Goal: Task Accomplishment & Management: Manage account settings

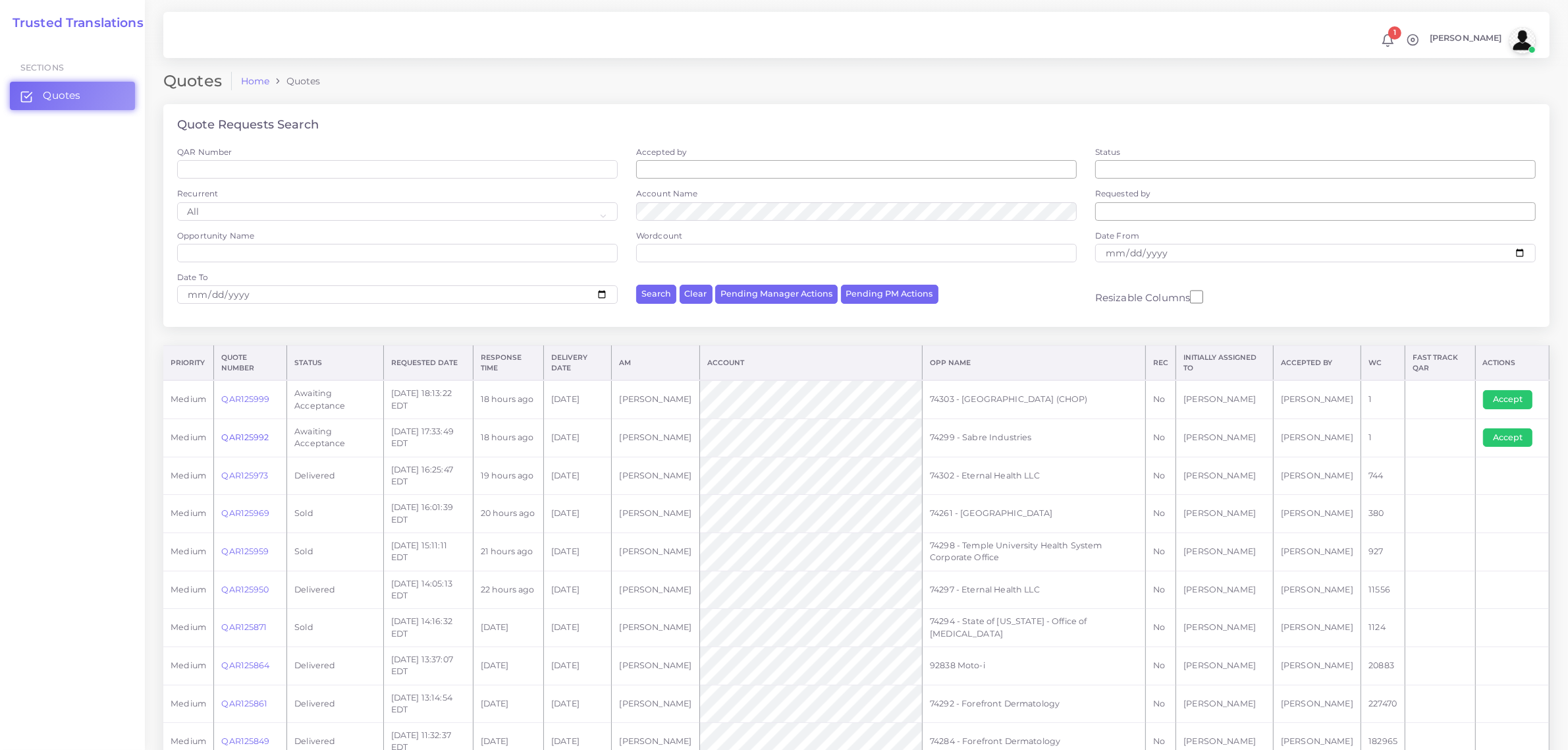
click at [244, 435] on link "QAR125992" at bounding box center [245, 437] width 47 height 10
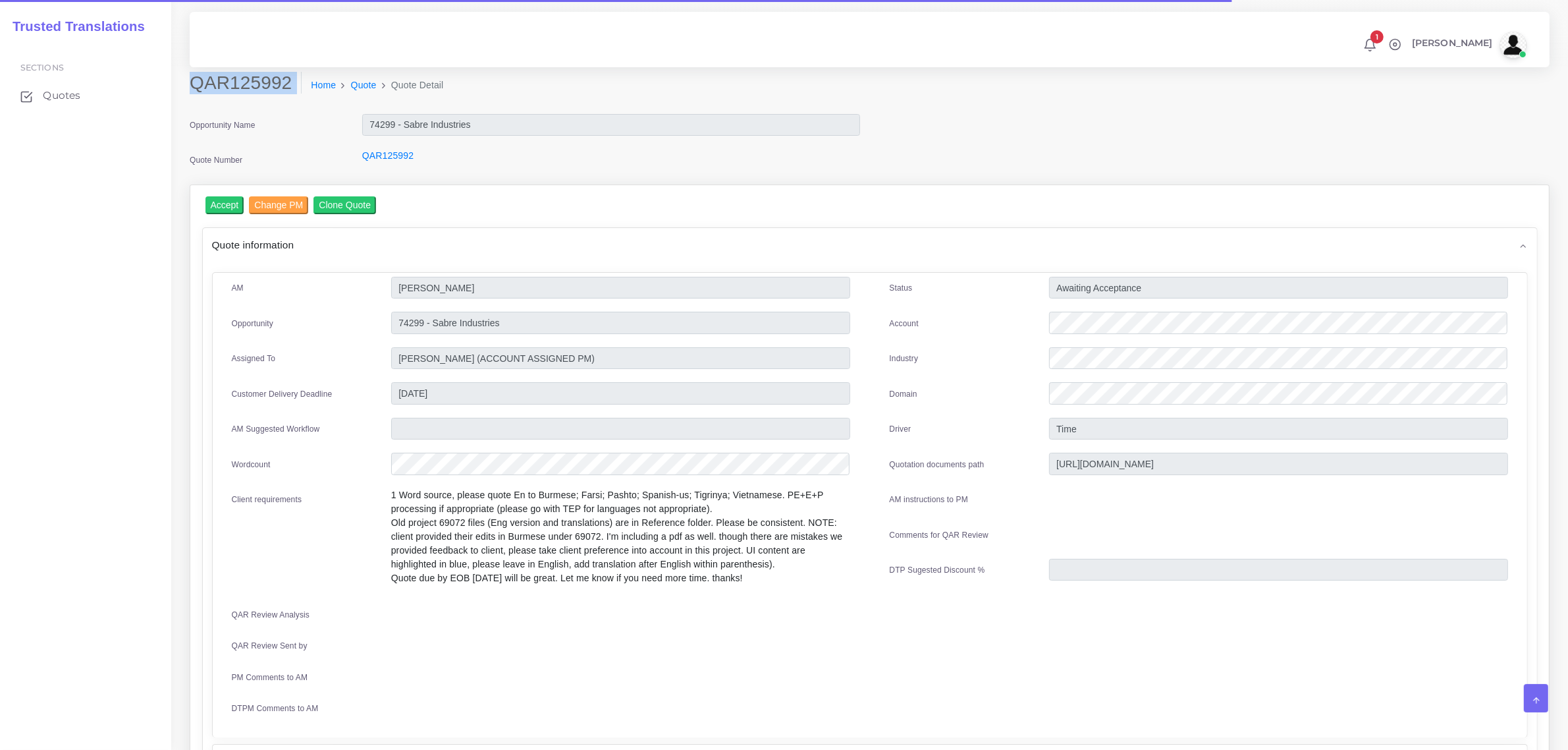
drag, startPoint x: 193, startPoint y: 79, endPoint x: 300, endPoint y: 111, distance: 111.7
click at [300, 111] on div "QAR125992 Home Quote Quote Detail" at bounding box center [870, 93] width 1380 height 42
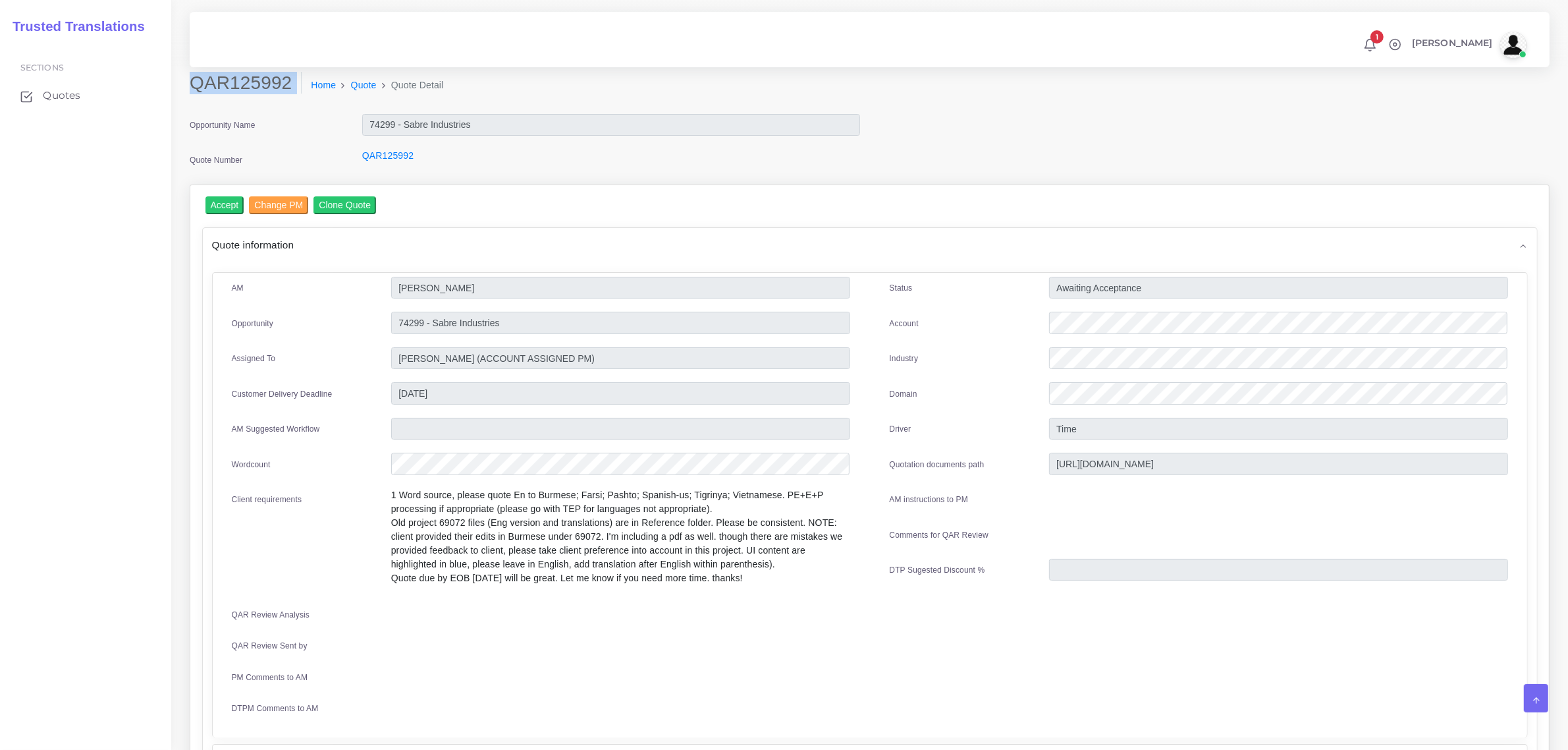
copy div "QAR125992"
click at [226, 201] on input "Accept" at bounding box center [225, 206] width 39 height 18
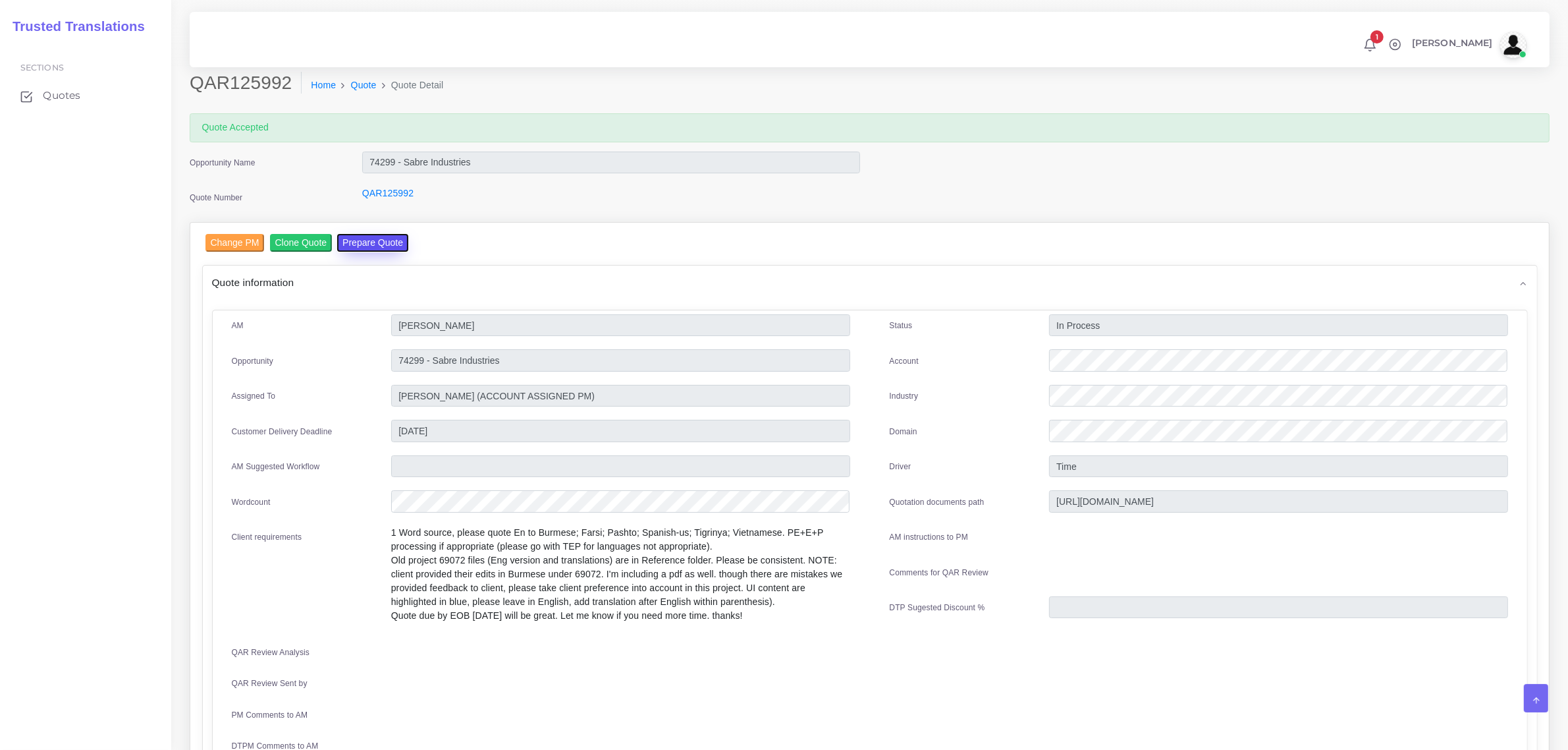
click at [373, 235] on button "Prepare Quote" at bounding box center [373, 243] width 71 height 18
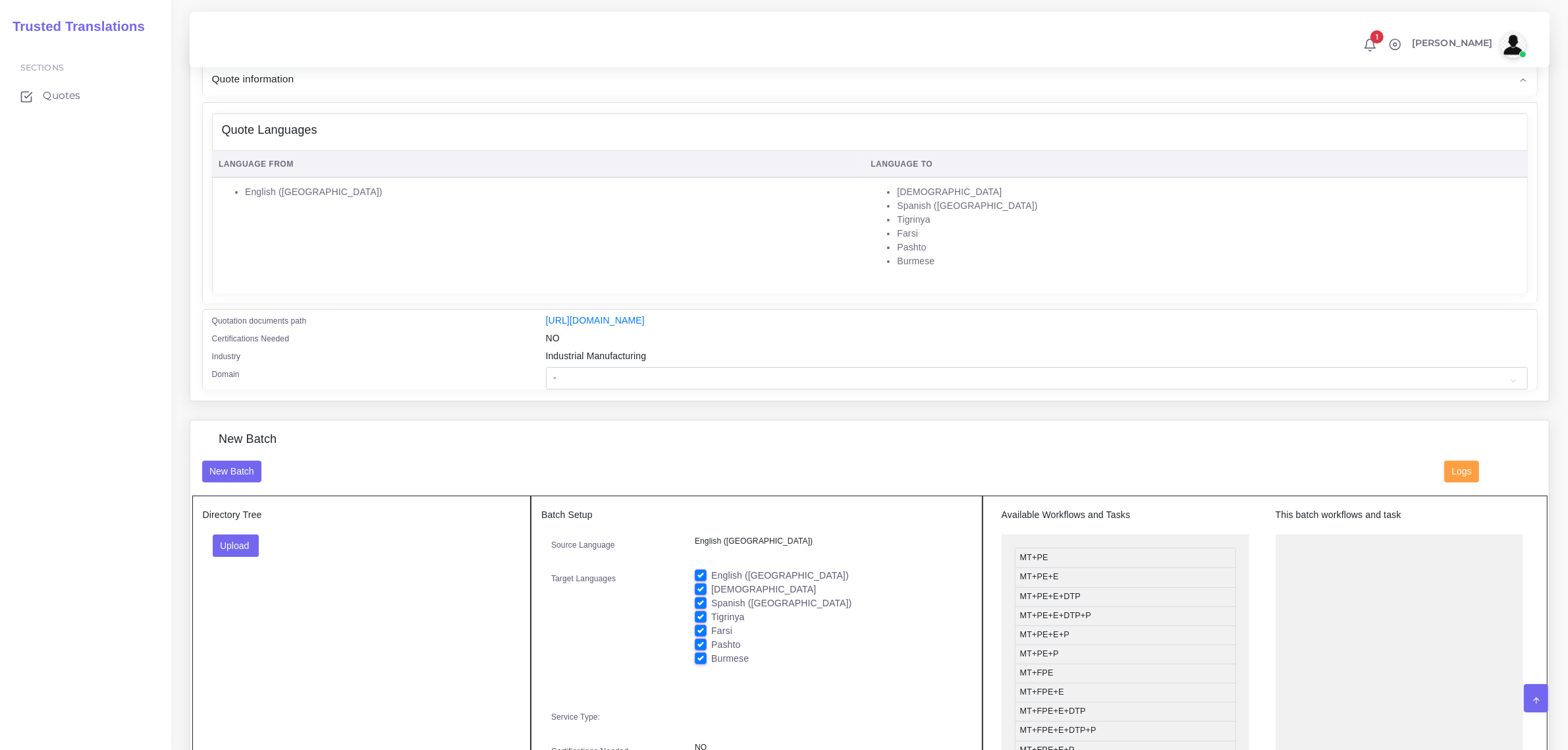
scroll to position [329, 0]
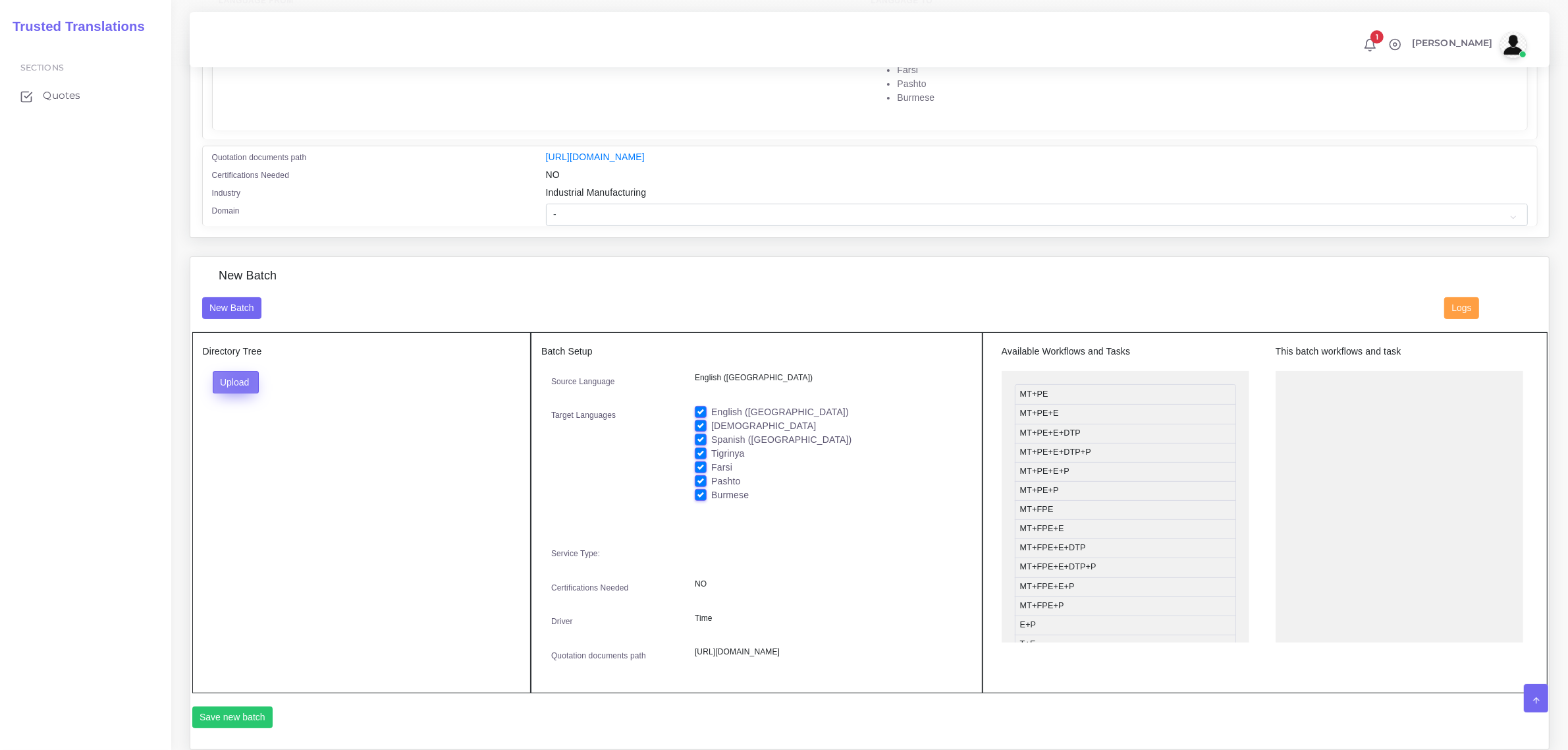
click at [242, 378] on button "Upload" at bounding box center [236, 381] width 46 height 23
click at [234, 426] on label "Files" at bounding box center [259, 431] width 91 height 16
drag, startPoint x: 1086, startPoint y: 452, endPoint x: 1346, endPoint y: 380, distance: 269.8
click at [712, 409] on label "English ([GEOGRAPHIC_DATA])" at bounding box center [780, 411] width 137 height 14
click at [700, 409] on input "English ([GEOGRAPHIC_DATA])" at bounding box center [701, 410] width 12 height 12
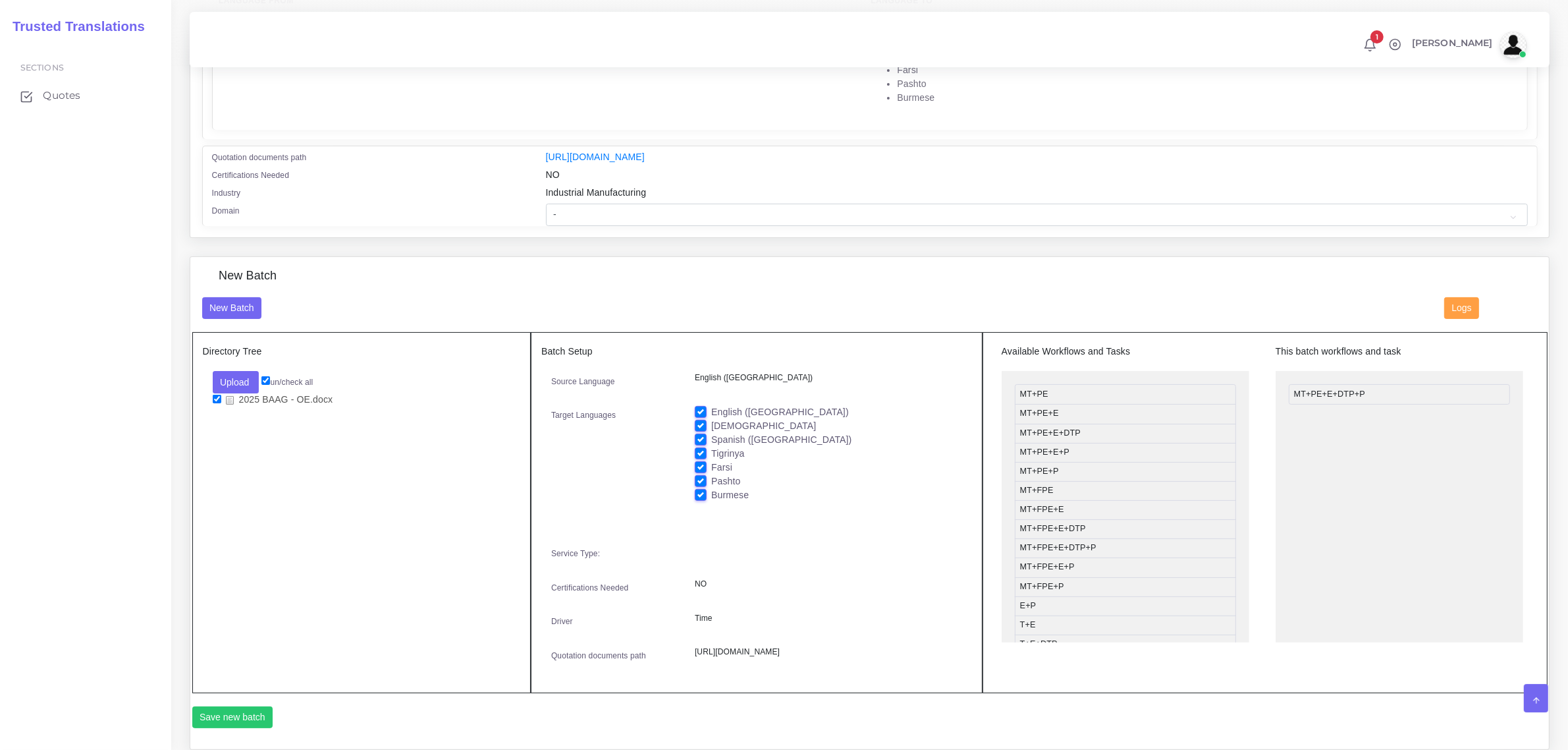
checkbox input "false"
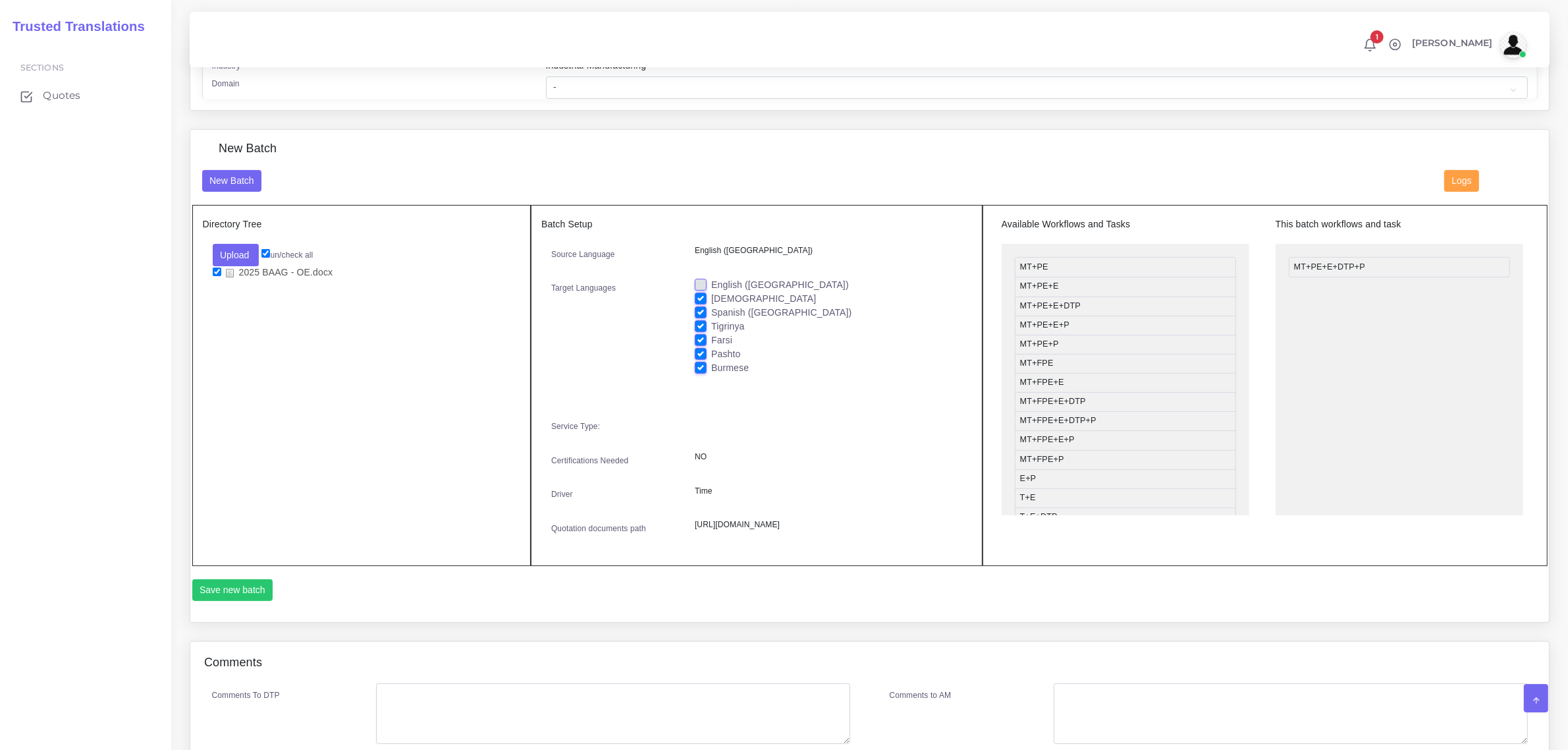
scroll to position [576, 0]
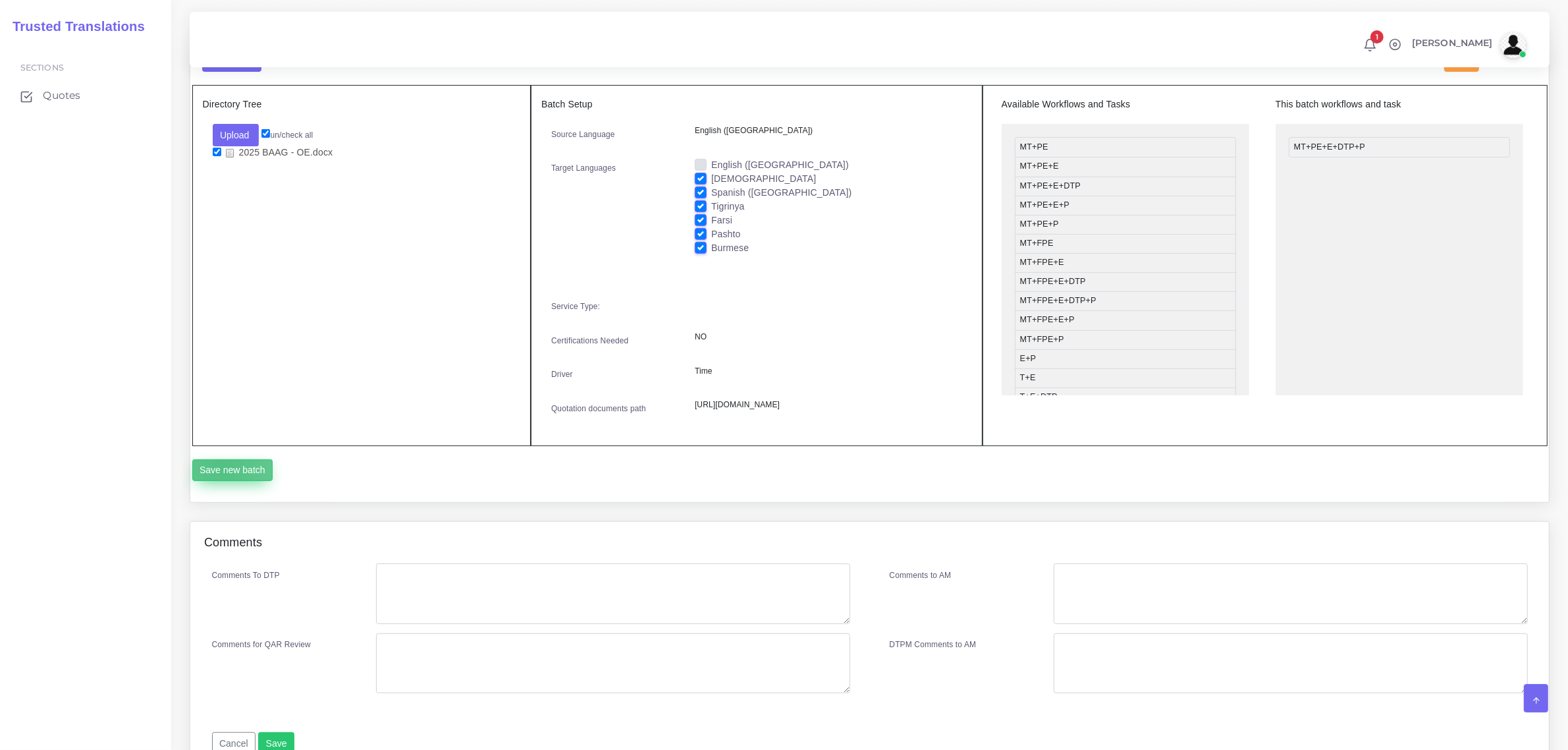
click at [222, 481] on button "Save new batch" at bounding box center [232, 470] width 81 height 23
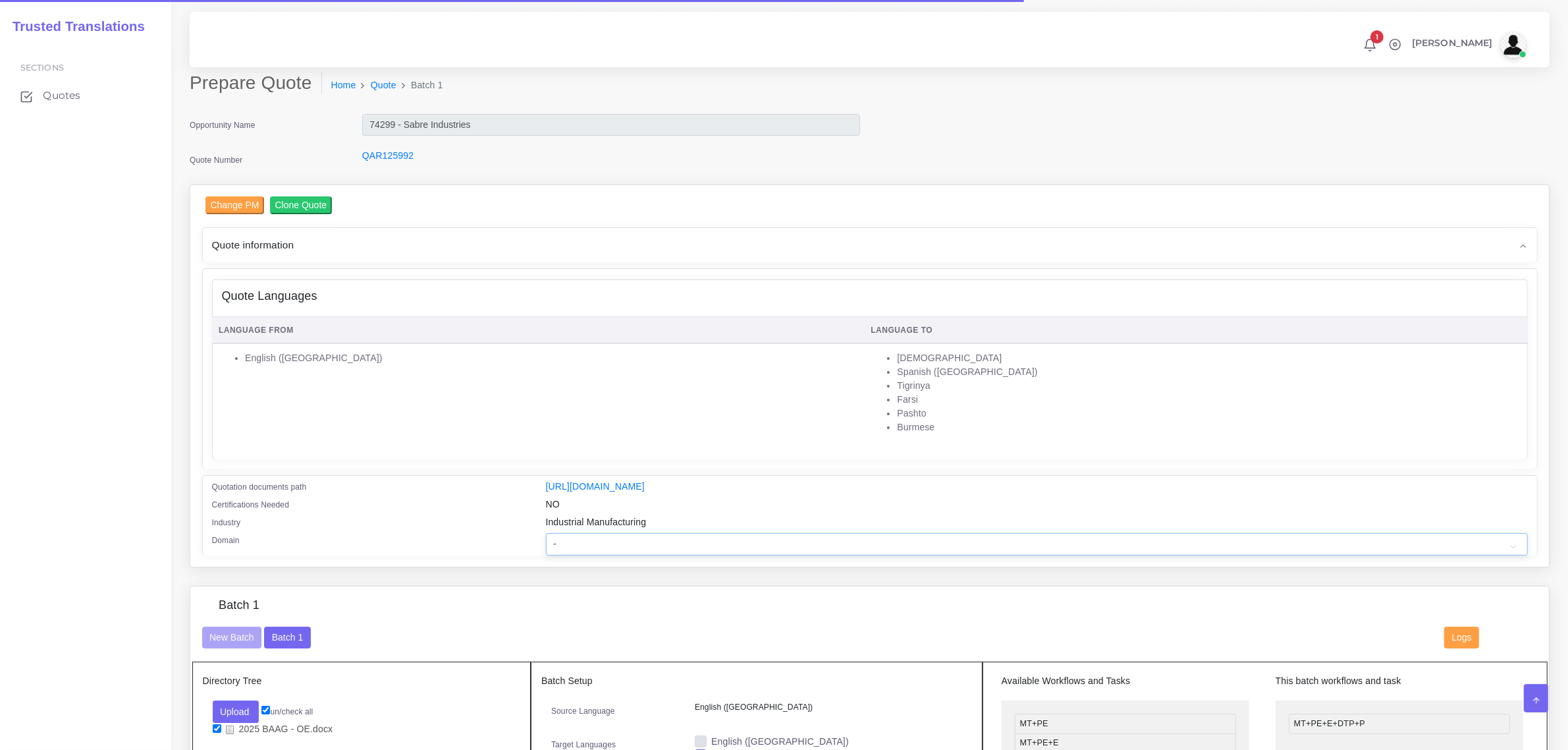
click at [634, 542] on select "- Advertising and Media Agriculture, Forestry and Fishing Architecture, Buildin…" at bounding box center [1037, 544] width 982 height 23
select select "Industrial Manufacturing"
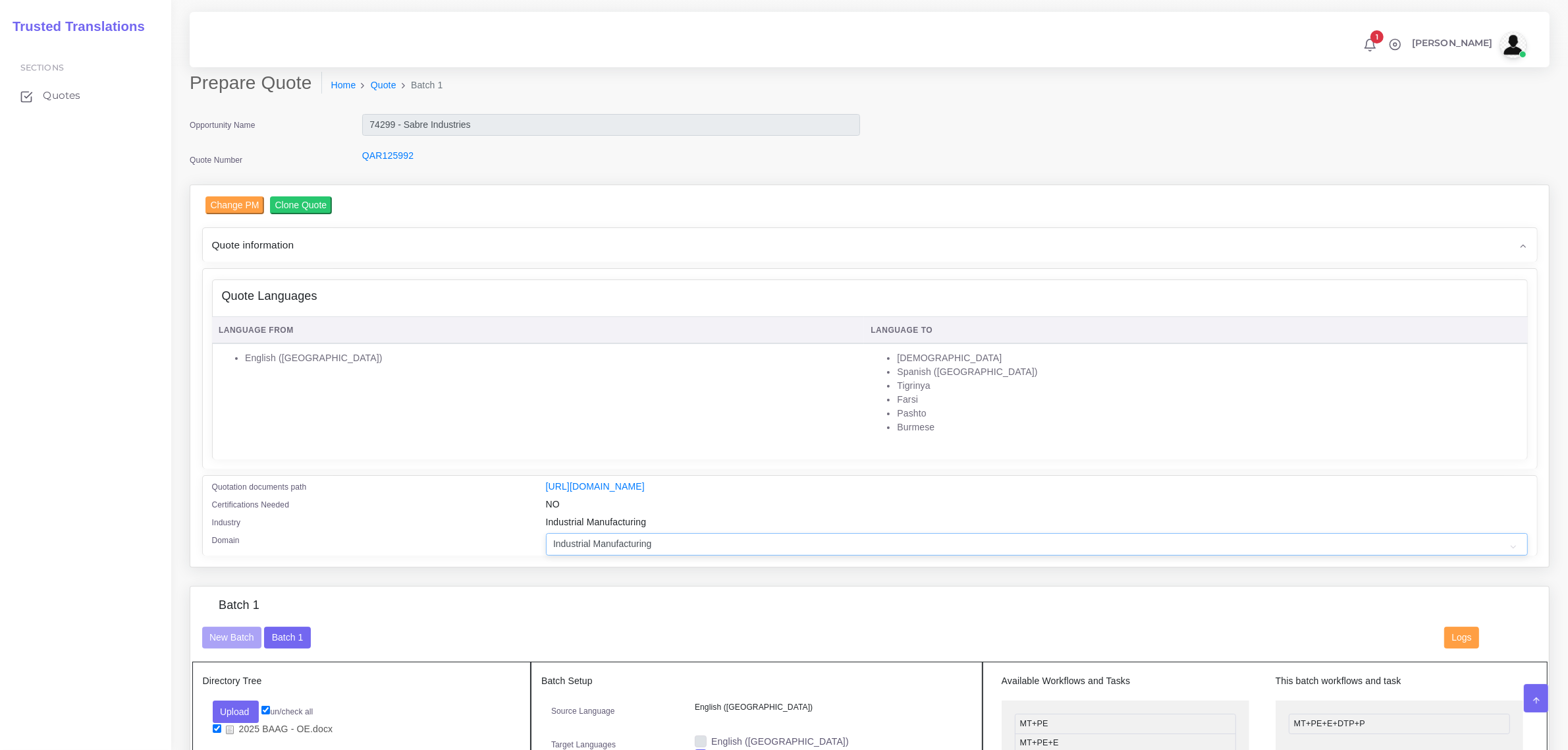
click at [546, 533] on select "- Advertising and Media Agriculture, Forestry and Fishing Architecture, Buildin…" at bounding box center [1037, 544] width 982 height 23
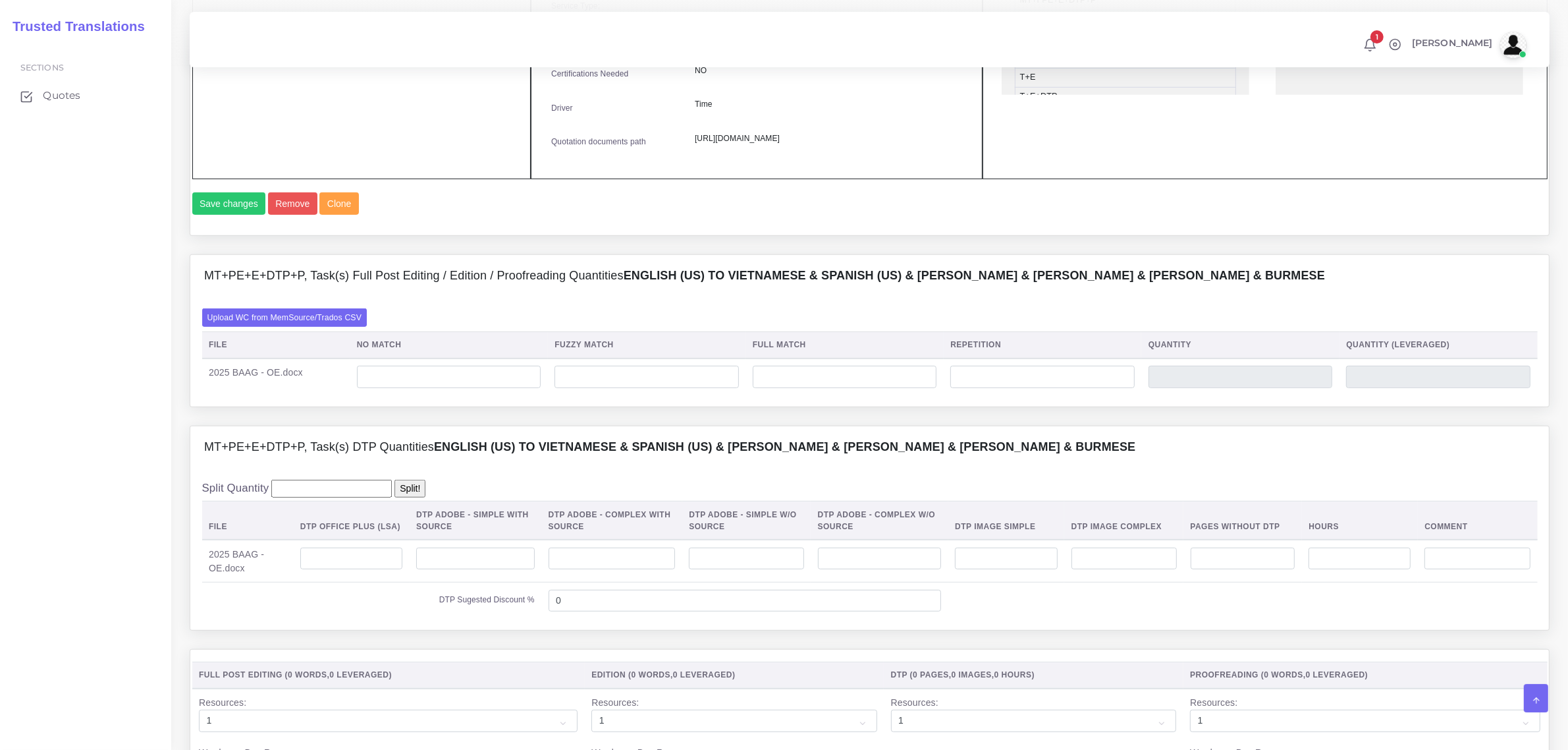
scroll to position [906, 0]
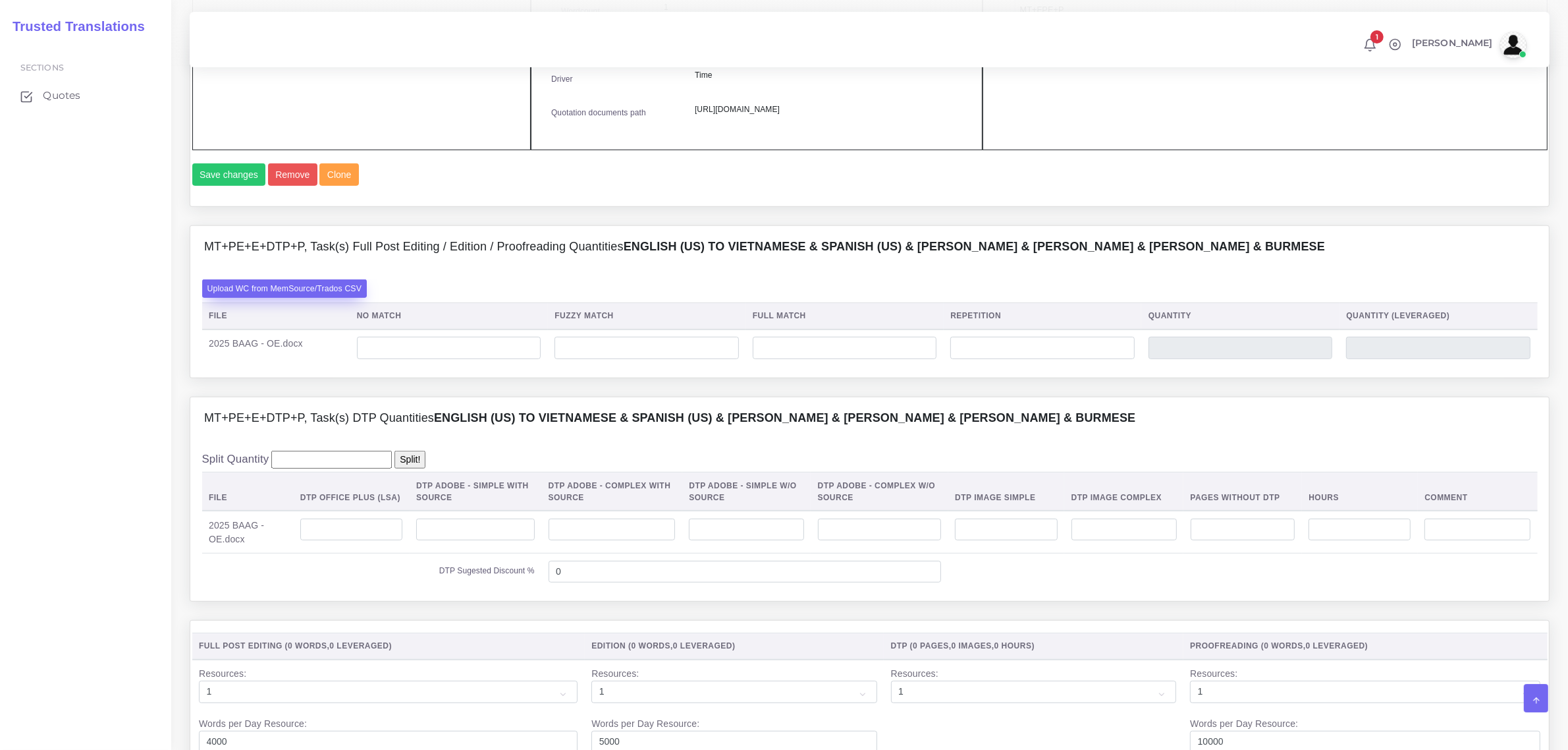
click at [298, 297] on label "Upload WC from MemSource/Trados CSV" at bounding box center [285, 289] width 166 height 18
click at [0, 0] on input "Upload WC from MemSource/Trados CSV" at bounding box center [0, 0] width 0 height 0
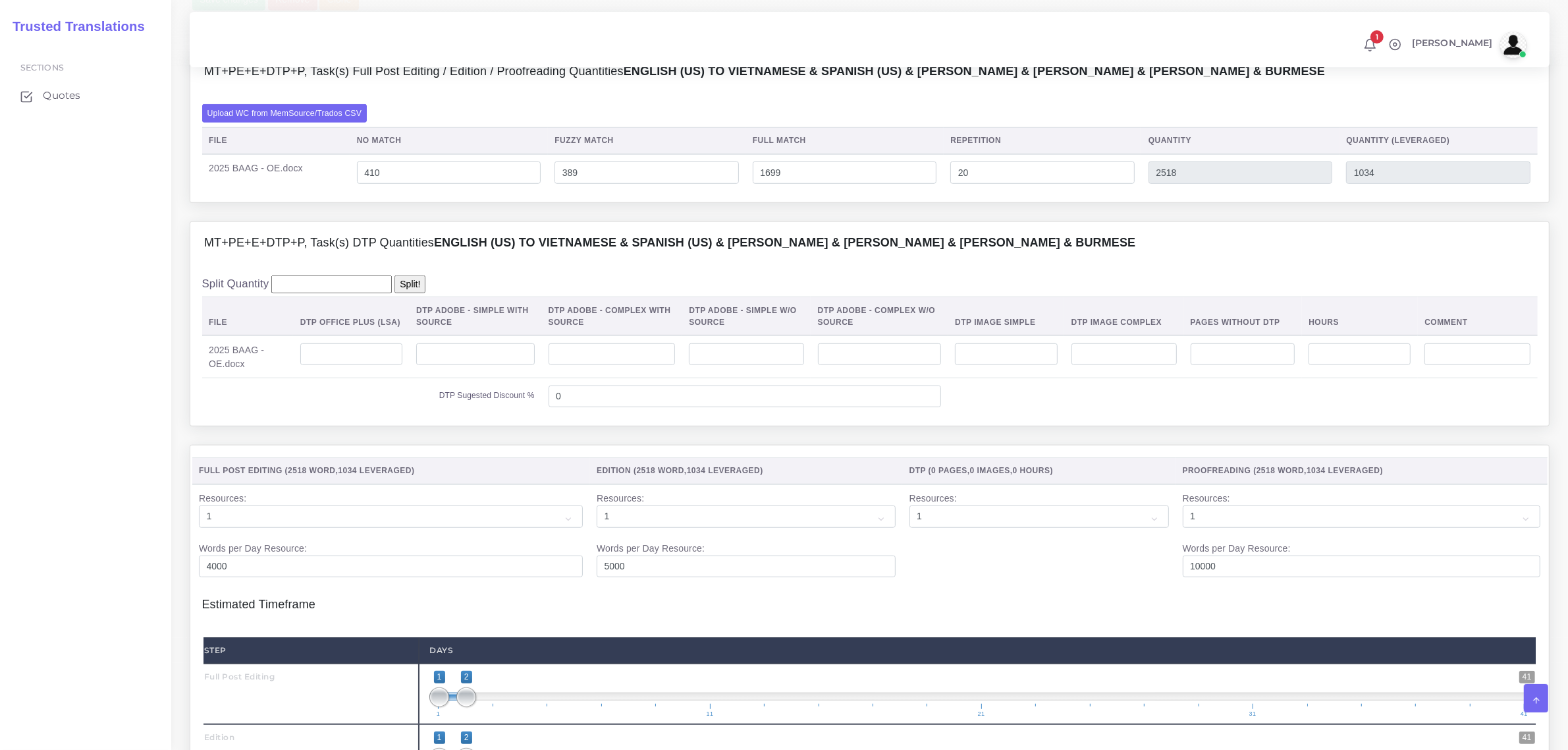
scroll to position [1400, 0]
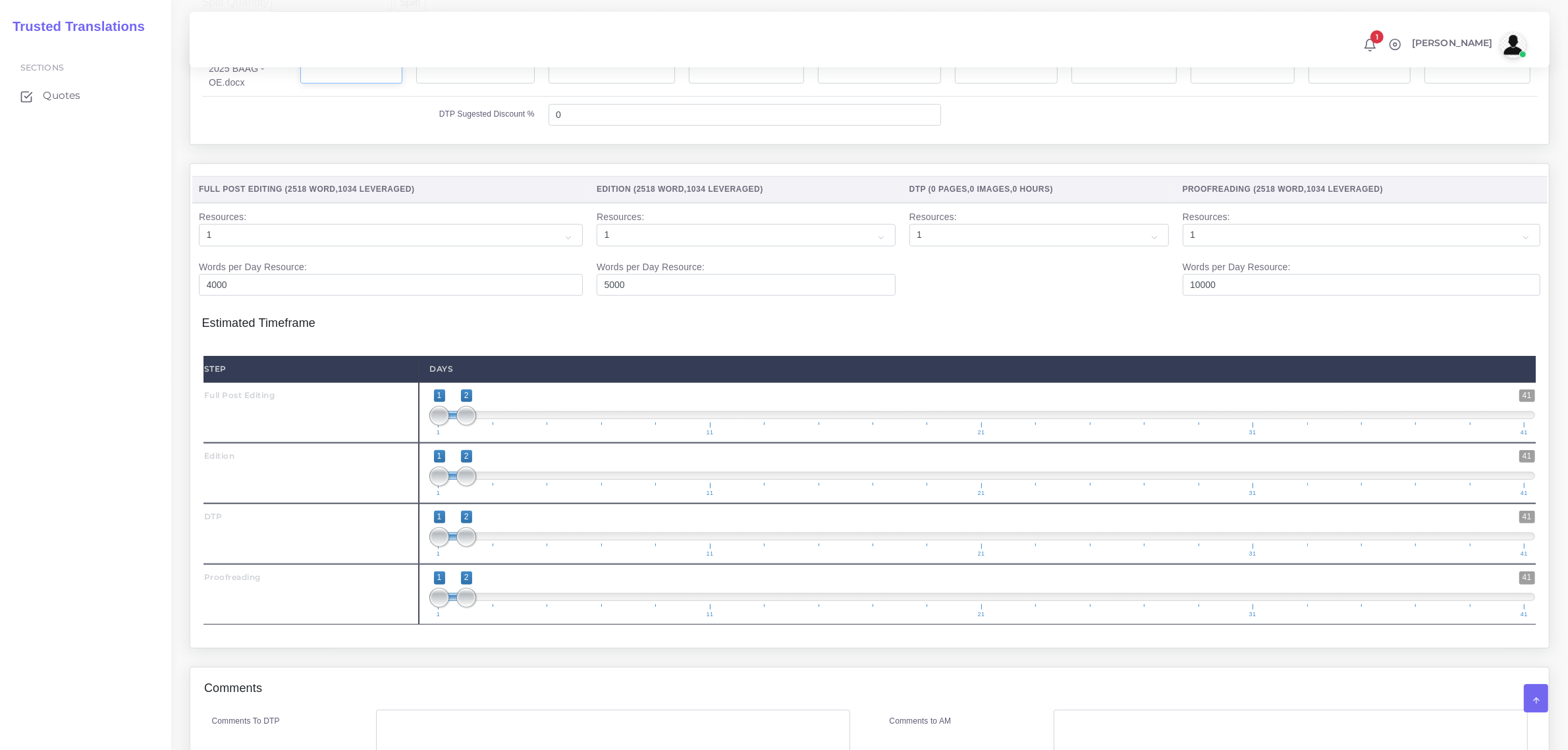
click at [361, 85] on input "number" at bounding box center [351, 73] width 102 height 23
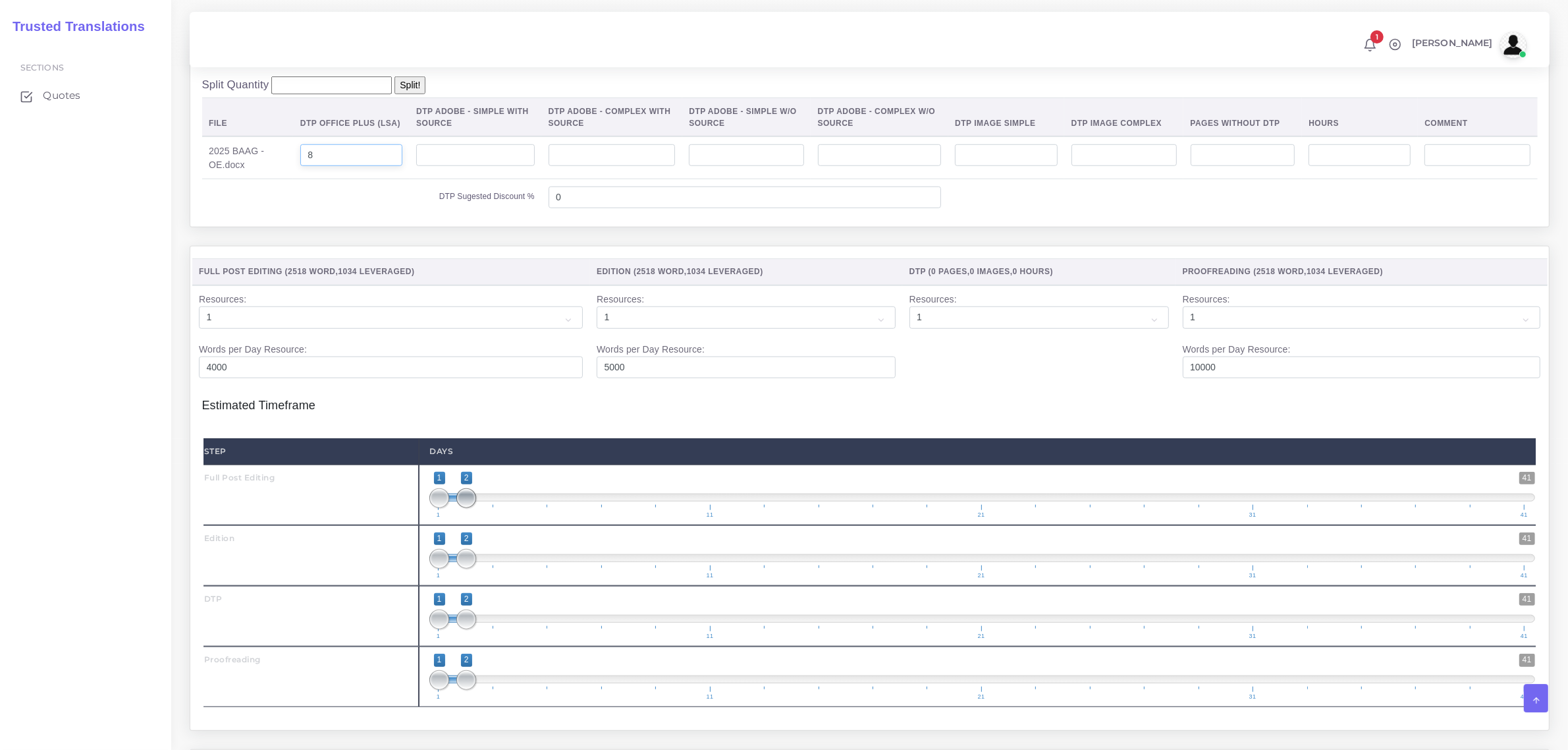
type input "8"
drag, startPoint x: 464, startPoint y: 537, endPoint x: 451, endPoint y: 542, distance: 13.9
click at [451, 518] on span "1 41 1 2 1 — 2 1 11 21 31 41" at bounding box center [982, 494] width 1106 height 46
drag, startPoint x: 466, startPoint y: 592, endPoint x: 481, endPoint y: 590, distance: 15.1
click at [481, 578] on span "1 41 1 3 1 — 3 1 11 21 31 41" at bounding box center [982, 555] width 1106 height 46
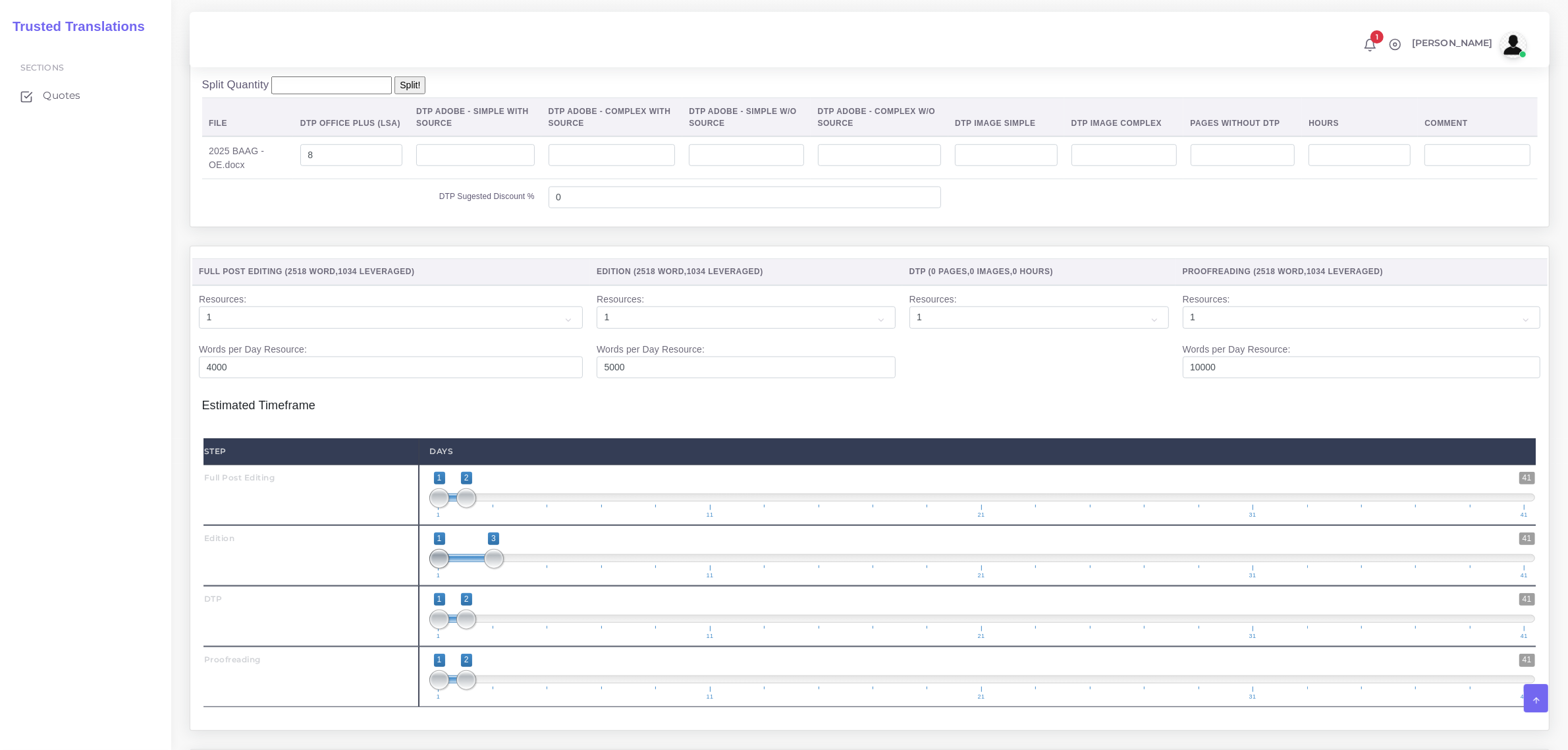
type input "3;3"
drag, startPoint x: 437, startPoint y: 592, endPoint x: 495, endPoint y: 601, distance: 58.7
click at [495, 569] on span at bounding box center [494, 559] width 20 height 20
drag, startPoint x: 471, startPoint y: 654, endPoint x: 521, endPoint y: 653, distance: 50.0
click at [521, 629] on span at bounding box center [521, 619] width 20 height 20
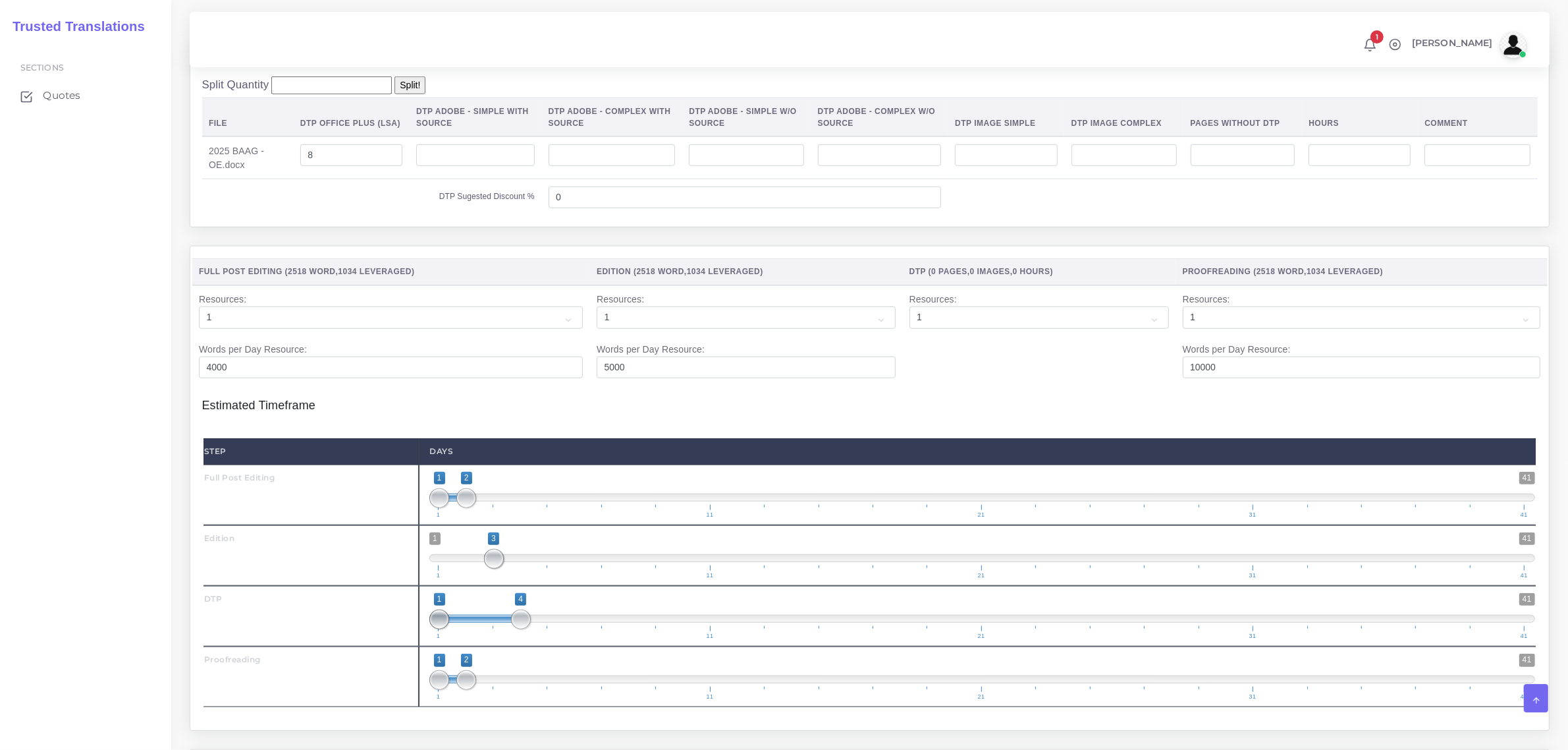
type input "4;4"
drag, startPoint x: 440, startPoint y: 654, endPoint x: 523, endPoint y: 666, distance: 83.9
click at [521, 629] on span at bounding box center [521, 619] width 20 height 20
drag, startPoint x: 469, startPoint y: 722, endPoint x: 574, endPoint y: 719, distance: 105.0
click at [574, 690] on span at bounding box center [575, 680] width 20 height 20
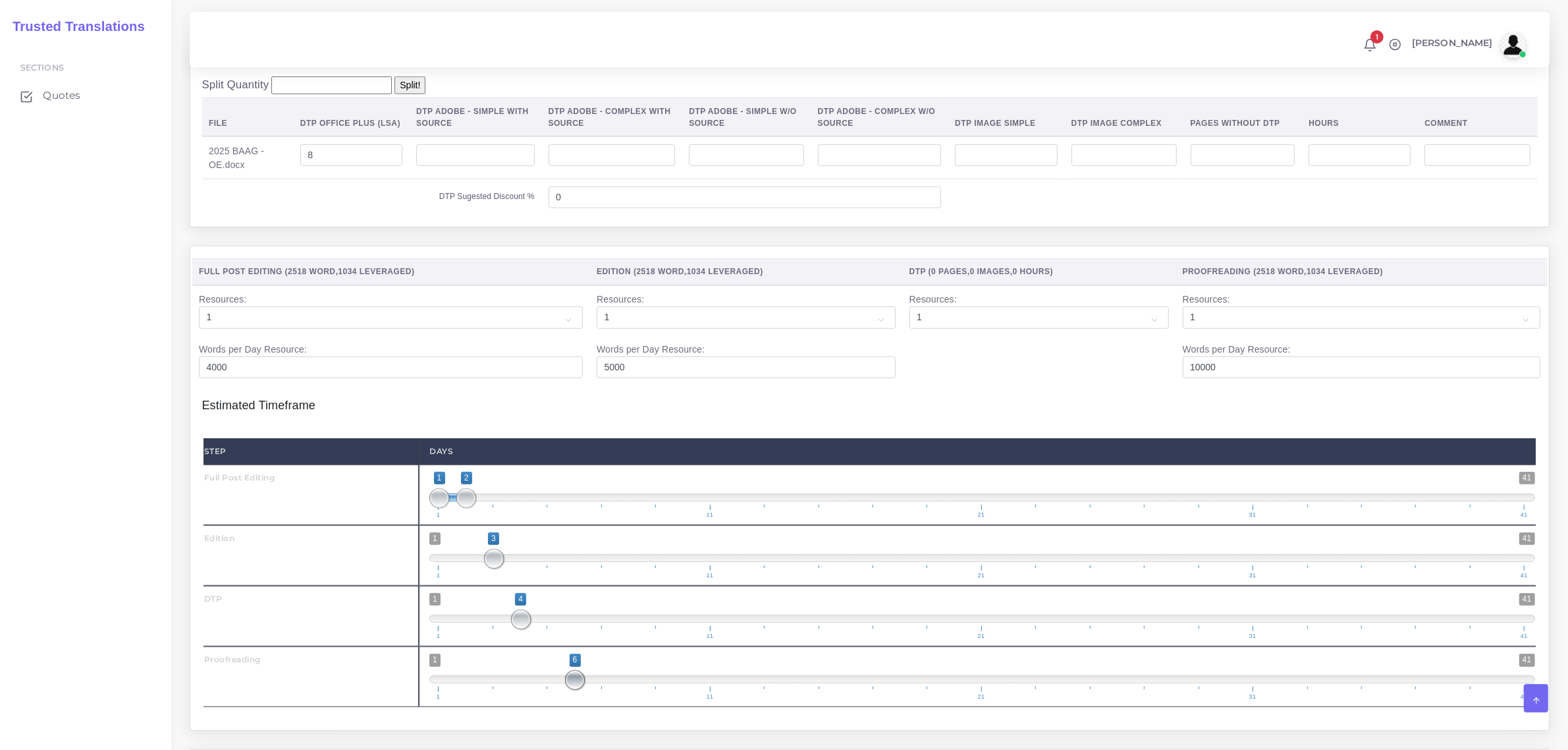
drag, startPoint x: 440, startPoint y: 713, endPoint x: 596, endPoint y: 736, distance: 157.7
click at [596, 700] on span "1 41 6 6 6 — 6 1 11 21 31 41" at bounding box center [982, 676] width 1106 height 46
drag, startPoint x: 575, startPoint y: 724, endPoint x: 568, endPoint y: 722, distance: 7.3
click at [563, 700] on span "1 41 5 6 5 — 6 1 11 21 31 41" at bounding box center [982, 676] width 1106 height 46
click at [572, 690] on span at bounding box center [575, 680] width 20 height 20
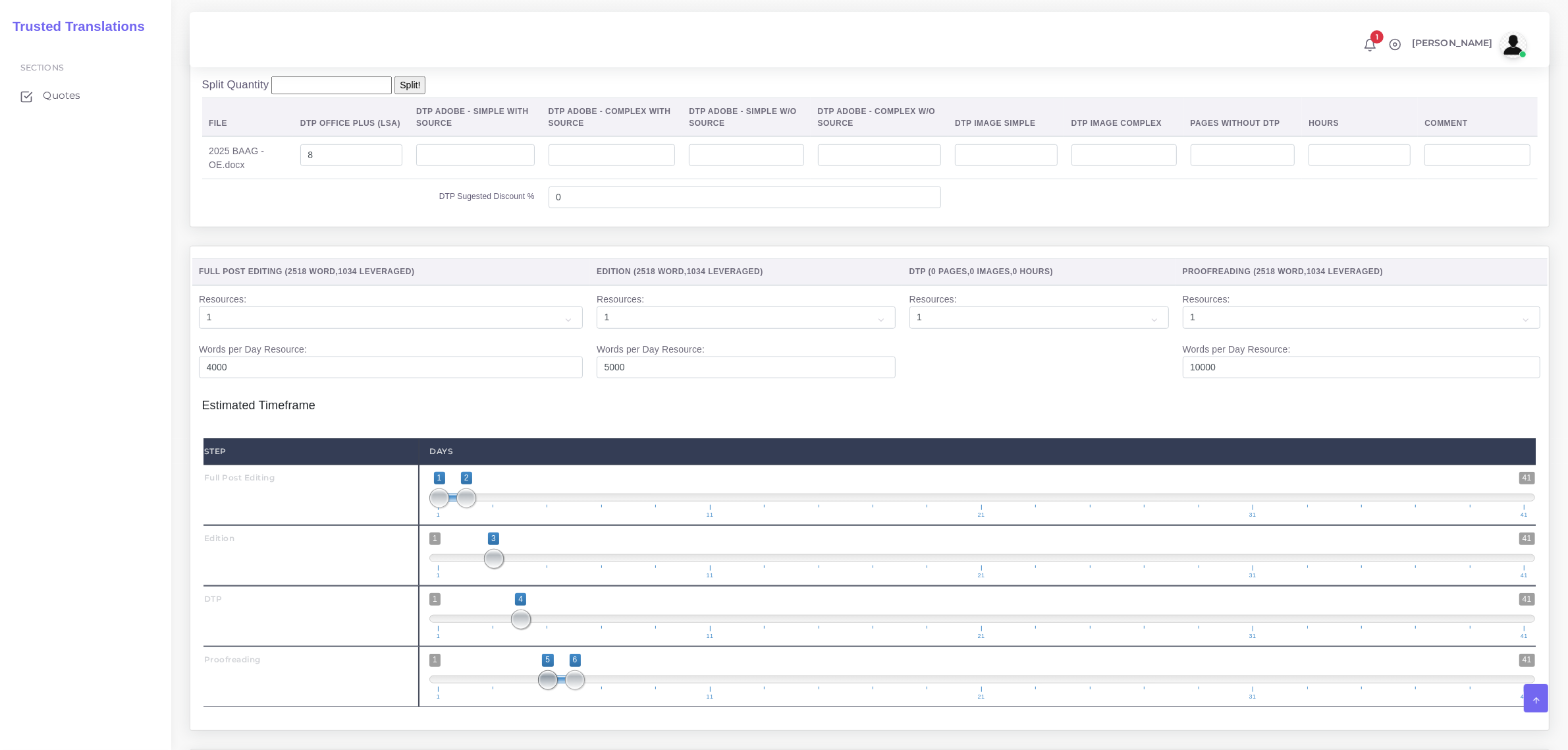
drag, startPoint x: 573, startPoint y: 716, endPoint x: 549, endPoint y: 715, distance: 24.0
click at [549, 690] on span at bounding box center [548, 680] width 20 height 20
drag, startPoint x: 577, startPoint y: 718, endPoint x: 584, endPoint y: 715, distance: 7.6
click at [591, 700] on span "1 41 5 7 5 — 7 1 11 21 31 41" at bounding box center [982, 676] width 1106 height 46
drag, startPoint x: 552, startPoint y: 718, endPoint x: 572, endPoint y: 712, distance: 20.9
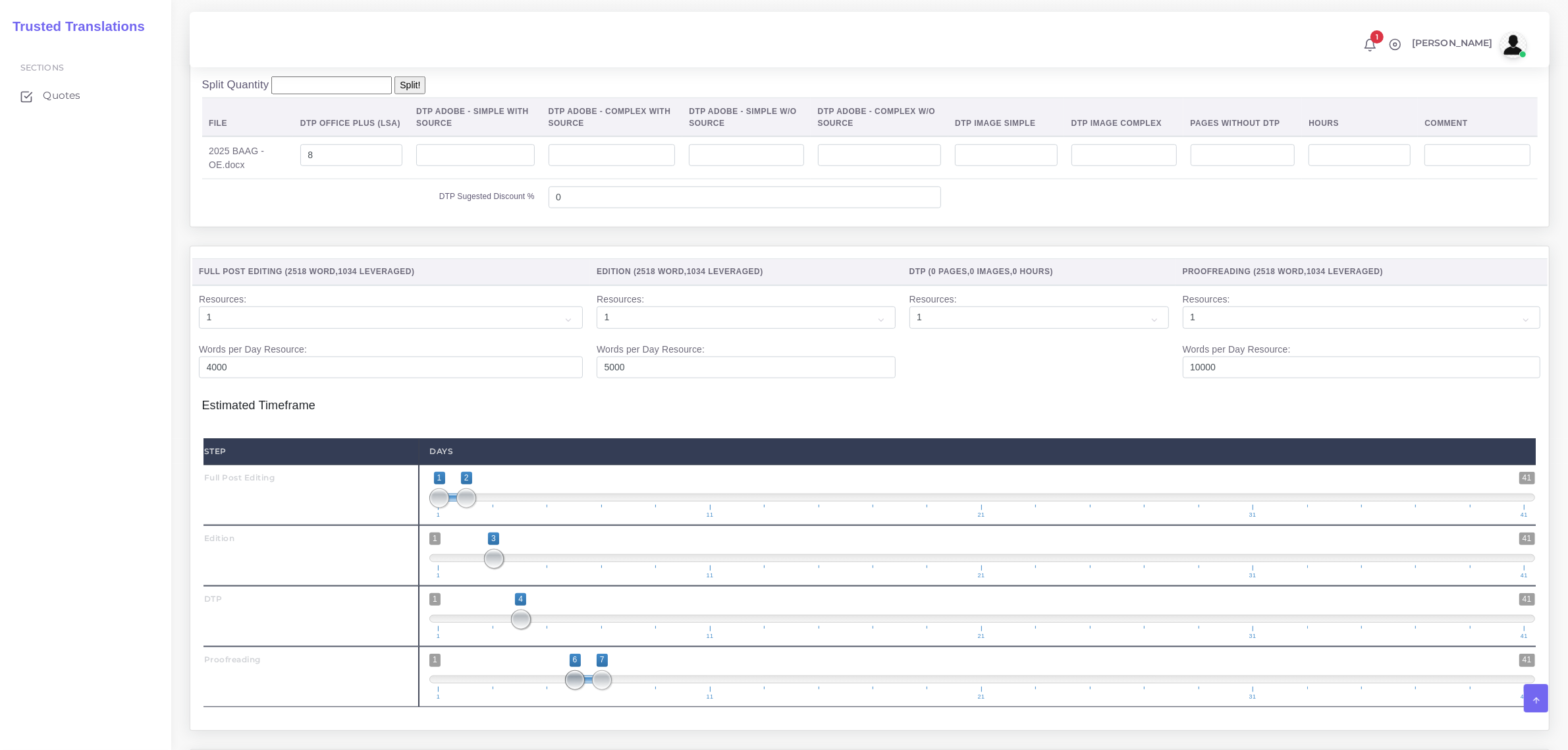
click at [572, 690] on span at bounding box center [575, 680] width 20 height 20
type input "7;7"
drag, startPoint x: 578, startPoint y: 720, endPoint x: 598, endPoint y: 718, distance: 20.1
click at [598, 690] on span at bounding box center [602, 680] width 20 height 20
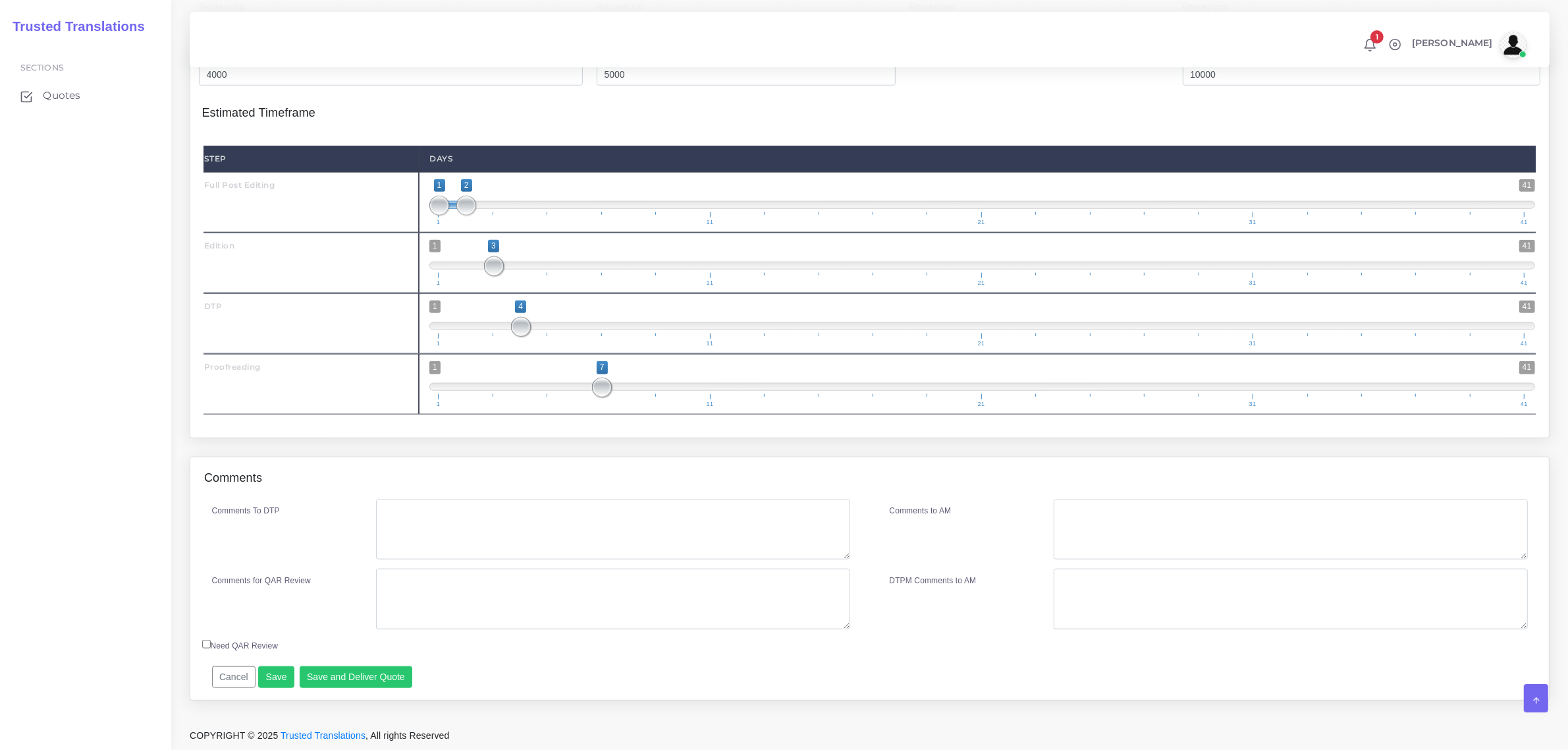
scroll to position [1650, 0]
click at [416, 528] on textarea "Comments To DTP" at bounding box center [612, 530] width 473 height 61
type textarea "no specific instructions"
click at [346, 669] on button "Save and Deliver Quote" at bounding box center [356, 677] width 113 height 23
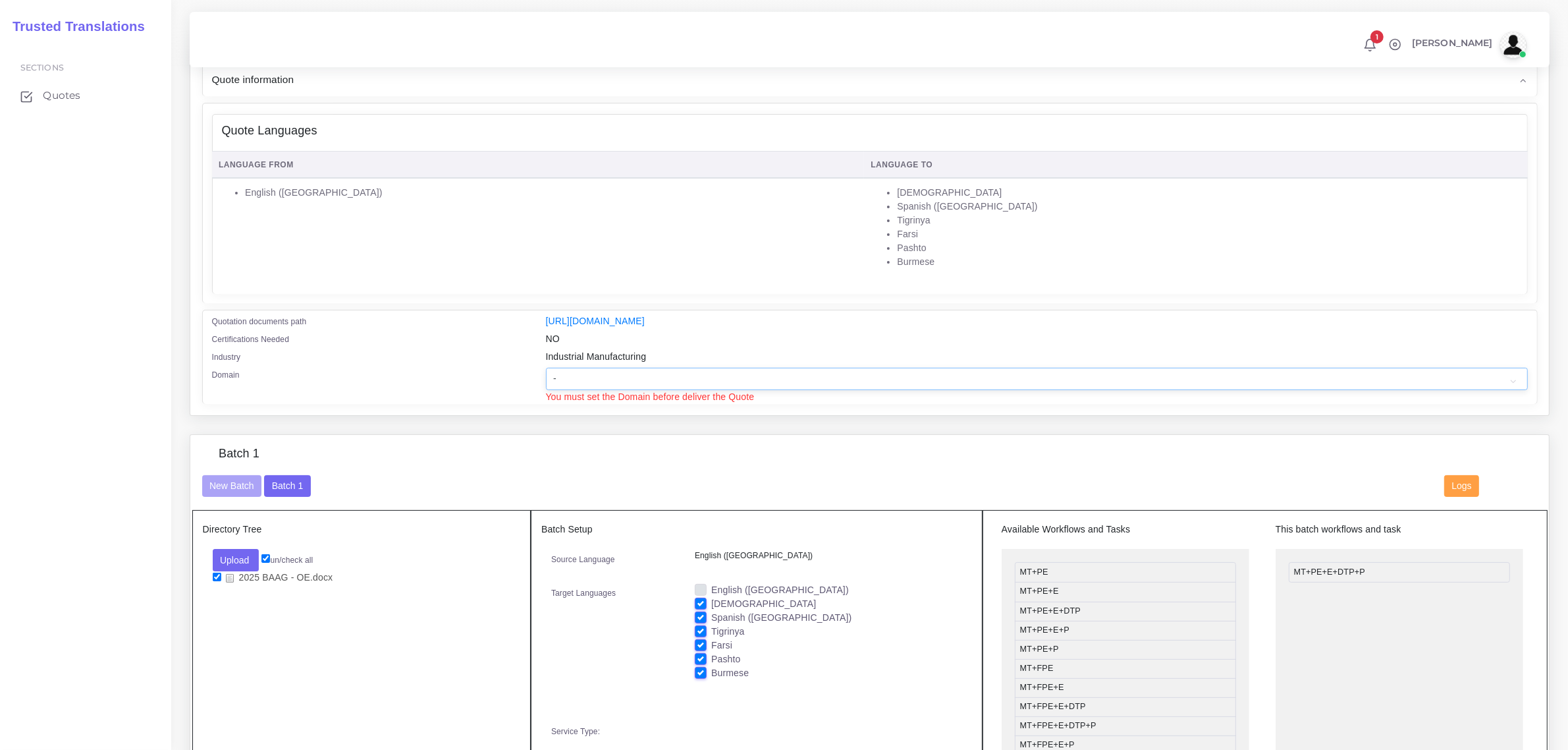
click at [561, 376] on select "- Advertising and Media Agriculture, Forestry and Fishing Architecture, Buildin…" at bounding box center [1037, 379] width 982 height 23
select select "Industrial Manufacturing"
click at [546, 368] on select "- Advertising and Media Agriculture, Forestry and Fishing Architecture, Buildin…" at bounding box center [1037, 379] width 982 height 23
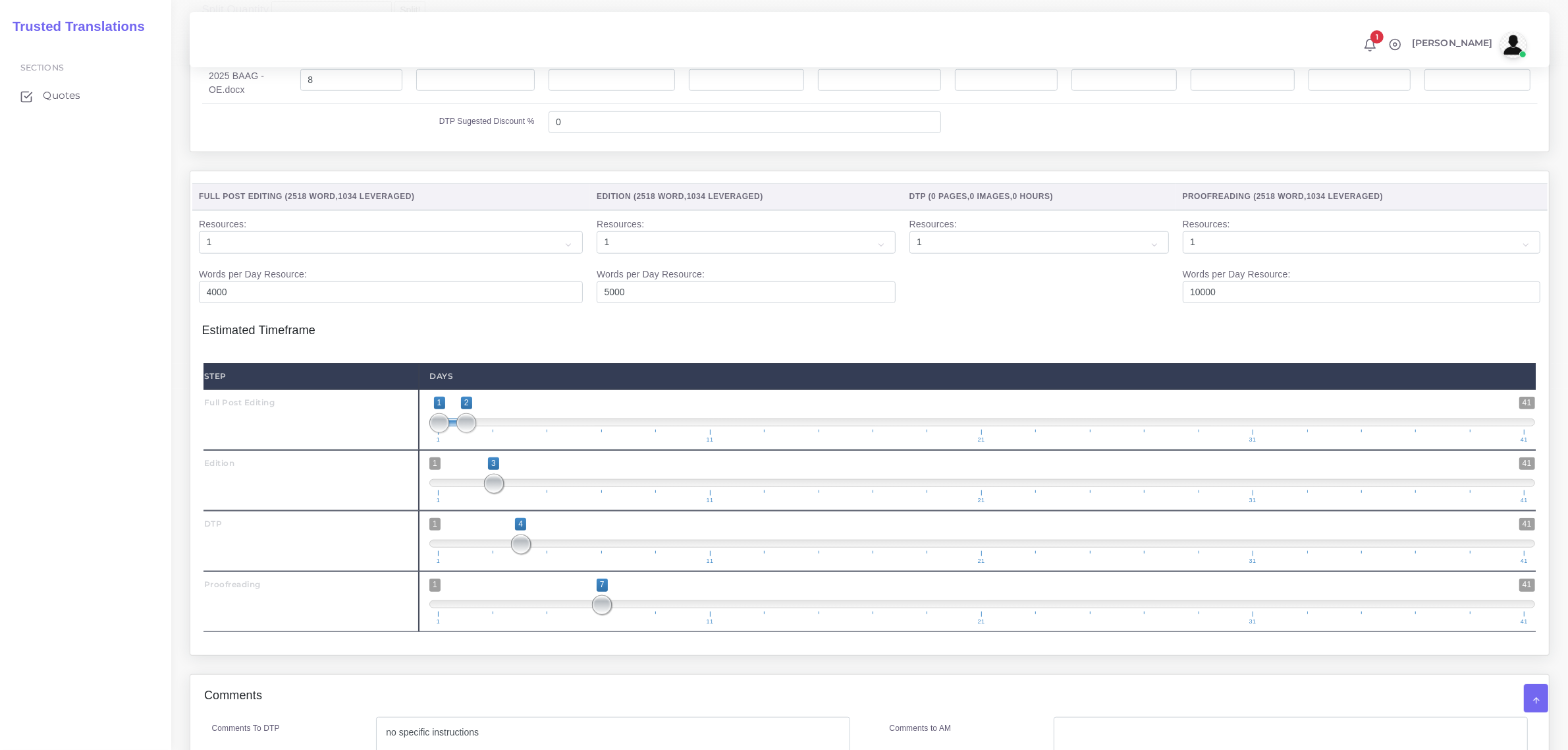
scroll to position [1664, 0]
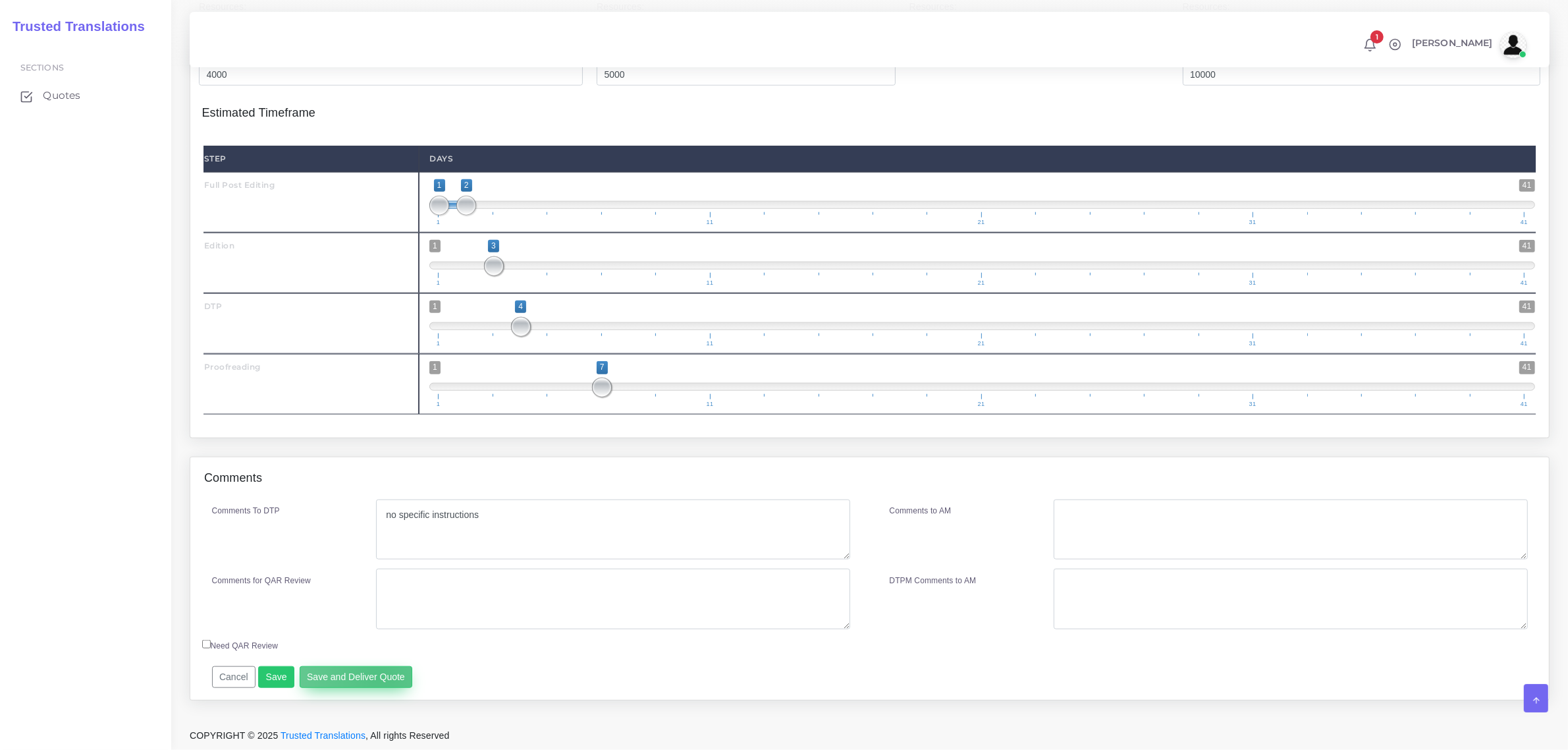
click at [376, 676] on button "Save and Deliver Quote" at bounding box center [356, 677] width 113 height 23
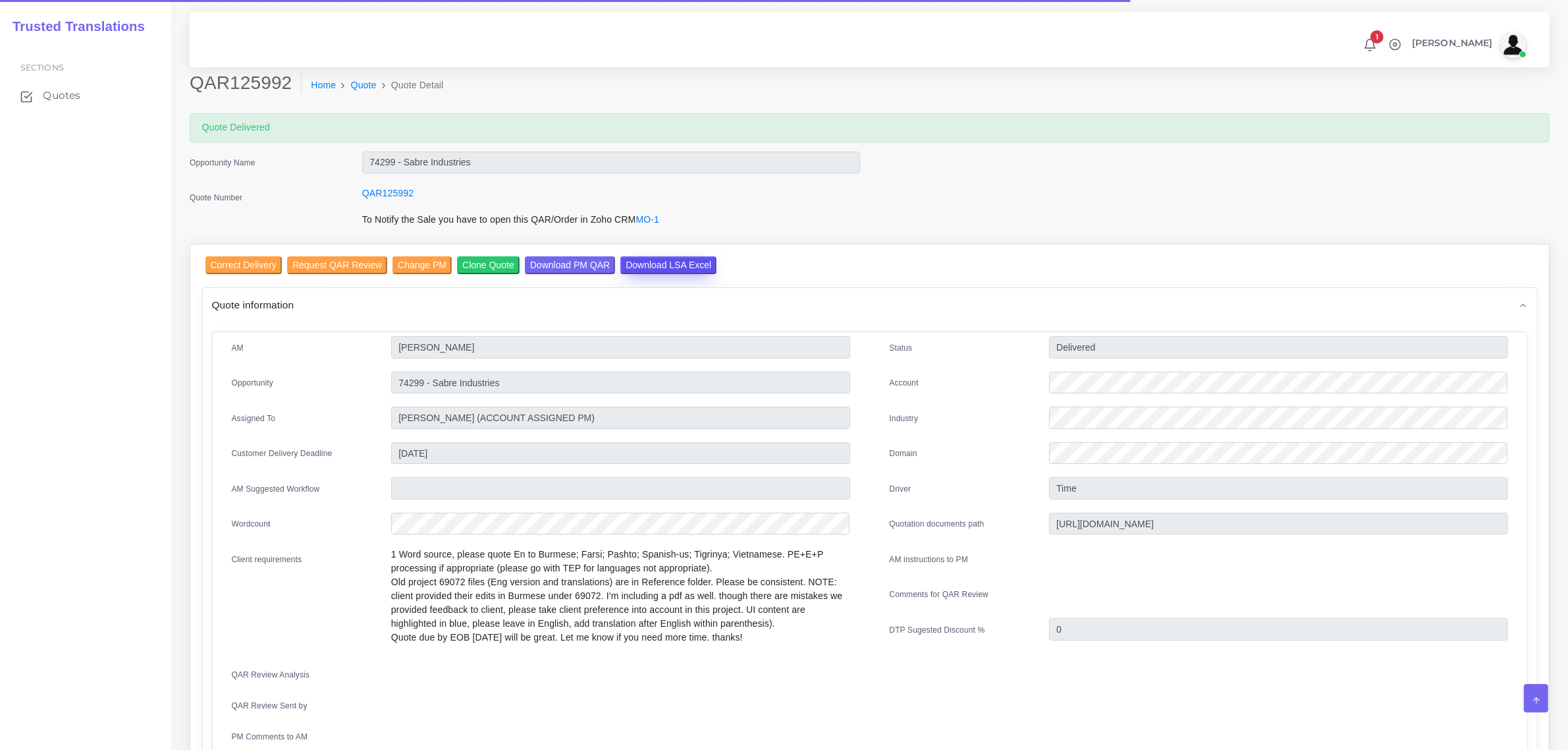
click at [662, 261] on input "Download LSA Excel" at bounding box center [669, 266] width 96 height 18
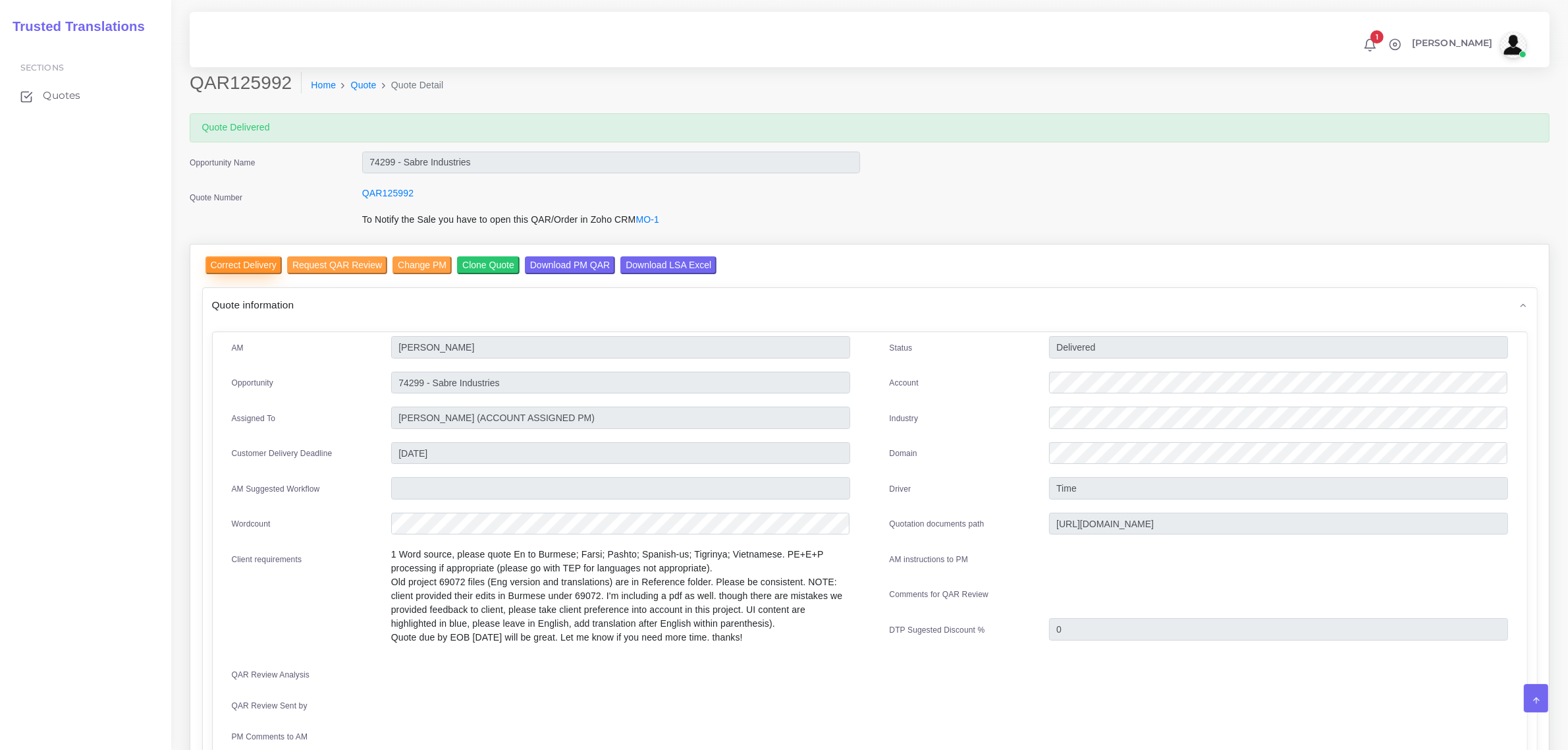
click at [230, 264] on input "Correct Delivery" at bounding box center [244, 266] width 76 height 18
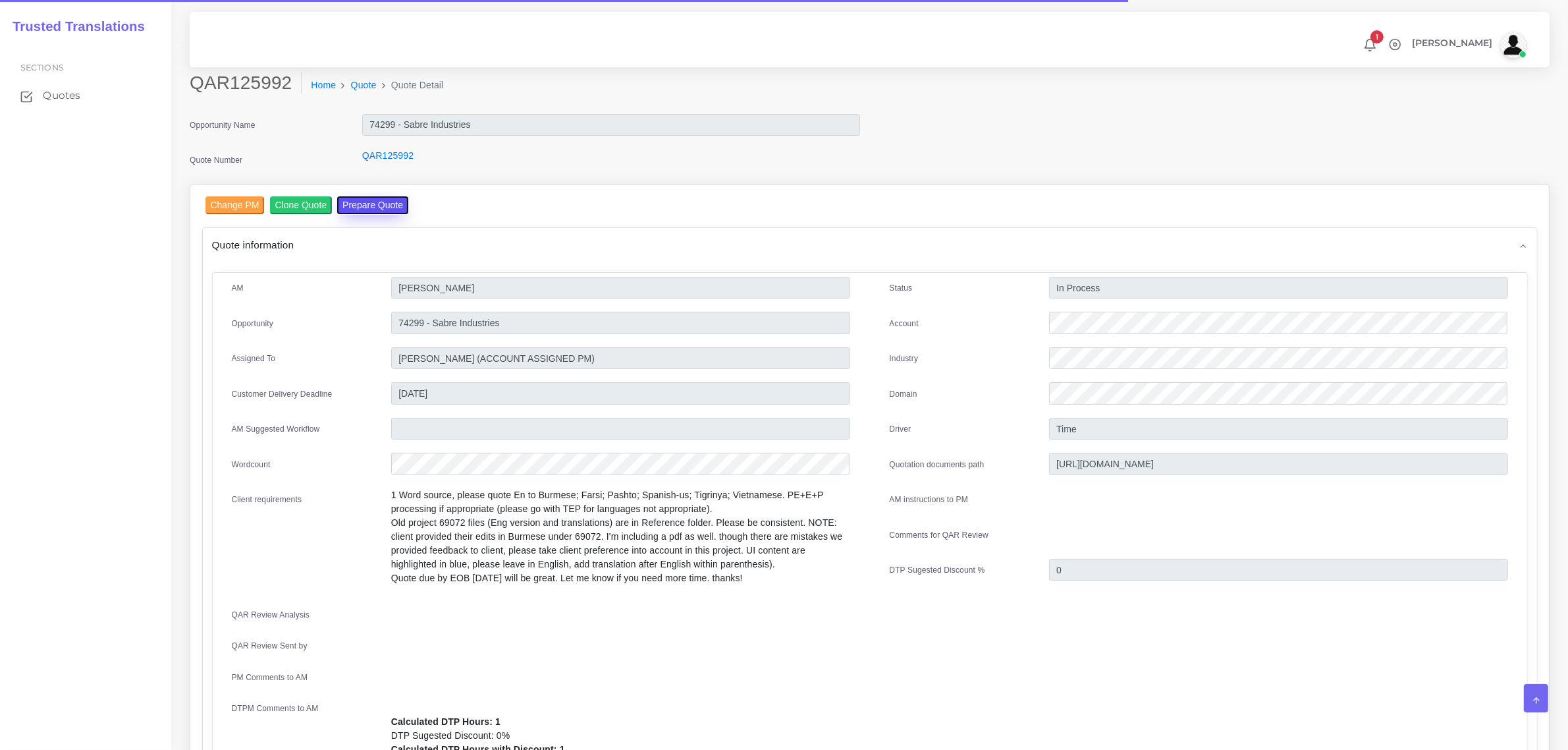
click at [367, 199] on button "Prepare Quote" at bounding box center [373, 206] width 71 height 18
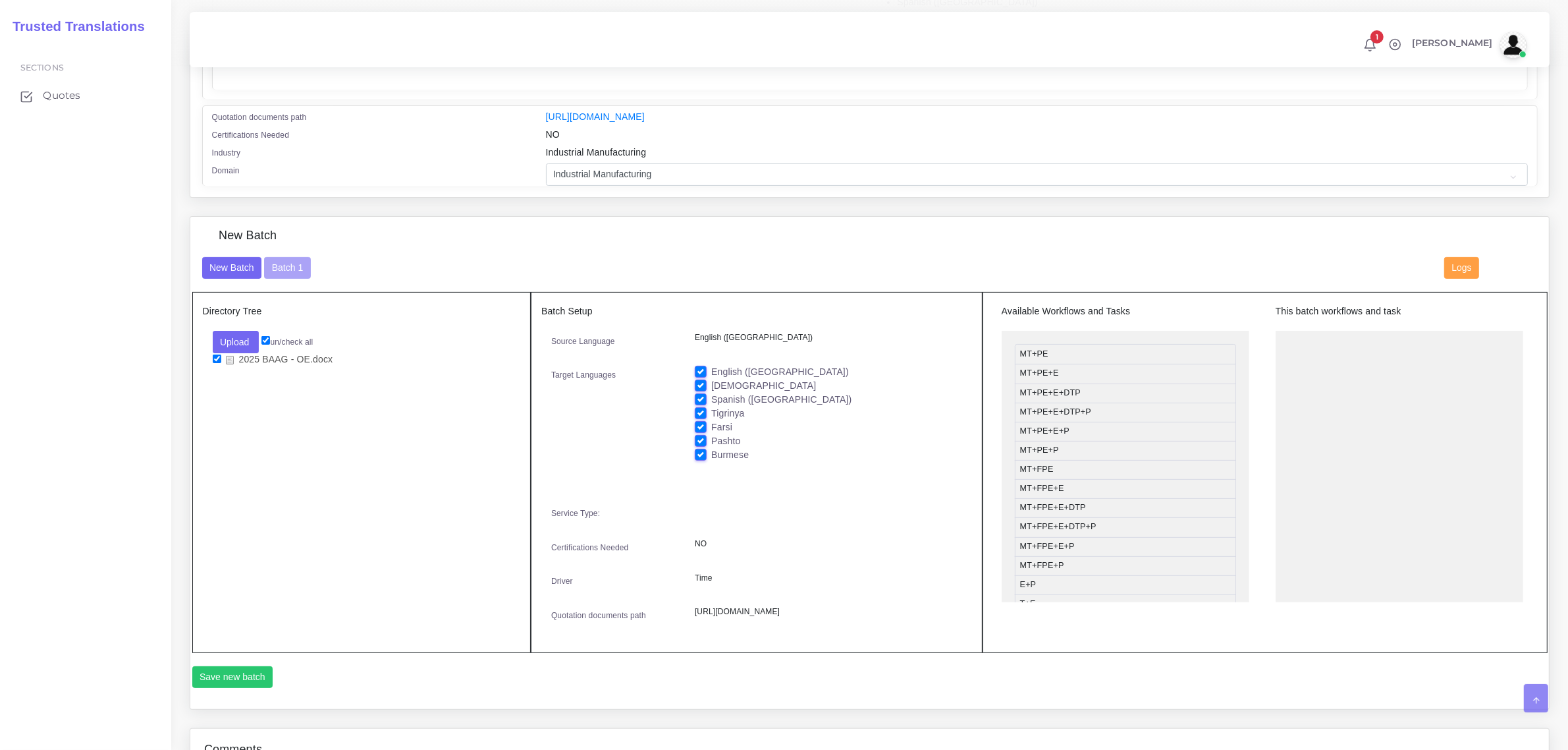
scroll to position [411, 0]
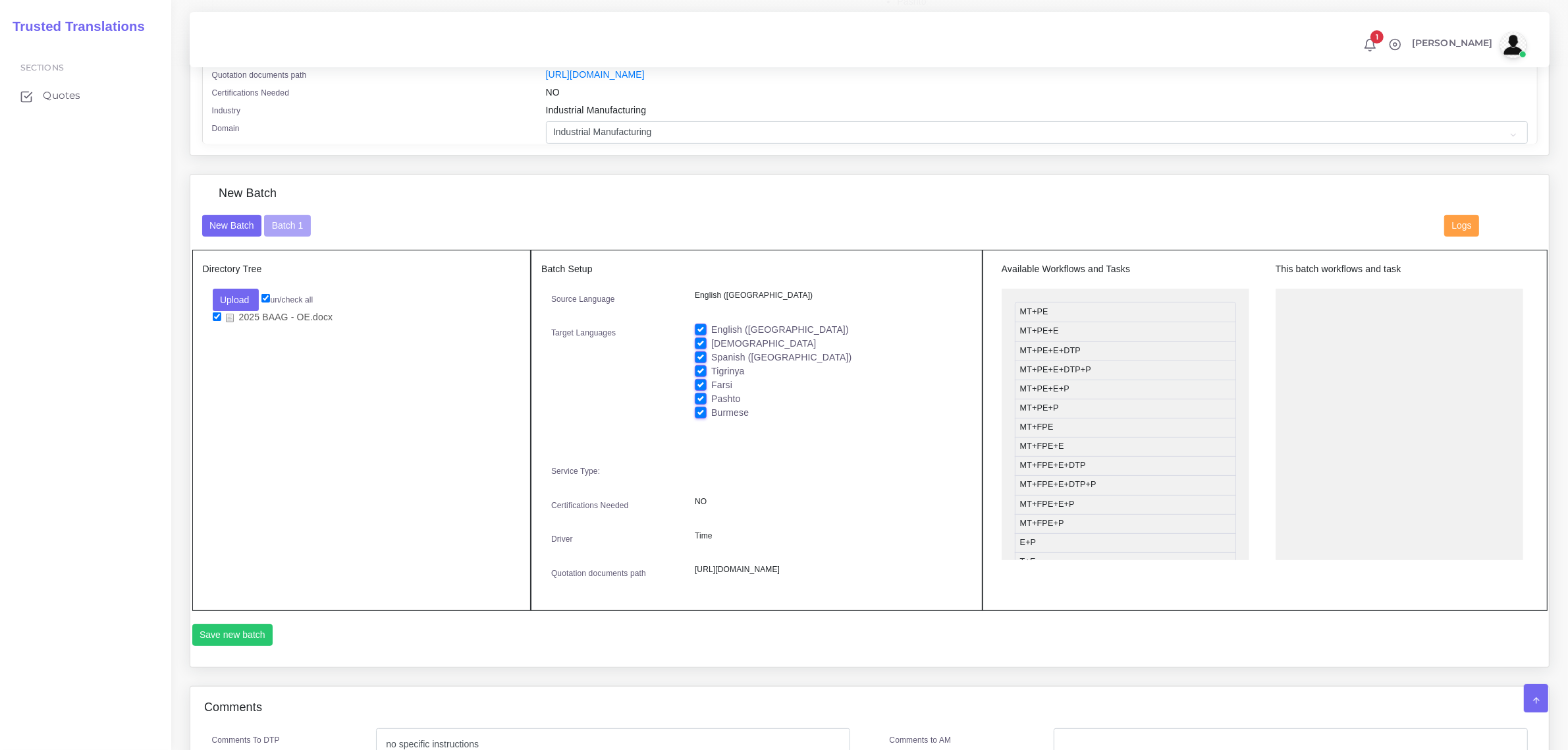
click at [712, 369] on label "Tigrinya" at bounding box center [728, 370] width 33 height 14
click at [698, 369] on input "Tigrinya" at bounding box center [701, 370] width 12 height 12
checkbox input "false"
click at [288, 223] on button "Batch 1" at bounding box center [287, 226] width 46 height 23
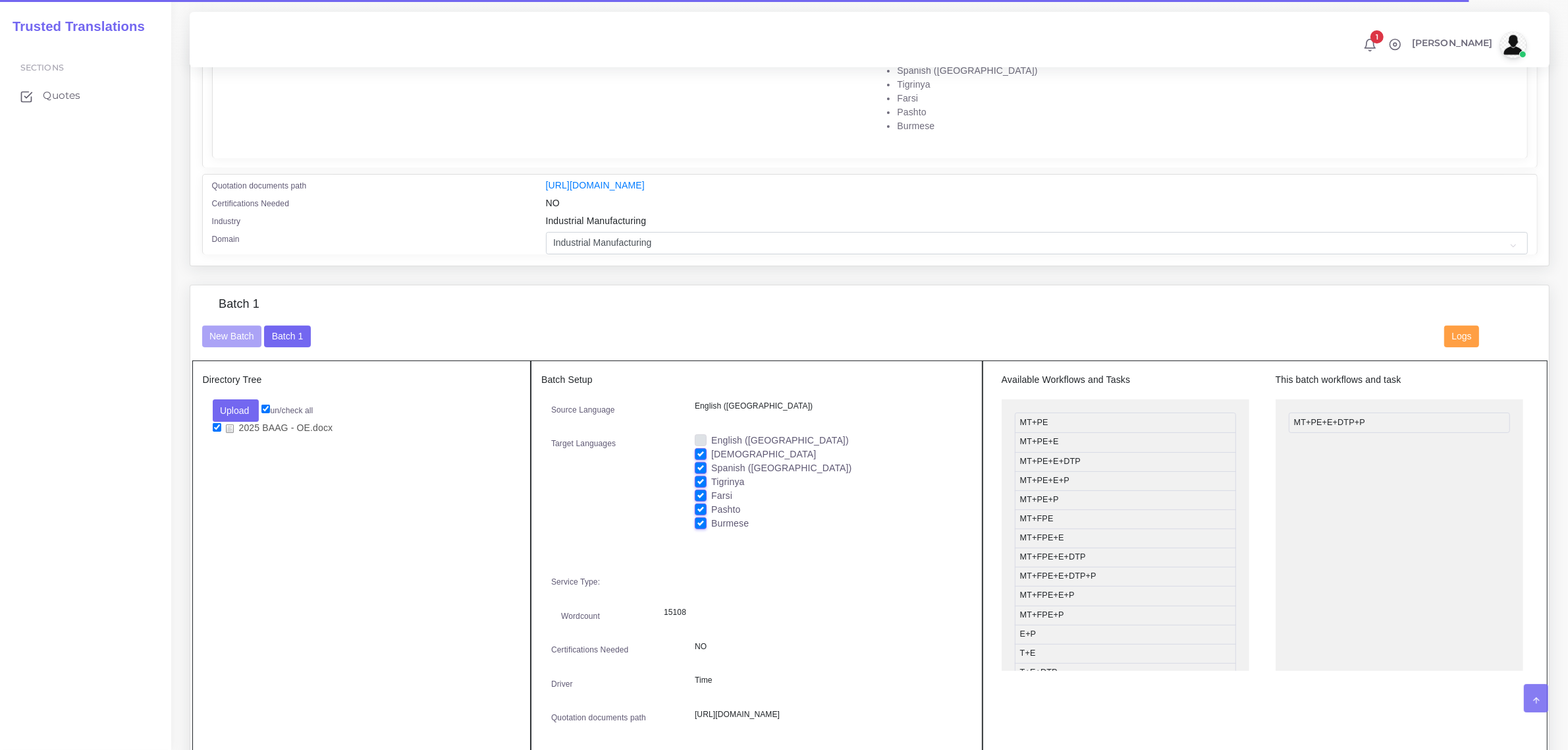
scroll to position [329, 0]
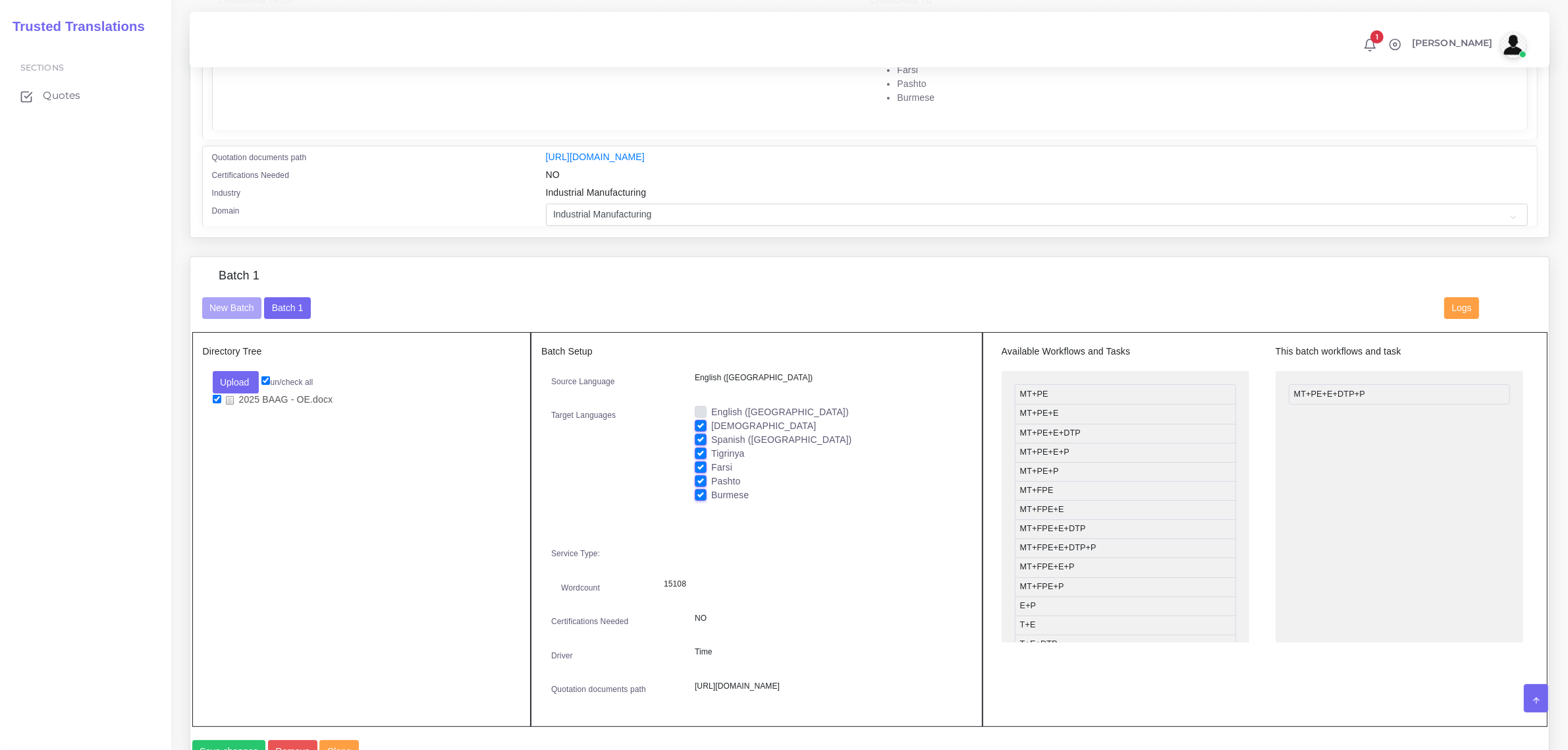
click at [712, 451] on label "Tigrinya" at bounding box center [728, 453] width 33 height 14
click at [700, 451] on input "Tigrinya" at bounding box center [701, 452] width 12 height 12
checkbox input "false"
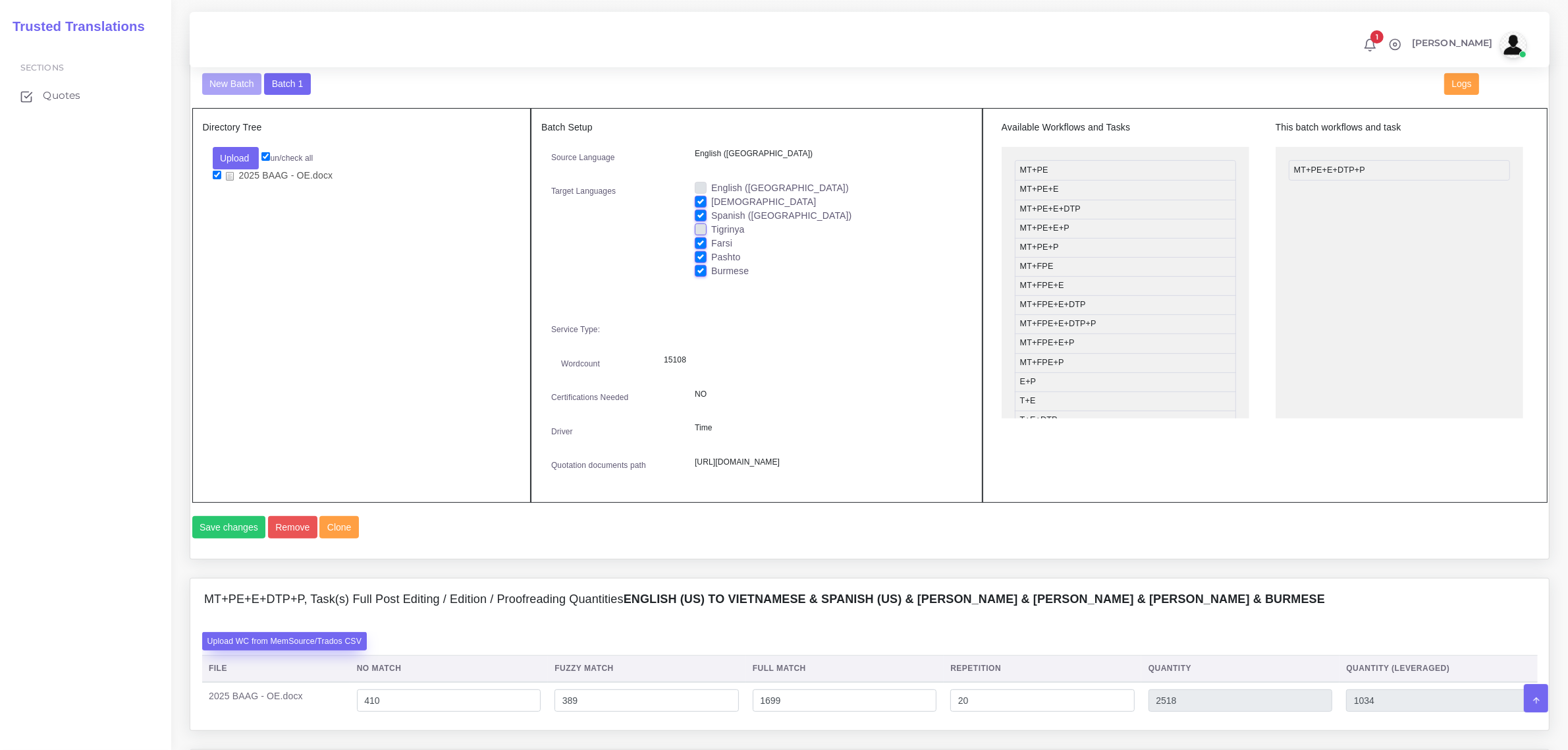
scroll to position [659, 0]
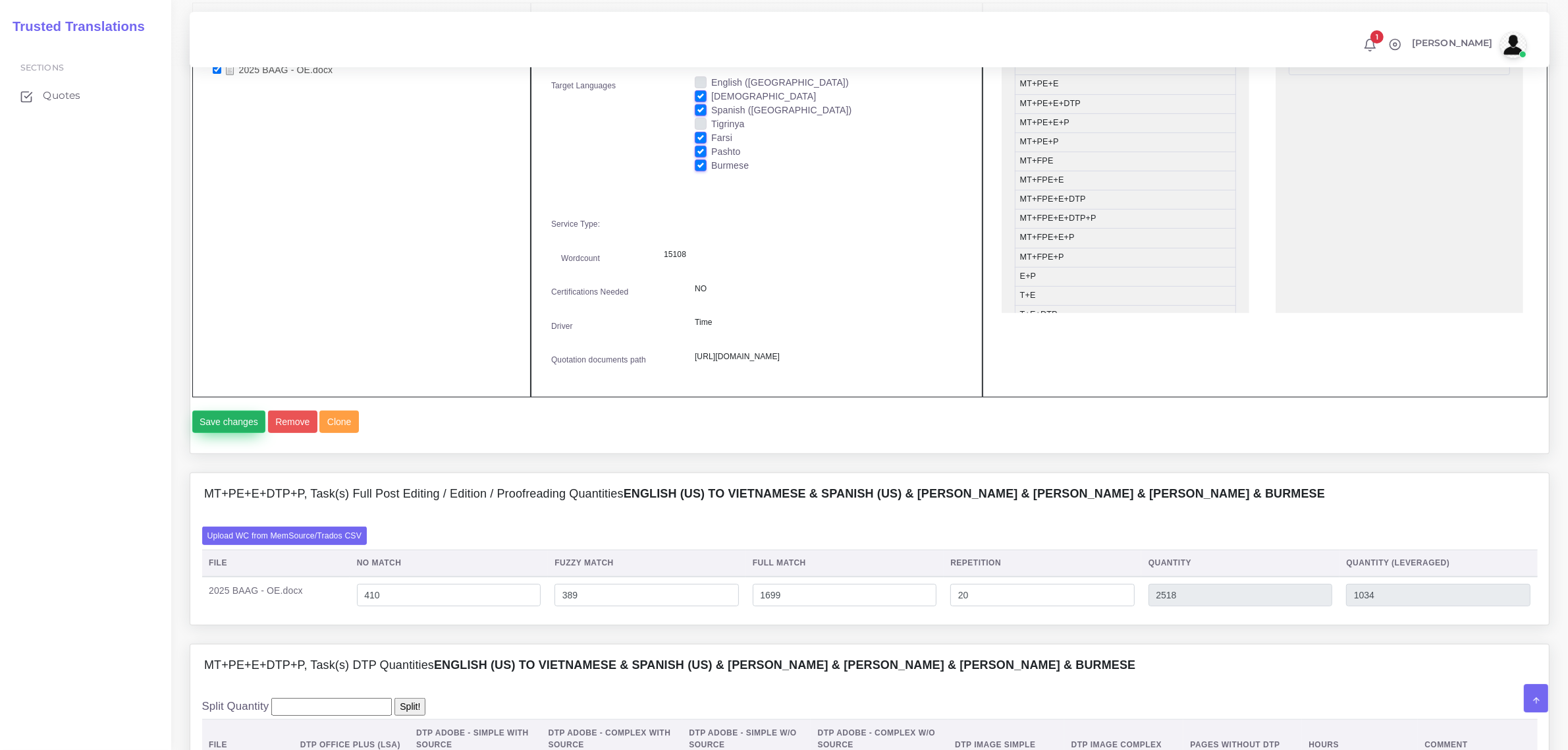
click at [235, 433] on button "Save changes" at bounding box center [228, 421] width 74 height 23
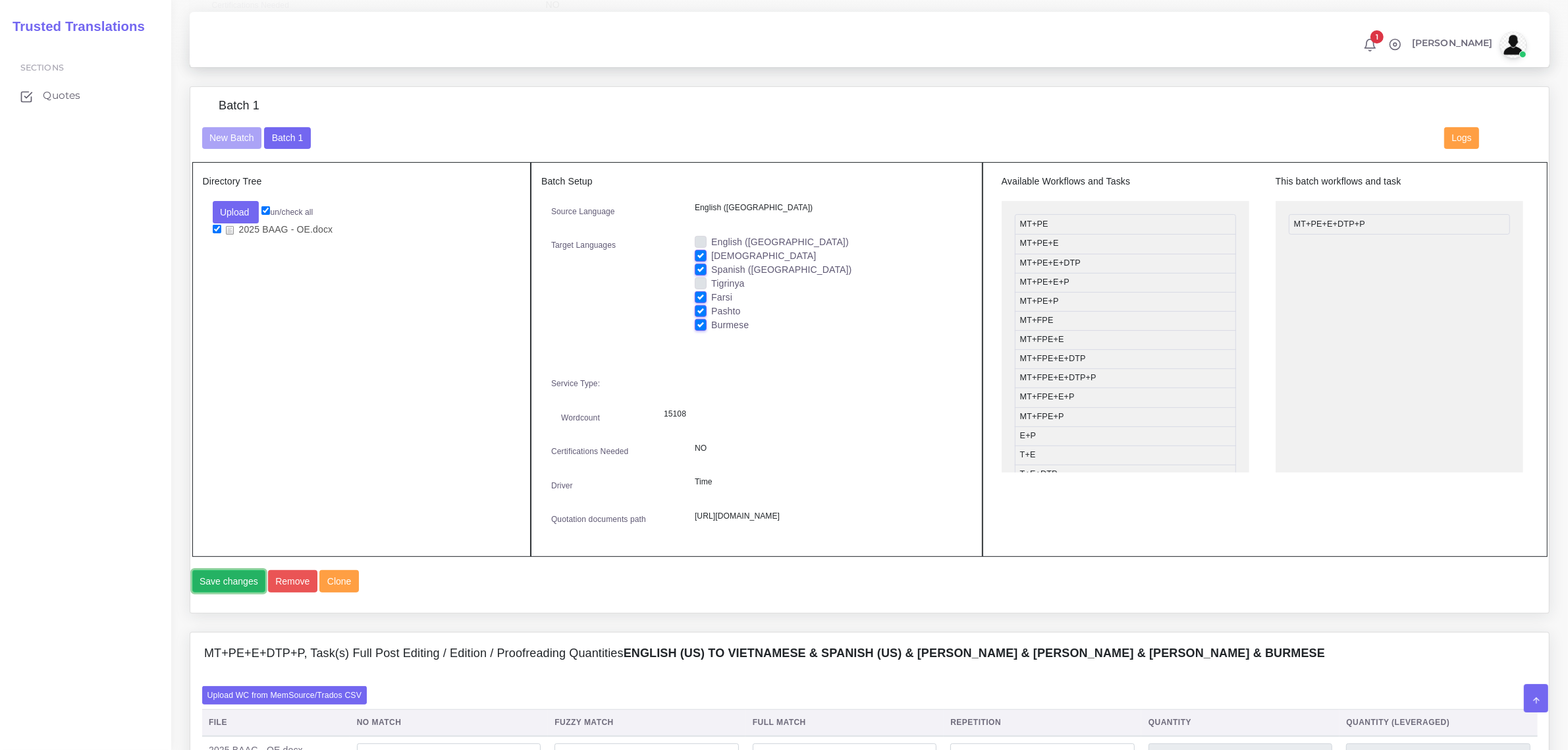
scroll to position [494, 0]
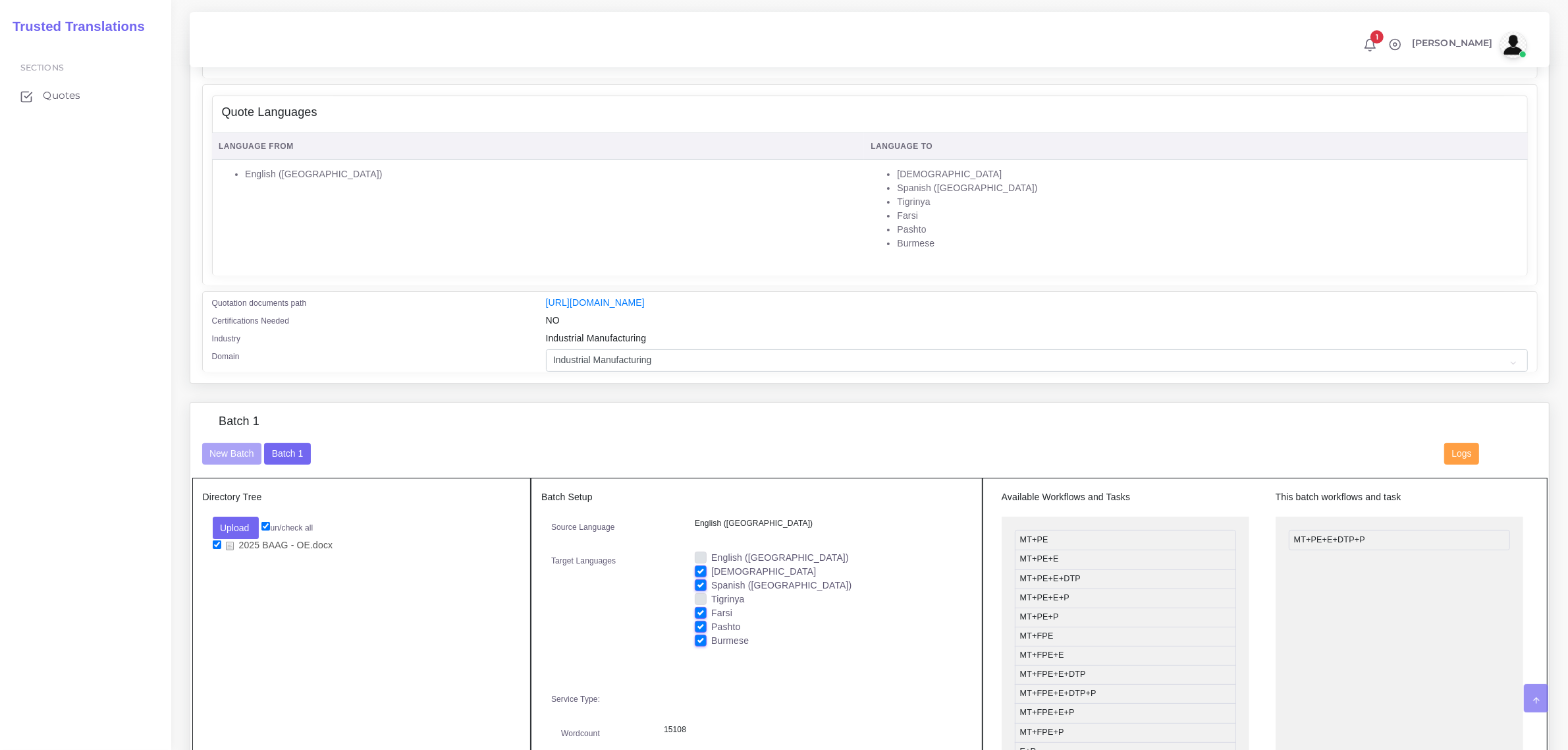
scroll to position [247, 0]
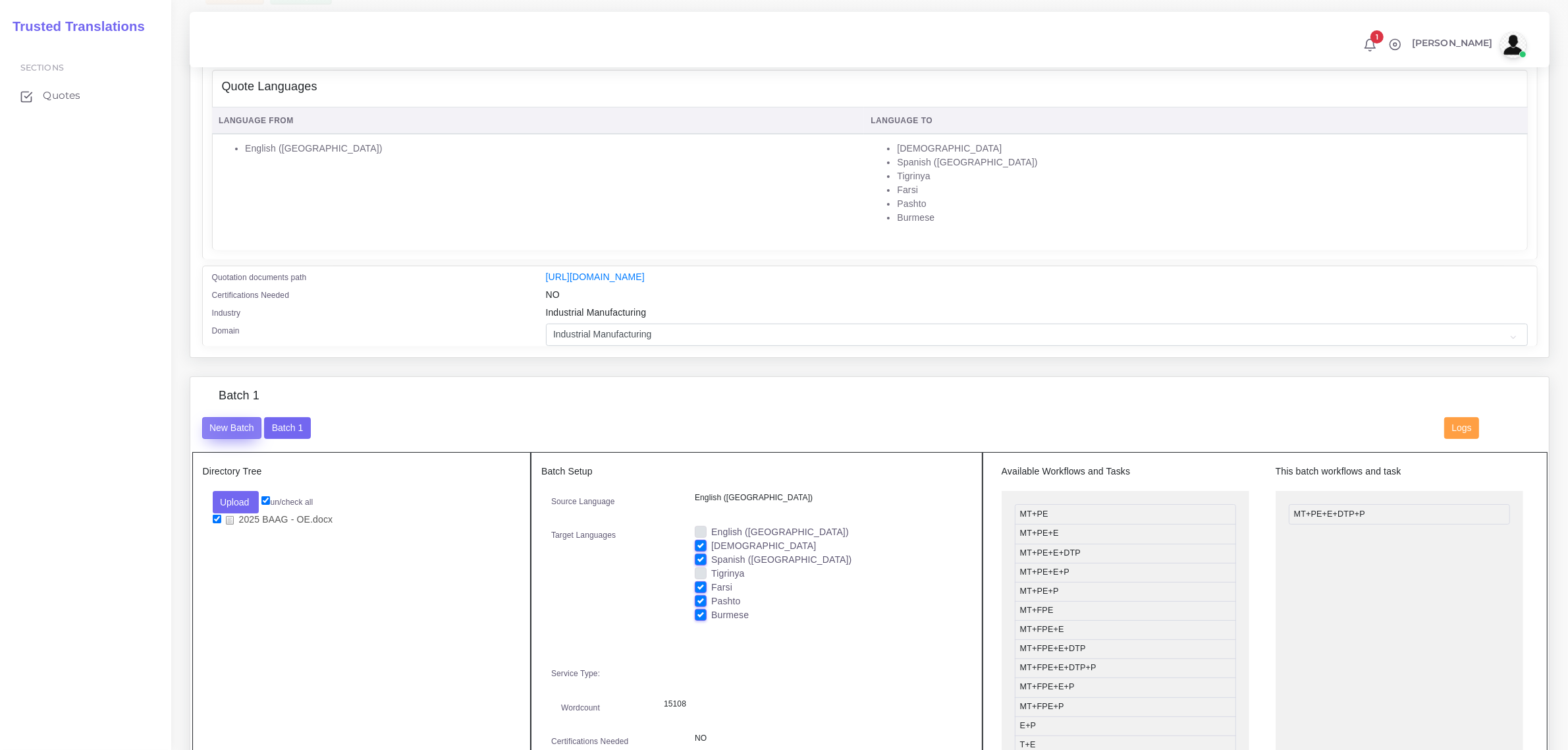
click at [238, 419] on button "New Batch" at bounding box center [232, 428] width 60 height 23
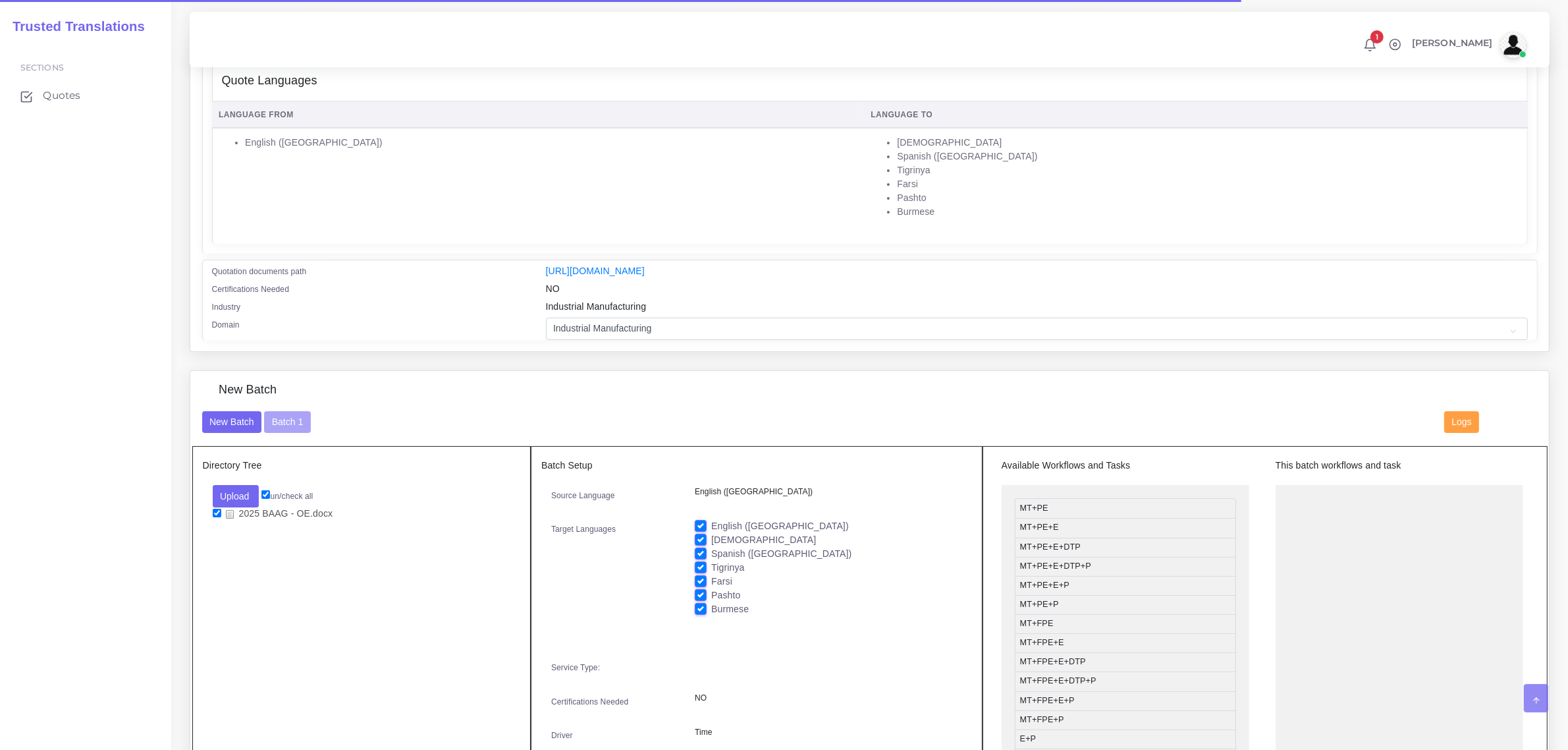
scroll to position [329, 0]
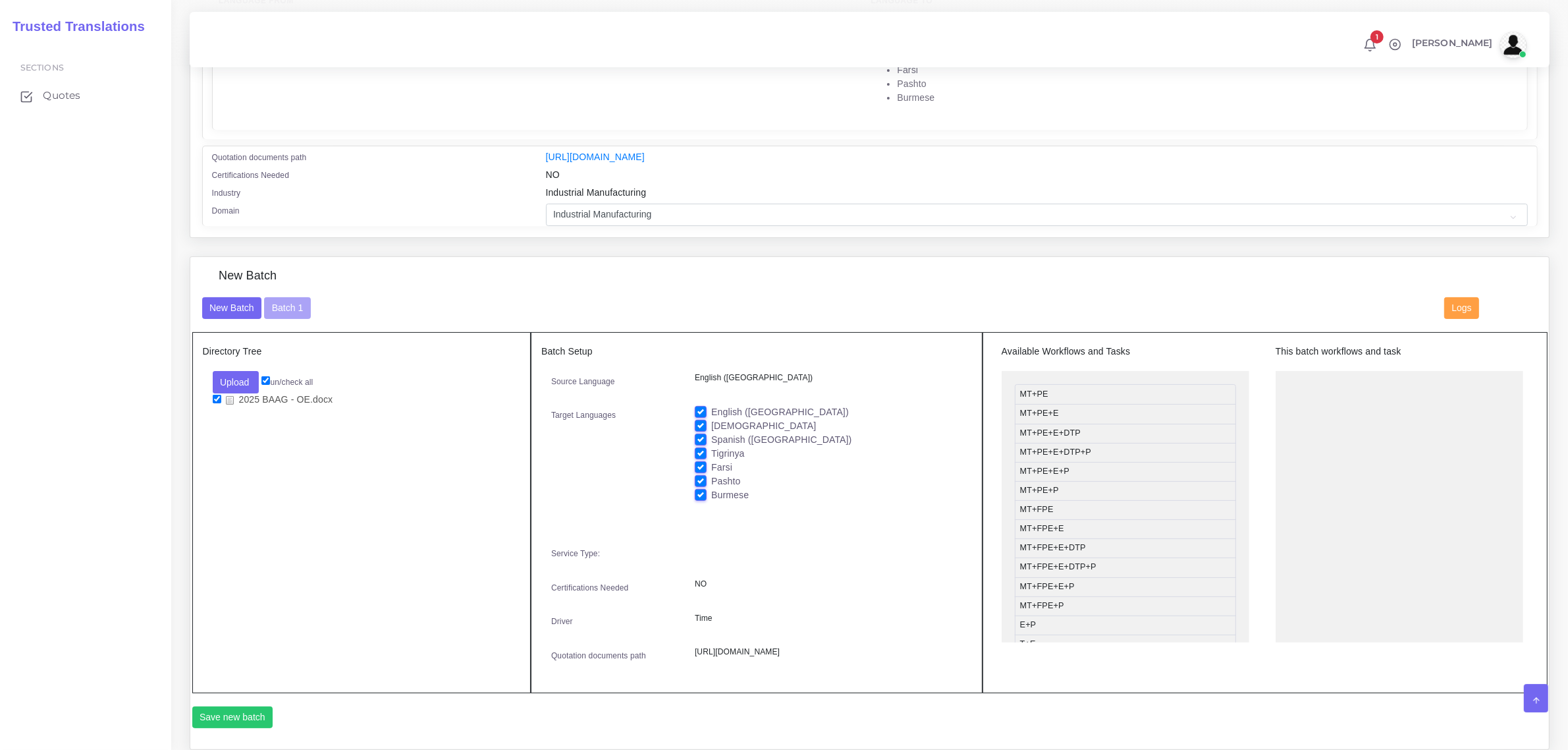
click at [712, 463] on label "Farsi" at bounding box center [722, 467] width 21 height 14
click at [702, 463] on input "Farsi" at bounding box center [701, 466] width 12 height 12
checkbox input "false"
click at [712, 478] on label "Pashto" at bounding box center [726, 481] width 29 height 14
click at [702, 478] on input "Pashto" at bounding box center [701, 480] width 12 height 12
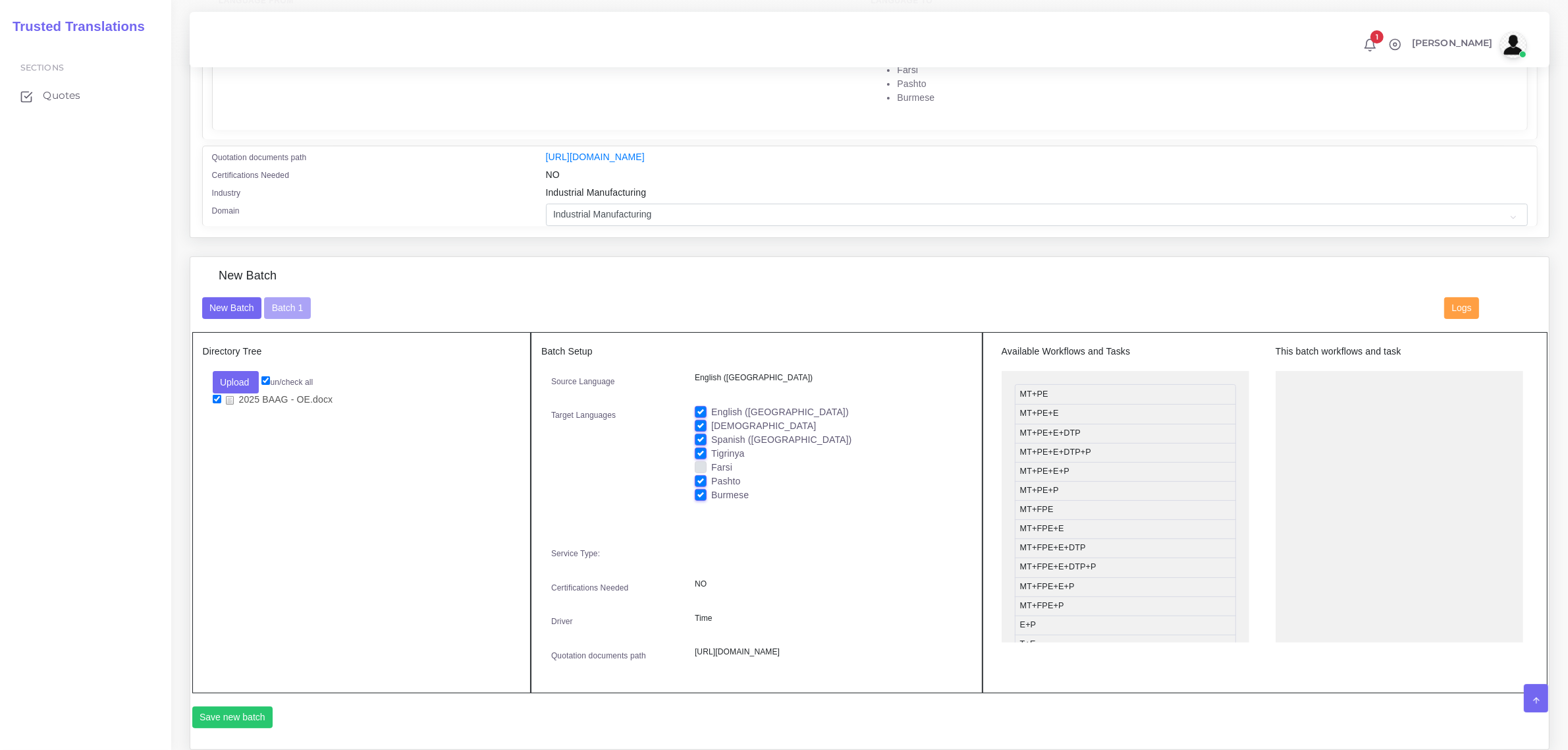
checkbox input "false"
click at [712, 495] on label "Burmese" at bounding box center [730, 494] width 37 height 14
click at [699, 495] on input "Burmese" at bounding box center [701, 493] width 12 height 12
checkbox input "false"
click at [712, 433] on label "Spanish ([GEOGRAPHIC_DATA])" at bounding box center [782, 440] width 140 height 14
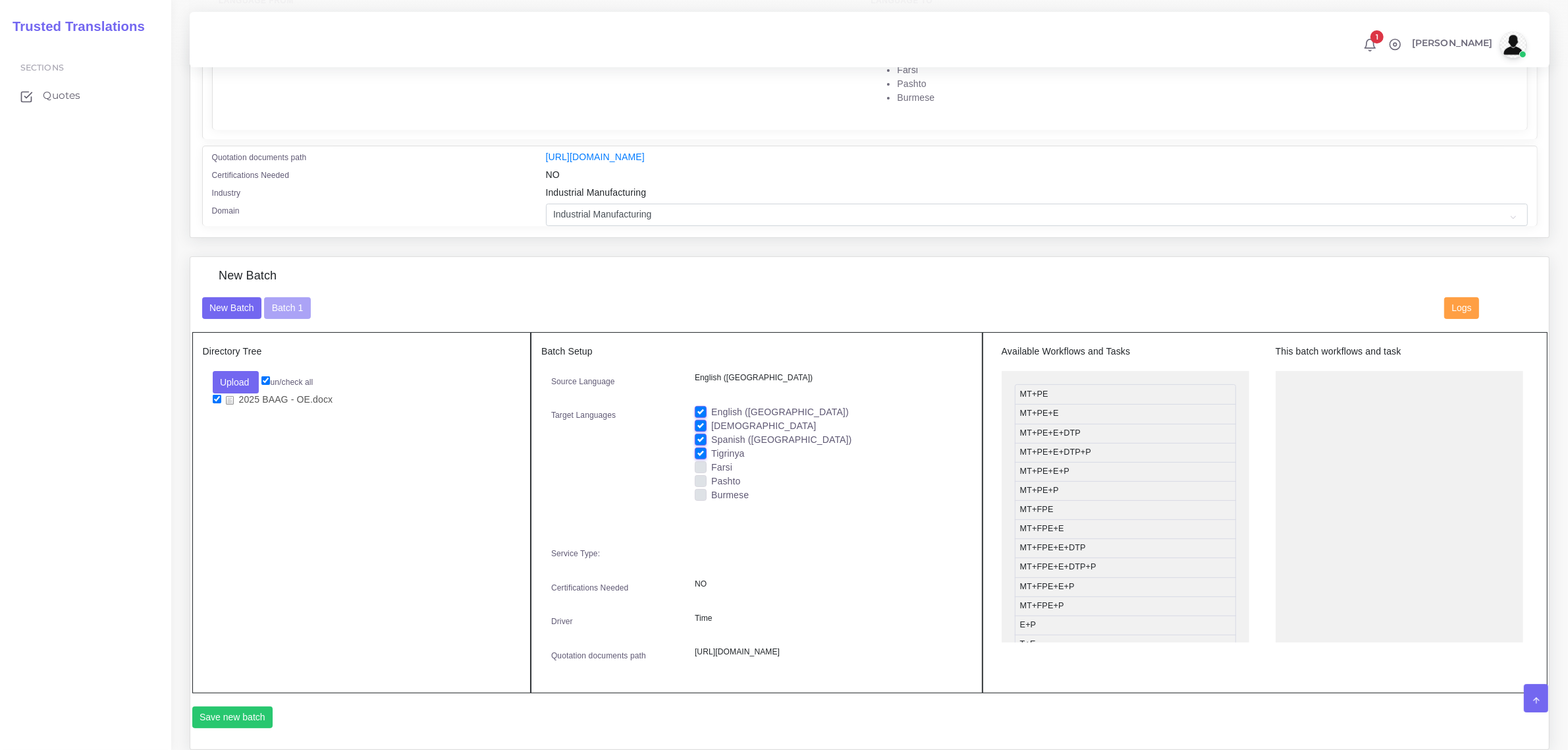
click at [700, 433] on input "Spanish ([GEOGRAPHIC_DATA])" at bounding box center [701, 439] width 12 height 12
checkbox input "false"
click at [712, 420] on label "[DEMOGRAPHIC_DATA]" at bounding box center [764, 425] width 105 height 14
click at [702, 420] on input "[DEMOGRAPHIC_DATA]" at bounding box center [701, 424] width 12 height 12
checkbox input "false"
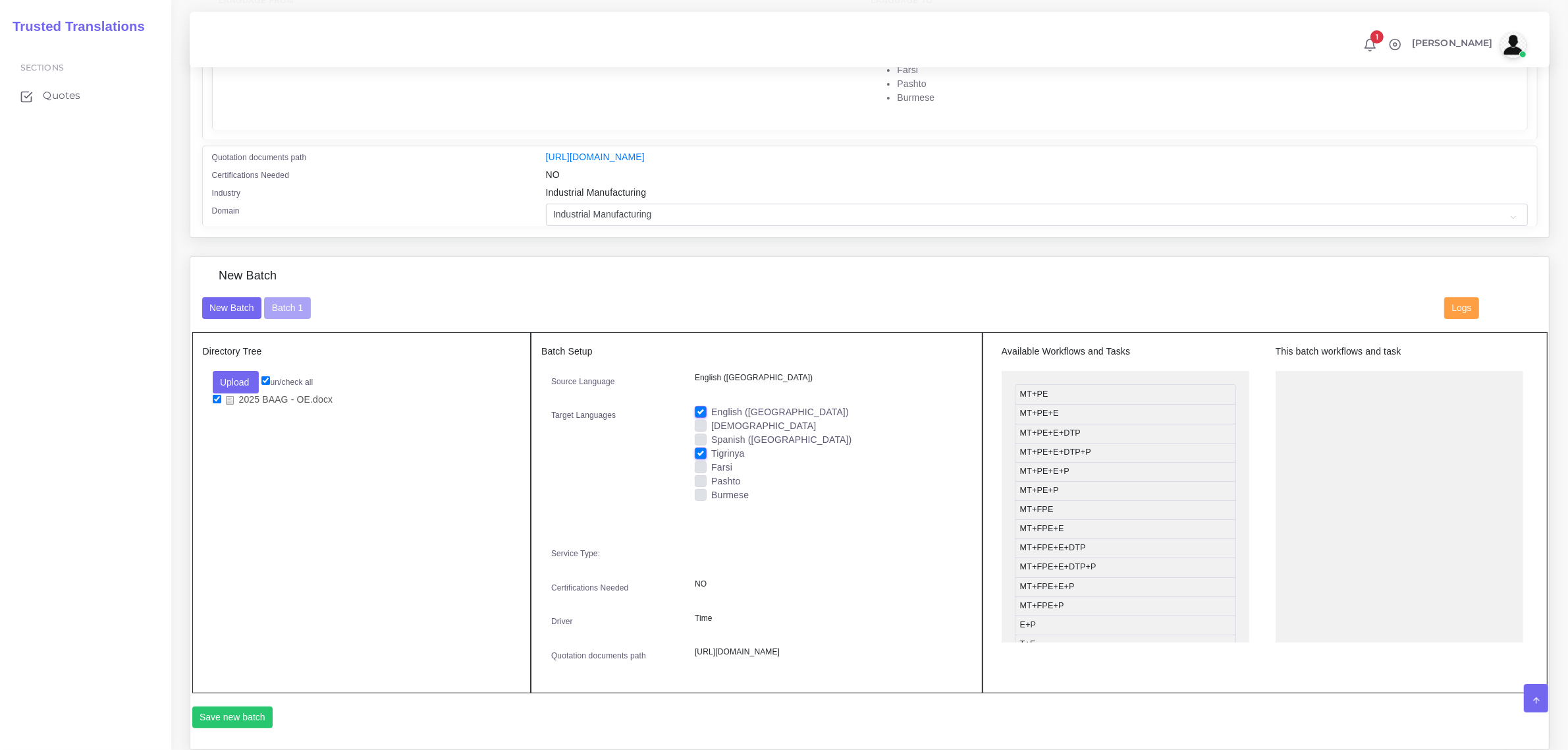
click at [712, 405] on label "English ([GEOGRAPHIC_DATA])" at bounding box center [780, 411] width 137 height 14
click at [698, 405] on input "English ([GEOGRAPHIC_DATA])" at bounding box center [701, 410] width 12 height 12
checkbox input "false"
drag, startPoint x: 1088, startPoint y: 600, endPoint x: 1354, endPoint y: 374, distance: 349.0
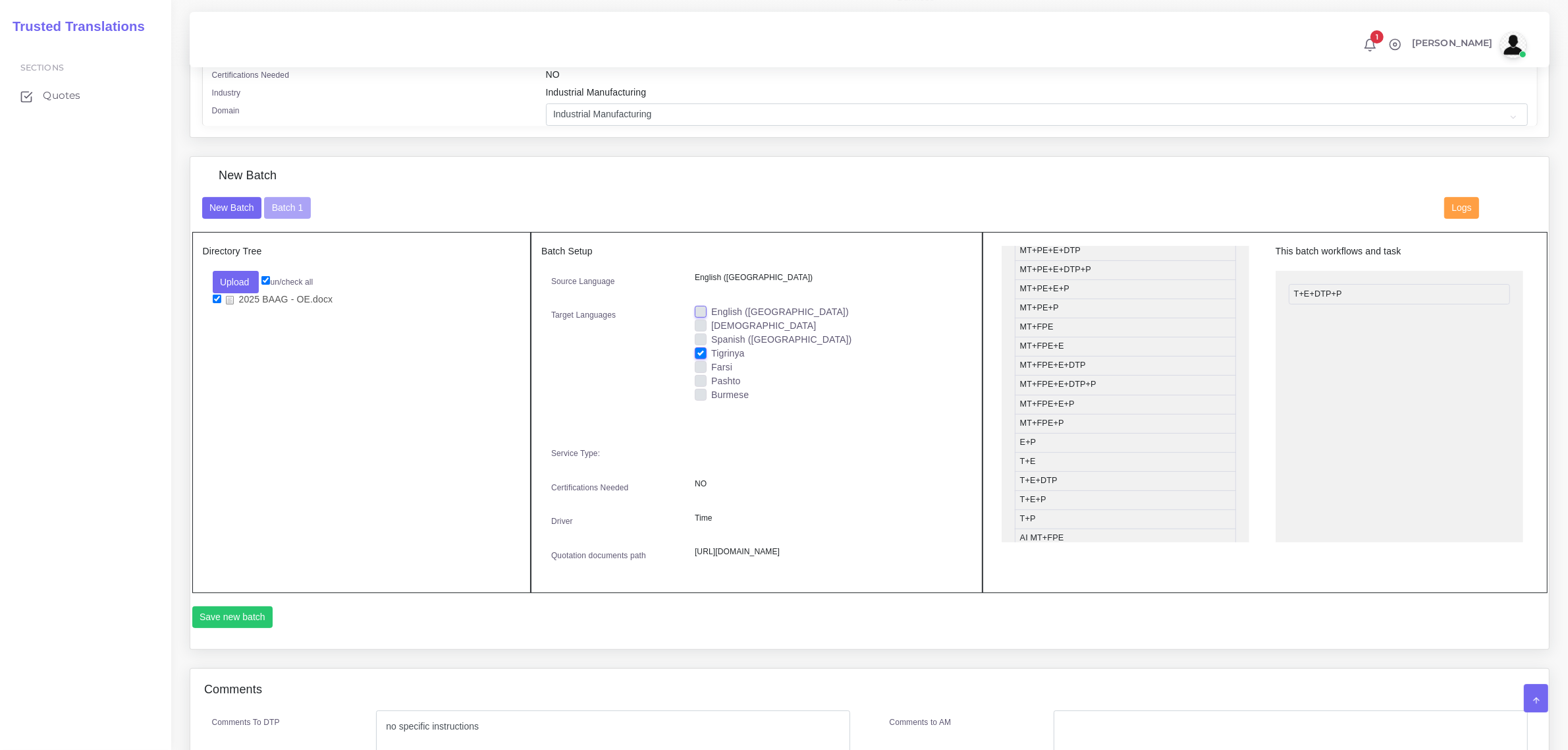
scroll to position [576, 0]
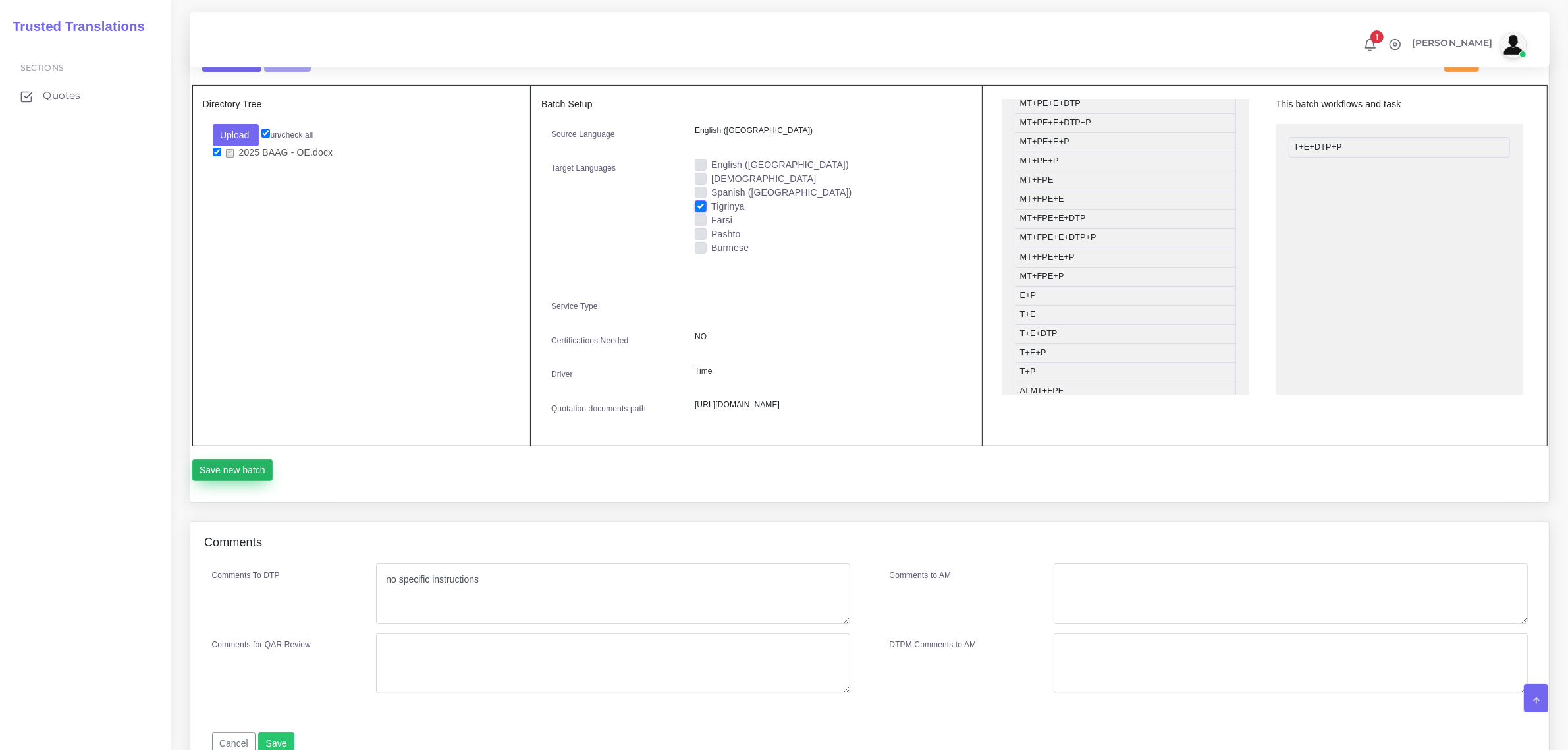
click at [232, 481] on button "Save new batch" at bounding box center [232, 470] width 81 height 23
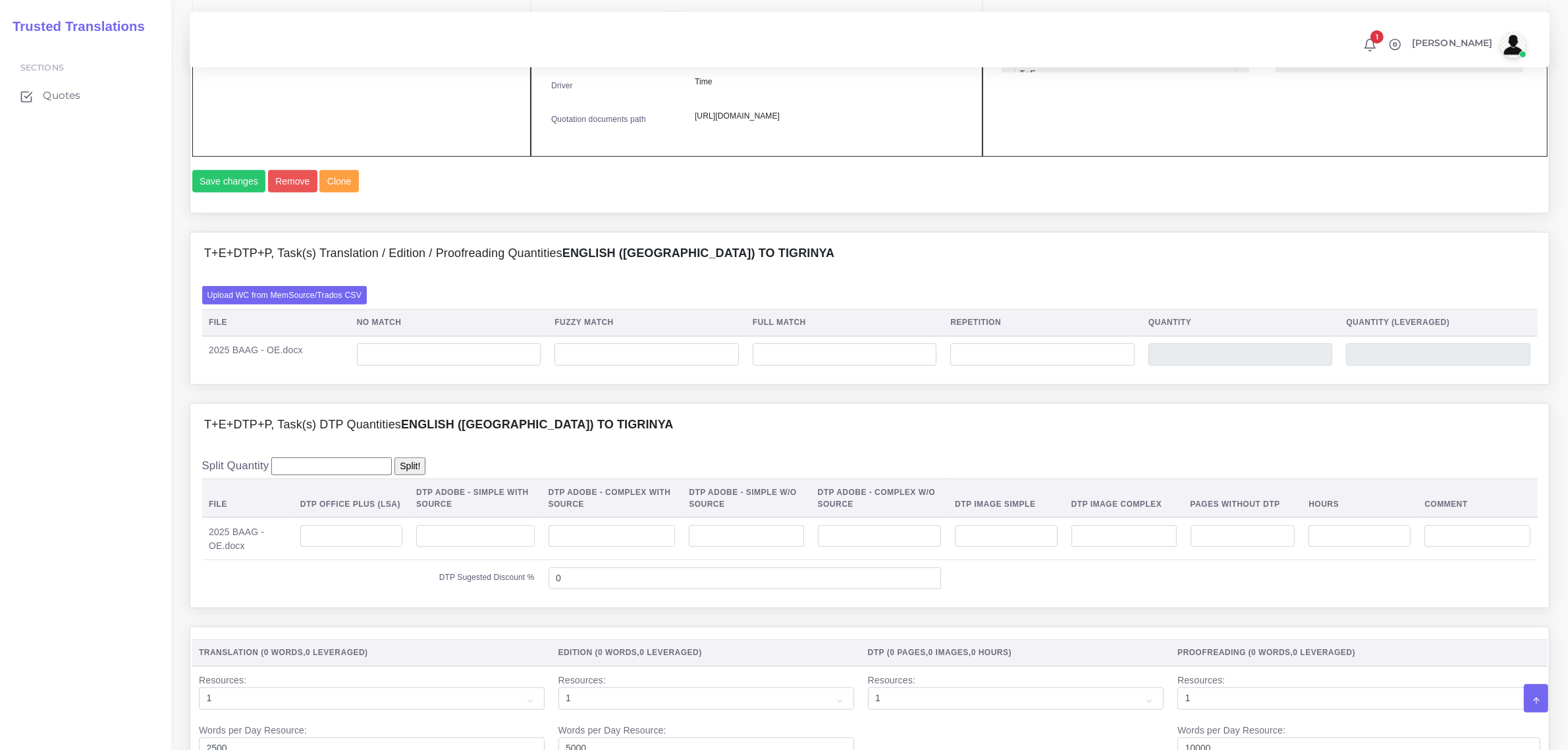
scroll to position [907, 0]
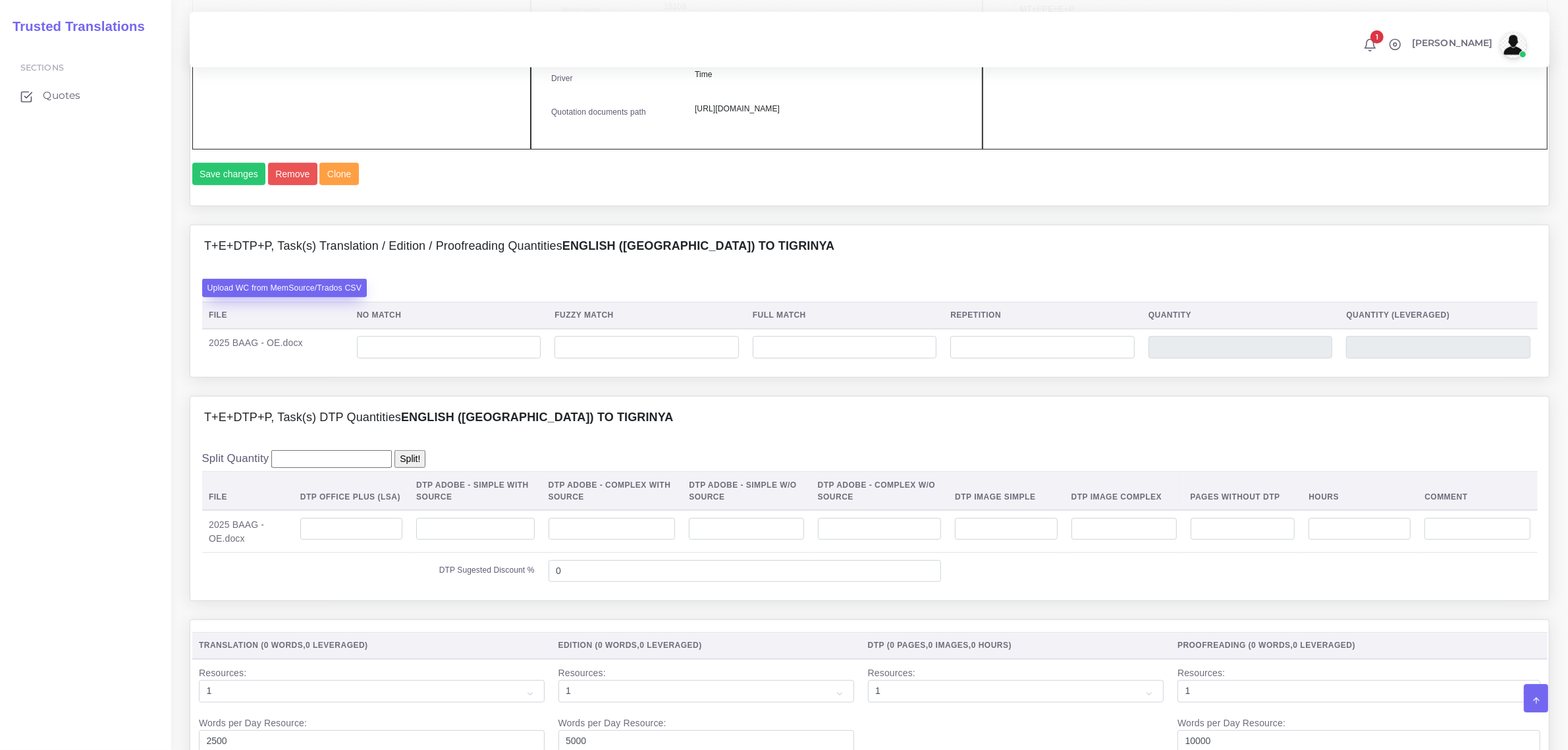
click at [310, 297] on label "Upload WC from MemSource/Trados CSV" at bounding box center [285, 288] width 166 height 18
click at [0, 0] on input "Upload WC from MemSource/Trados CSV" at bounding box center [0, 0] width 0 height 0
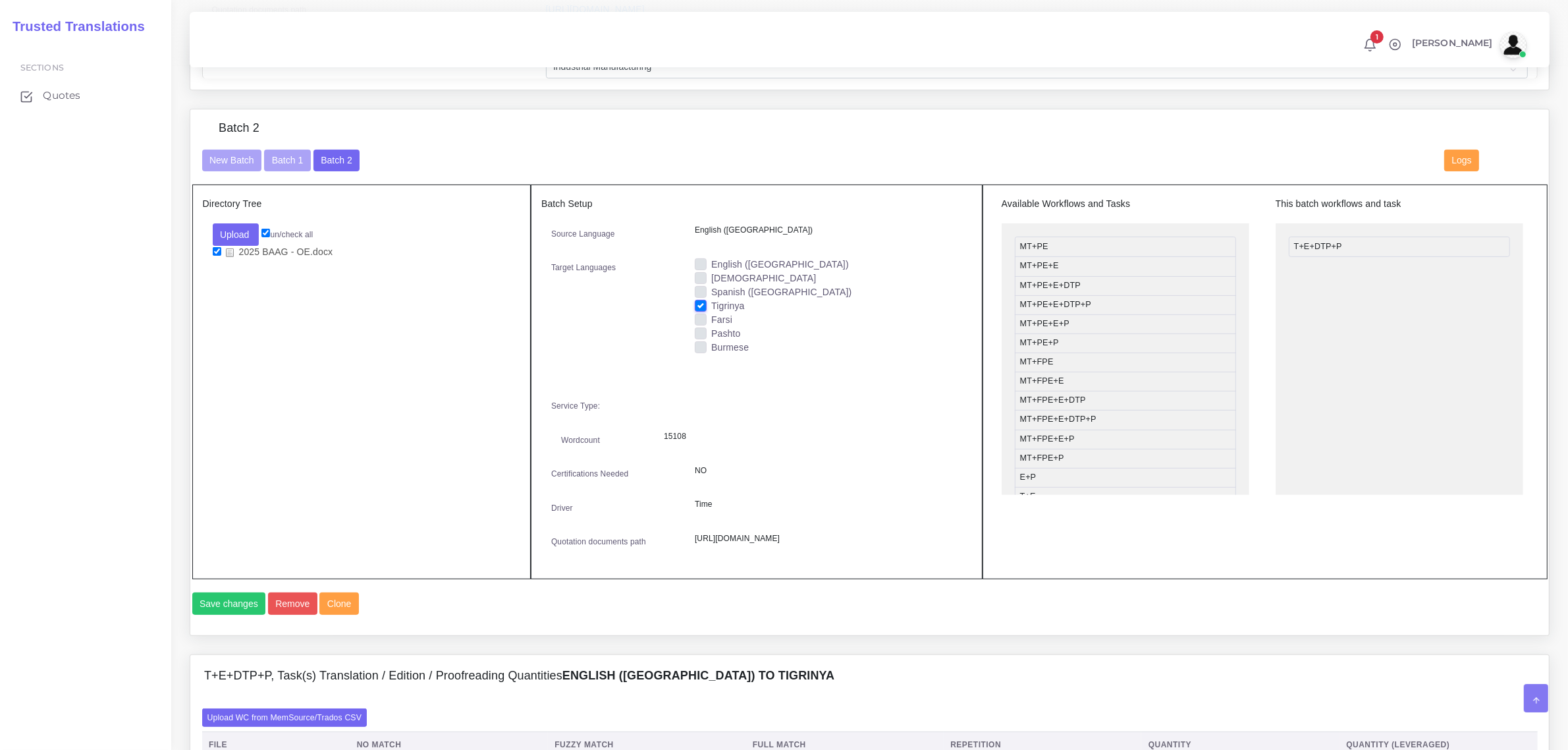
scroll to position [988, 0]
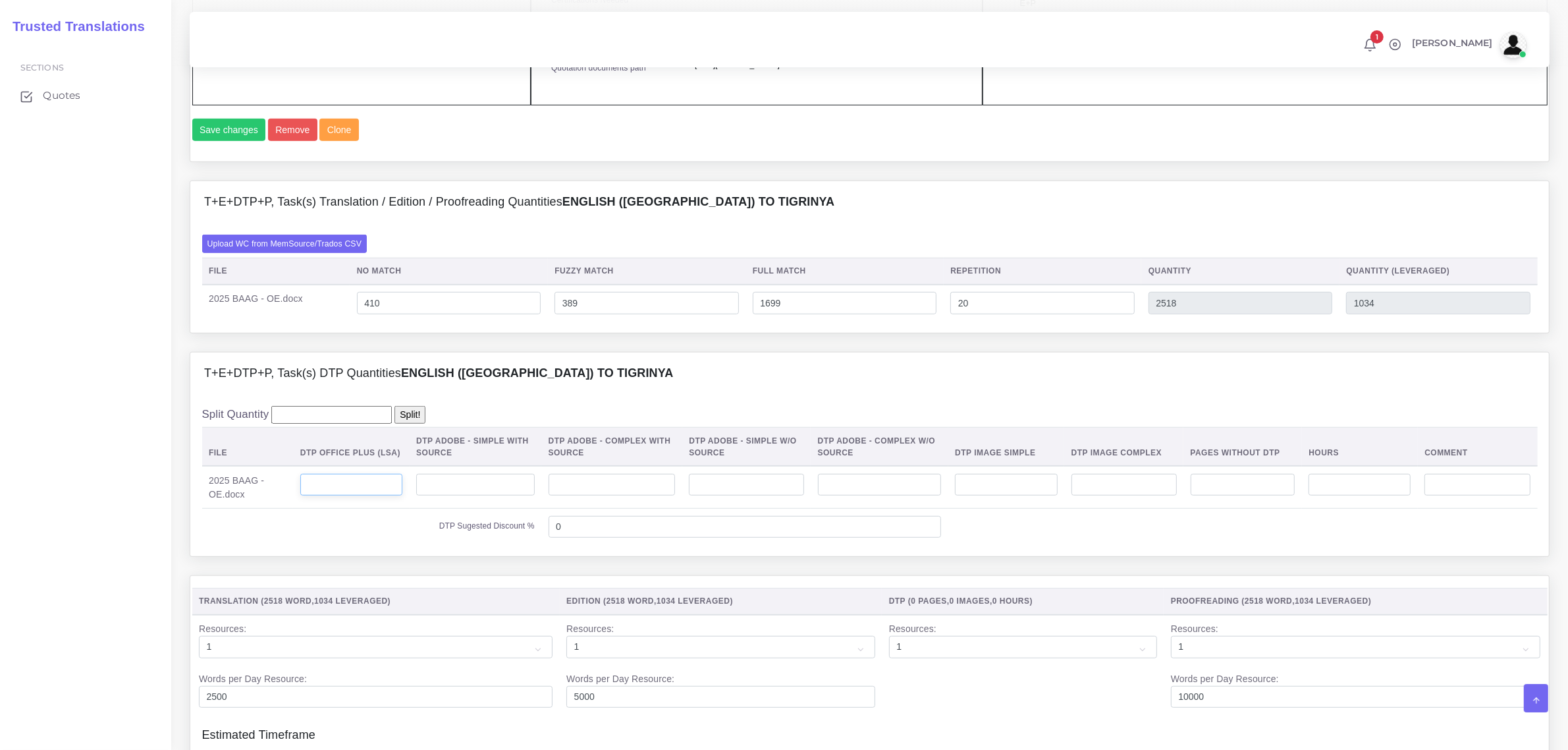
click at [359, 496] on input "number" at bounding box center [351, 484] width 102 height 23
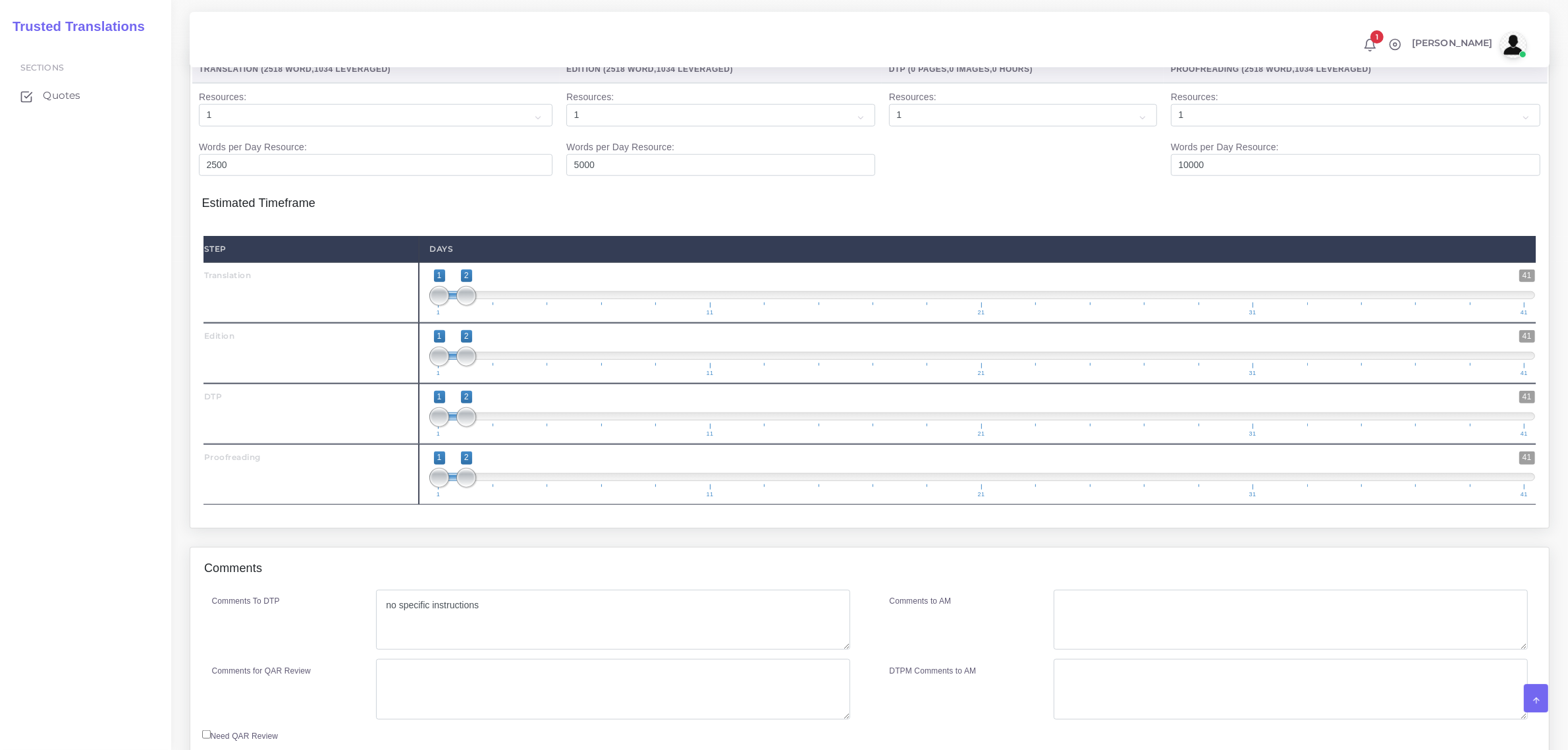
scroll to position [1565, 0]
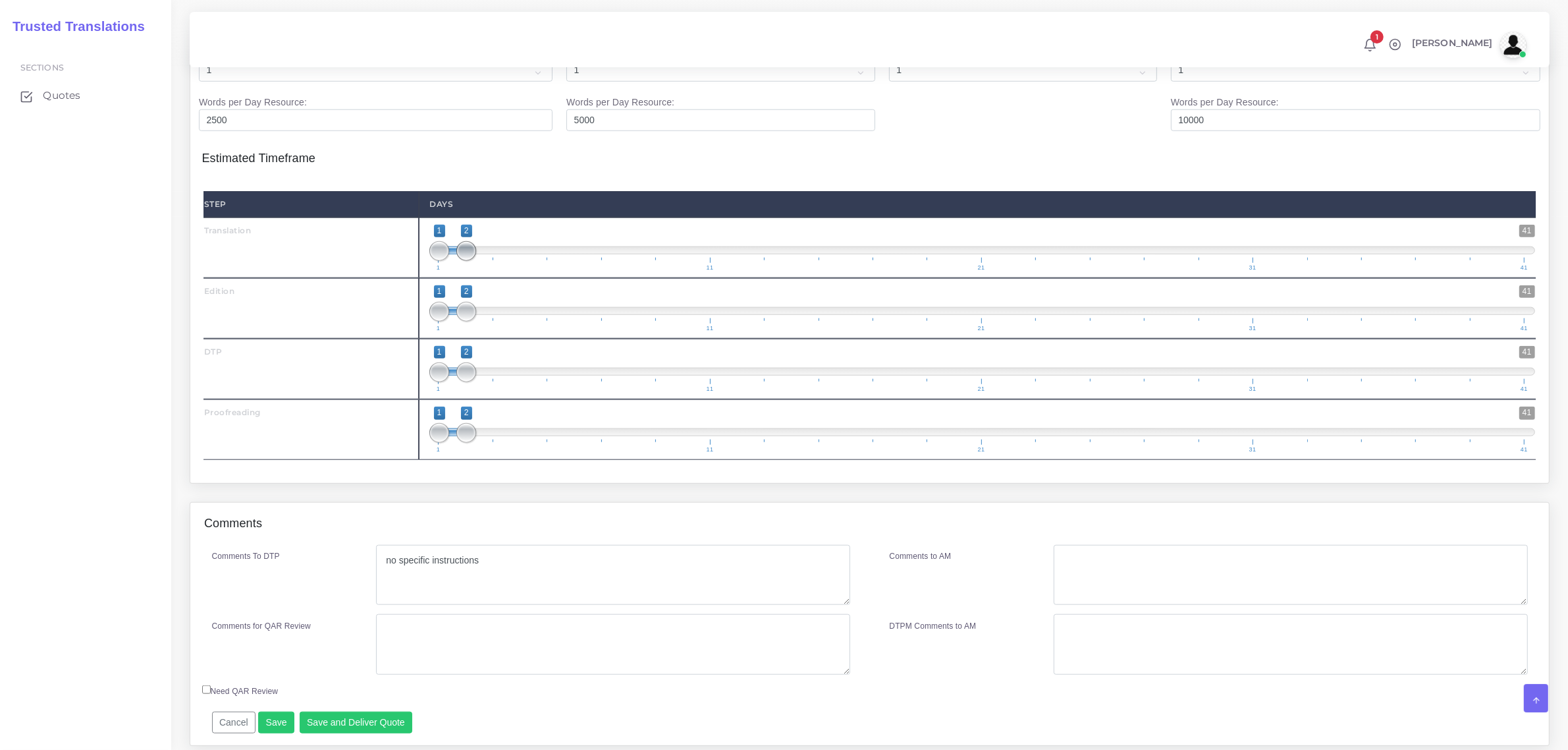
type input "8"
type input "1;1"
drag, startPoint x: 460, startPoint y: 290, endPoint x: 430, endPoint y: 315, distance: 39.1
click at [430, 270] on span "1 41 1 2 1 — 2 1 11 21 31 41" at bounding box center [982, 248] width 1106 height 46
type input "2;2"
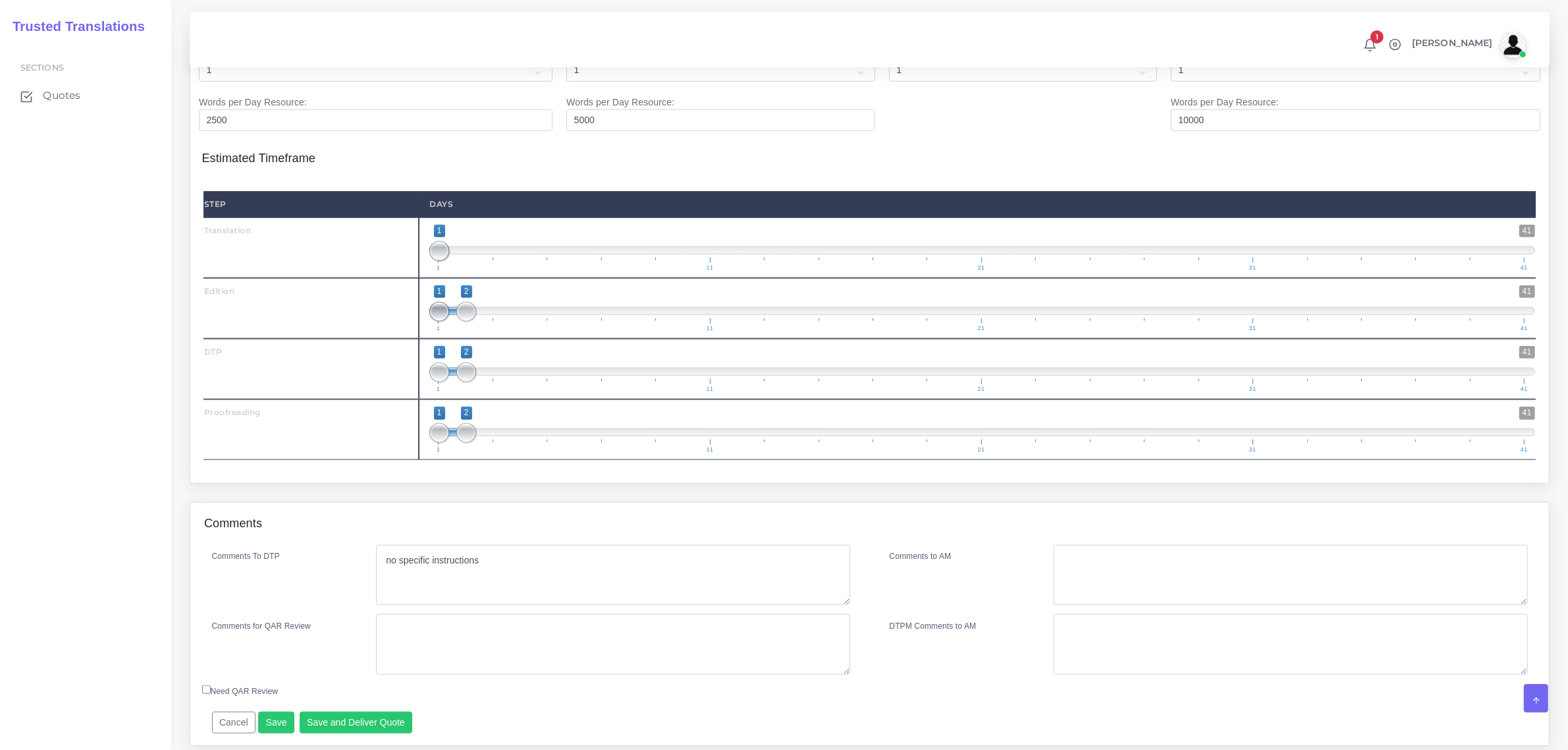
drag, startPoint x: 440, startPoint y: 350, endPoint x: 471, endPoint y: 380, distance: 43.1
click at [470, 339] on div "1 41 1 2 1 — 2 1 11 21 31 41 2;2" at bounding box center [982, 308] width 1127 height 61
drag, startPoint x: 466, startPoint y: 413, endPoint x: 491, endPoint y: 415, distance: 25.1
click at [491, 382] on span at bounding box center [494, 372] width 20 height 20
type input "3;3"
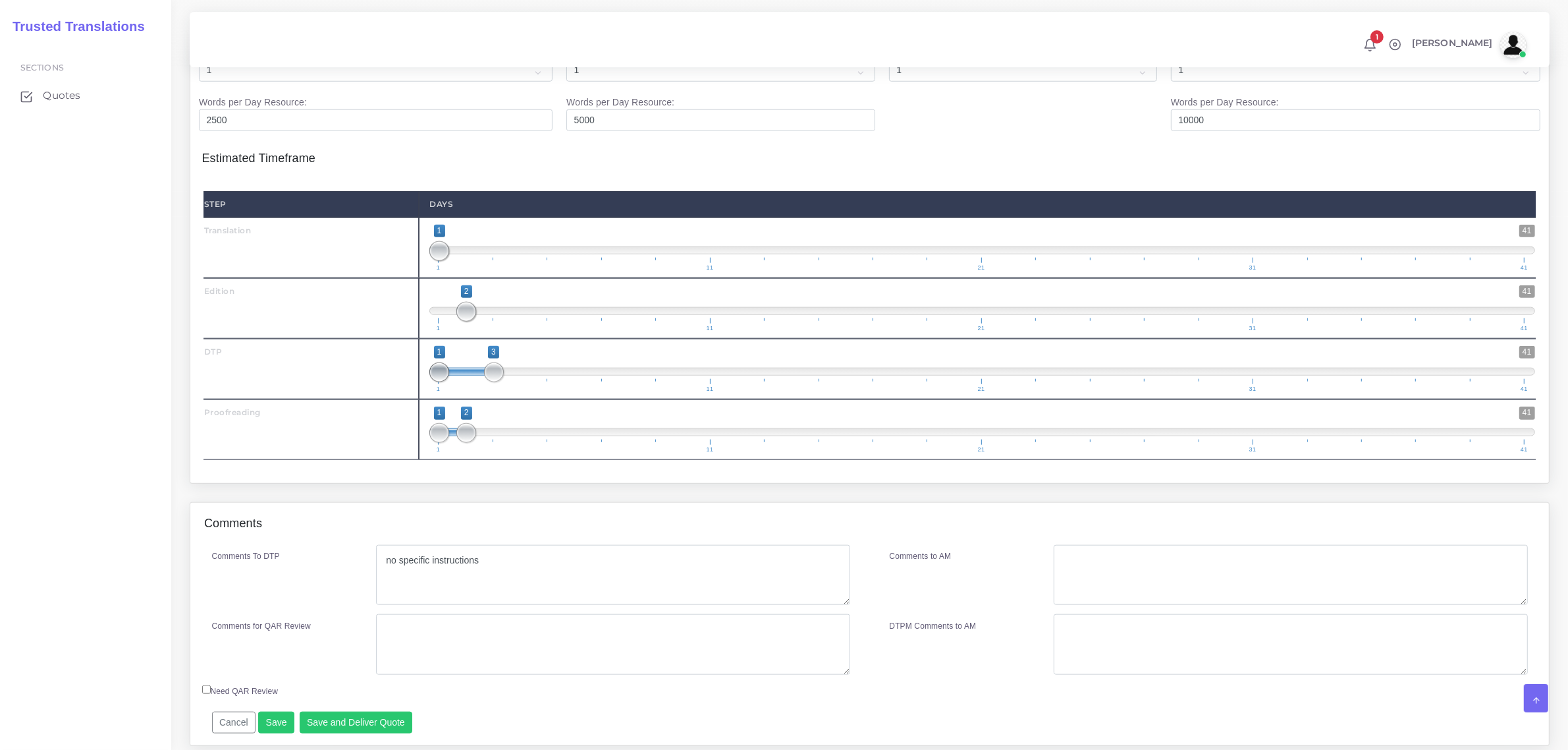
drag, startPoint x: 442, startPoint y: 409, endPoint x: 500, endPoint y: 423, distance: 59.7
click at [500, 392] on span "1 41 1 3 1 — 3 1 11 21 31 41" at bounding box center [982, 369] width 1106 height 46
drag, startPoint x: 462, startPoint y: 475, endPoint x: 600, endPoint y: 475, distance: 138.0
click at [600, 442] on span at bounding box center [602, 433] width 20 height 20
type input "7;7"
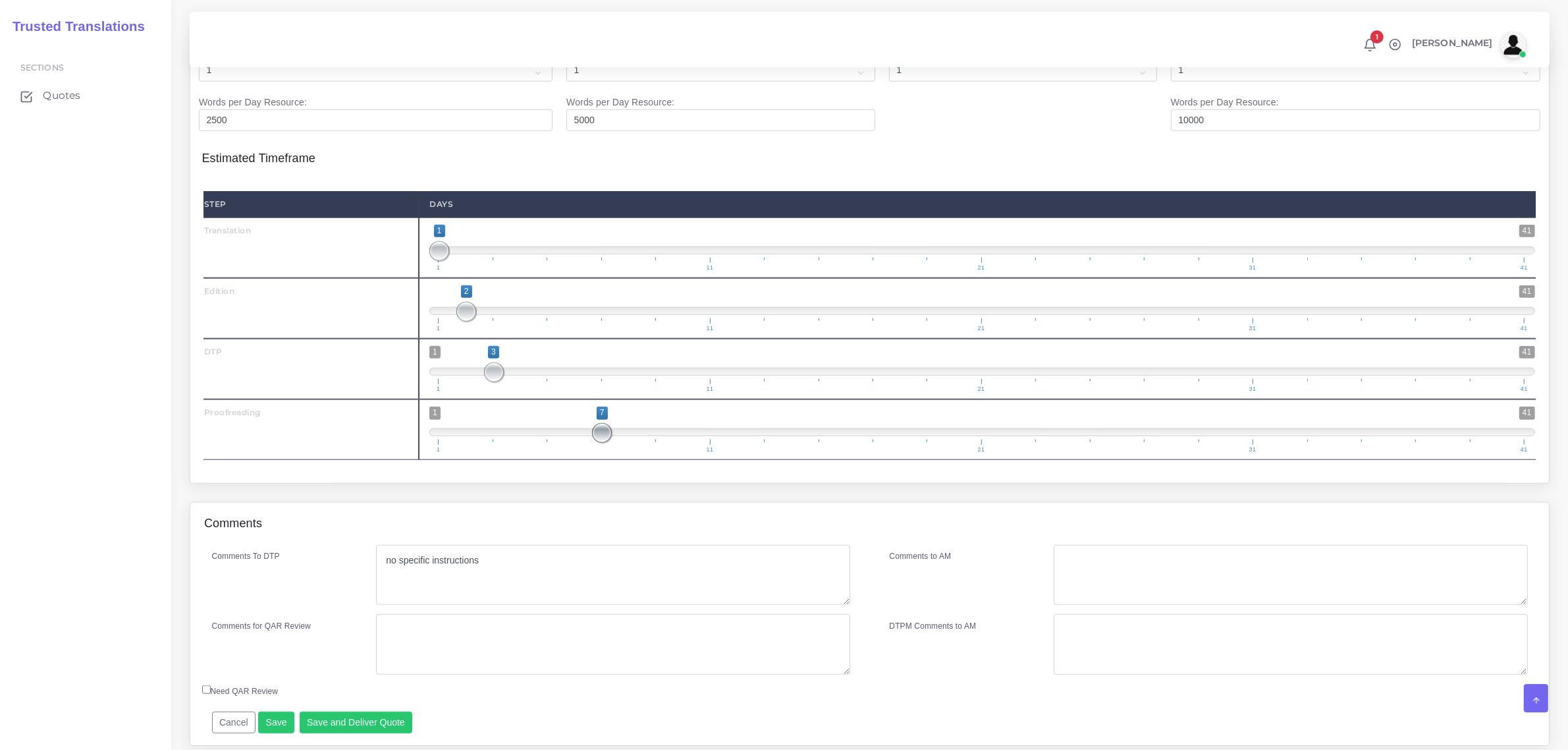
drag, startPoint x: 438, startPoint y: 472, endPoint x: 660, endPoint y: 480, distance: 222.1
click at [660, 452] on span "1 41 7 7 7 — 7 1 11 21 31 41" at bounding box center [982, 430] width 1106 height 46
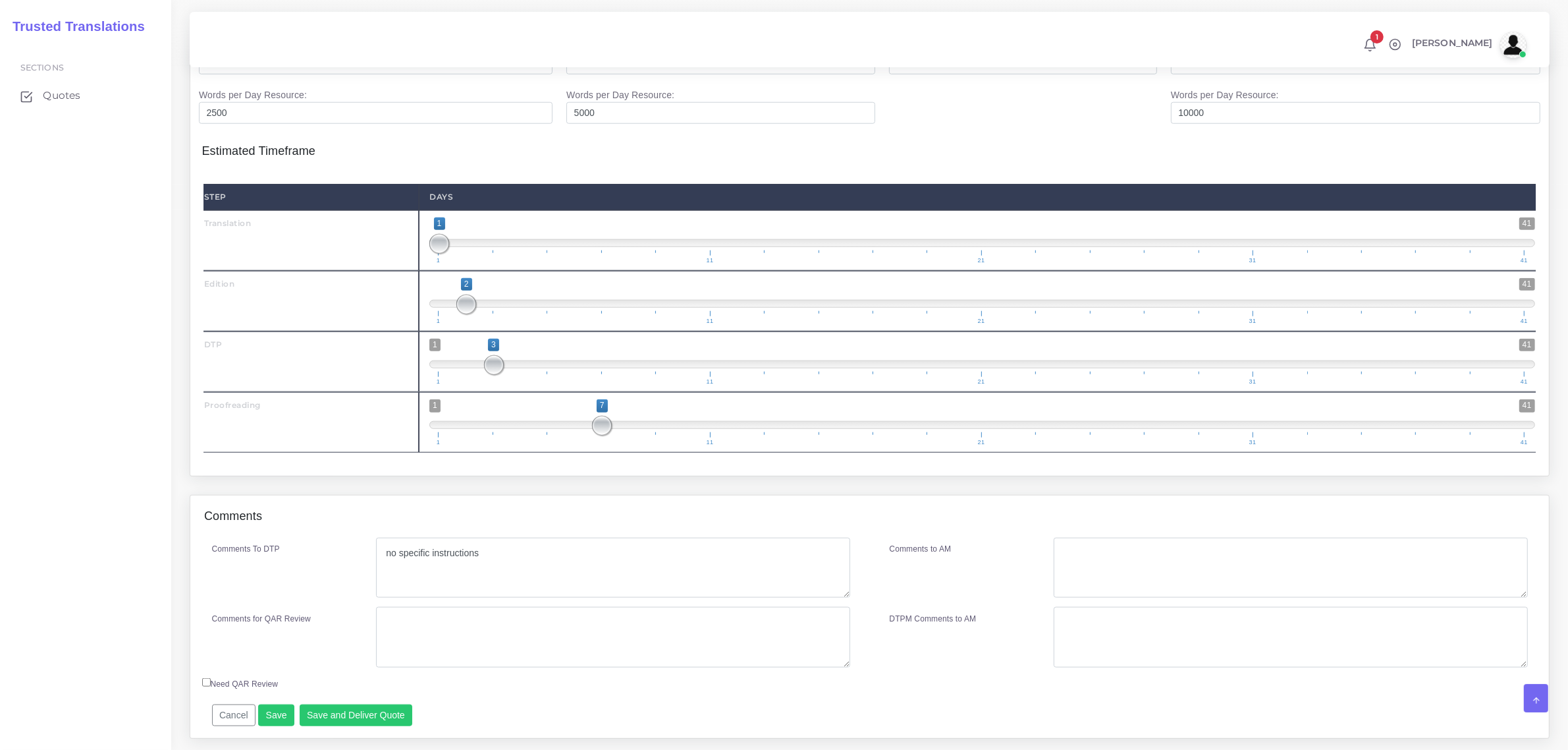
scroll to position [1650, 0]
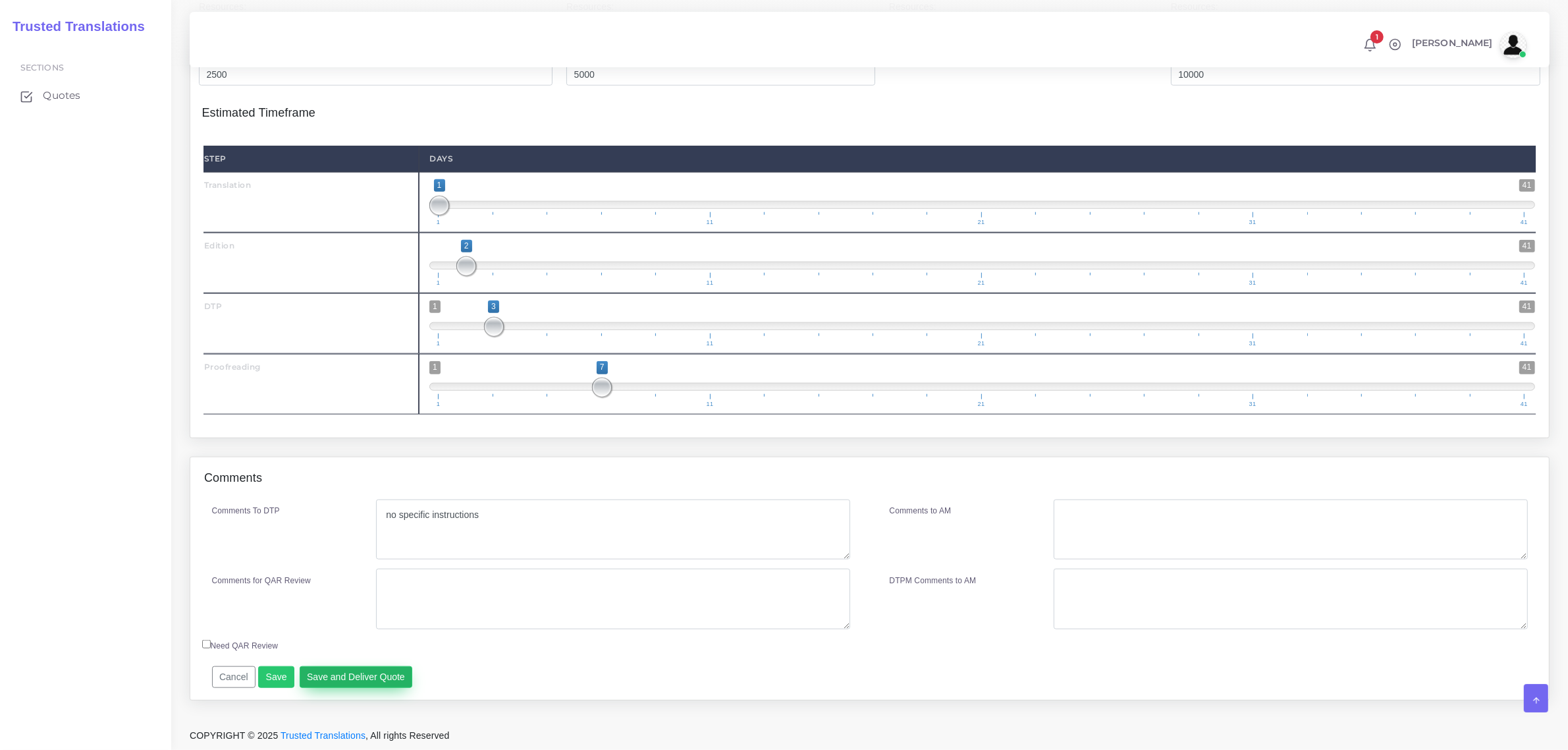
click at [359, 674] on button "Save and Deliver Quote" at bounding box center [356, 677] width 113 height 23
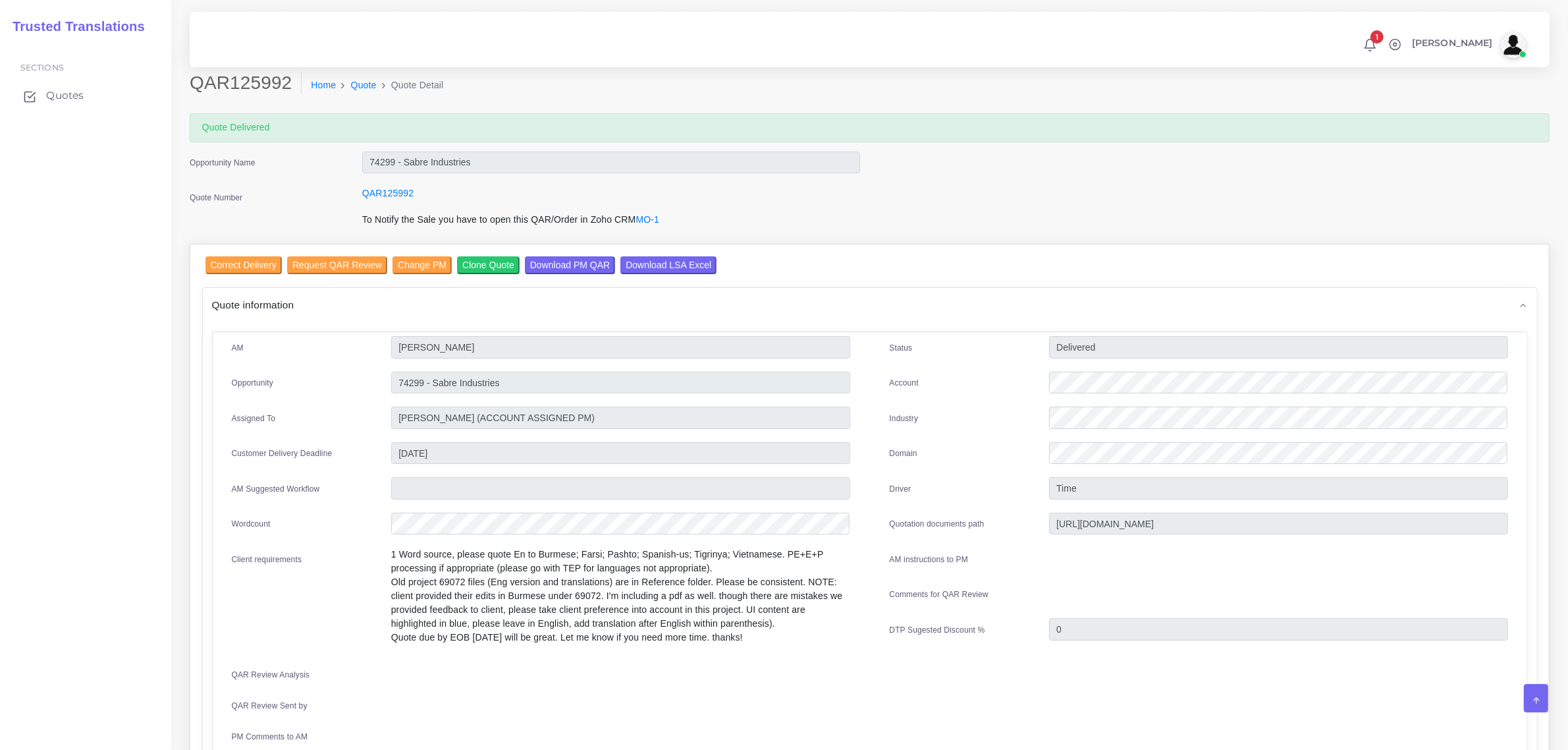
click at [63, 101] on span "Quotes" at bounding box center [65, 96] width 37 height 15
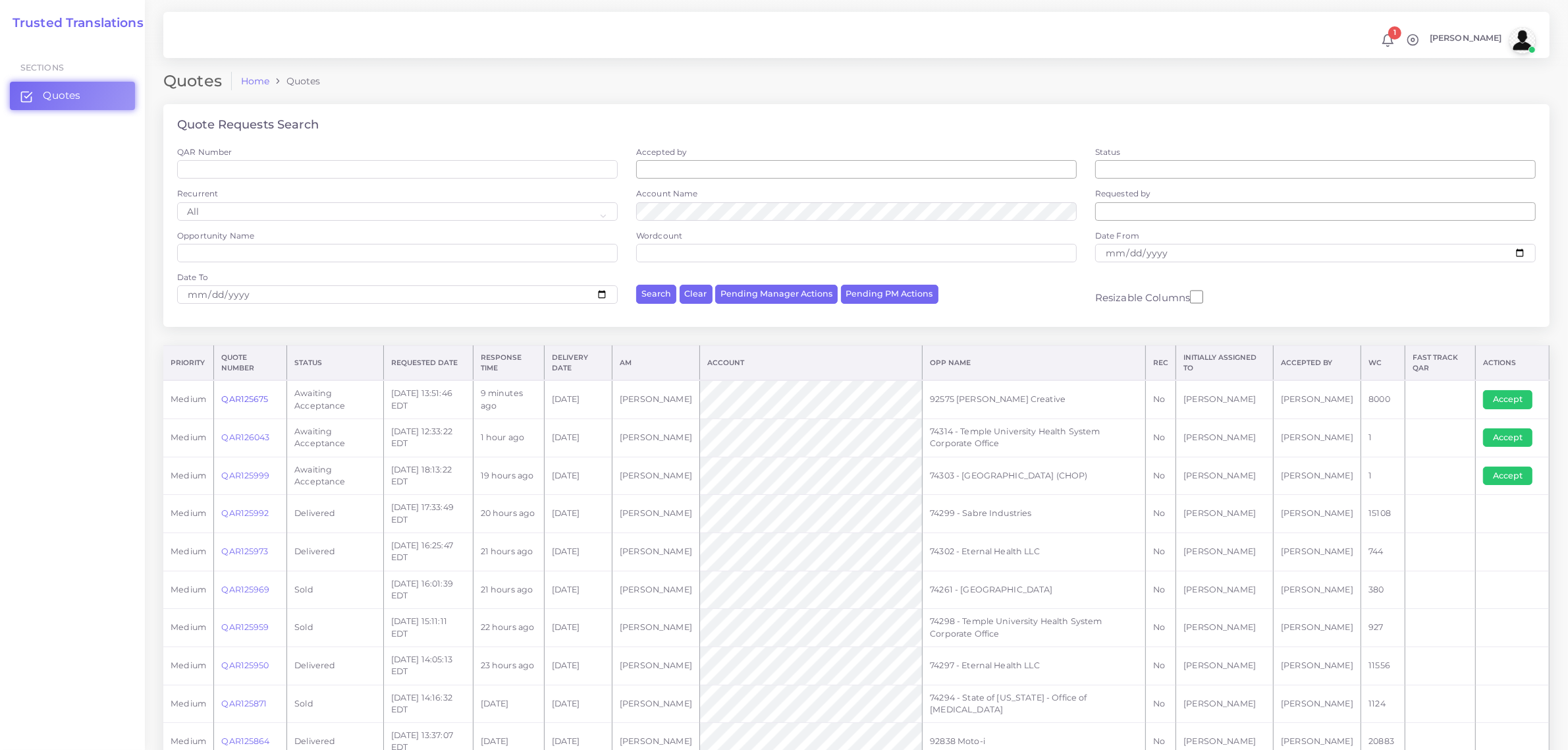
click at [249, 397] on link "QAR125675" at bounding box center [244, 399] width 46 height 10
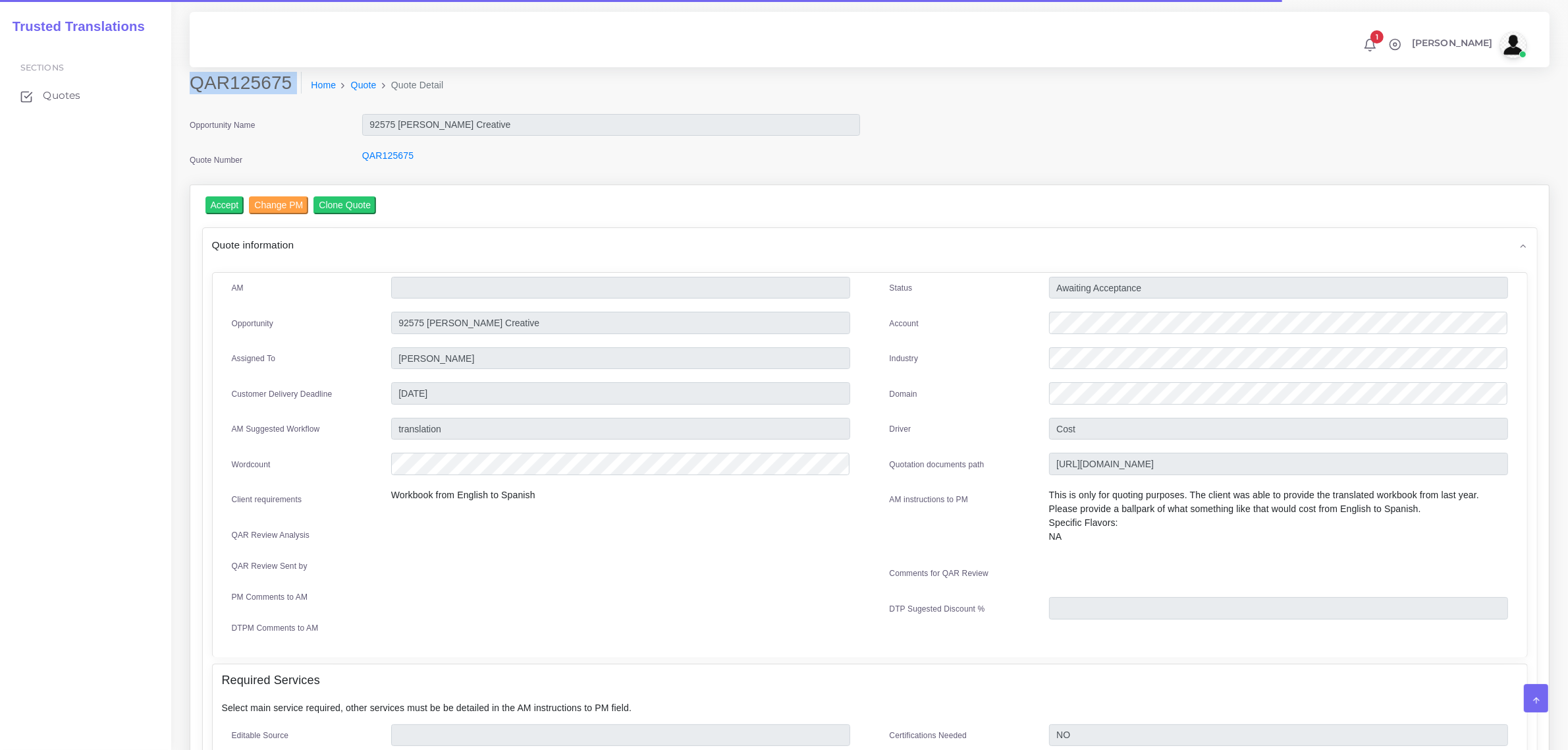
drag, startPoint x: 189, startPoint y: 82, endPoint x: 277, endPoint y: 95, distance: 89.0
click at [277, 95] on div "QAR125675 Home Quote Quote Detail" at bounding box center [697, 90] width 1035 height 37
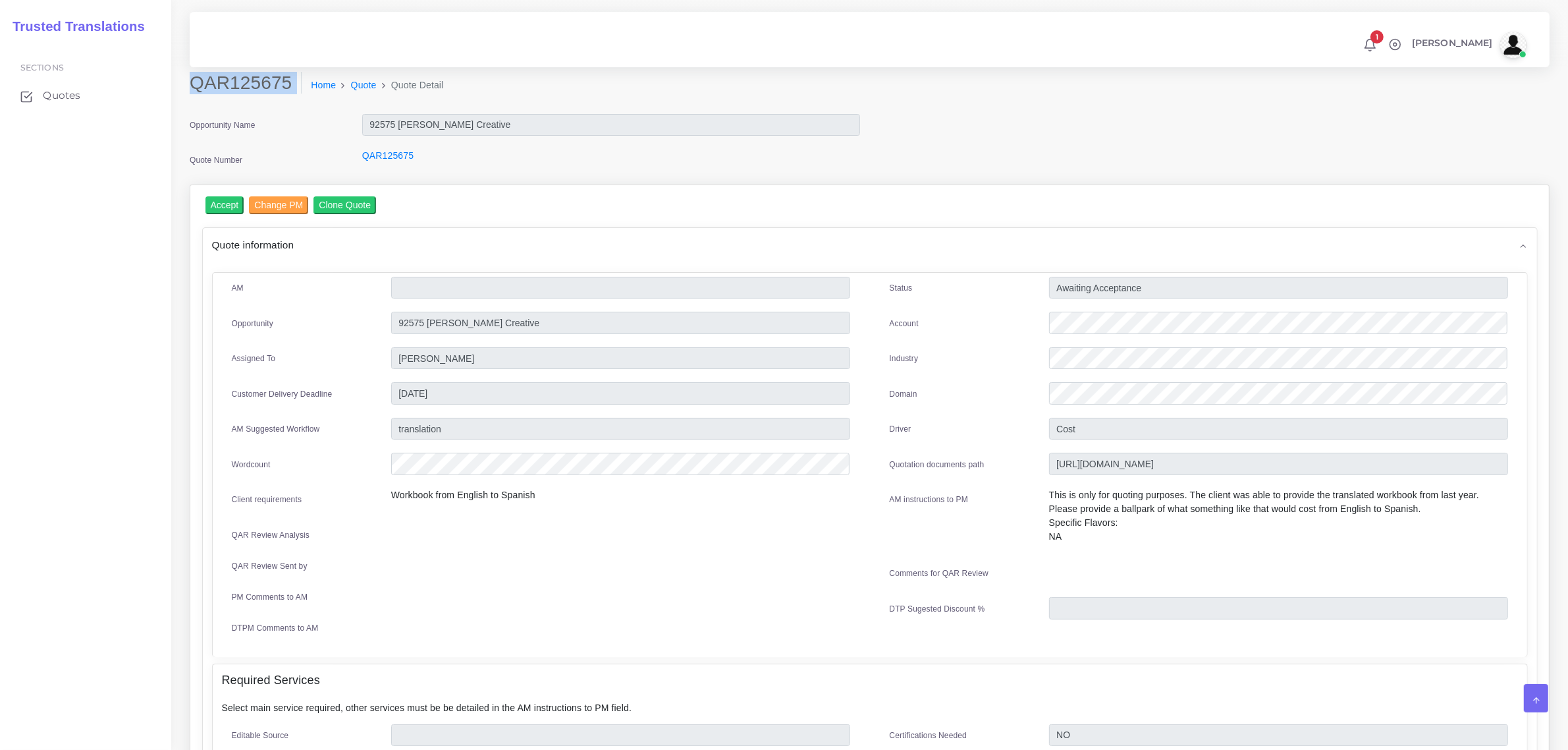
copy div "QAR125675"
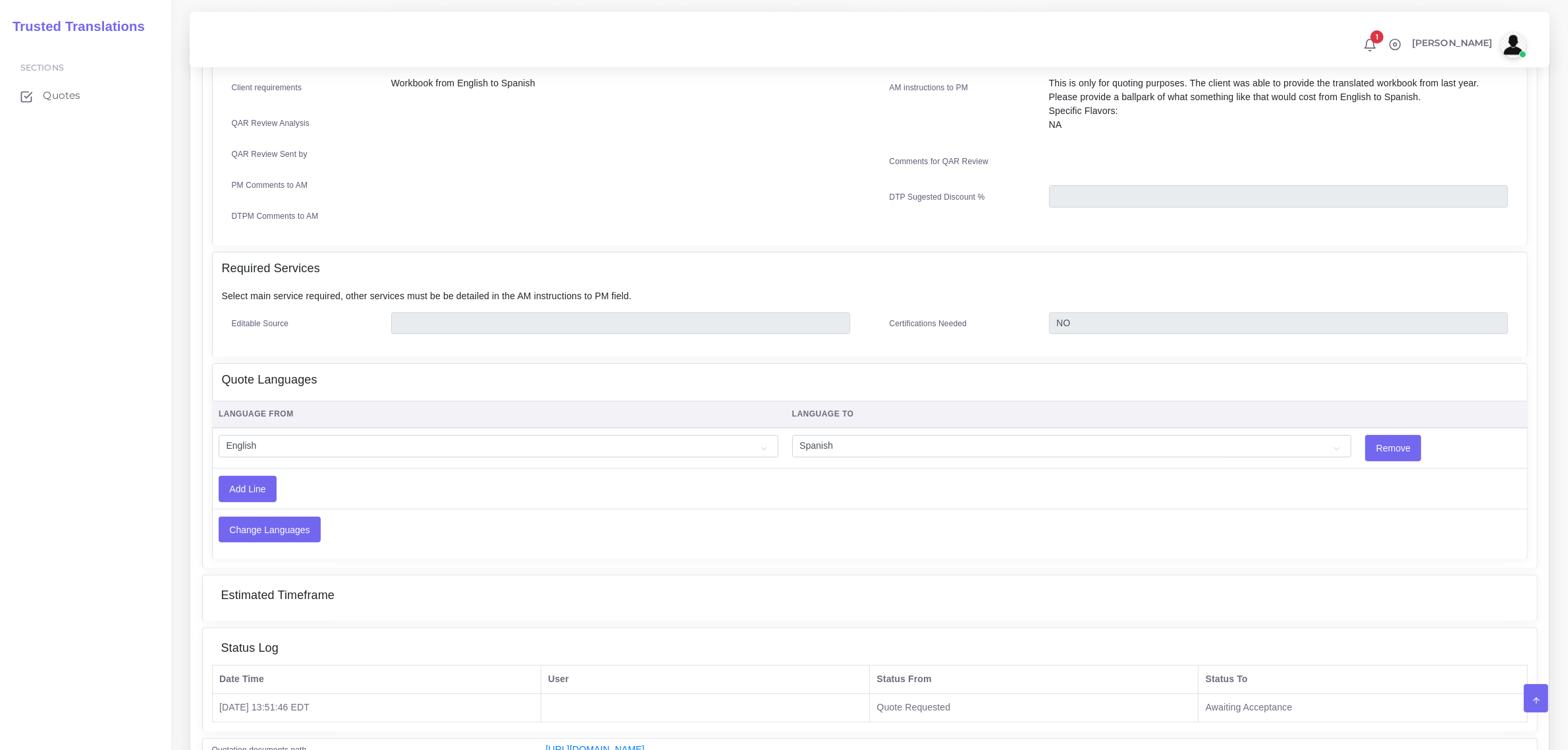
scroll to position [494, 0]
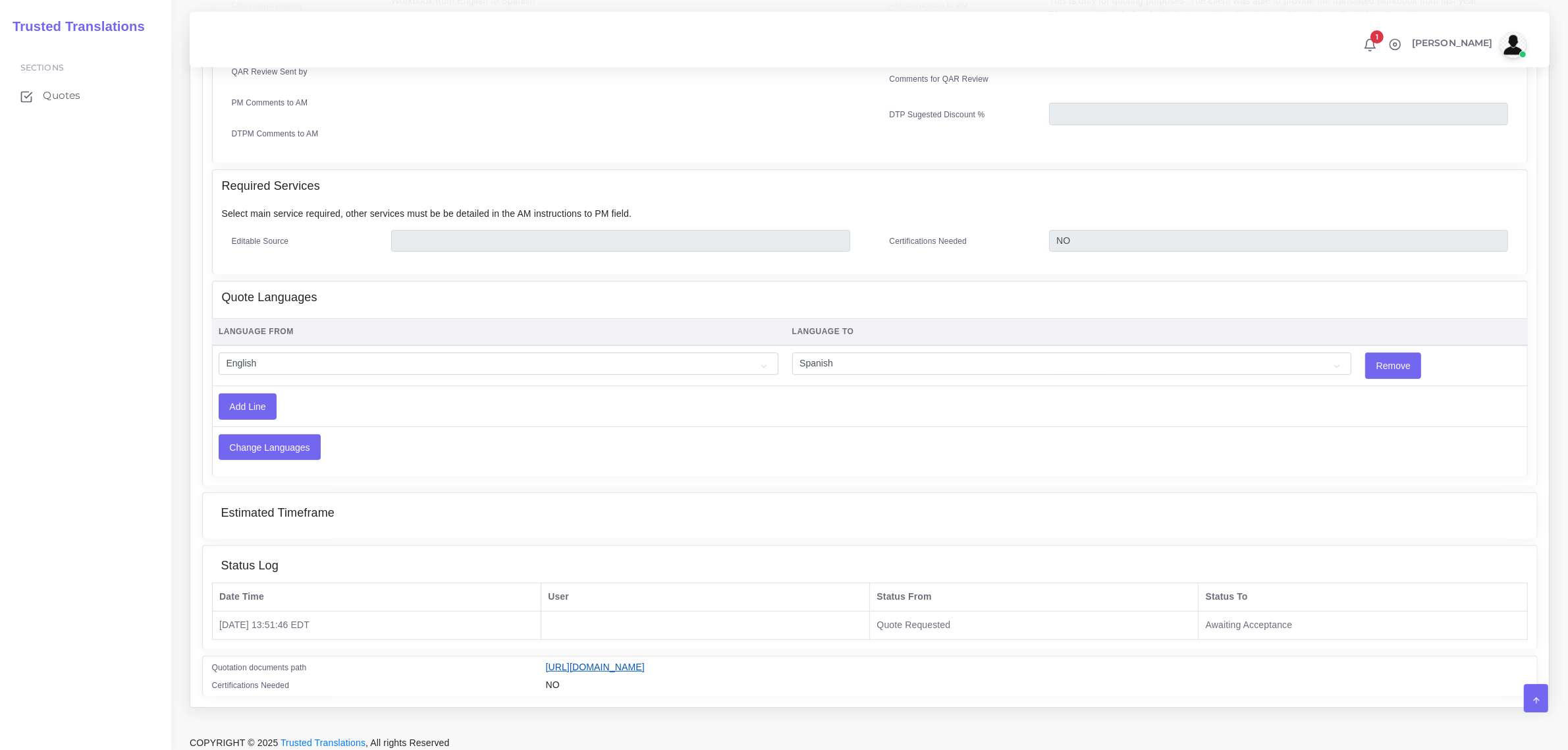
click at [645, 662] on link "[URL][DOMAIN_NAME]" at bounding box center [595, 667] width 99 height 11
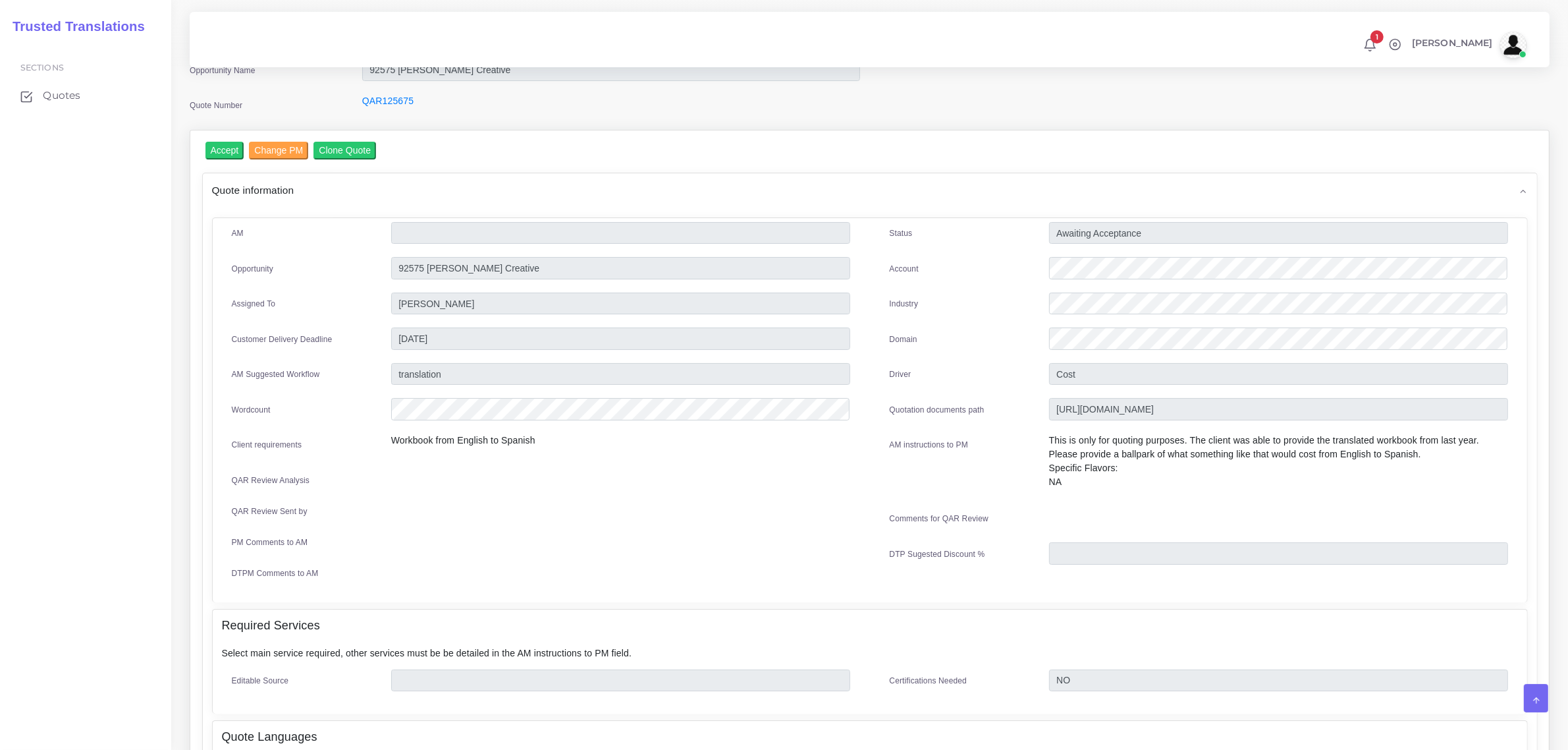
scroll to position [0, 0]
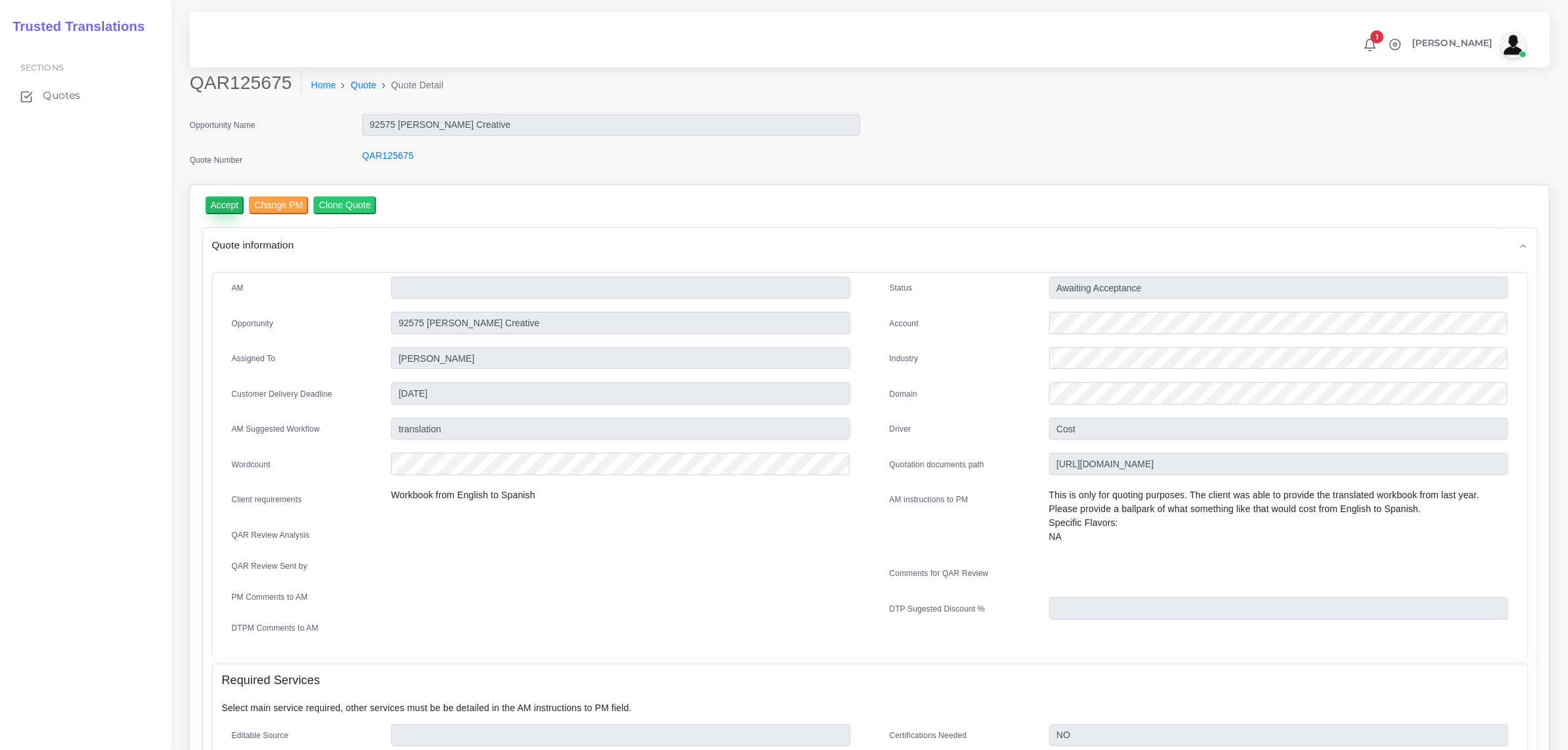
click at [228, 203] on input "Accept" at bounding box center [225, 206] width 39 height 18
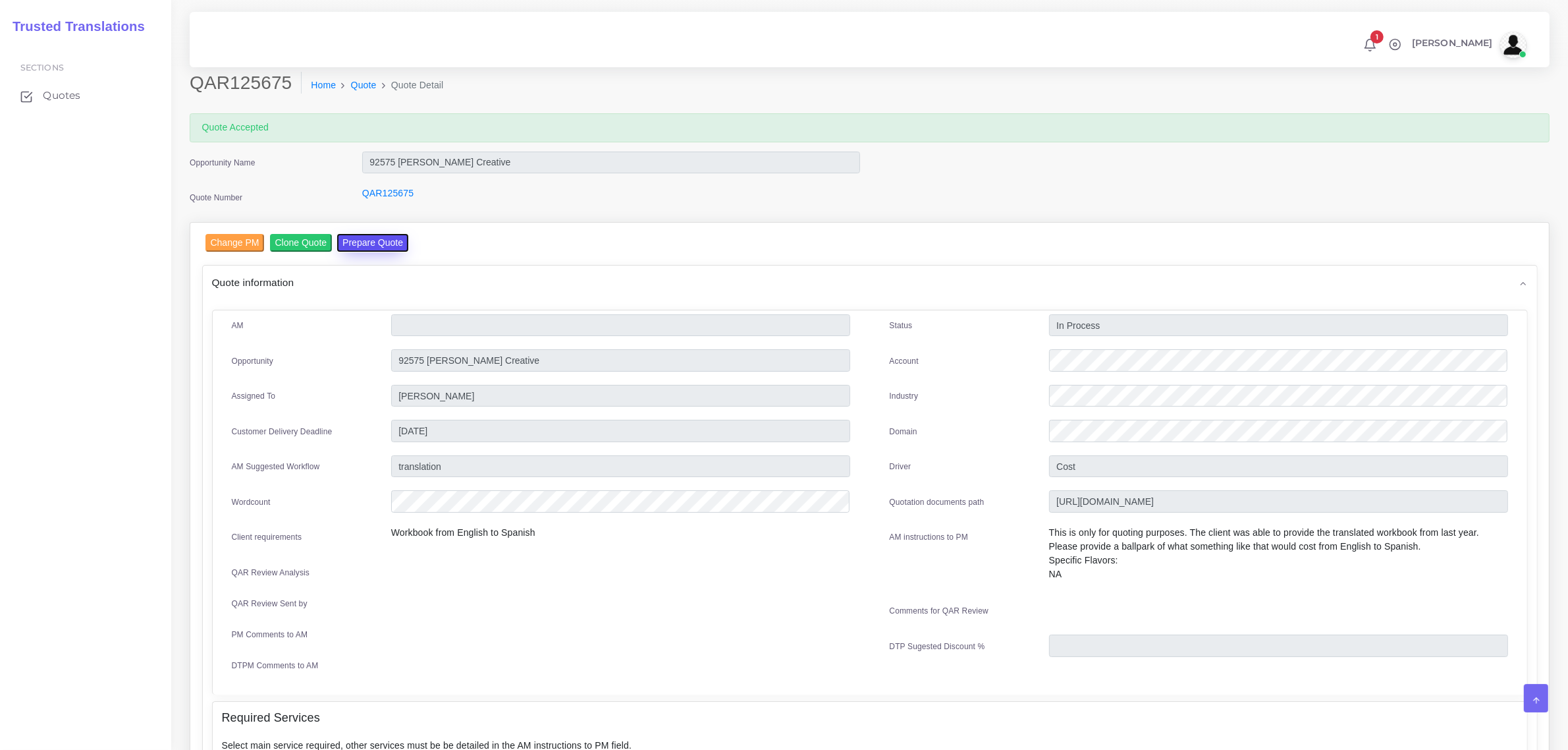
click at [379, 245] on button "Prepare Quote" at bounding box center [373, 243] width 71 height 18
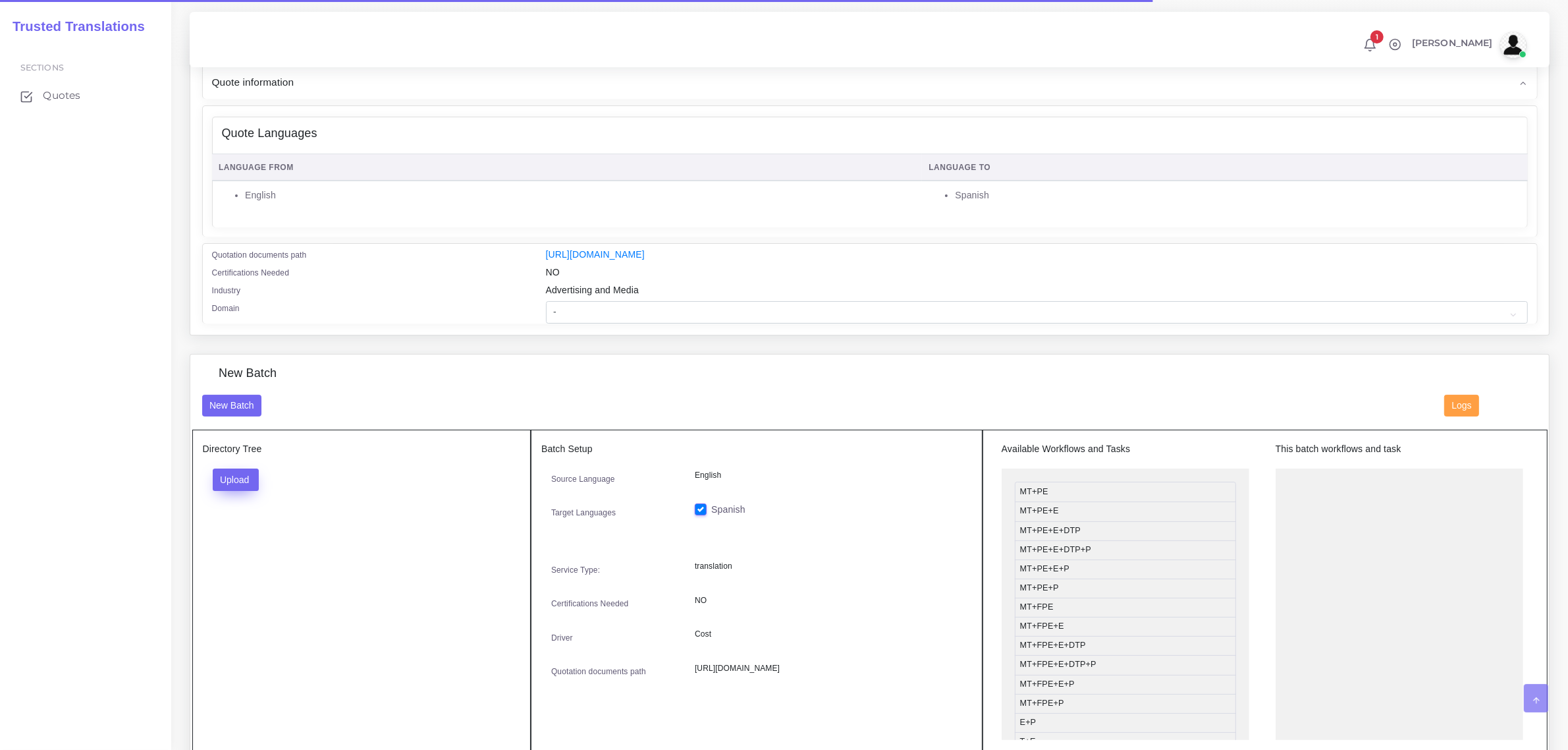
scroll to position [165, 0]
click at [240, 479] on button "Upload" at bounding box center [236, 477] width 46 height 23
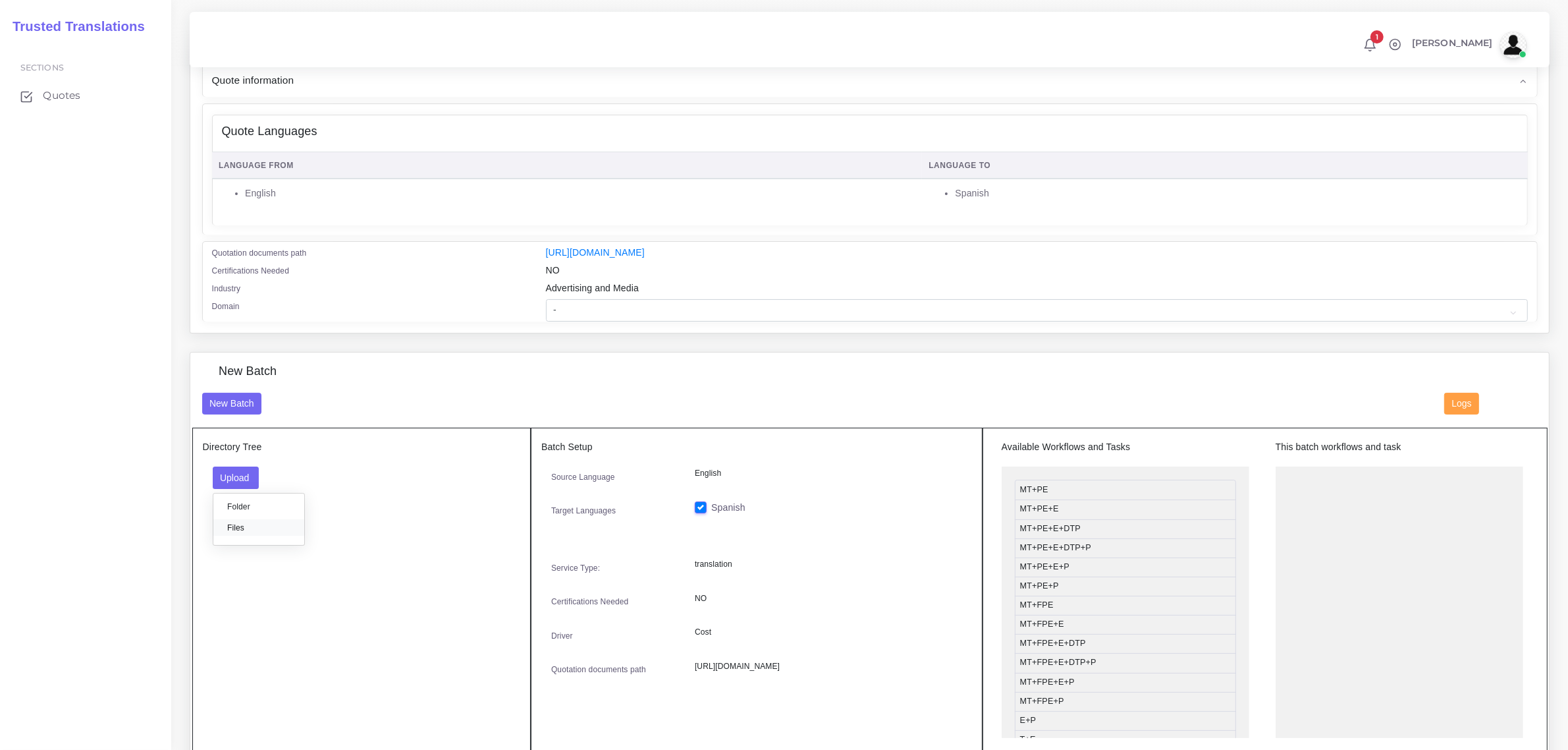
click at [231, 522] on label "Files" at bounding box center [259, 527] width 91 height 16
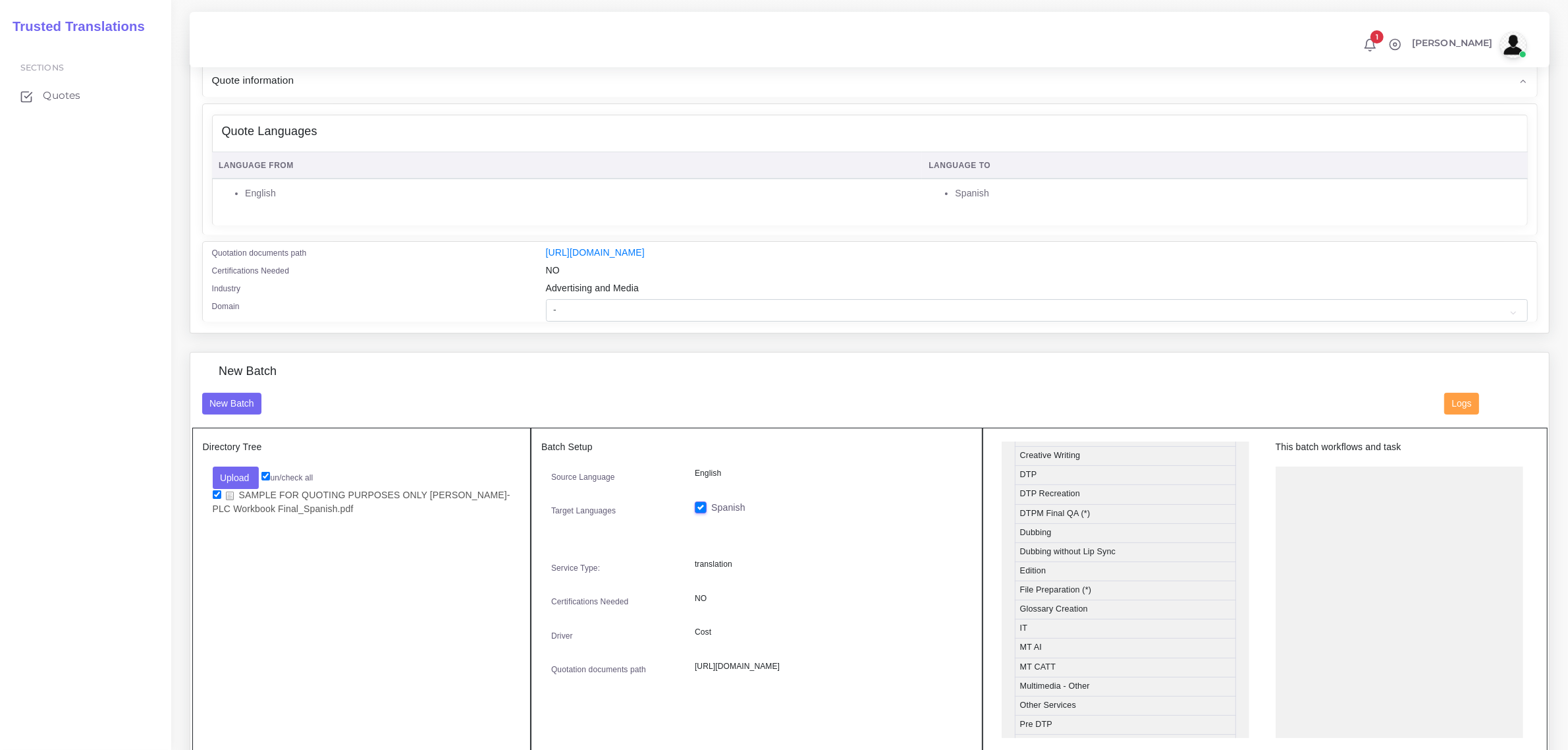
scroll to position [494, 0]
drag, startPoint x: 1098, startPoint y: 474, endPoint x: 1359, endPoint y: 474, distance: 261.0
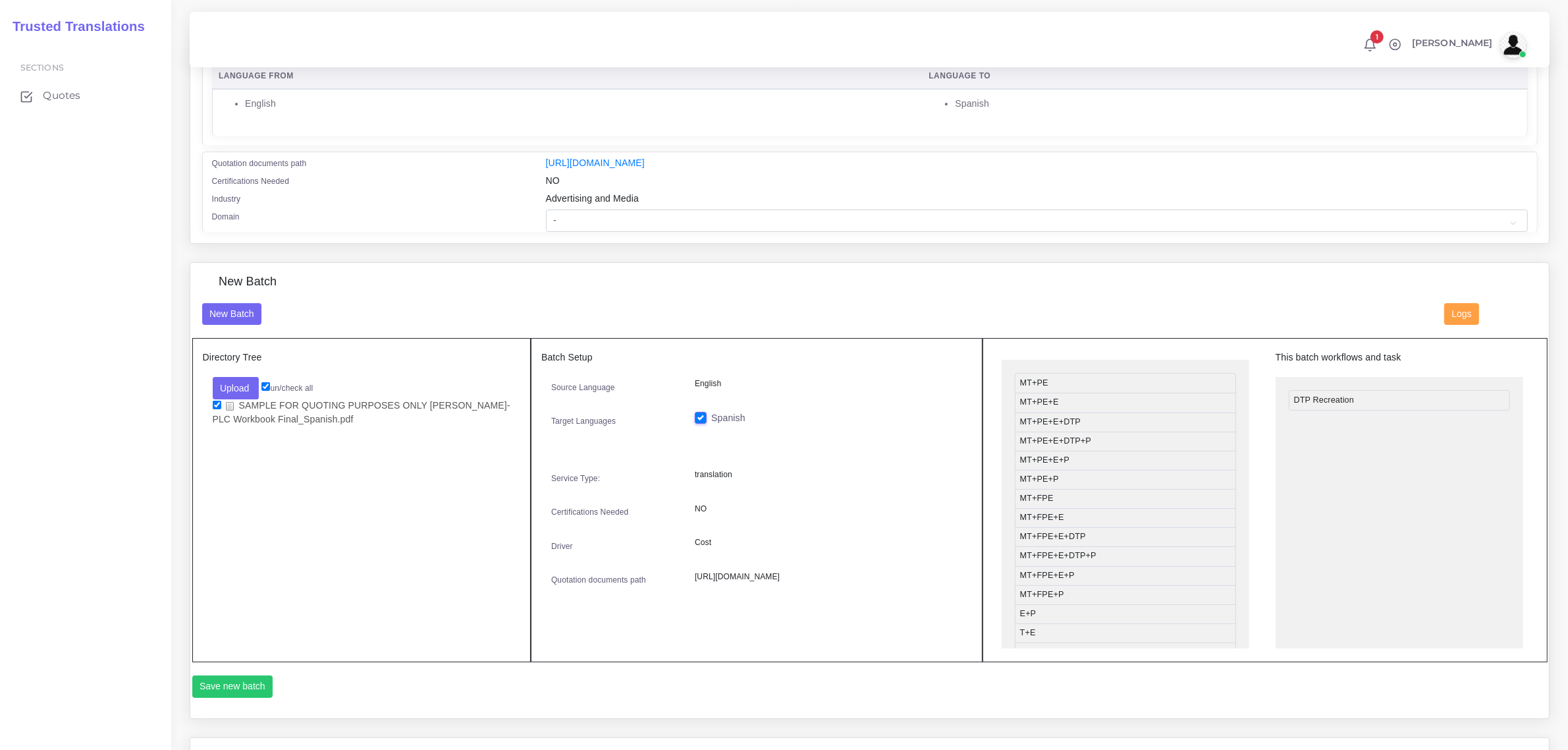
scroll to position [0, 0]
drag, startPoint x: 1072, startPoint y: 611, endPoint x: 1347, endPoint y: 419, distance: 335.4
drag, startPoint x: 1087, startPoint y: 512, endPoint x: 1370, endPoint y: 441, distance: 291.8
click at [235, 682] on button "Save new batch" at bounding box center [232, 686] width 81 height 23
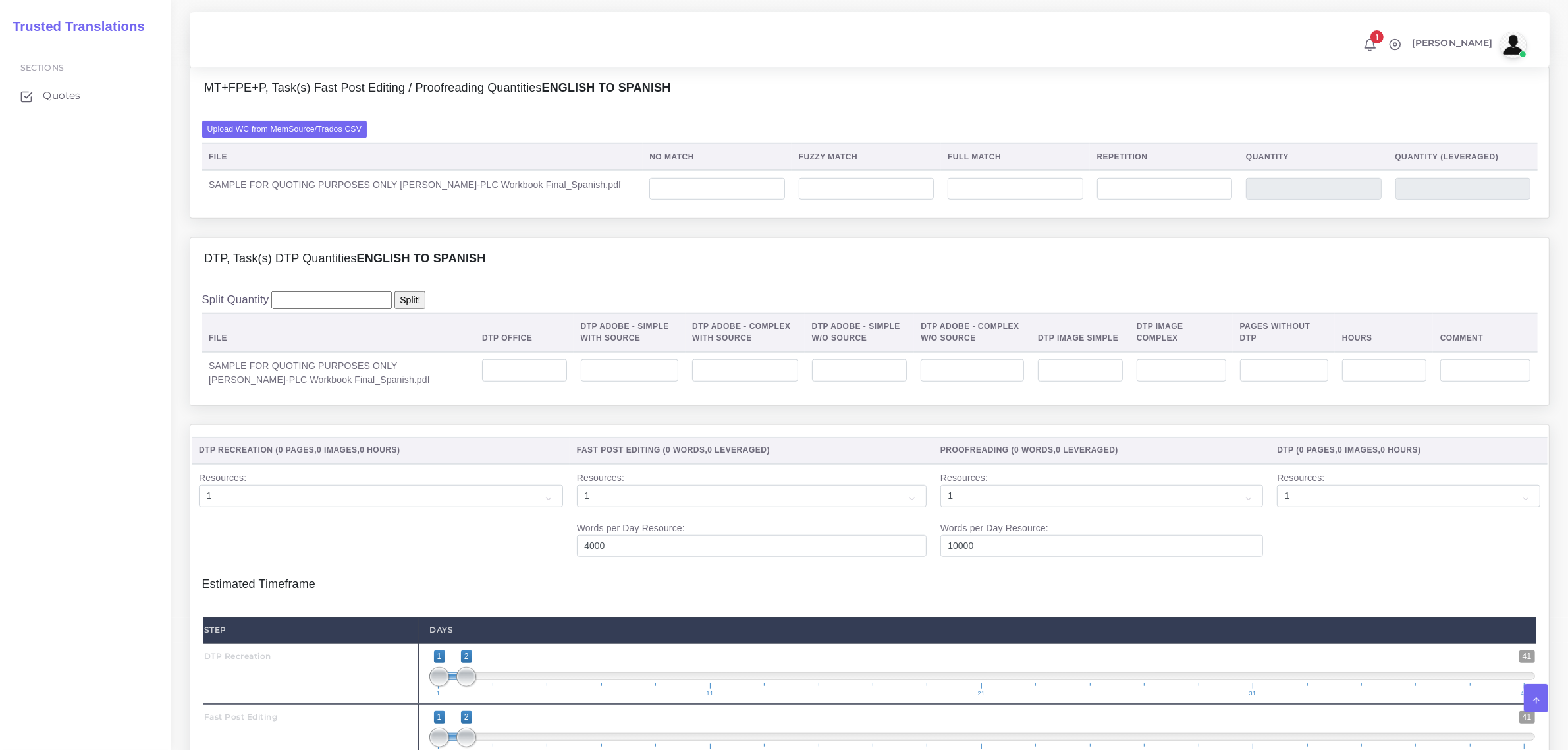
scroll to position [1483, 0]
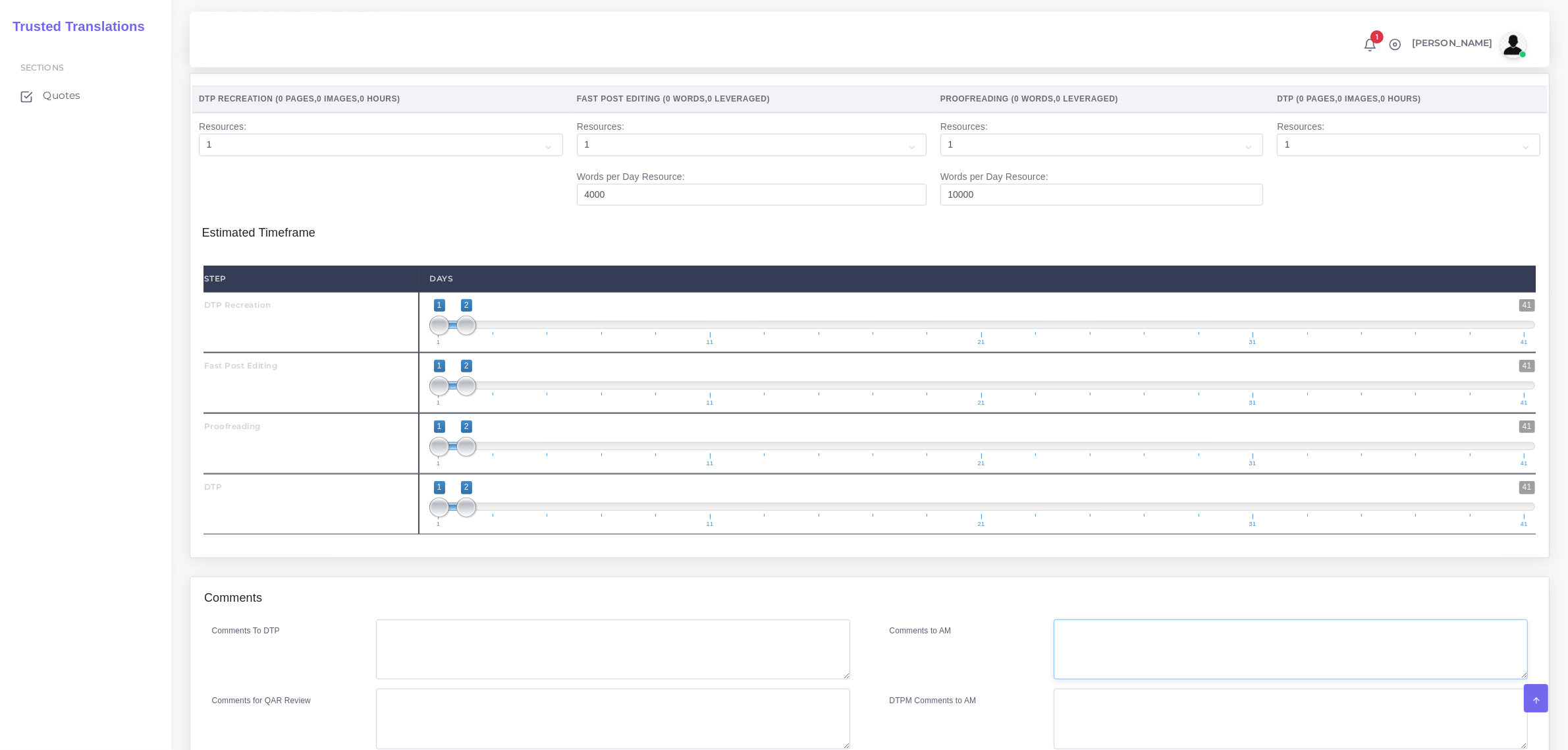
click at [1078, 665] on textarea "Comments to AM" at bounding box center [1290, 649] width 473 height 61
paste textarea "Recreation is quoted. It is not known whether the client will send a source fil…"
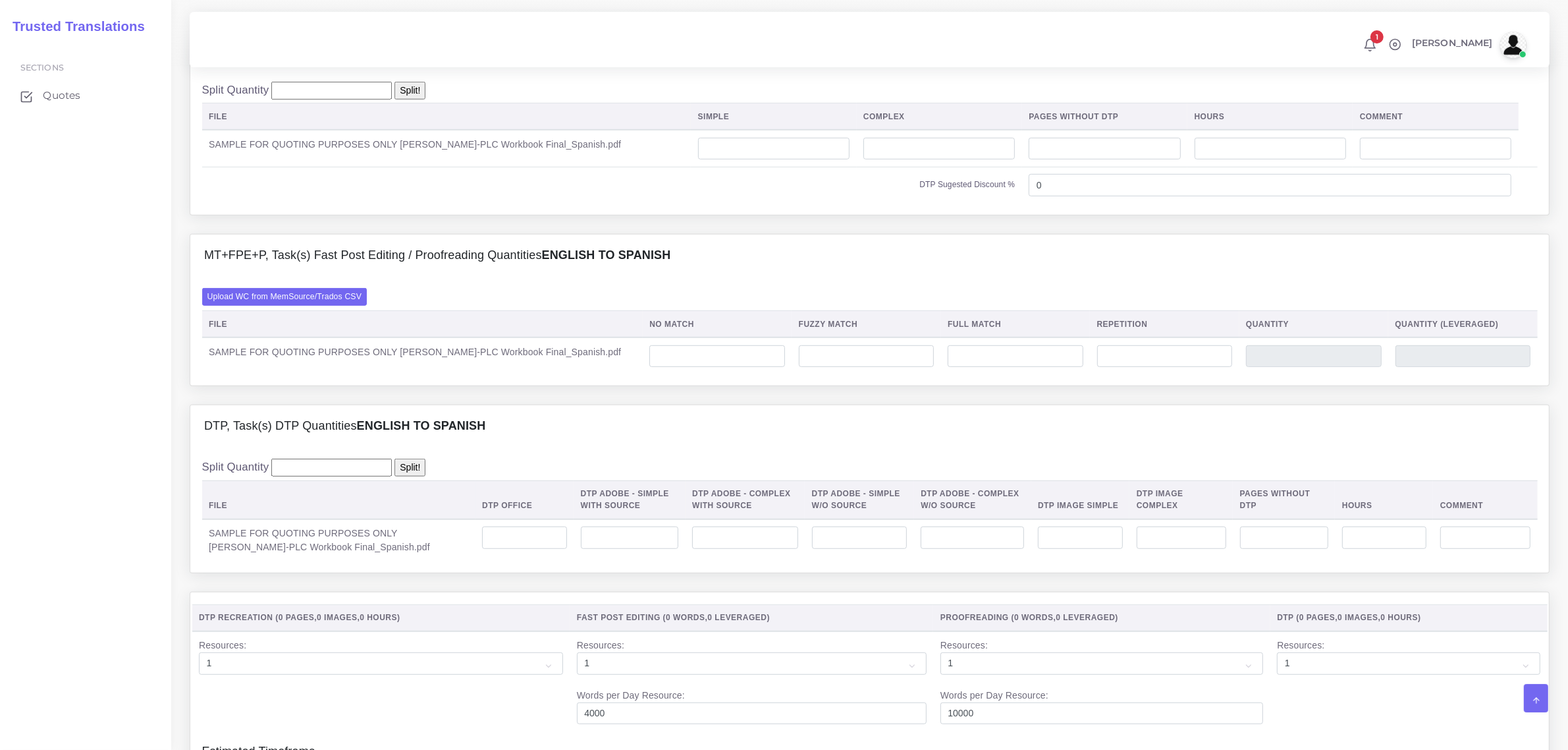
scroll to position [906, 0]
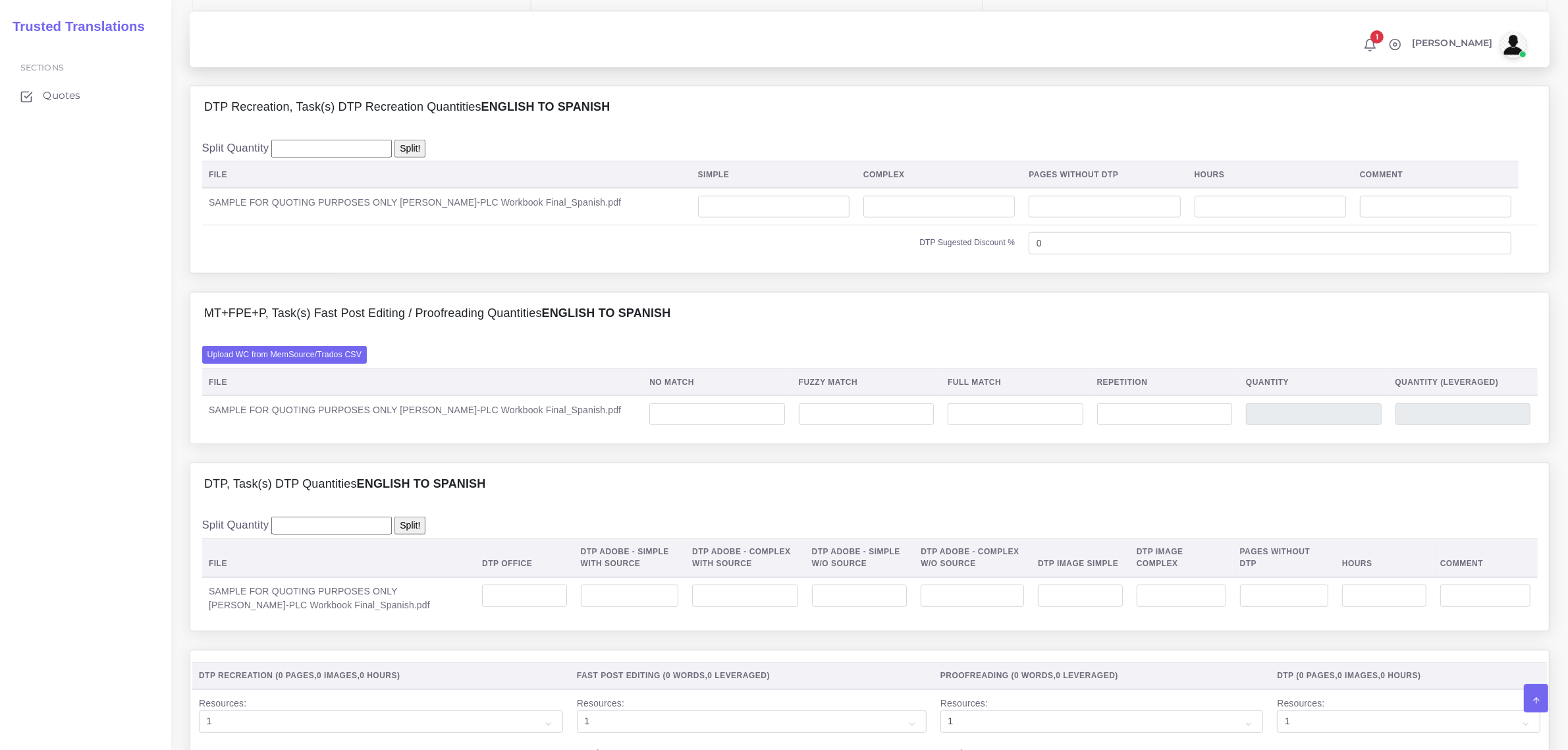
type textarea "Recreation is quoted. It is not known whether the client will send a source fil…"
click at [662, 426] on input "number" at bounding box center [717, 414] width 135 height 23
type input "0"
type input "29"
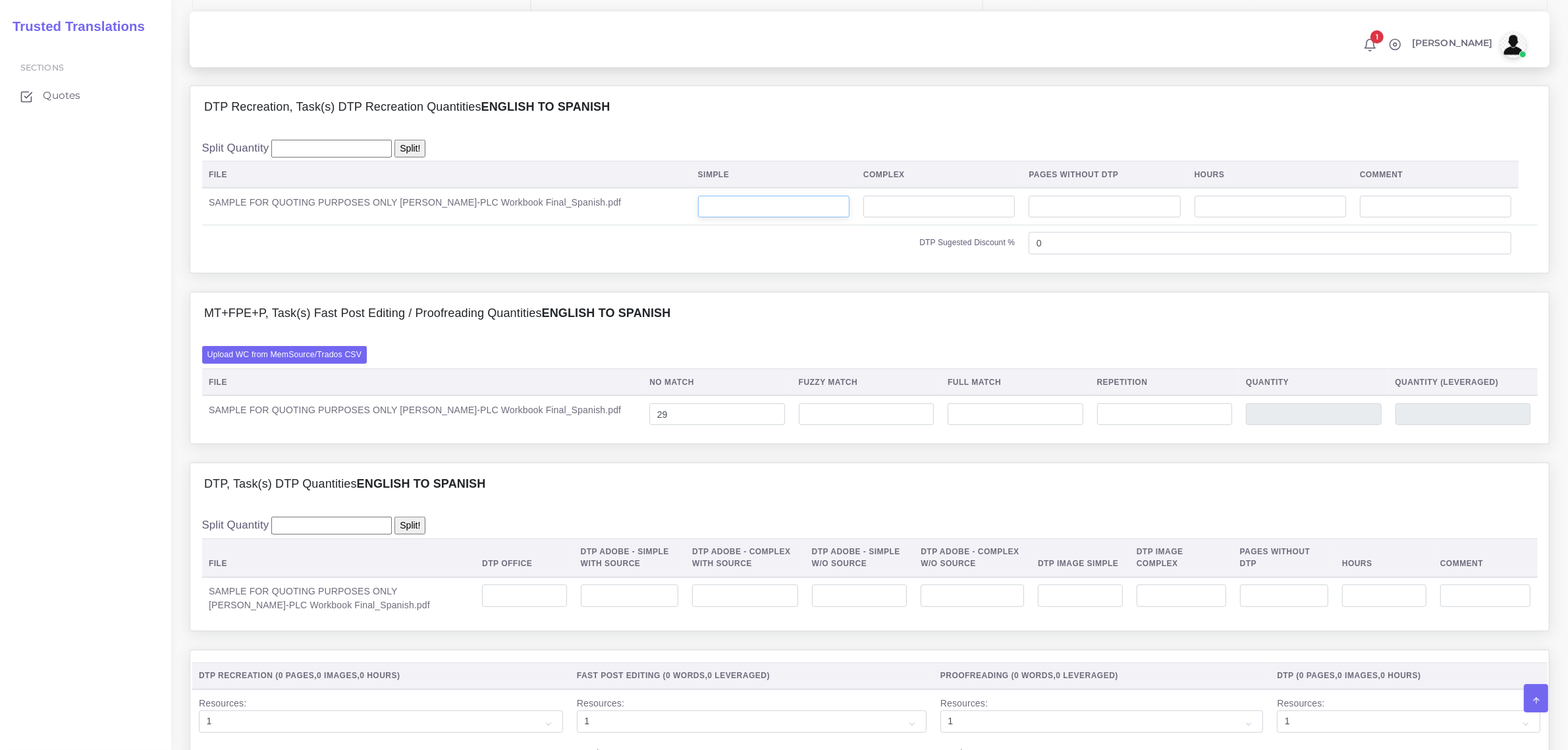
type input "29"
click at [708, 218] on input "number" at bounding box center [774, 207] width 151 height 23
type input "29"
drag, startPoint x: 630, startPoint y: 445, endPoint x: 616, endPoint y: 470, distance: 28.7
click at [612, 443] on div "Upload WC from MemSource/Trados CSV File No Match Fuzzy Match Full Match Repeti…" at bounding box center [869, 389] width 1359 height 109
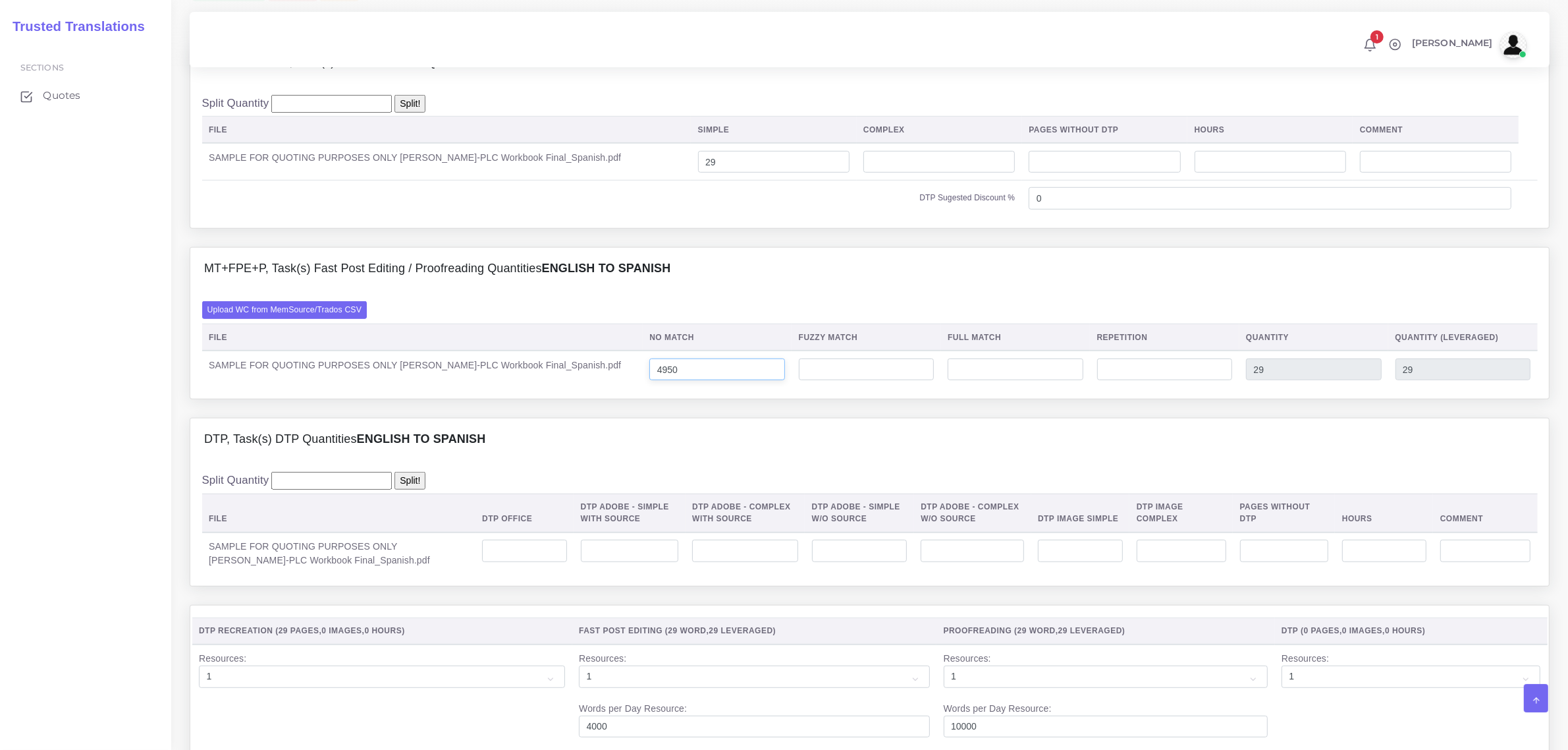
scroll to position [988, 0]
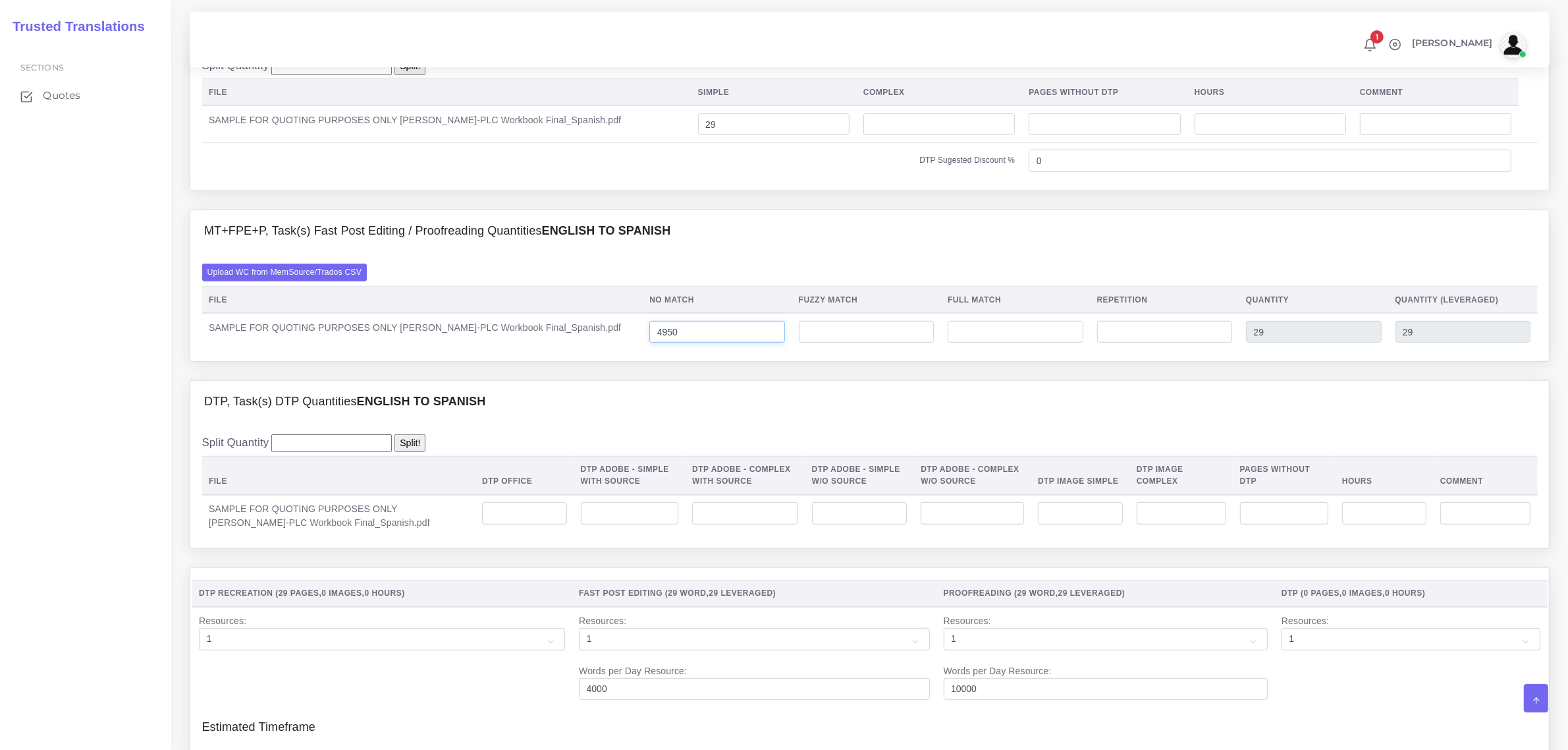
type input "4950"
click at [524, 524] on input "number" at bounding box center [524, 513] width 85 height 23
type input "29"
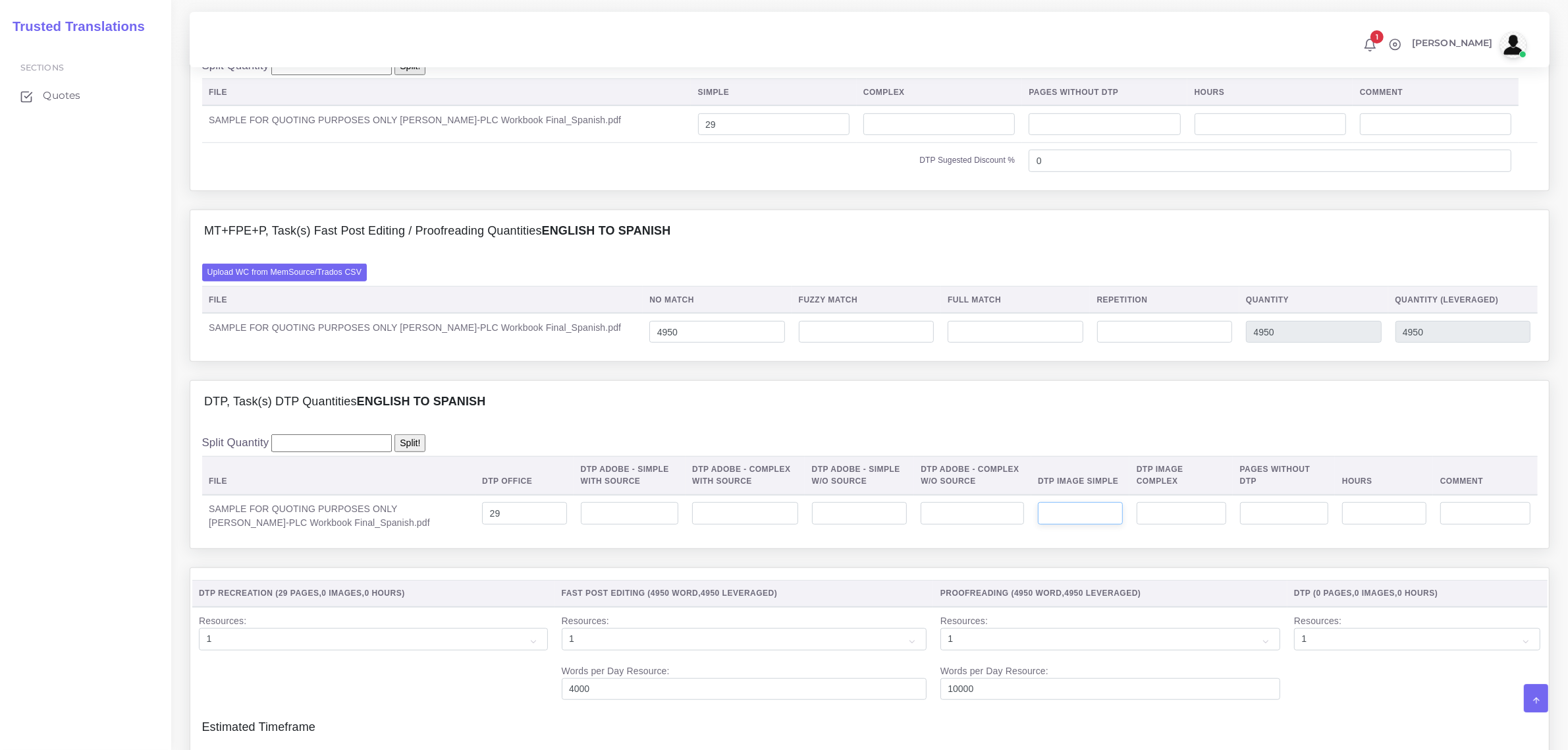
click at [1071, 524] on input "number" at bounding box center [1080, 513] width 85 height 23
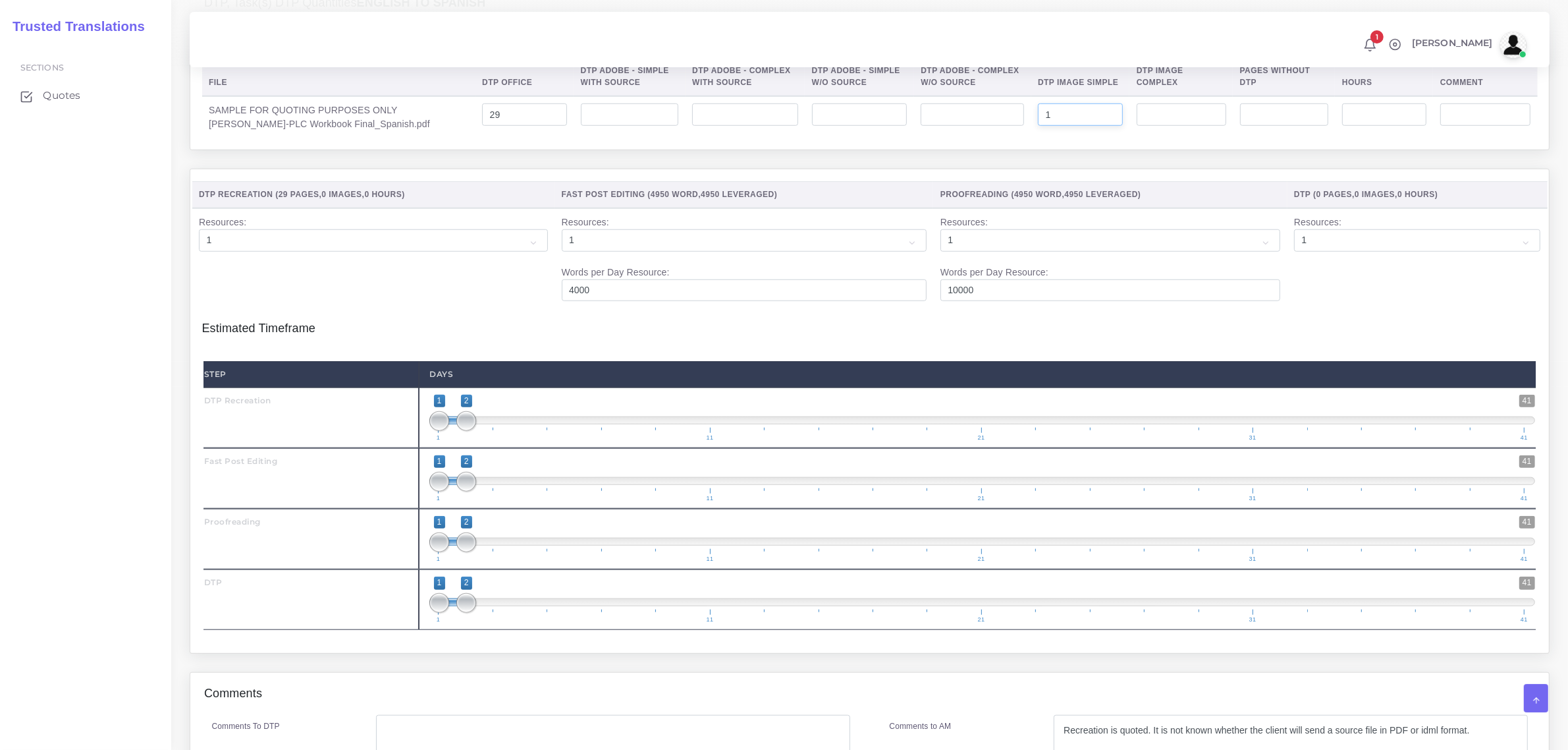
scroll to position [1400, 0]
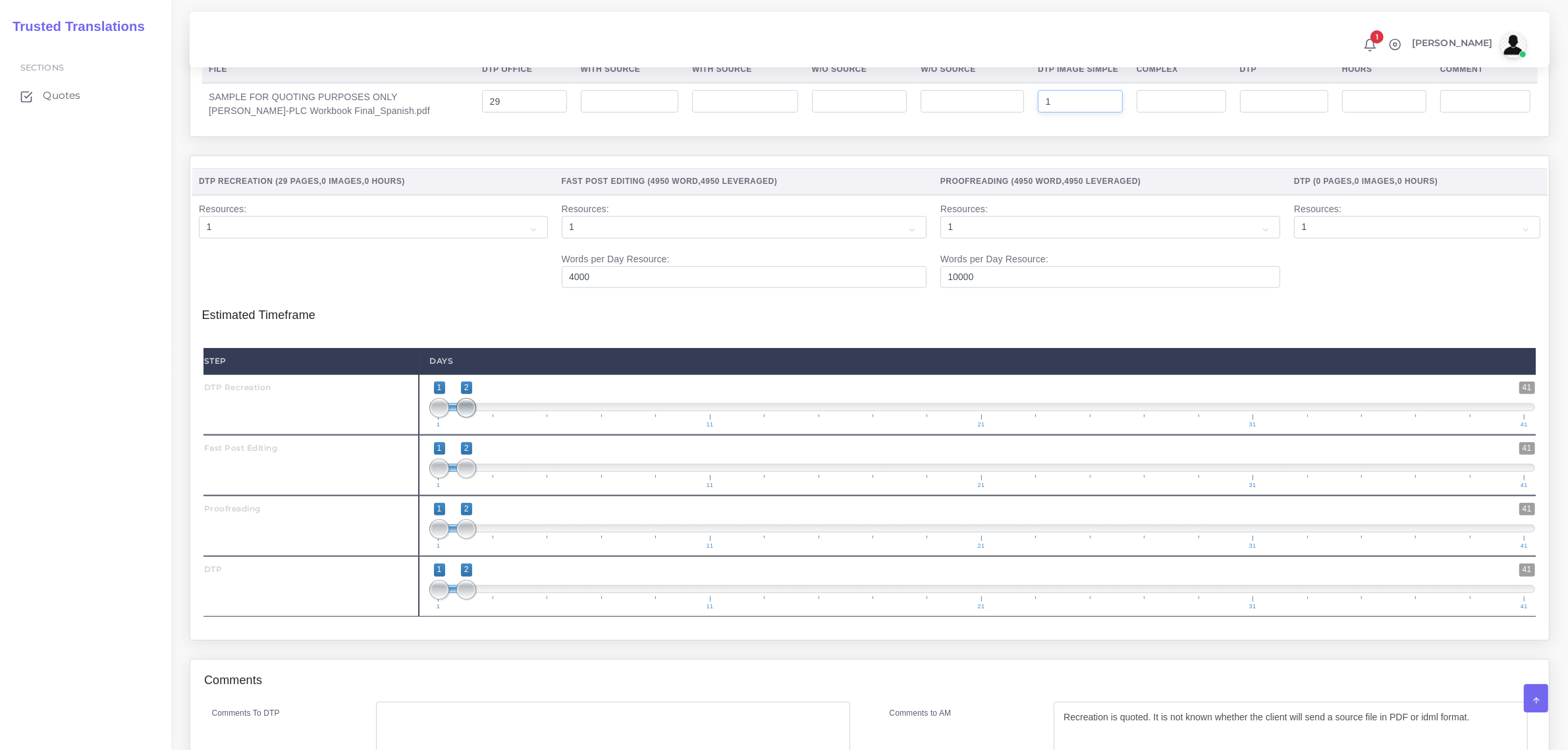
type input "1"
type input "1;1"
drag, startPoint x: 465, startPoint y: 439, endPoint x: 446, endPoint y: 454, distance: 24.2
click at [438, 418] on span at bounding box center [440, 408] width 20 height 20
click at [465, 478] on span at bounding box center [467, 469] width 20 height 20
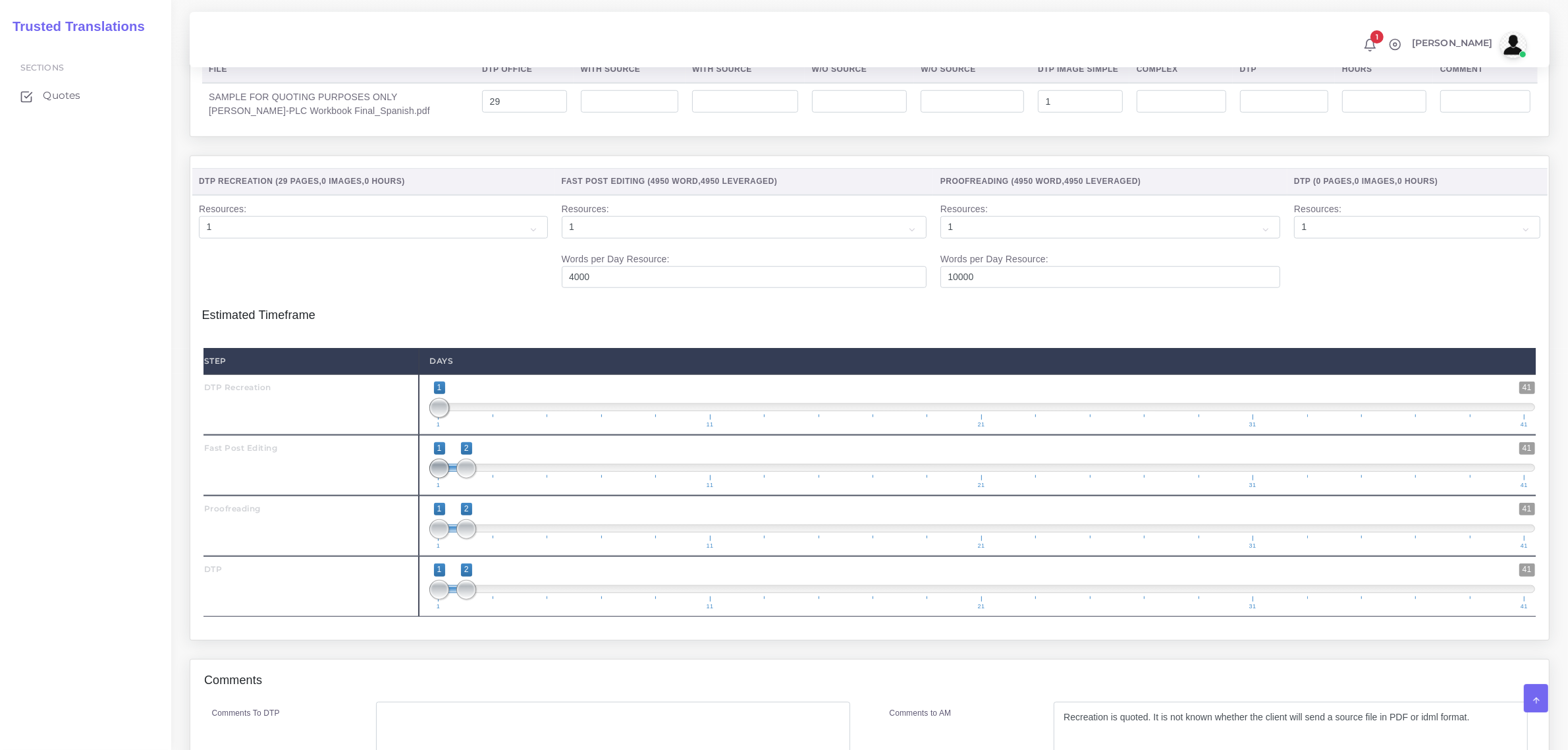
type input "2;2"
drag, startPoint x: 440, startPoint y: 497, endPoint x: 488, endPoint y: 496, distance: 48.0
click at [488, 488] on span "1 41 2 2 2 — 2 1 11 21 31 41" at bounding box center [982, 465] width 1106 height 46
drag, startPoint x: 468, startPoint y: 557, endPoint x: 445, endPoint y: 568, distance: 25.5
click at [509, 549] on span "1 41 1 4 1 — 4 1 11 21 31 41" at bounding box center [982, 525] width 1106 height 46
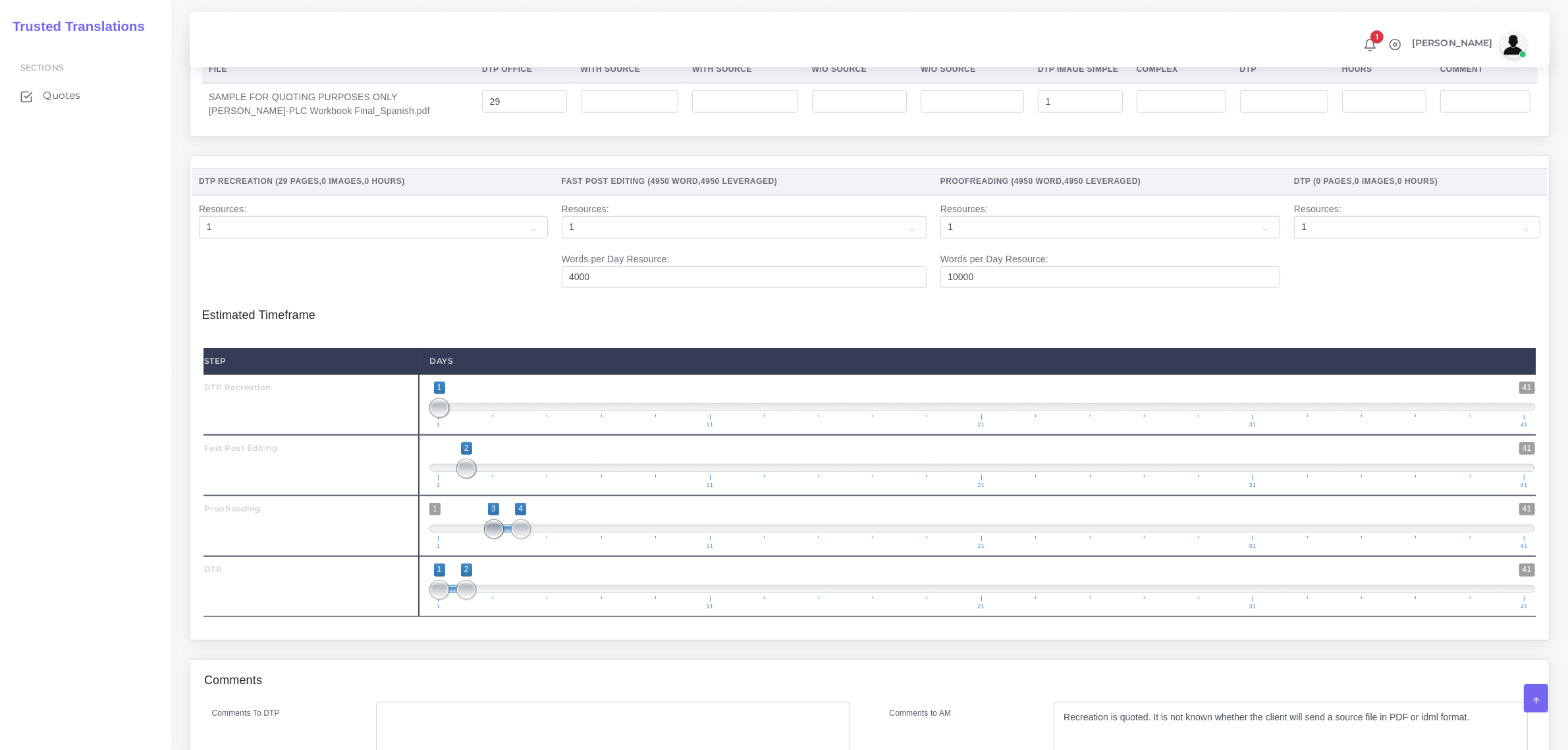
drag, startPoint x: 441, startPoint y: 558, endPoint x: 486, endPoint y: 564, distance: 45.4
click at [486, 549] on span "1 41 3 4 3 — 4 1 11 21 31 41" at bounding box center [982, 525] width 1106 height 46
type input "4;4"
drag, startPoint x: 491, startPoint y: 557, endPoint x: 453, endPoint y: 597, distance: 55.2
click at [528, 539] on span at bounding box center [521, 529] width 20 height 20
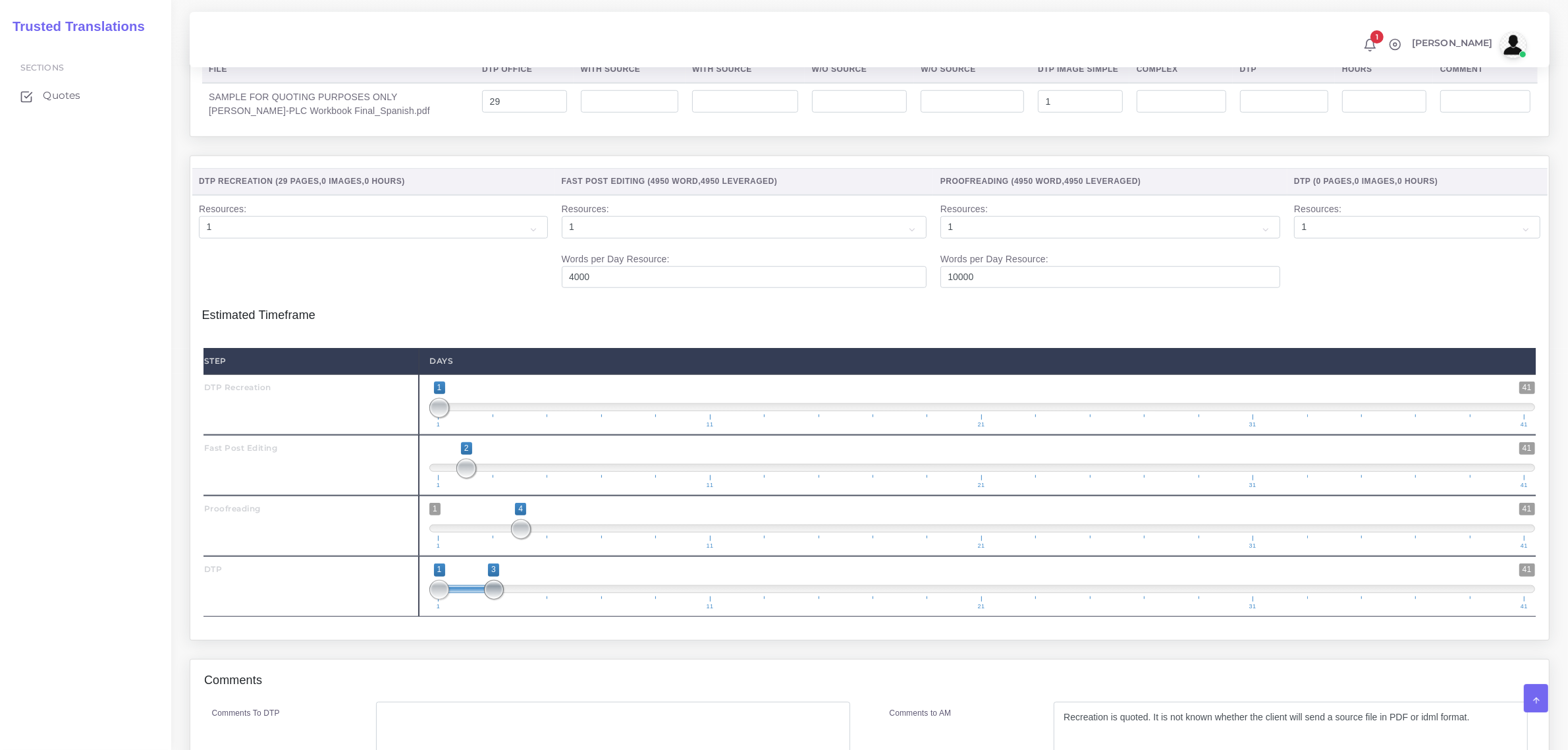
drag, startPoint x: 462, startPoint y: 621, endPoint x: 461, endPoint y: 614, distance: 7.1
click at [484, 600] on span at bounding box center [494, 590] width 20 height 20
drag, startPoint x: 464, startPoint y: 619, endPoint x: 491, endPoint y: 620, distance: 27.0
click at [491, 600] on span at bounding box center [494, 590] width 20 height 20
type input "3;3"
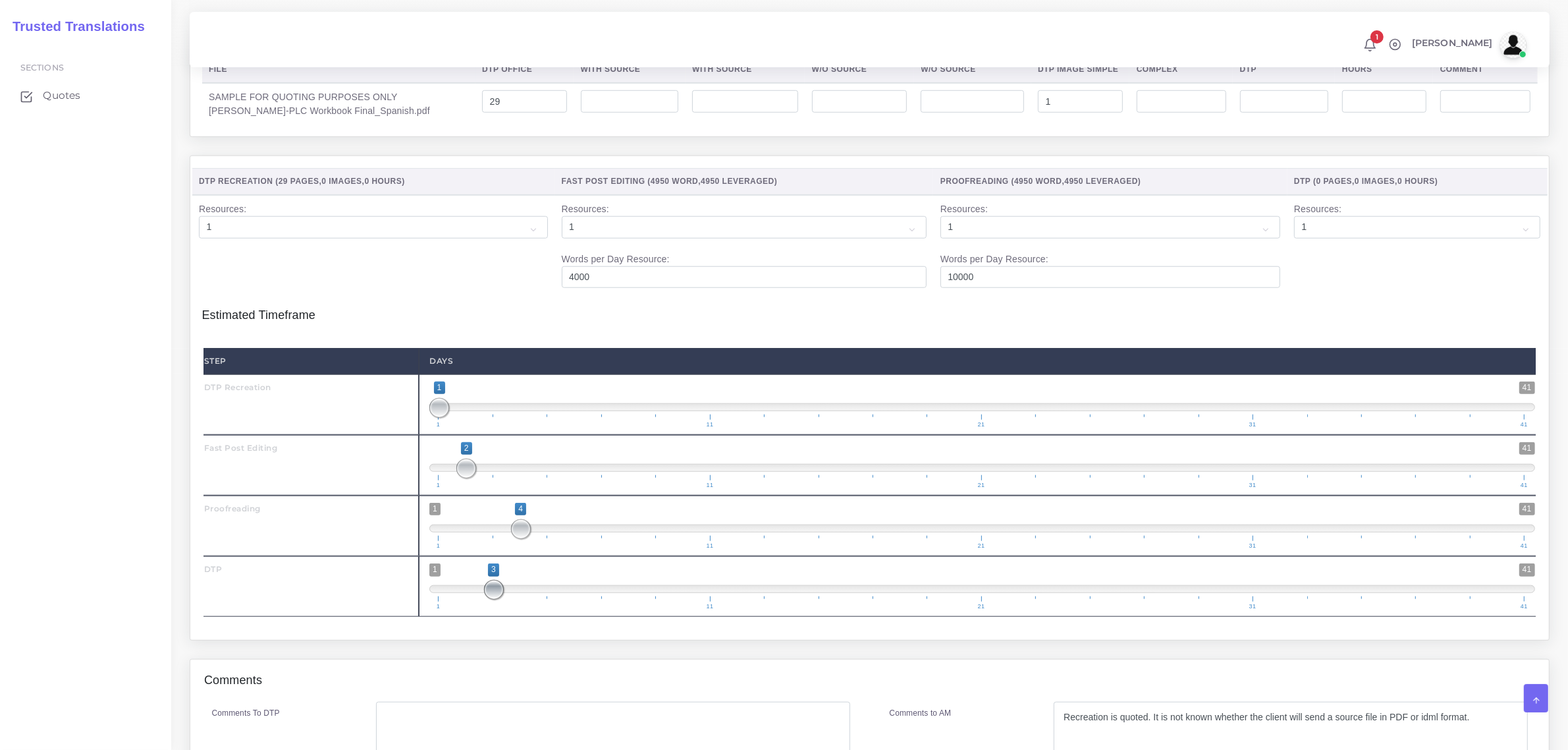
drag, startPoint x: 446, startPoint y: 614, endPoint x: 505, endPoint y: 616, distance: 59.0
click at [505, 609] on span "1 41 3 3 3 — 3 1 11 21 31 41" at bounding box center [982, 586] width 1106 height 46
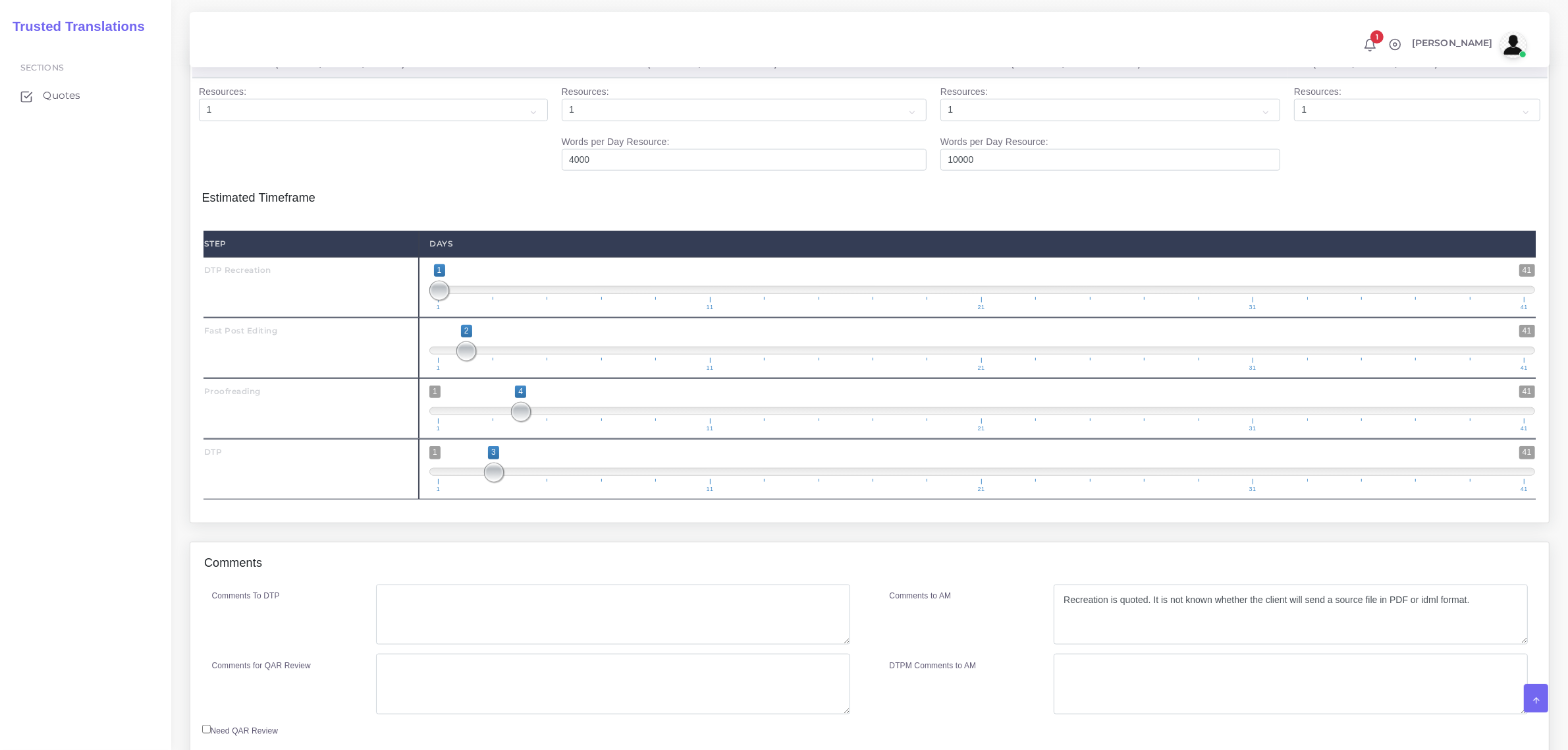
scroll to position [1565, 0]
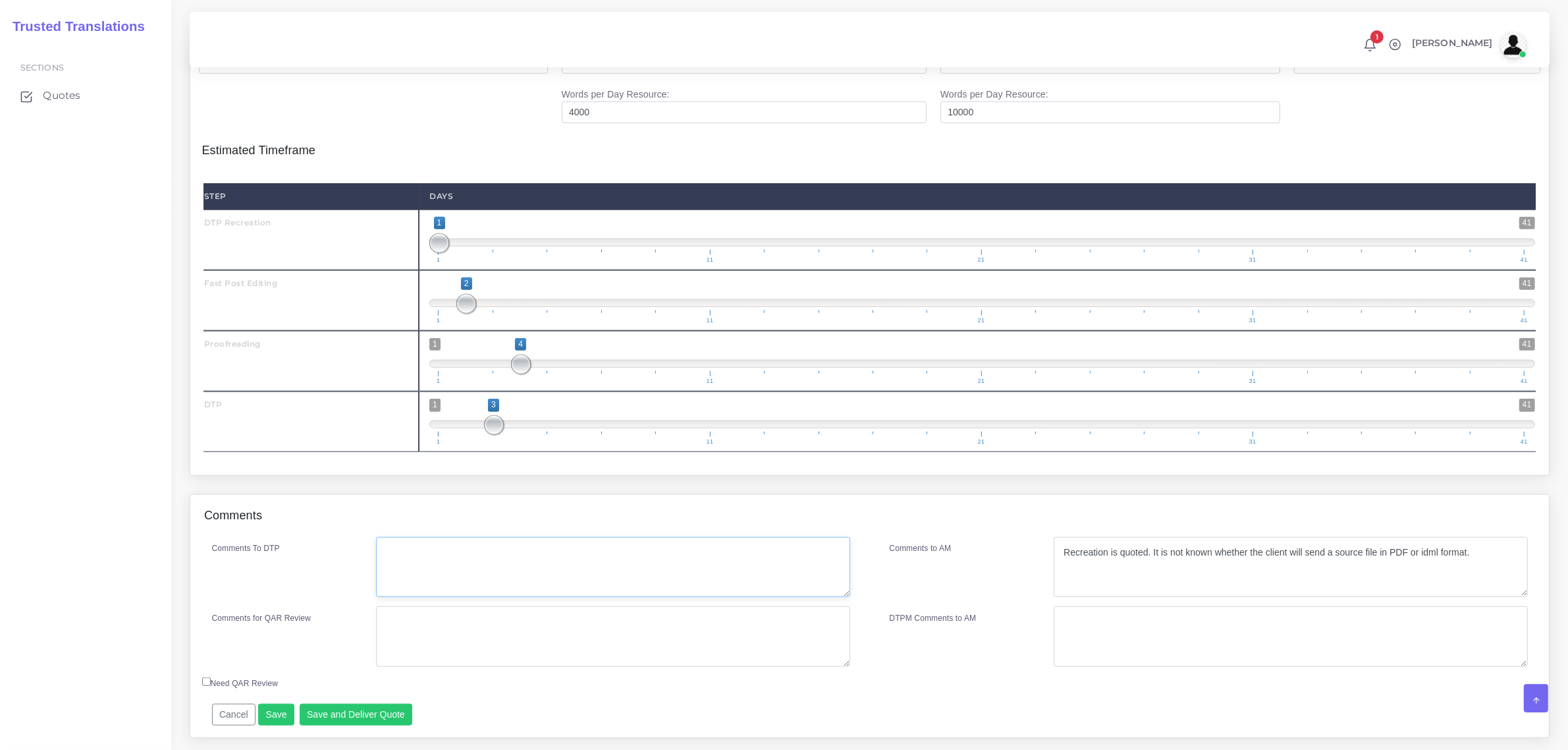
click at [594, 594] on textarea "Comments To DTP" at bounding box center [612, 567] width 473 height 61
type textarea "no specific instructions"
click at [1491, 581] on textarea "Recreation is quoted. It is not known whether the client will send a source fil…" at bounding box center [1290, 567] width 473 height 61
paste textarea "The word count is quoted based on a target file provided by the client as a ref…"
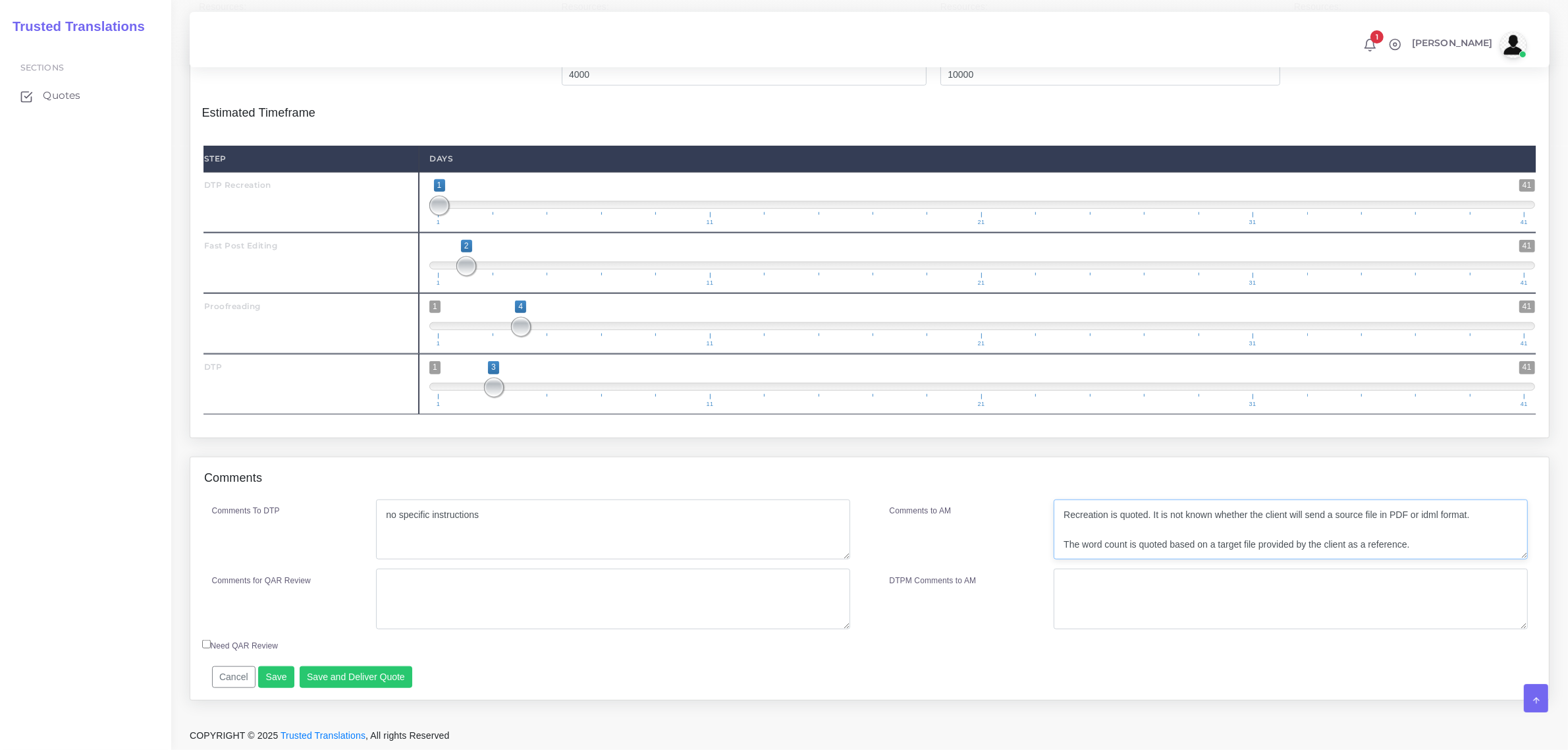
scroll to position [1631, 0]
type textarea "Recreation is quoted. It is not known whether the client will send a source fil…"
click at [359, 675] on button "Save and Deliver Quote" at bounding box center [356, 677] width 113 height 23
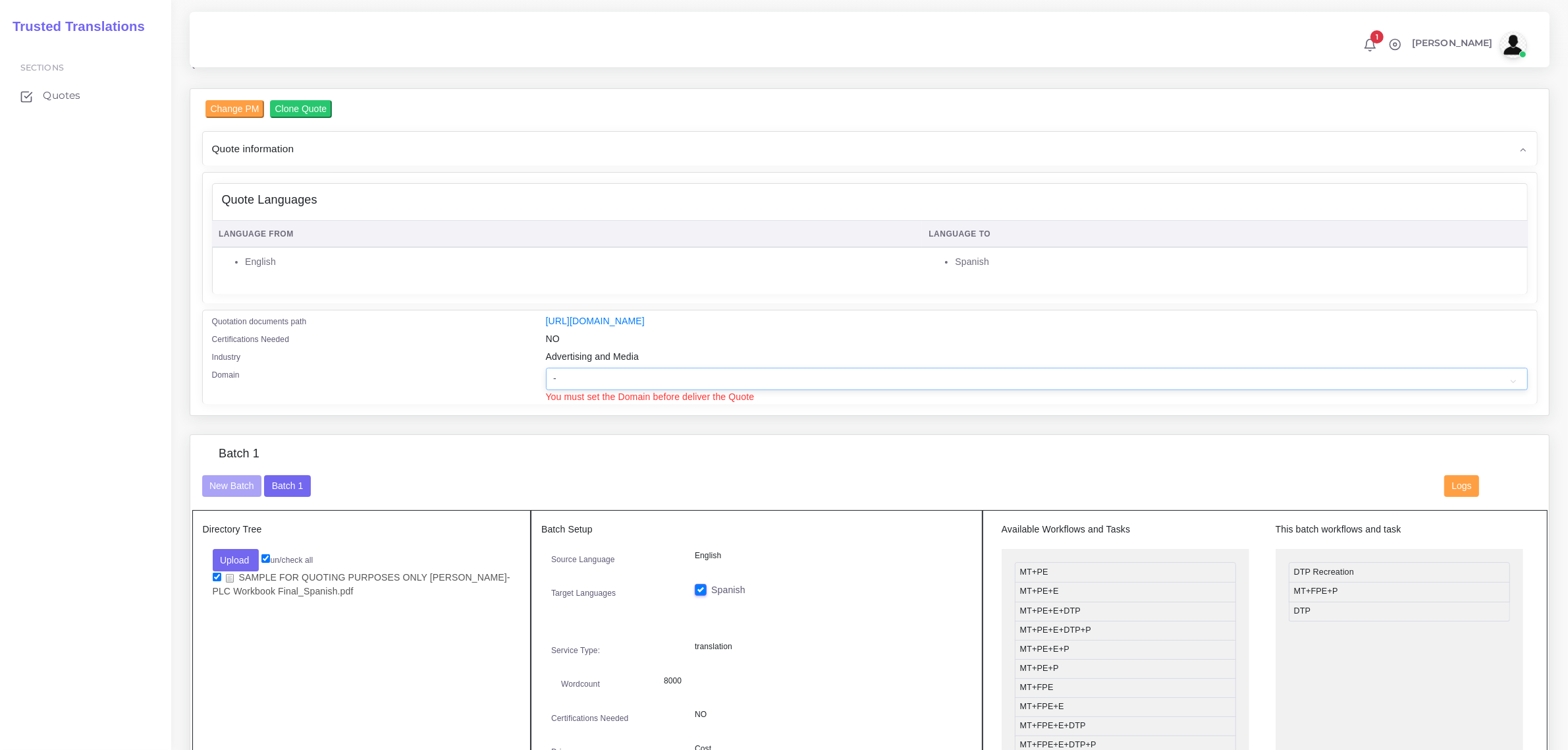
click at [588, 376] on select "- Advertising and Media Agriculture, Forestry and Fishing Architecture, Buildin…" at bounding box center [1037, 379] width 982 height 23
click at [623, 373] on select "- Advertising and Media Agriculture, Forestry and Fishing Architecture, Buildin…" at bounding box center [1037, 379] width 982 height 23
select select "Human Resources - HR"
click at [546, 368] on select "- Advertising and Media Agriculture, Forestry and Fishing Architecture, Buildin…" at bounding box center [1037, 379] width 982 height 23
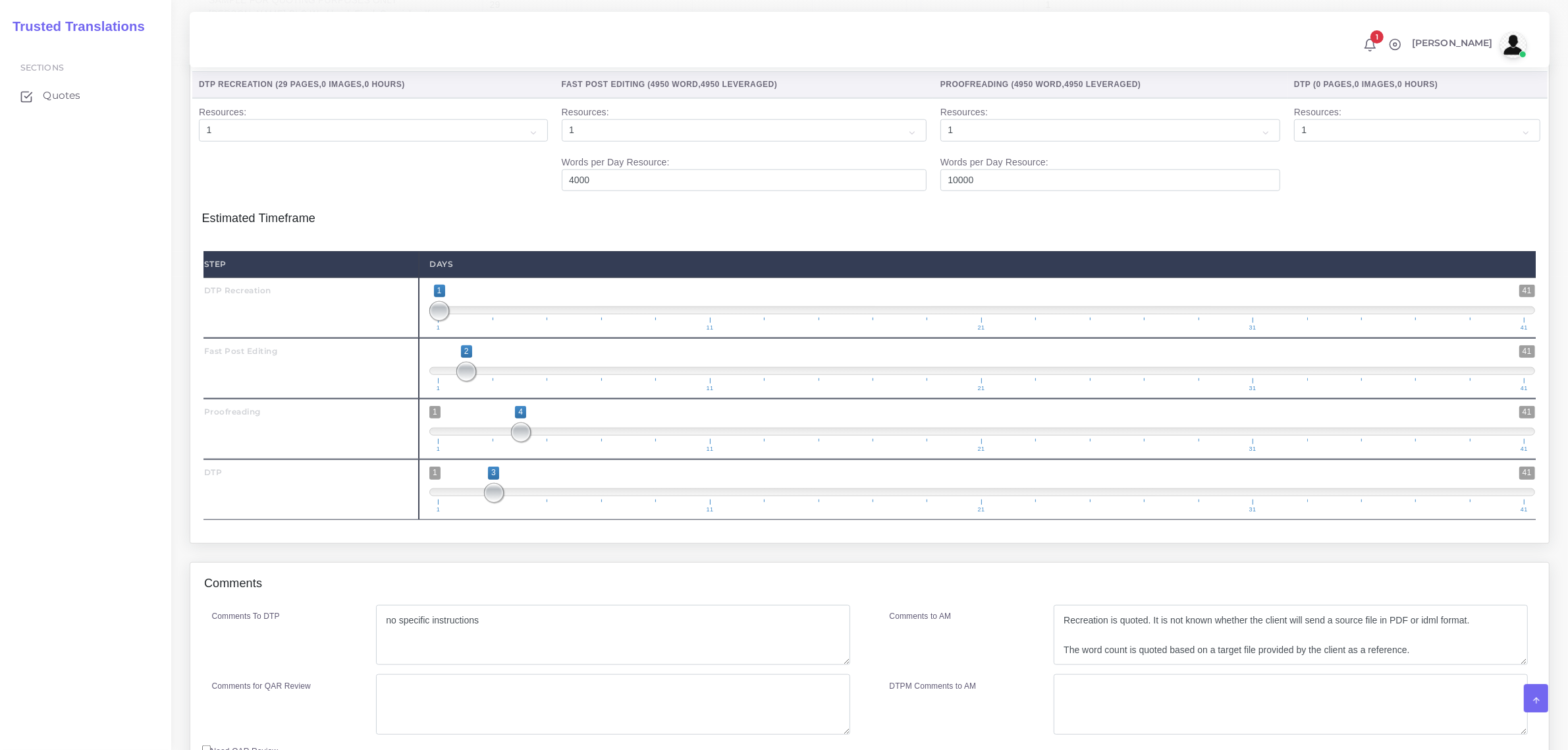
scroll to position [1645, 0]
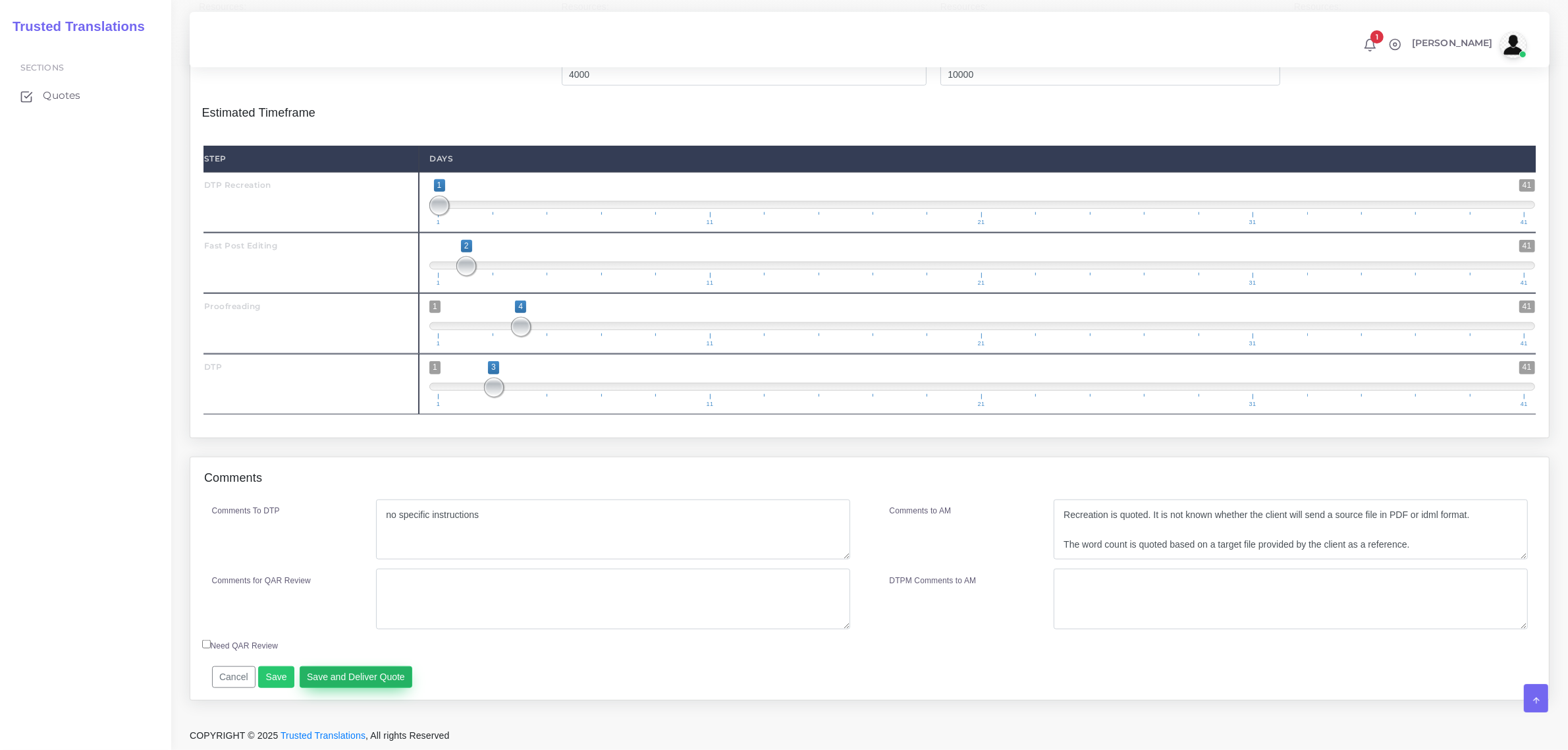
click at [348, 677] on button "Save and Deliver Quote" at bounding box center [356, 677] width 113 height 23
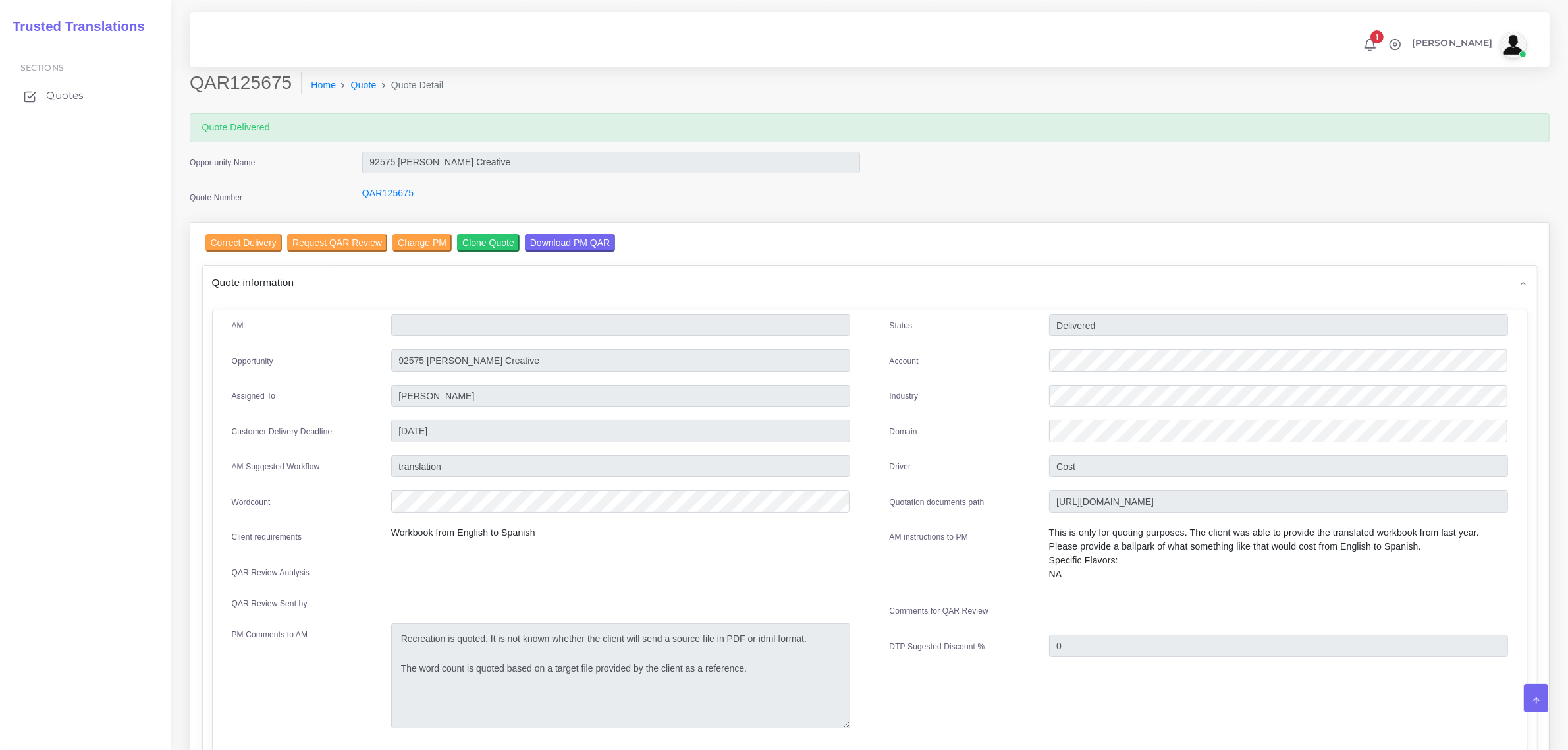
click at [63, 96] on span "Quotes" at bounding box center [65, 96] width 37 height 15
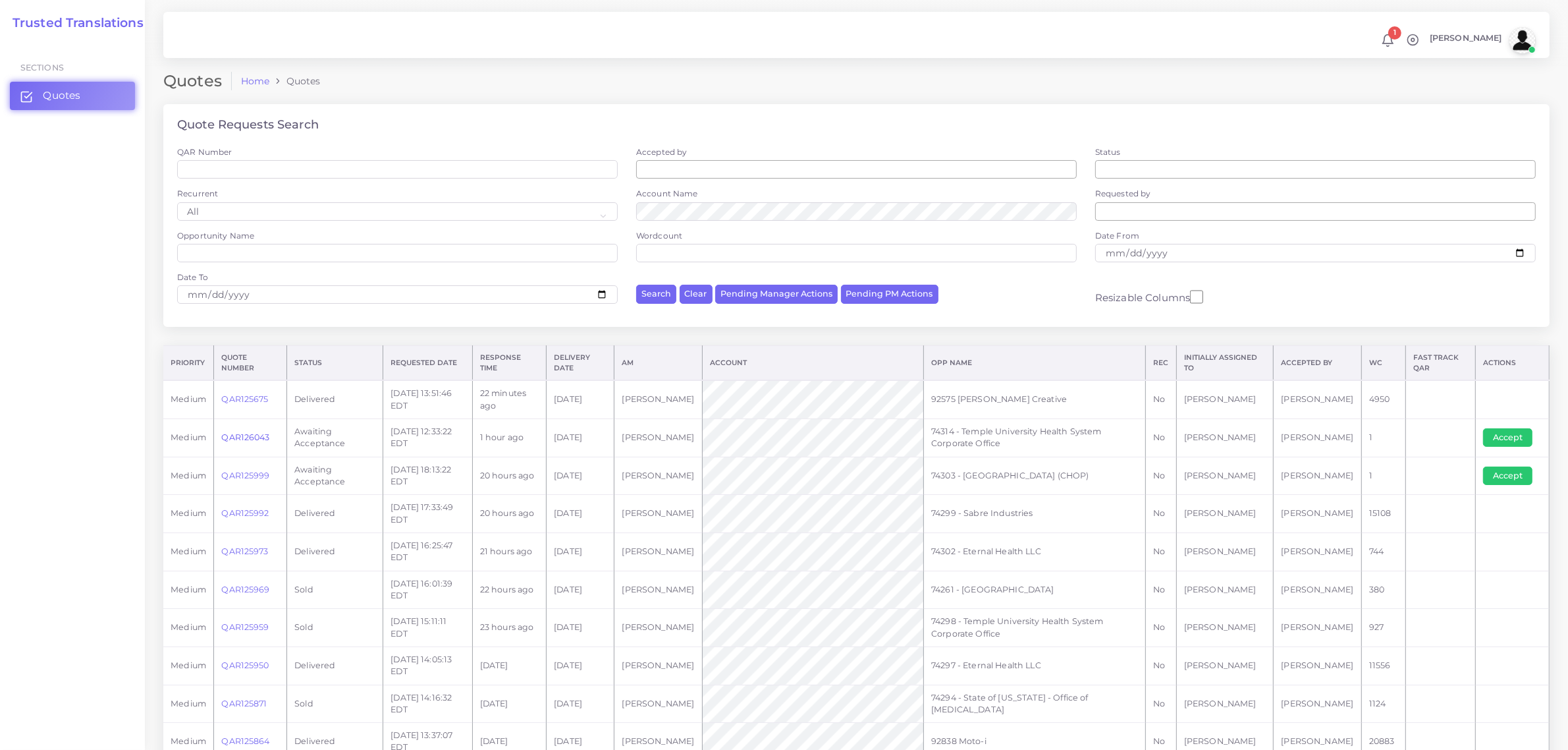
click at [250, 436] on link "QAR126043" at bounding box center [245, 437] width 48 height 10
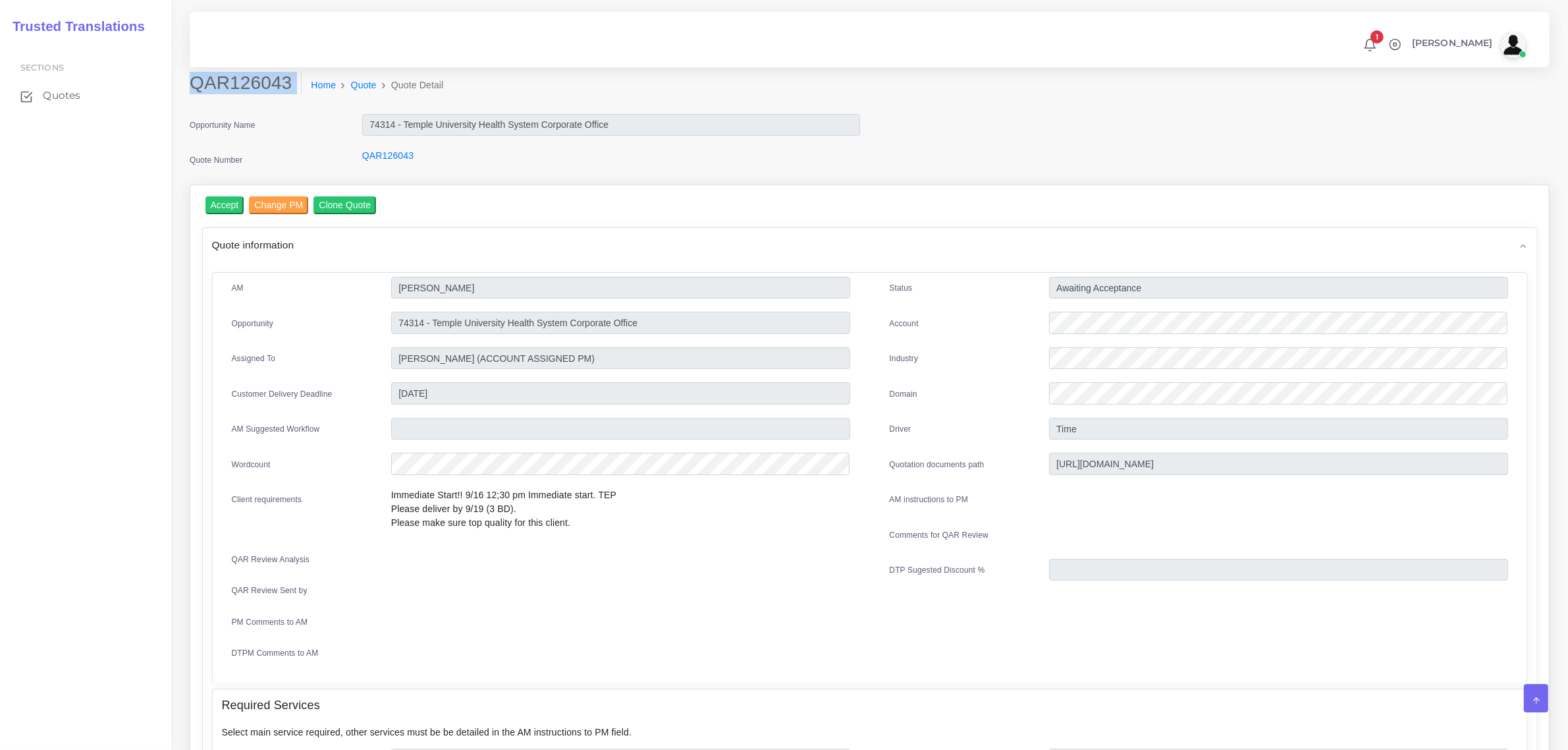
drag, startPoint x: 192, startPoint y: 82, endPoint x: 281, endPoint y: 99, distance: 90.6
click at [281, 99] on div "QAR126043 Home Quote Quote Detail" at bounding box center [697, 90] width 1035 height 37
copy div "QAR126043"
drag, startPoint x: 400, startPoint y: 320, endPoint x: 651, endPoint y: 320, distance: 251.0
click at [651, 320] on input "74314 - Temple University Health System Corporate Office" at bounding box center [621, 322] width 459 height 23
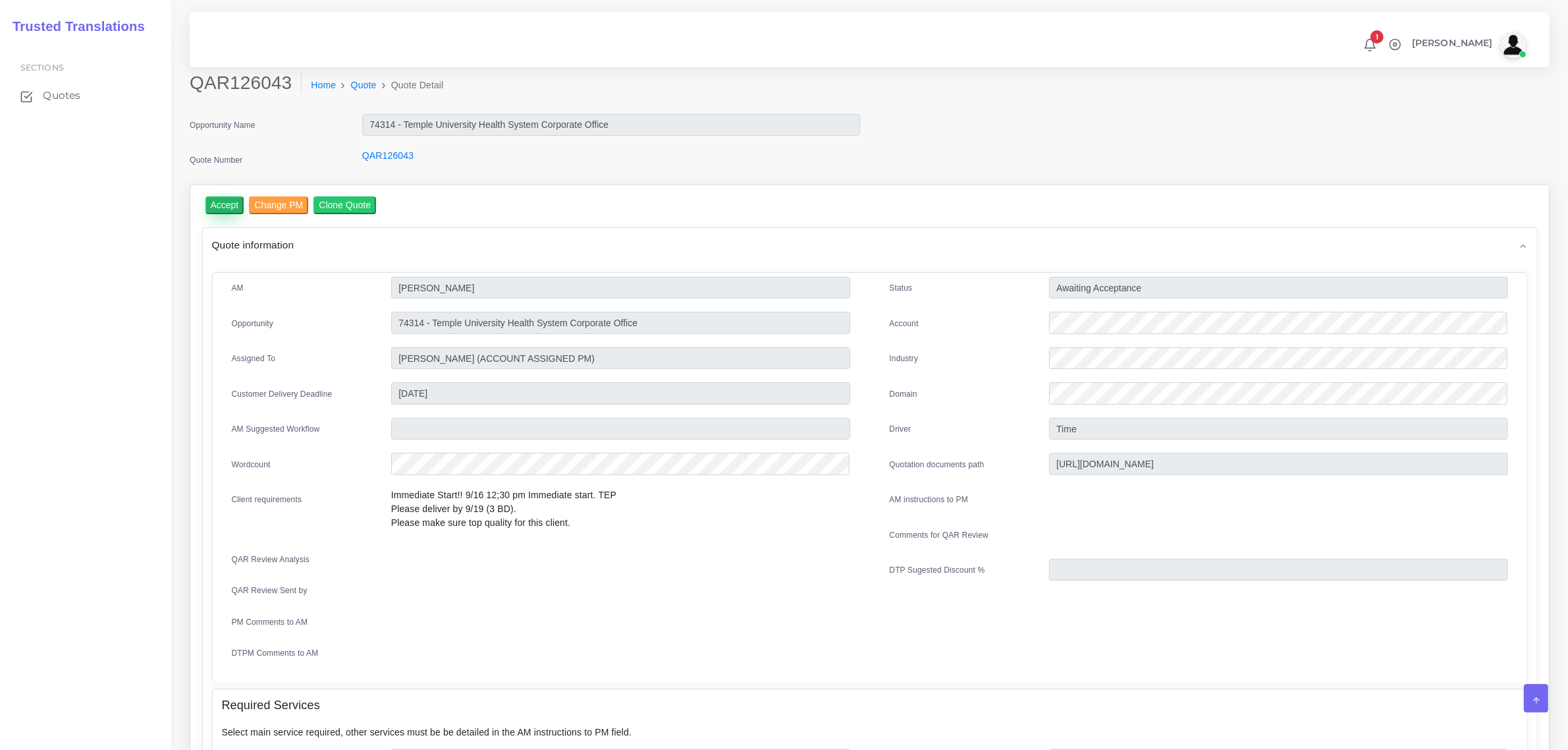
click at [221, 202] on input "Accept" at bounding box center [225, 206] width 39 height 18
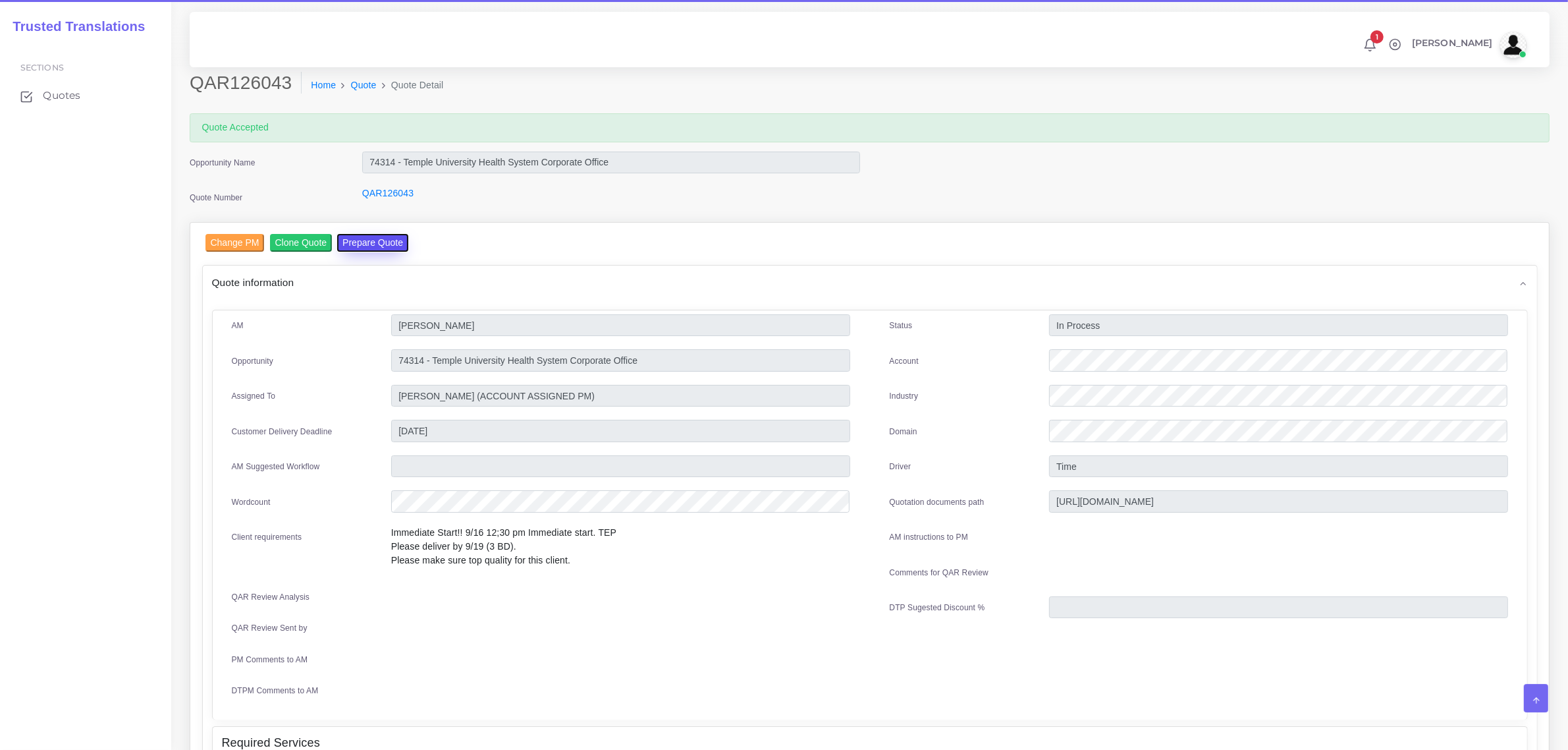
click at [374, 239] on button "Prepare Quote" at bounding box center [373, 243] width 71 height 18
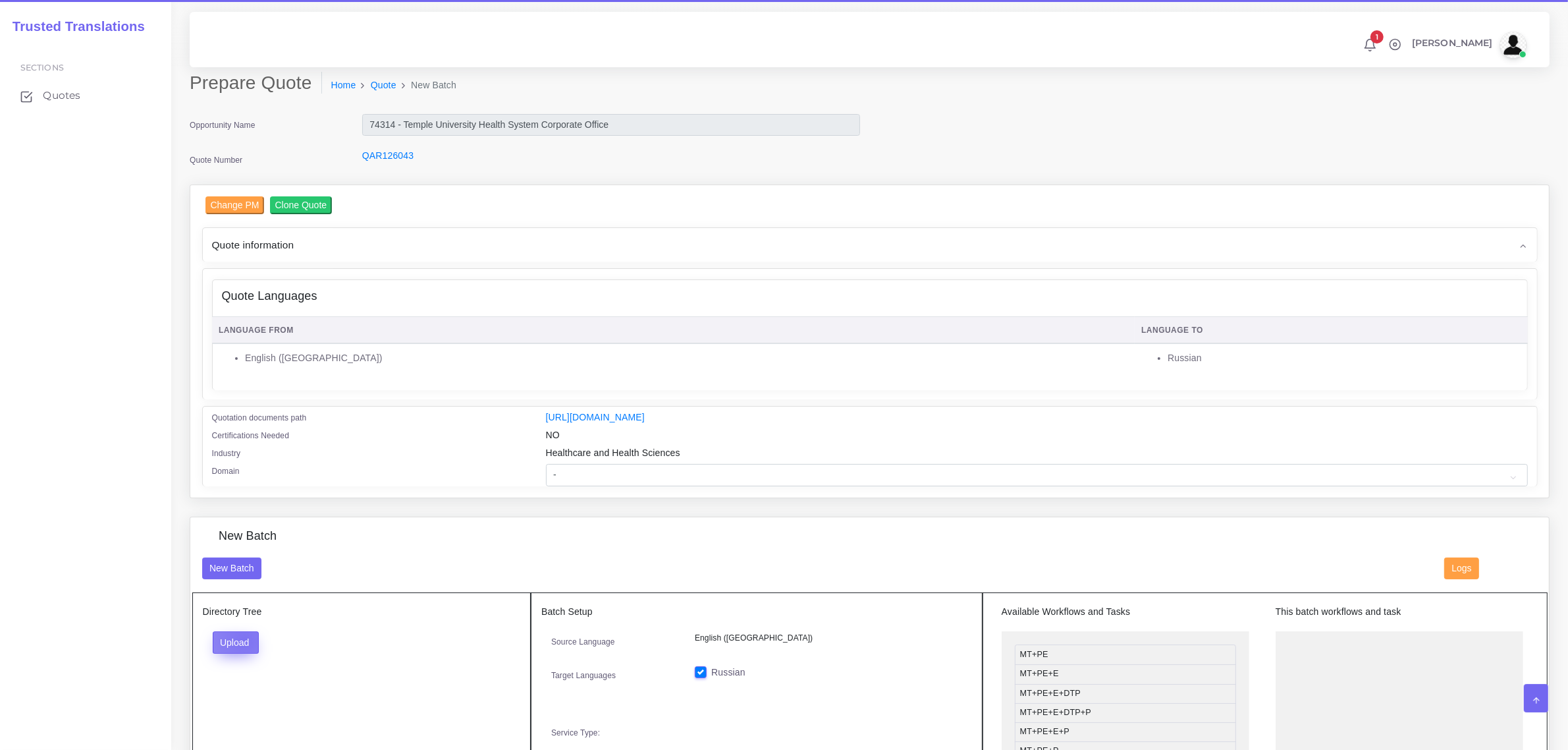
click at [244, 636] on button "Upload" at bounding box center [236, 642] width 46 height 23
click at [248, 684] on label "Files" at bounding box center [259, 692] width 91 height 16
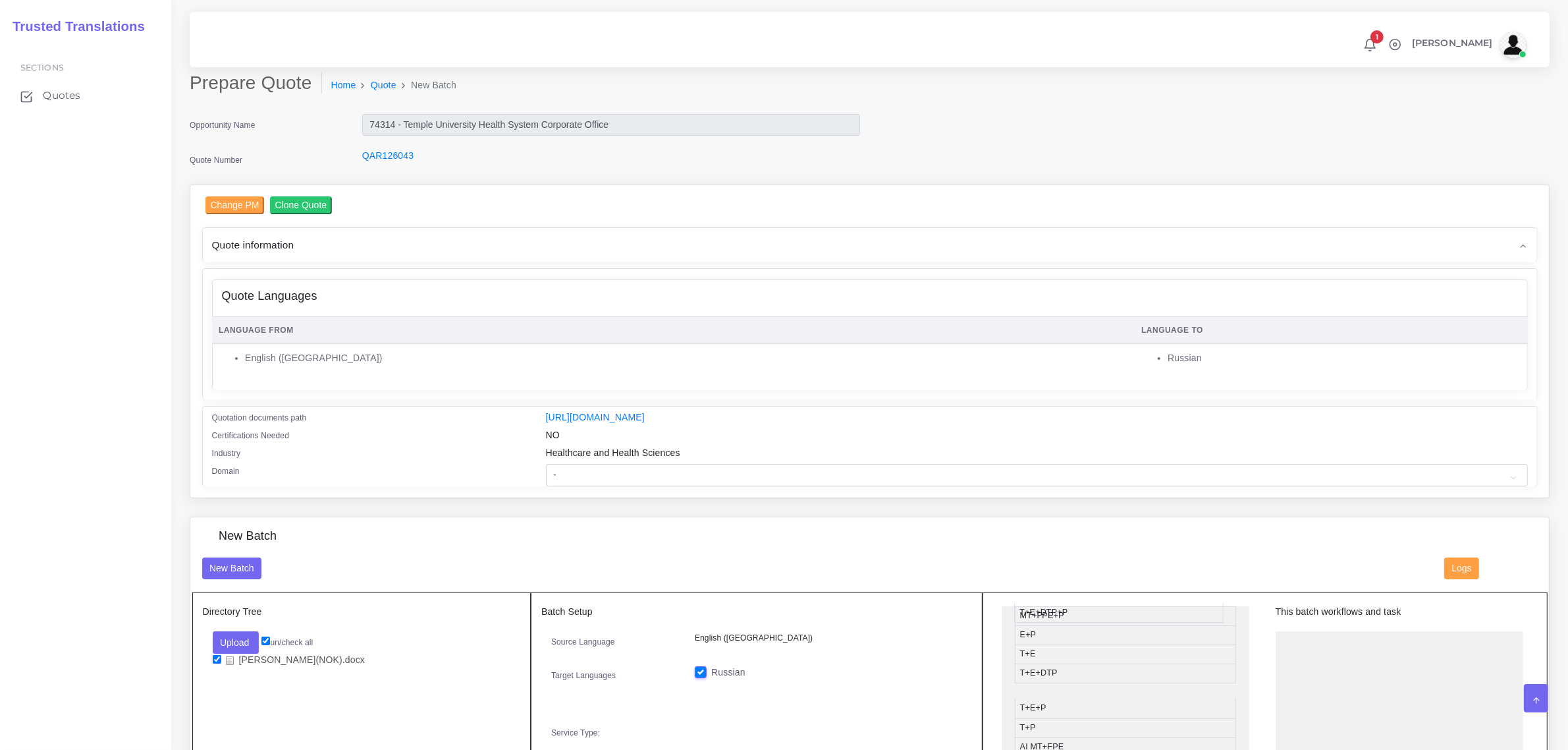
scroll to position [224, 0]
drag, startPoint x: 1124, startPoint y: 616, endPoint x: 1384, endPoint y: 646, distance: 261.7
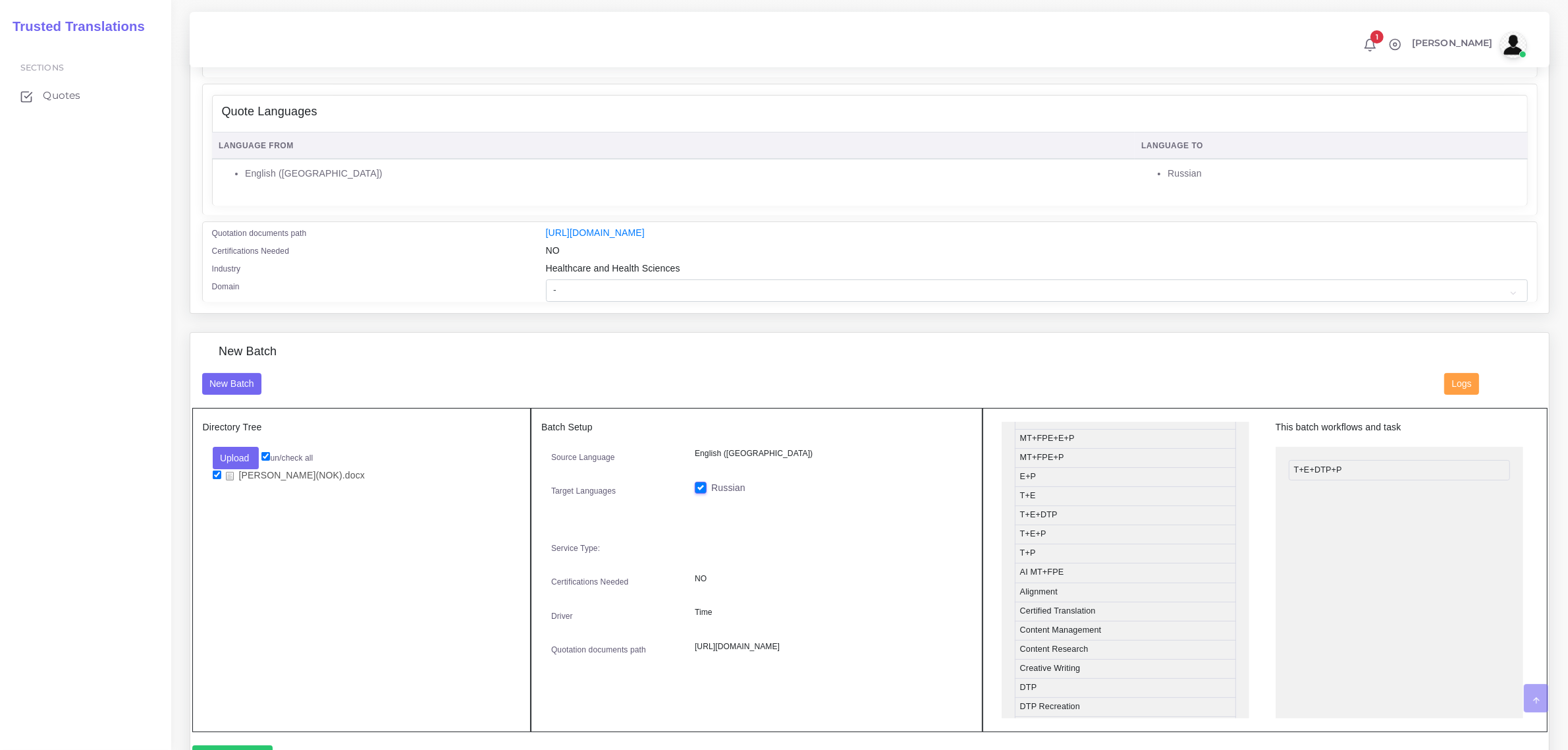
scroll to position [247, 0]
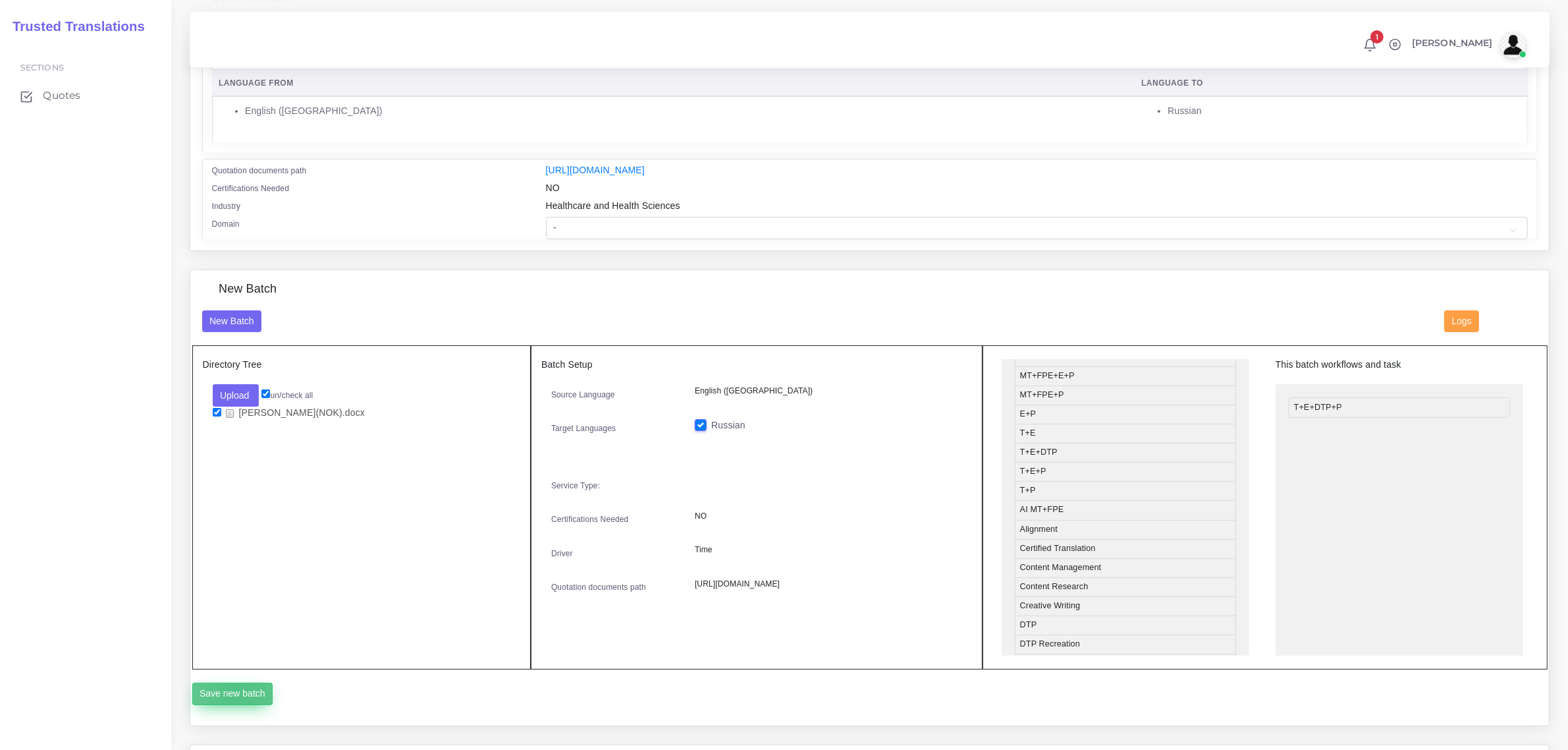
click at [238, 688] on button "Save new batch" at bounding box center [232, 694] width 81 height 23
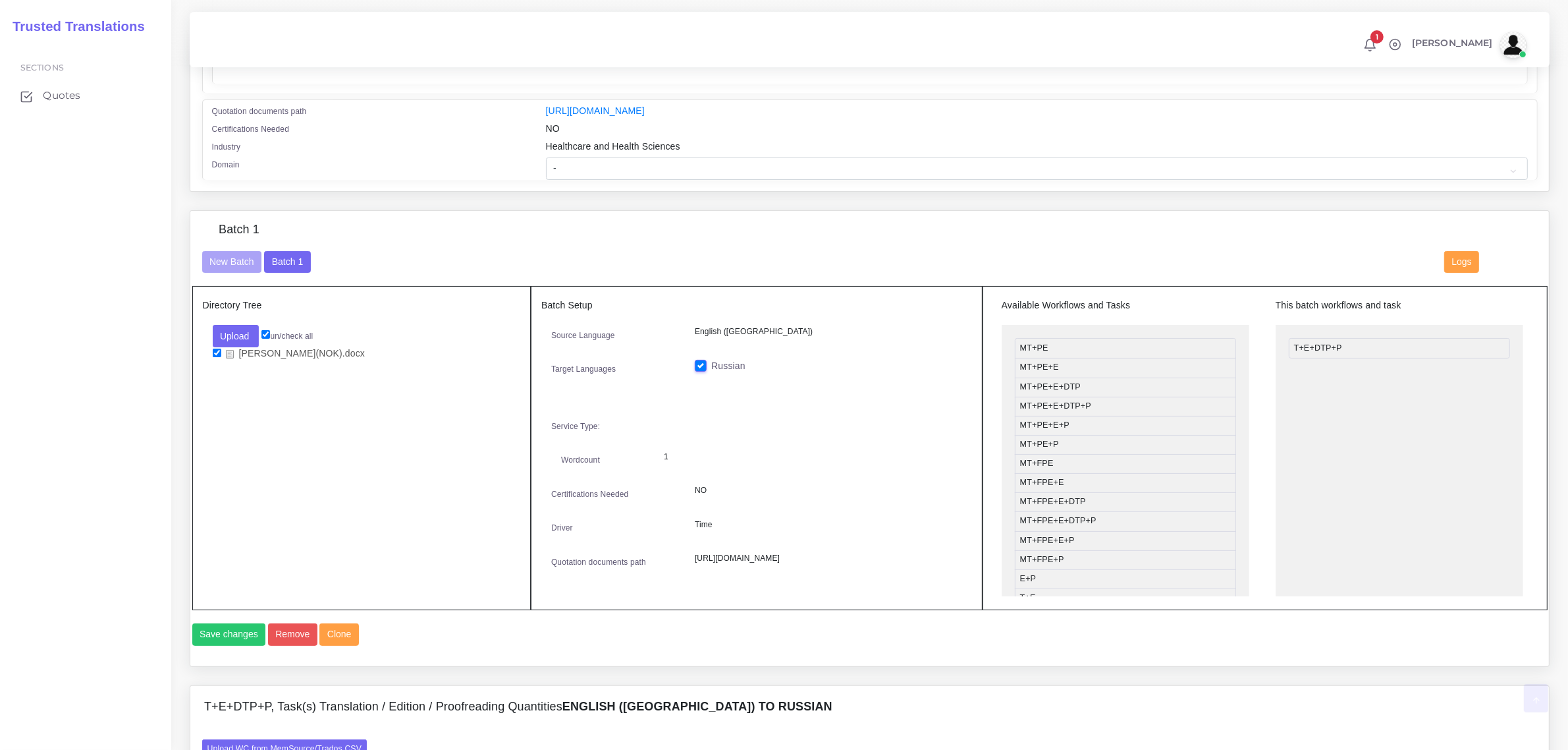
scroll to position [494, 0]
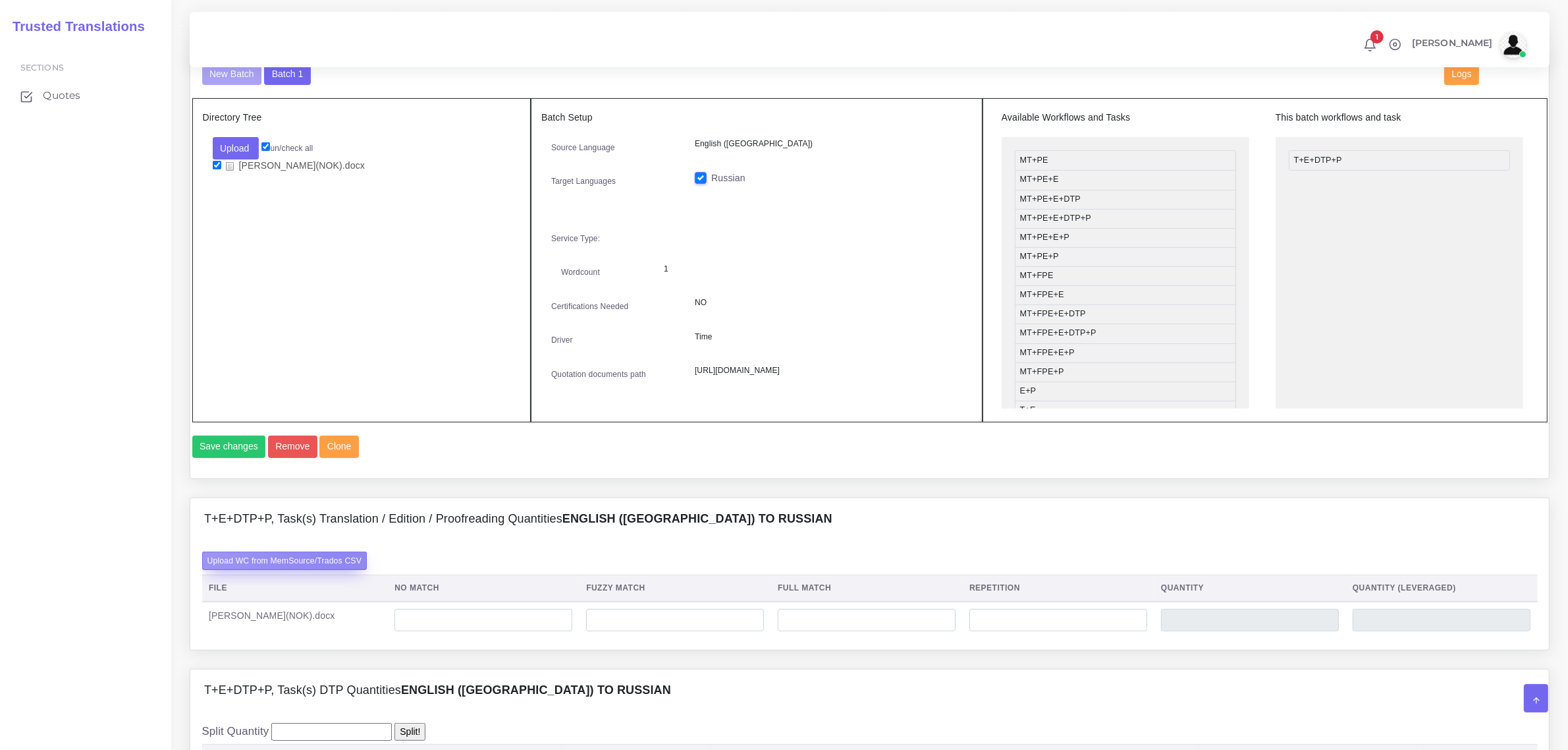
click at [338, 569] on label "Upload WC from MemSource/Trados CSV" at bounding box center [285, 561] width 166 height 18
click at [0, 0] on input "Upload WC from MemSource/Trados CSV" at bounding box center [0, 0] width 0 height 0
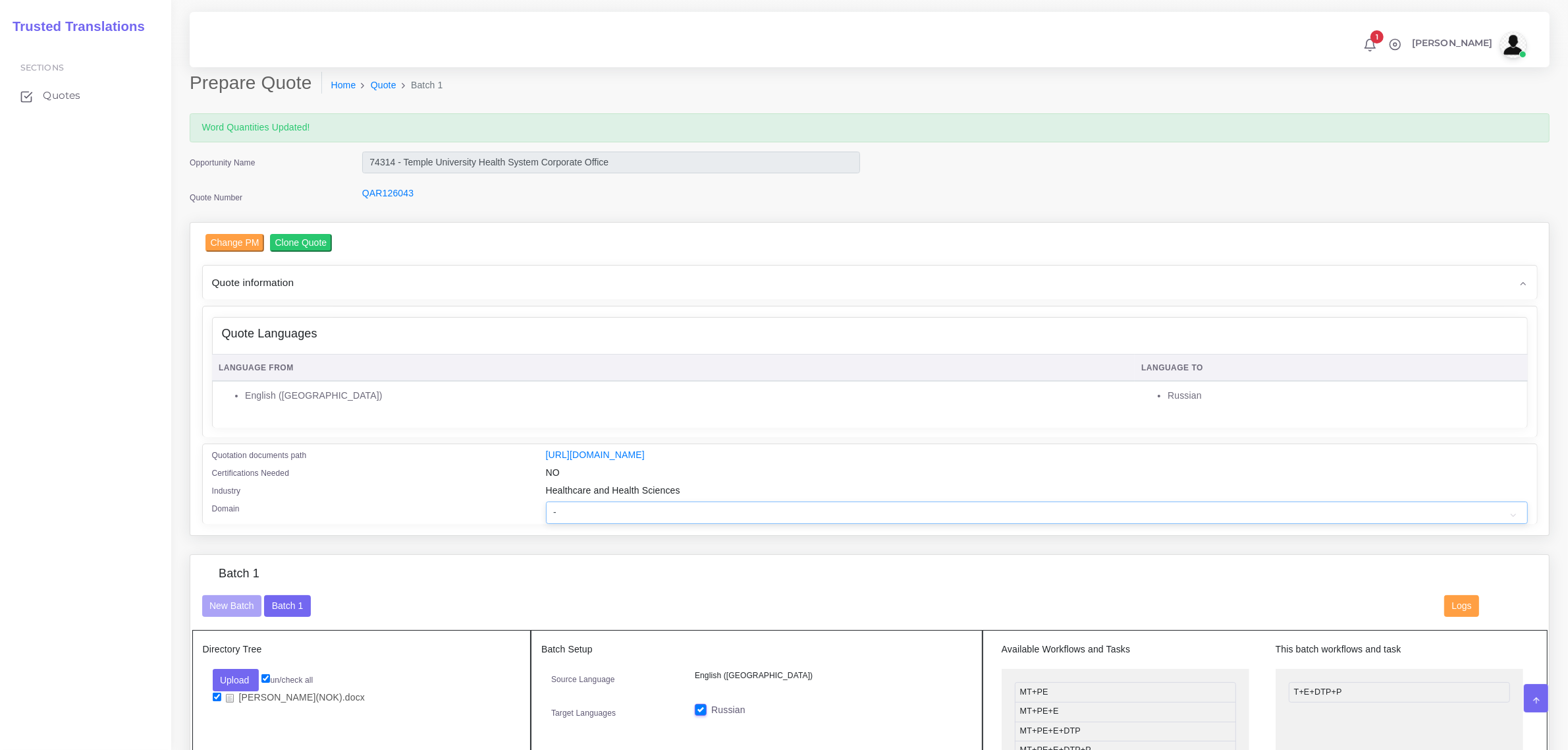
click at [659, 511] on select "- Advertising and Media Agriculture, Forestry and Fishing Architecture, Buildin…" at bounding box center [1037, 512] width 982 height 23
select select "Healthcare and Health Sciences"
click at [546, 502] on select "- Advertising and Media Agriculture, Forestry and Fishing Architecture, Buildin…" at bounding box center [1037, 512] width 982 height 23
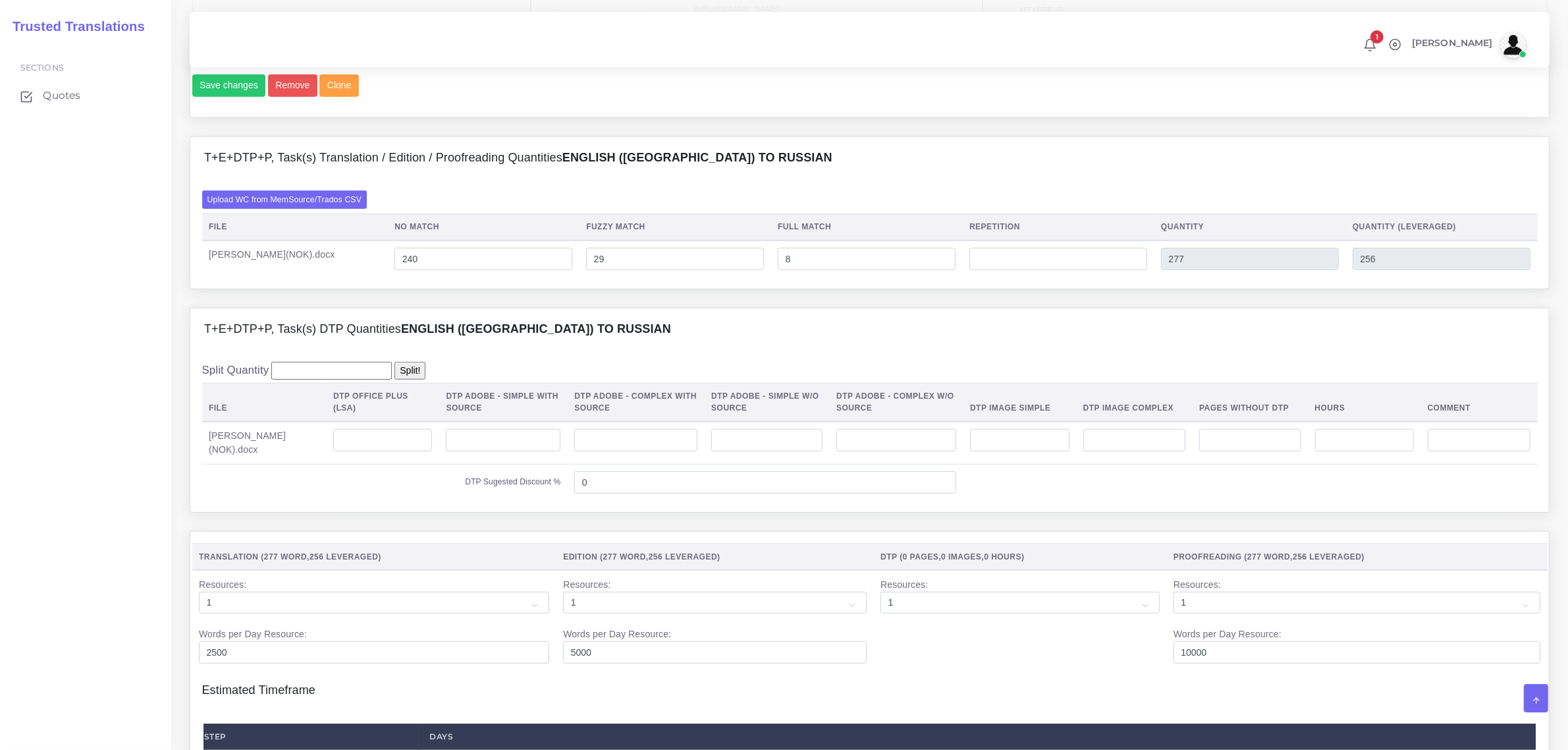
scroll to position [988, 0]
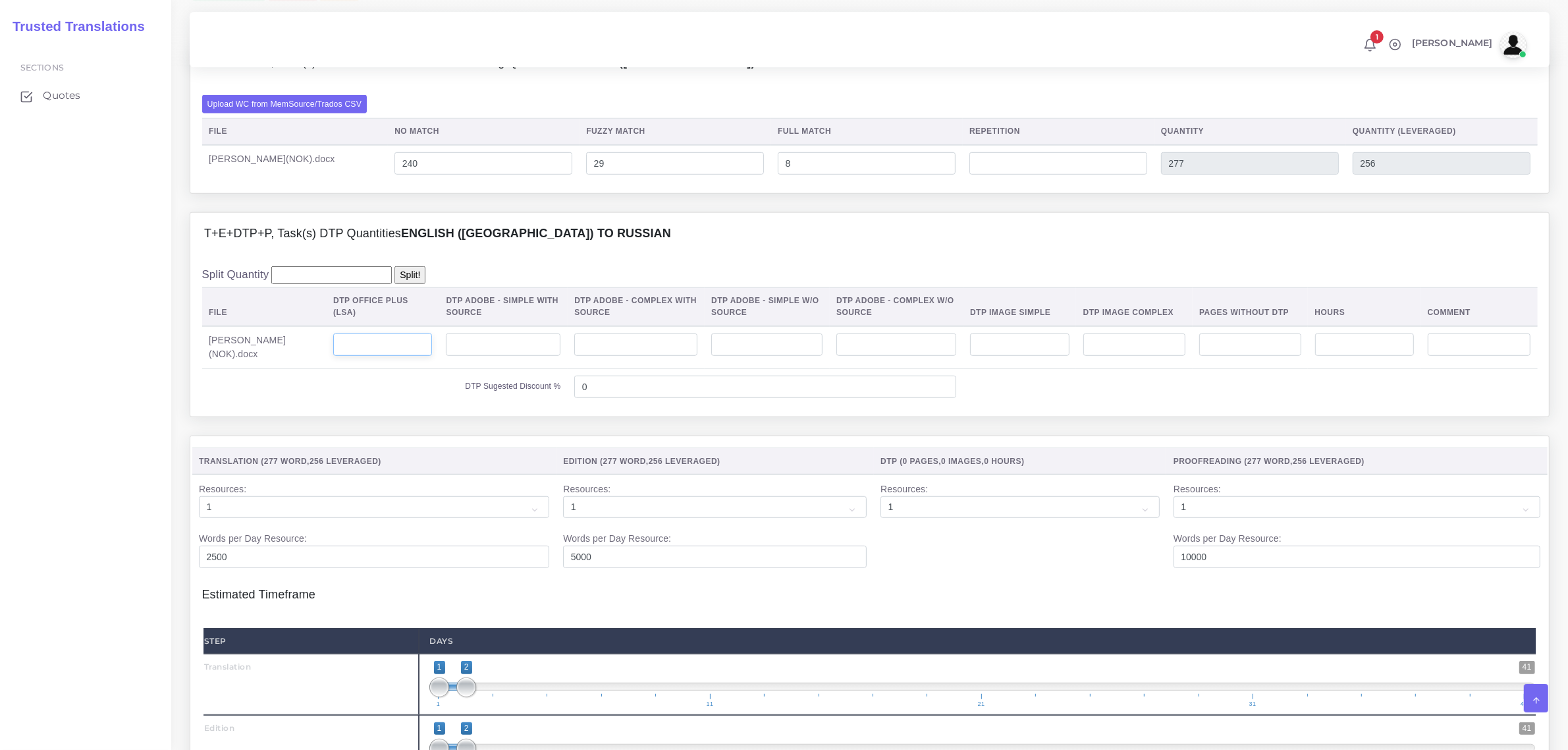
click at [388, 356] on input "number" at bounding box center [382, 344] width 99 height 23
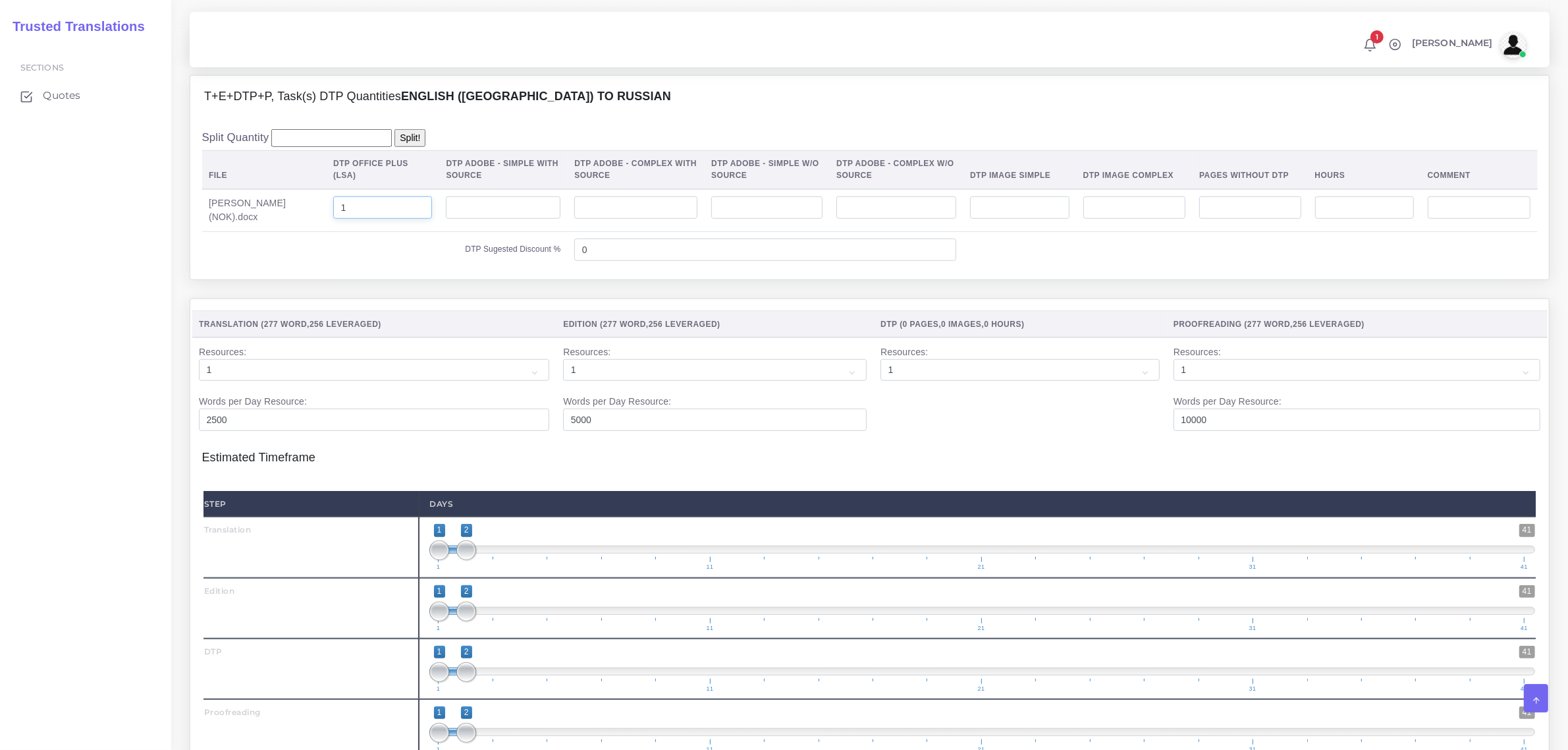
scroll to position [1400, 0]
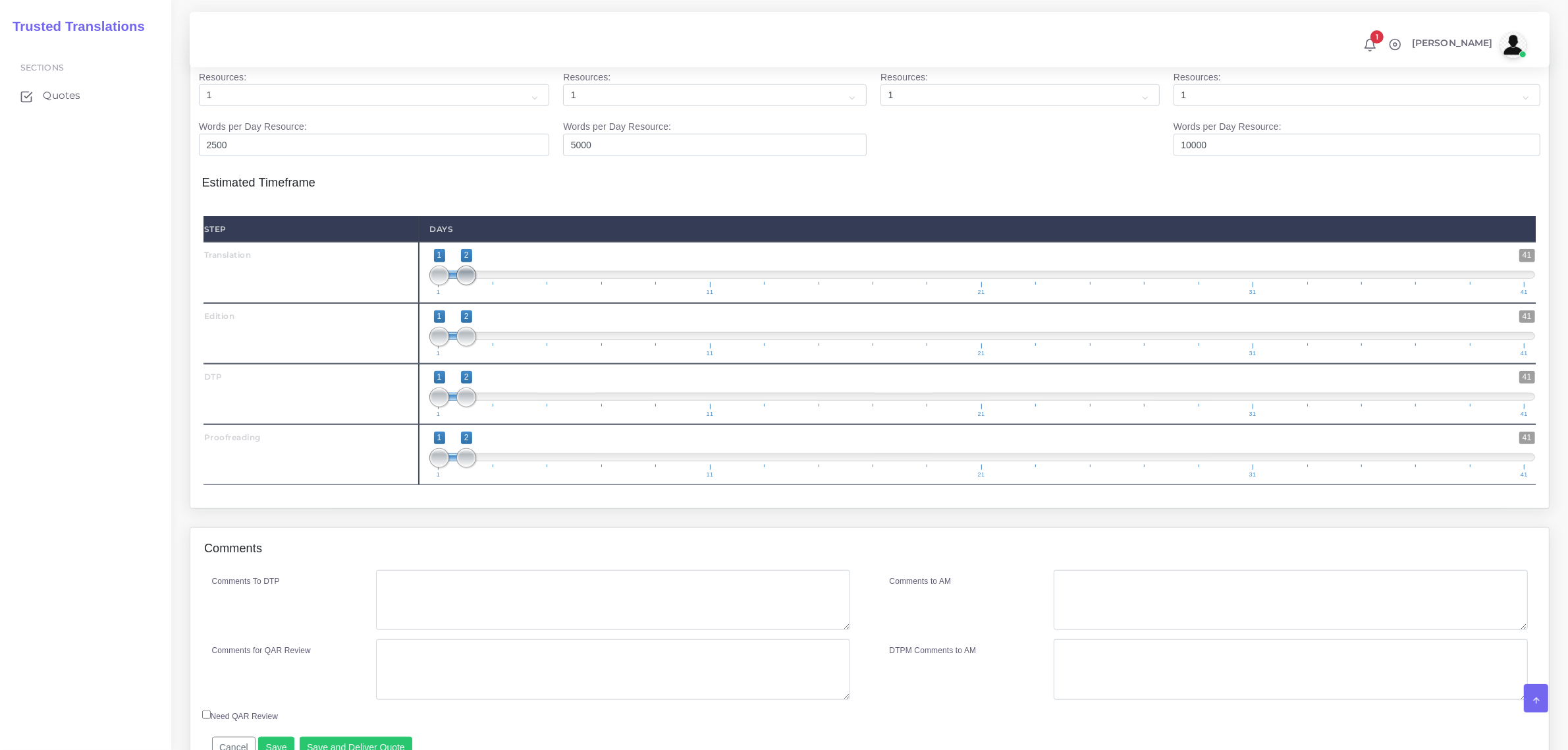
type input "1"
type input "1;1"
drag, startPoint x: 464, startPoint y: 299, endPoint x: 433, endPoint y: 335, distance: 47.5
click at [433, 331] on div "Step Days Translation 1 41 1 1 1 — 1 1 11 21 31 41 1;1 1 41" at bounding box center [870, 350] width 1332 height 269
type input "2;2"
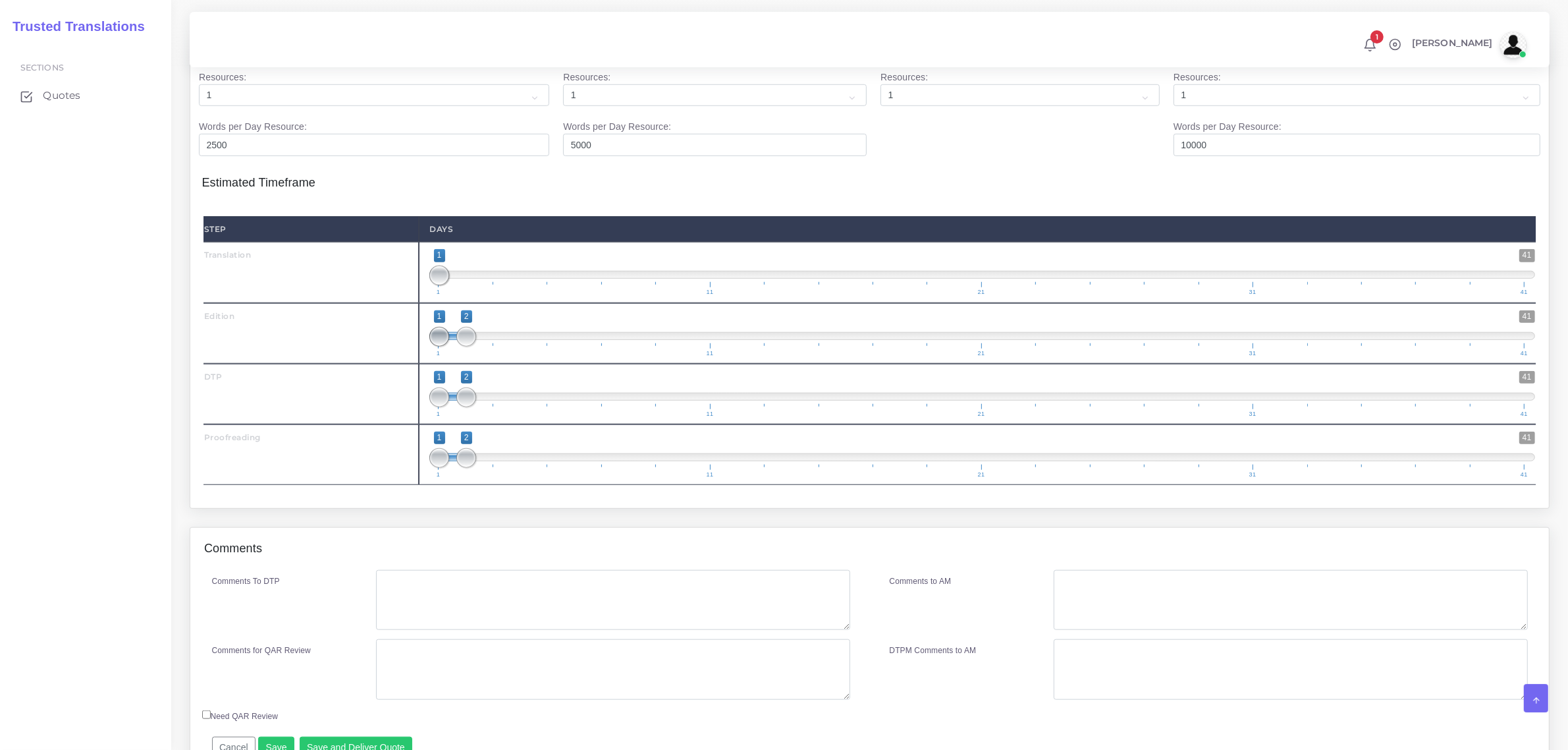
drag, startPoint x: 436, startPoint y: 356, endPoint x: 476, endPoint y: 390, distance: 52.5
click at [475, 364] on div "1 41 1 2 1 — 2 1 11 21 31 41 2;2" at bounding box center [982, 333] width 1127 height 61
drag, startPoint x: 461, startPoint y: 483, endPoint x: 481, endPoint y: 484, distance: 20.0
click at [481, 478] on span "1 41 1 3 1 — 3 1 11 21 31 41" at bounding box center [982, 454] width 1106 height 46
type input "3;3"
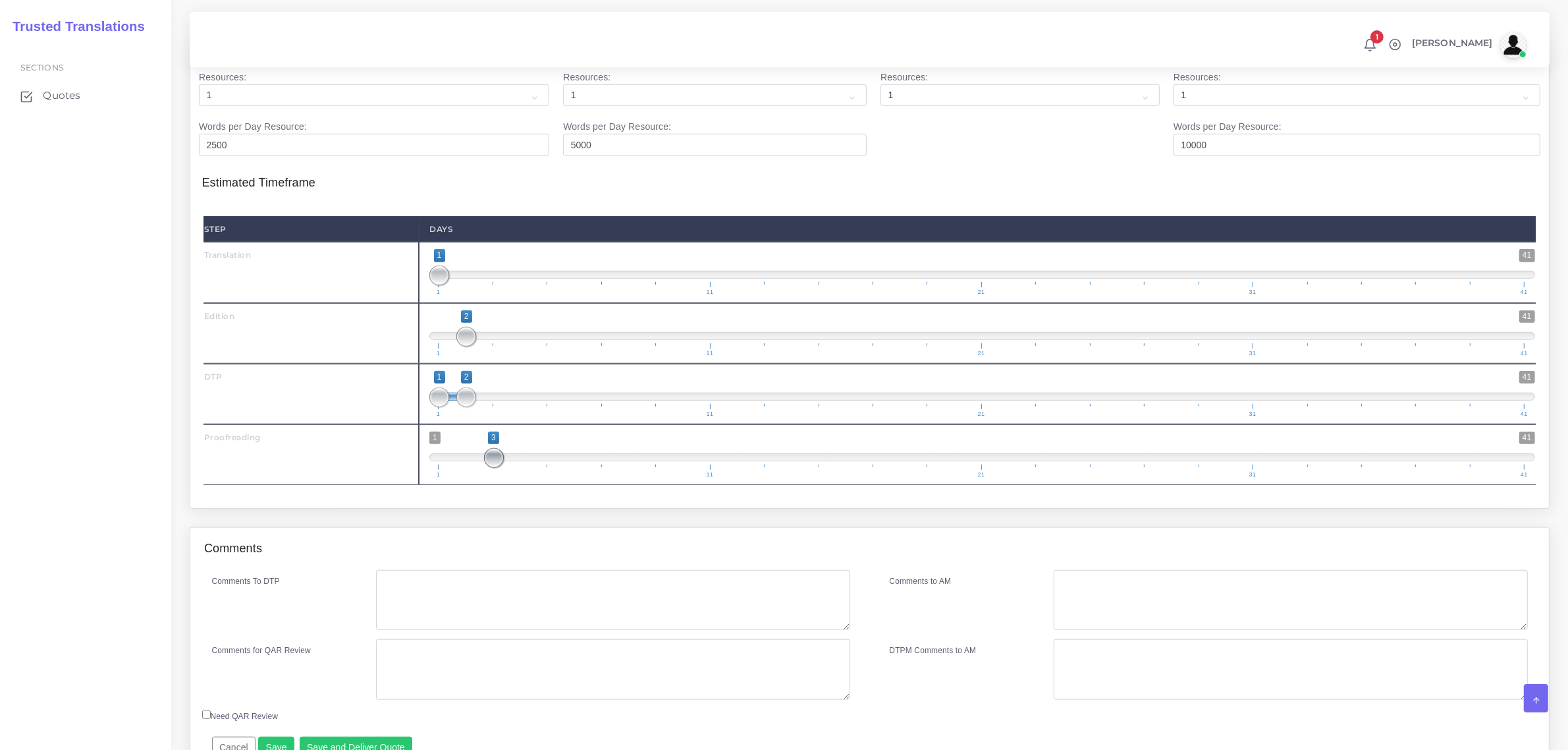
drag, startPoint x: 441, startPoint y: 483, endPoint x: 466, endPoint y: 456, distance: 36.8
click at [488, 468] on span at bounding box center [494, 458] width 20 height 20
type input "2;2"
drag, startPoint x: 441, startPoint y: 414, endPoint x: 491, endPoint y: 433, distance: 53.5
click at [489, 417] on span "1 41 1 2 1 — 2 1 11 21 31 41" at bounding box center [982, 393] width 1106 height 46
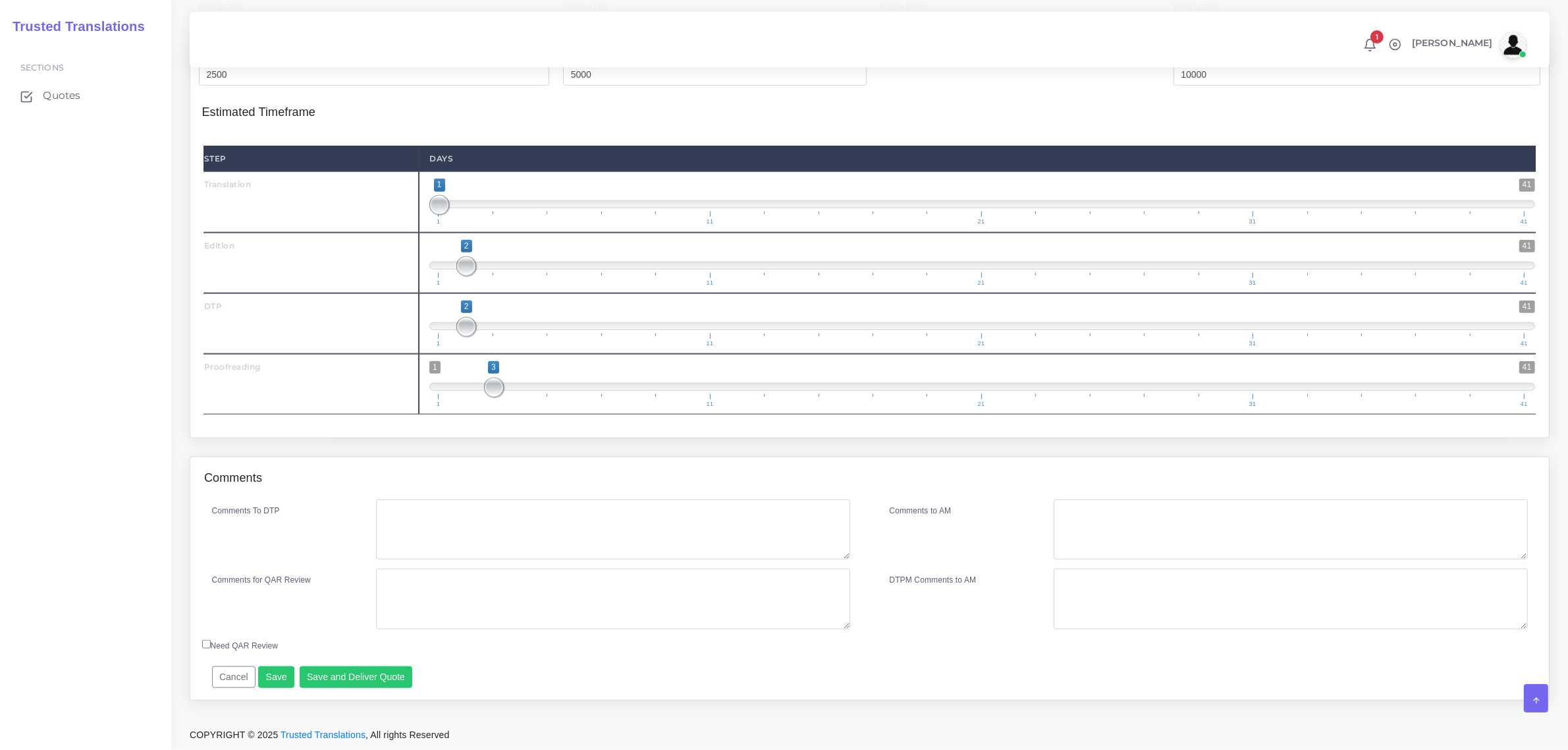
scroll to position [1494, 0]
click at [548, 525] on textarea "Comments To DTP" at bounding box center [612, 530] width 473 height 61
type textarea "no specific instructions"
click at [354, 681] on button "Save and Deliver Quote" at bounding box center [356, 677] width 113 height 23
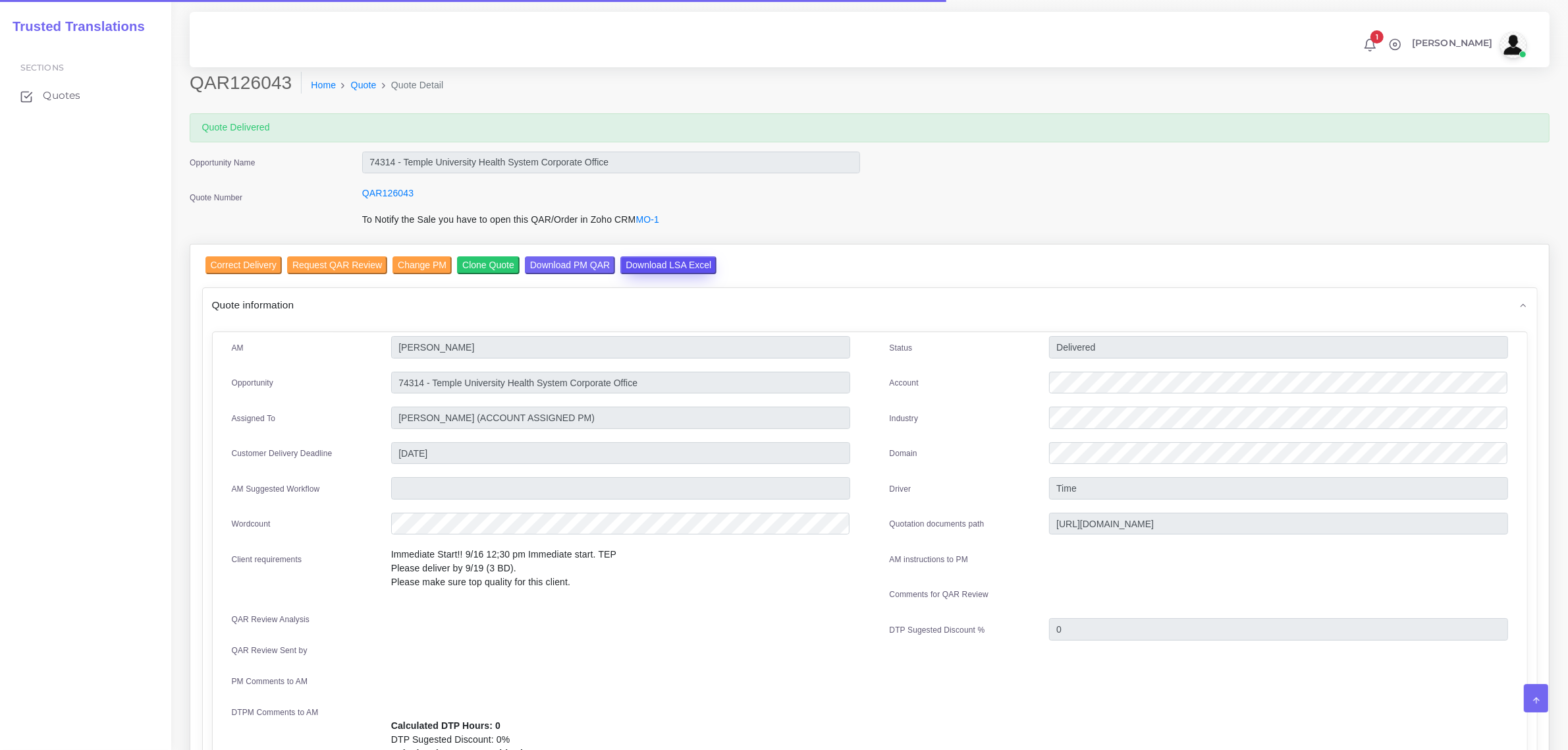
click at [664, 265] on input "Download LSA Excel" at bounding box center [669, 266] width 96 height 18
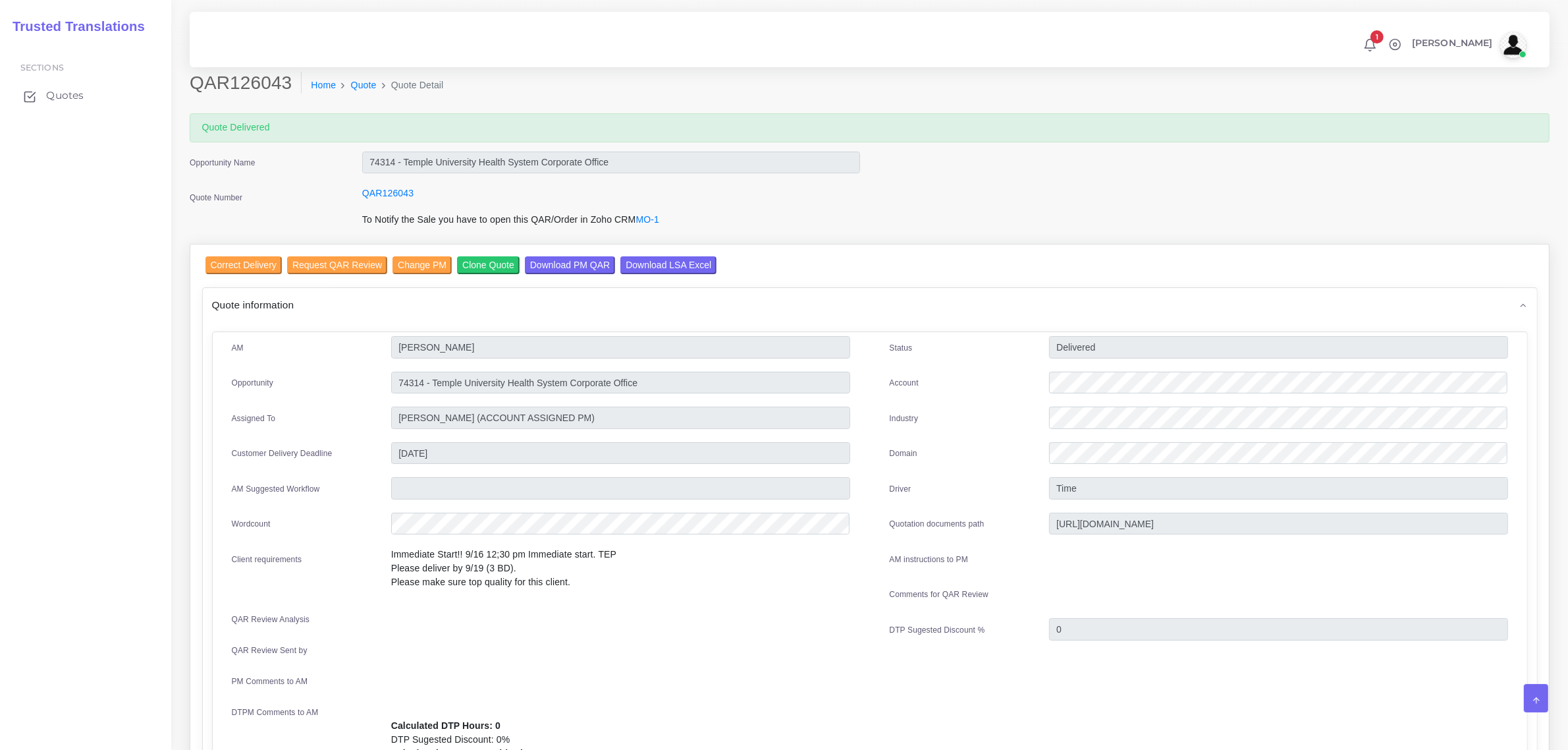
click at [59, 96] on span "Quotes" at bounding box center [65, 96] width 37 height 15
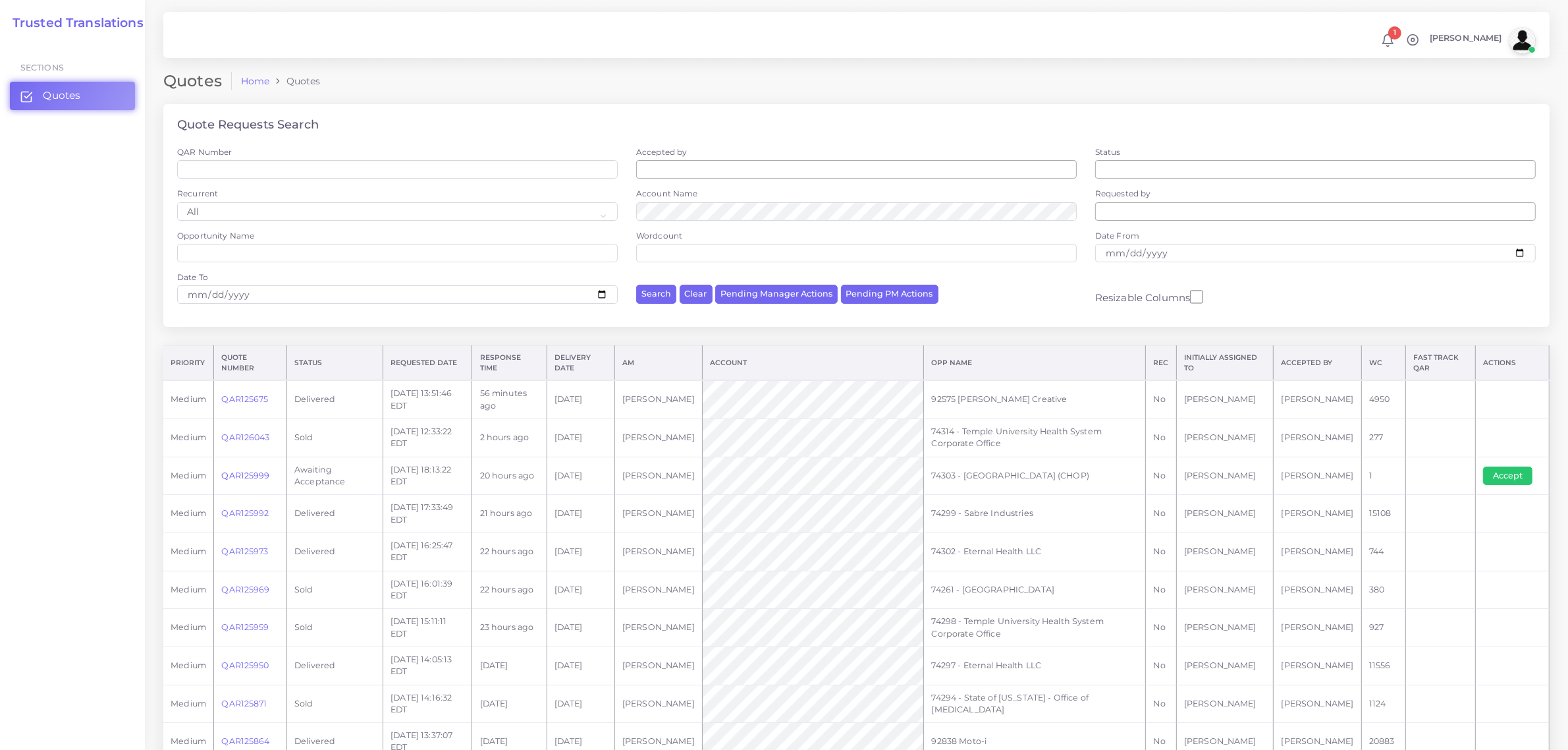
click at [247, 478] on link "QAR125999" at bounding box center [245, 475] width 48 height 10
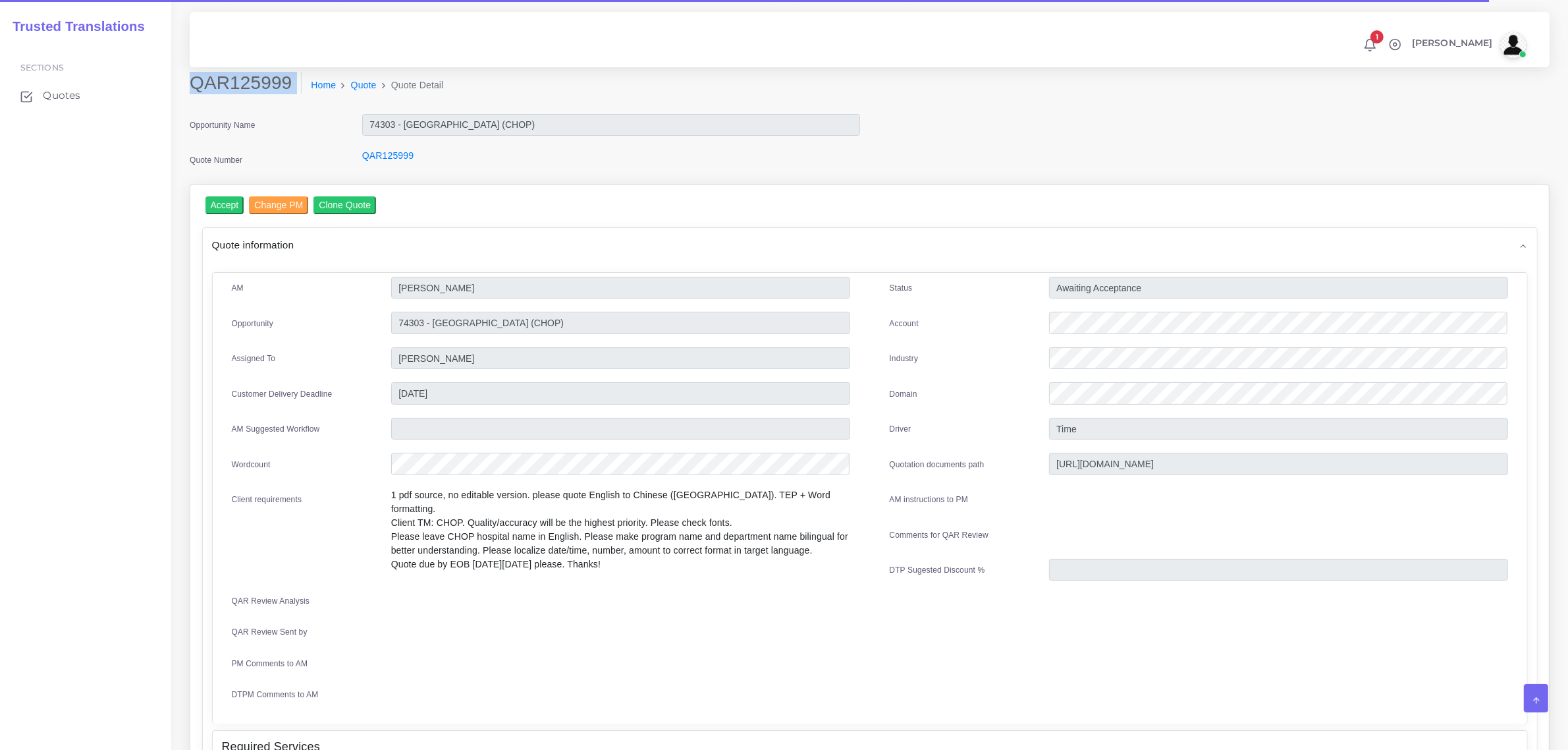
drag, startPoint x: 192, startPoint y: 80, endPoint x: 285, endPoint y: 100, distance: 95.1
click at [285, 100] on div "QAR125999 Home Quote Quote Detail" at bounding box center [697, 90] width 1035 height 37
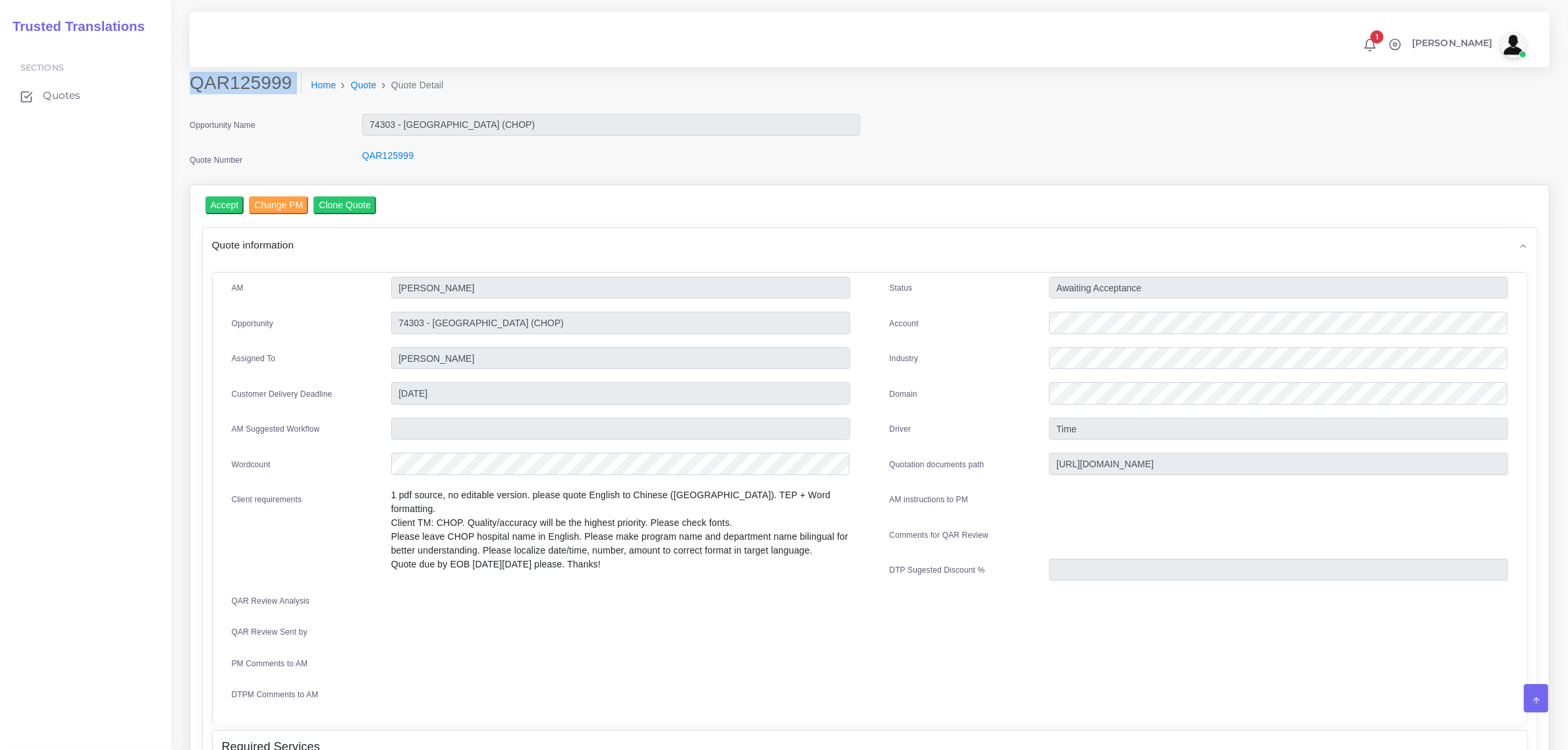
copy div "QAR125999"
click at [224, 202] on input "Accept" at bounding box center [225, 206] width 39 height 18
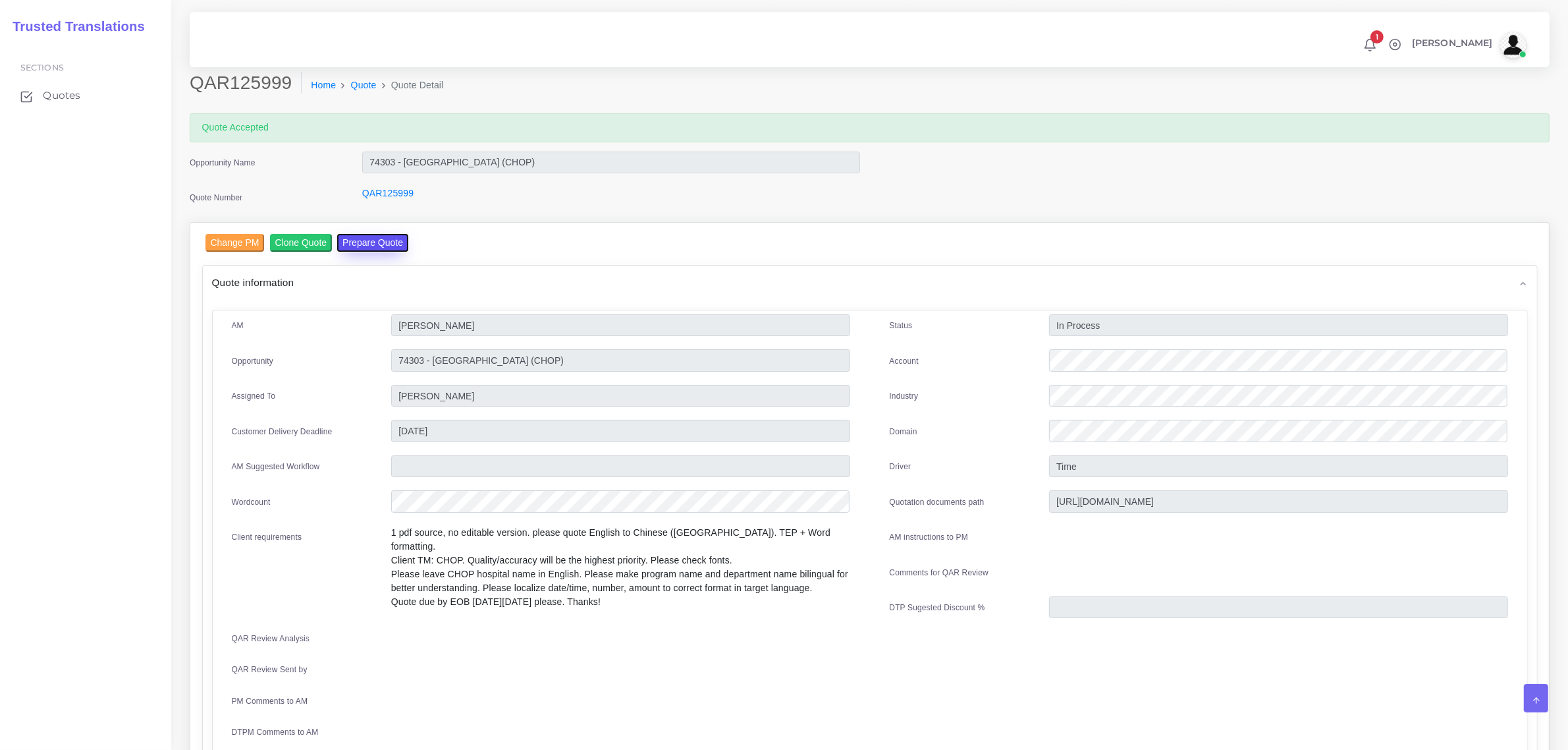
click at [369, 245] on button "Prepare Quote" at bounding box center [373, 243] width 71 height 18
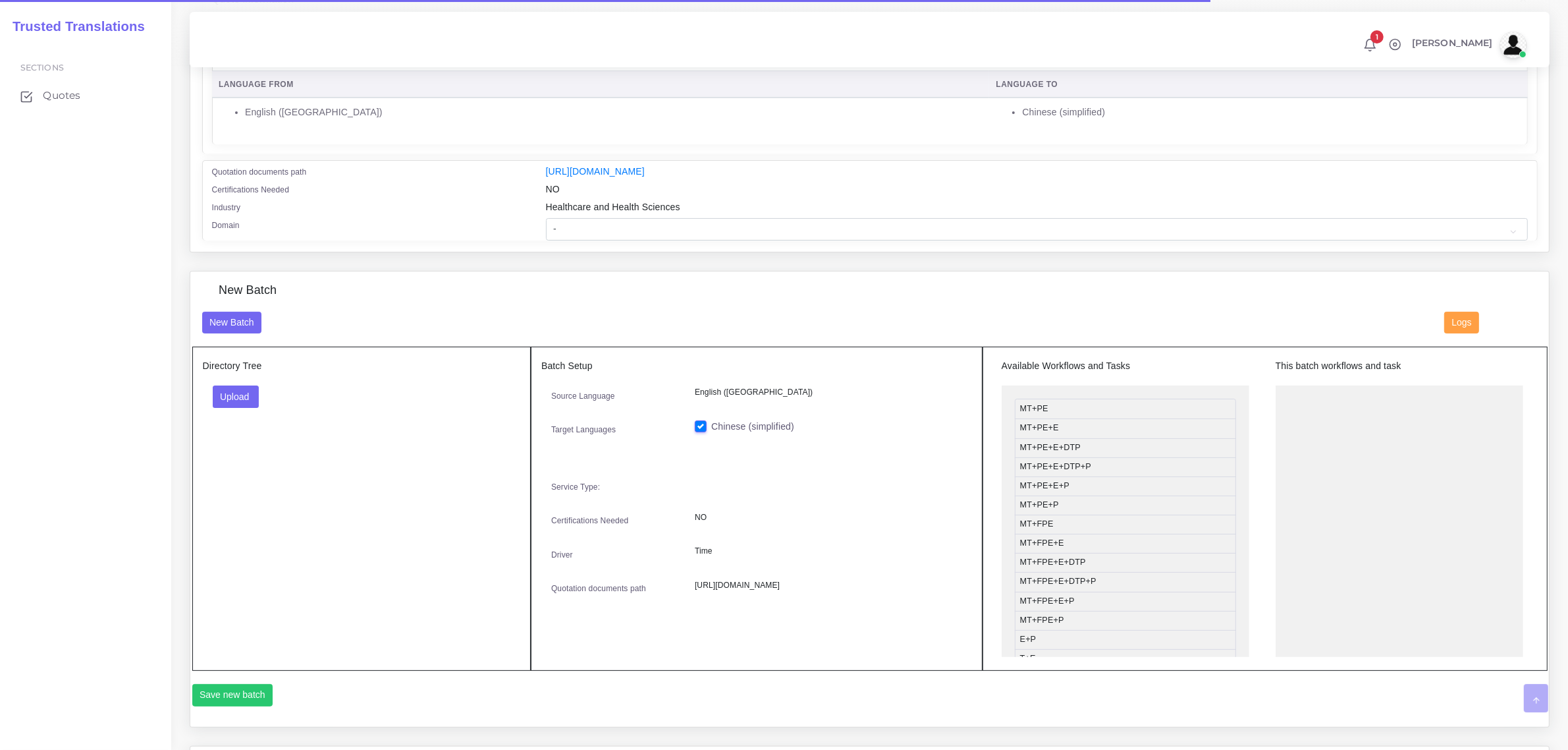
scroll to position [247, 0]
click at [241, 392] on button "Upload" at bounding box center [236, 395] width 46 height 23
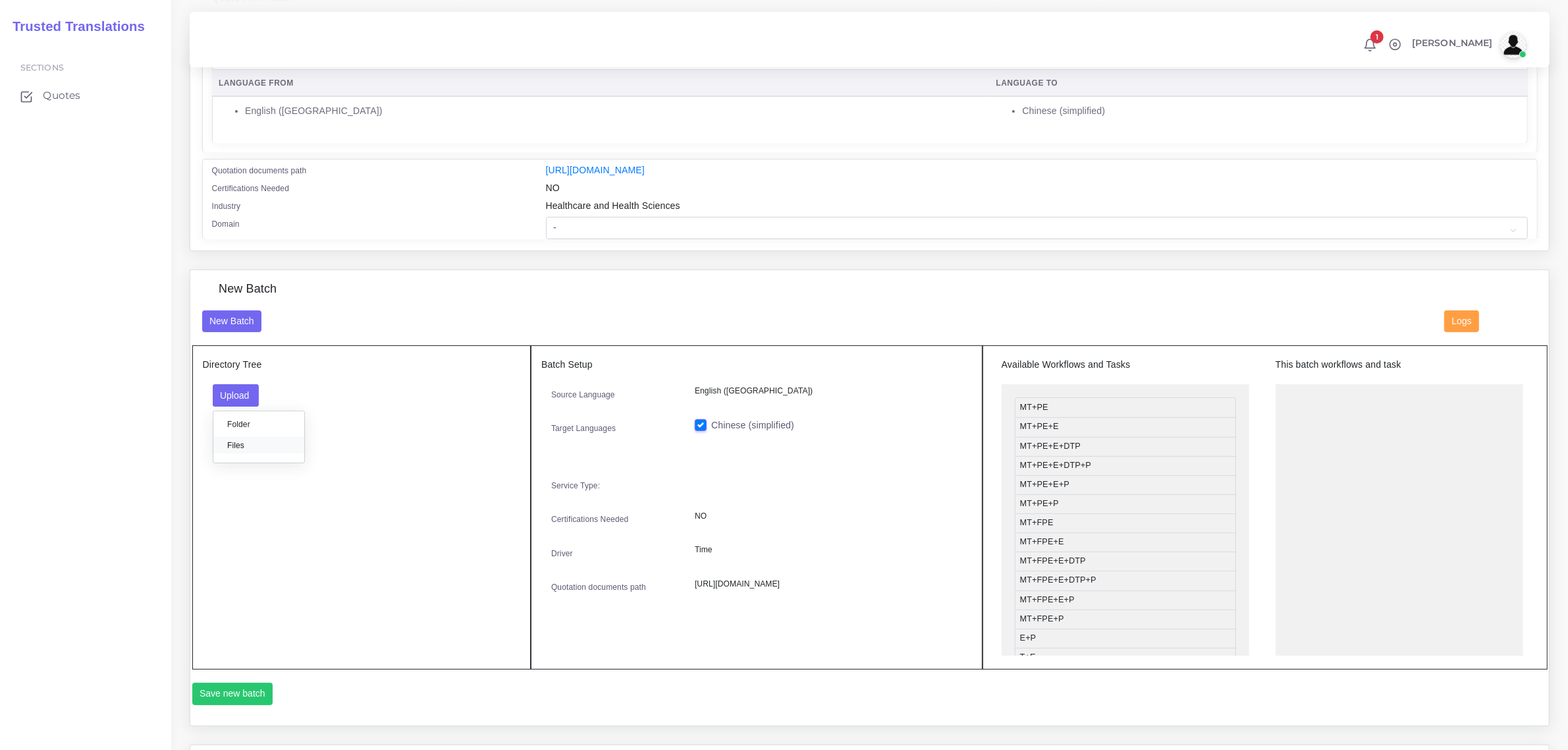
click at [254, 441] on label "Files" at bounding box center [259, 445] width 91 height 16
drag, startPoint x: 1122, startPoint y: 613, endPoint x: 1384, endPoint y: 399, distance: 338.3
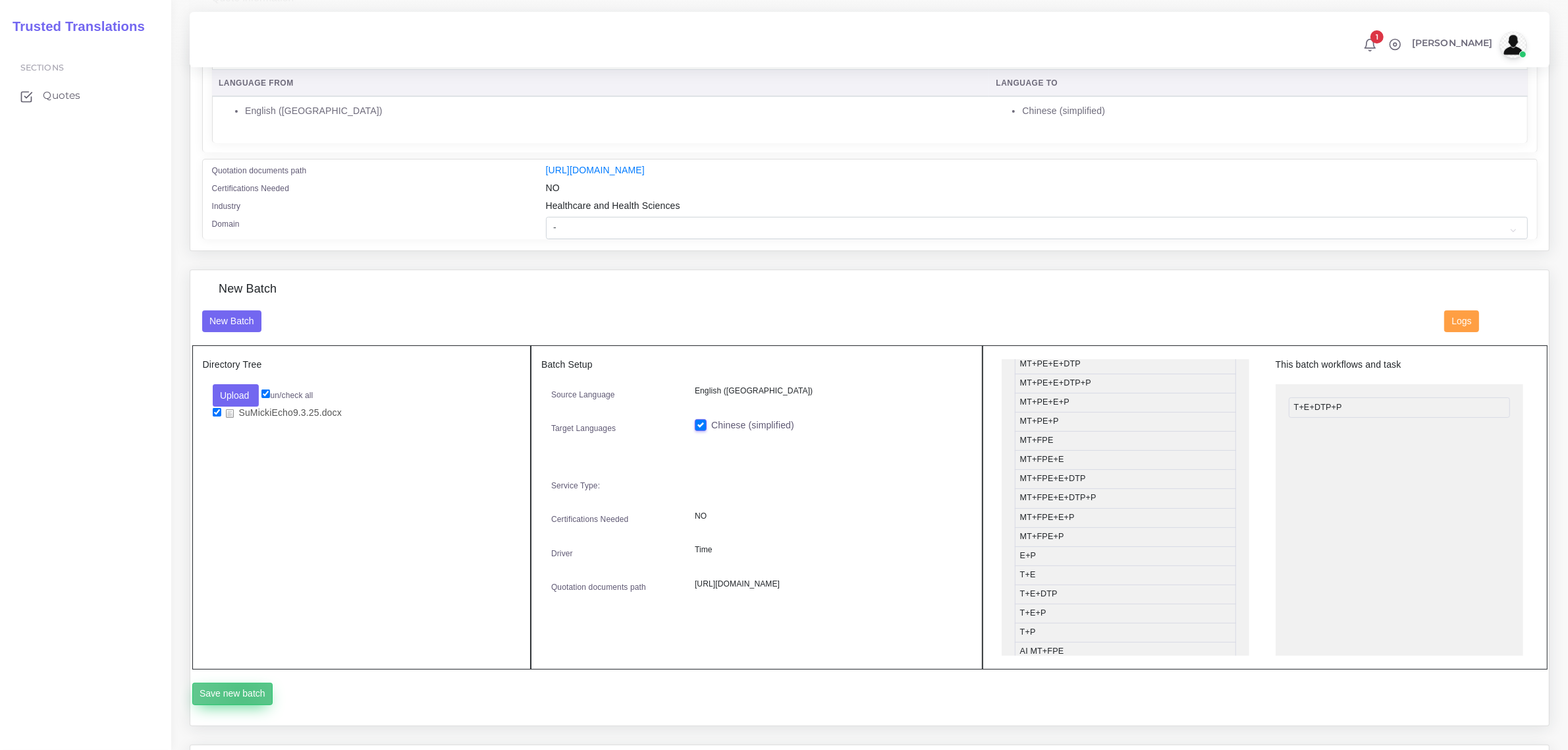
click at [242, 691] on button "Save new batch" at bounding box center [232, 694] width 81 height 23
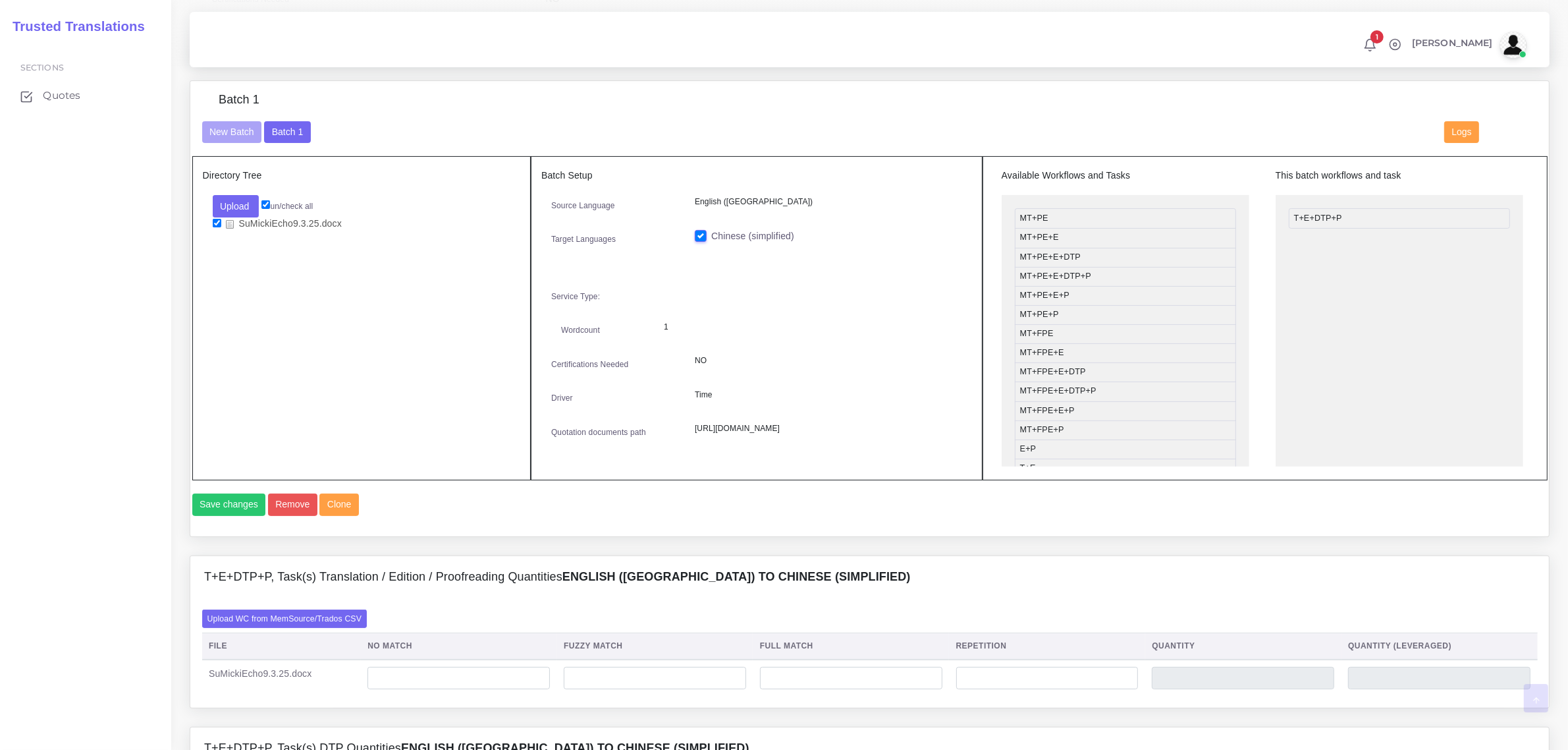
scroll to position [576, 0]
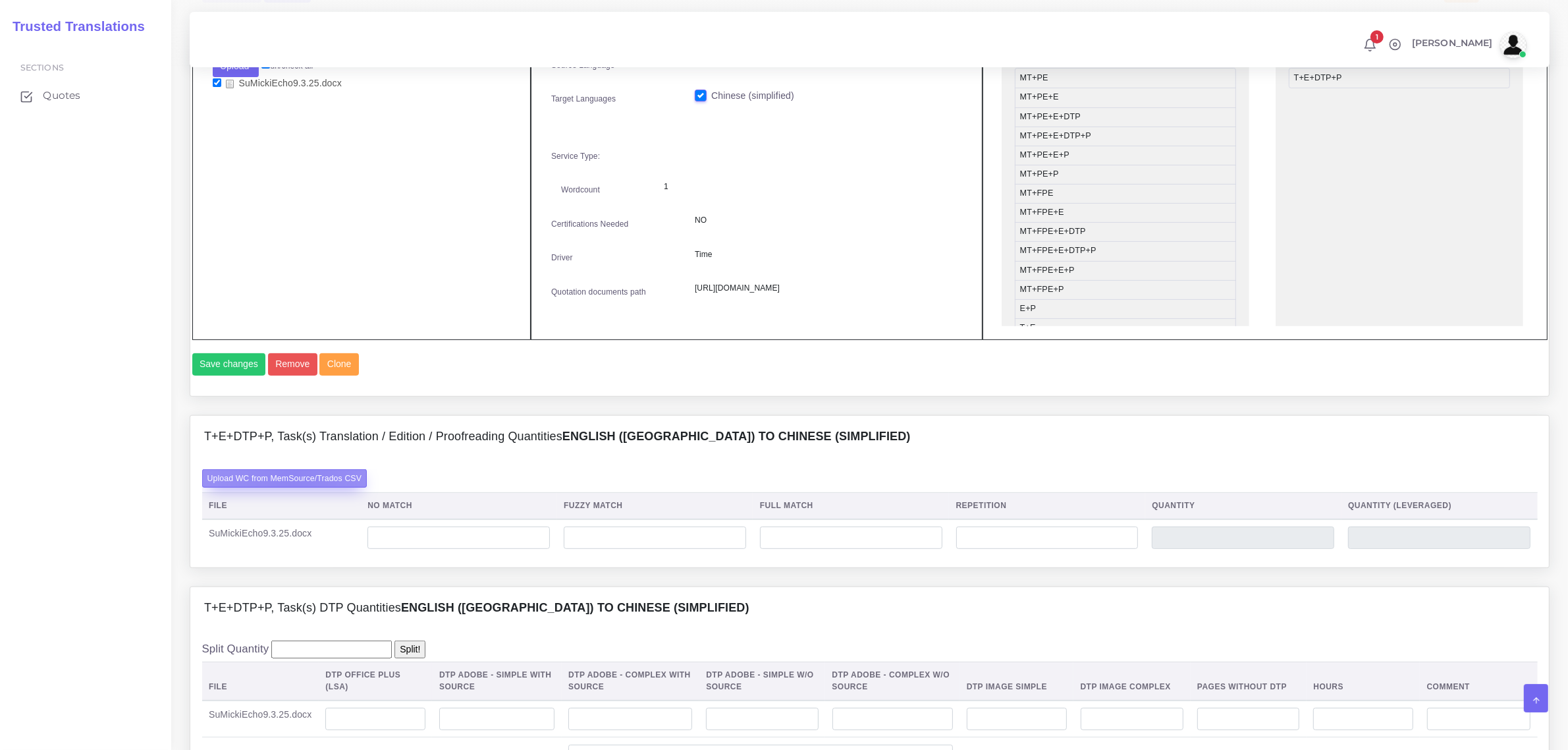
click at [292, 487] on label "Upload WC from MemSource/Trados CSV" at bounding box center [285, 478] width 166 height 18
click at [0, 0] on input "Upload WC from MemSource/Trados CSV" at bounding box center [0, 0] width 0 height 0
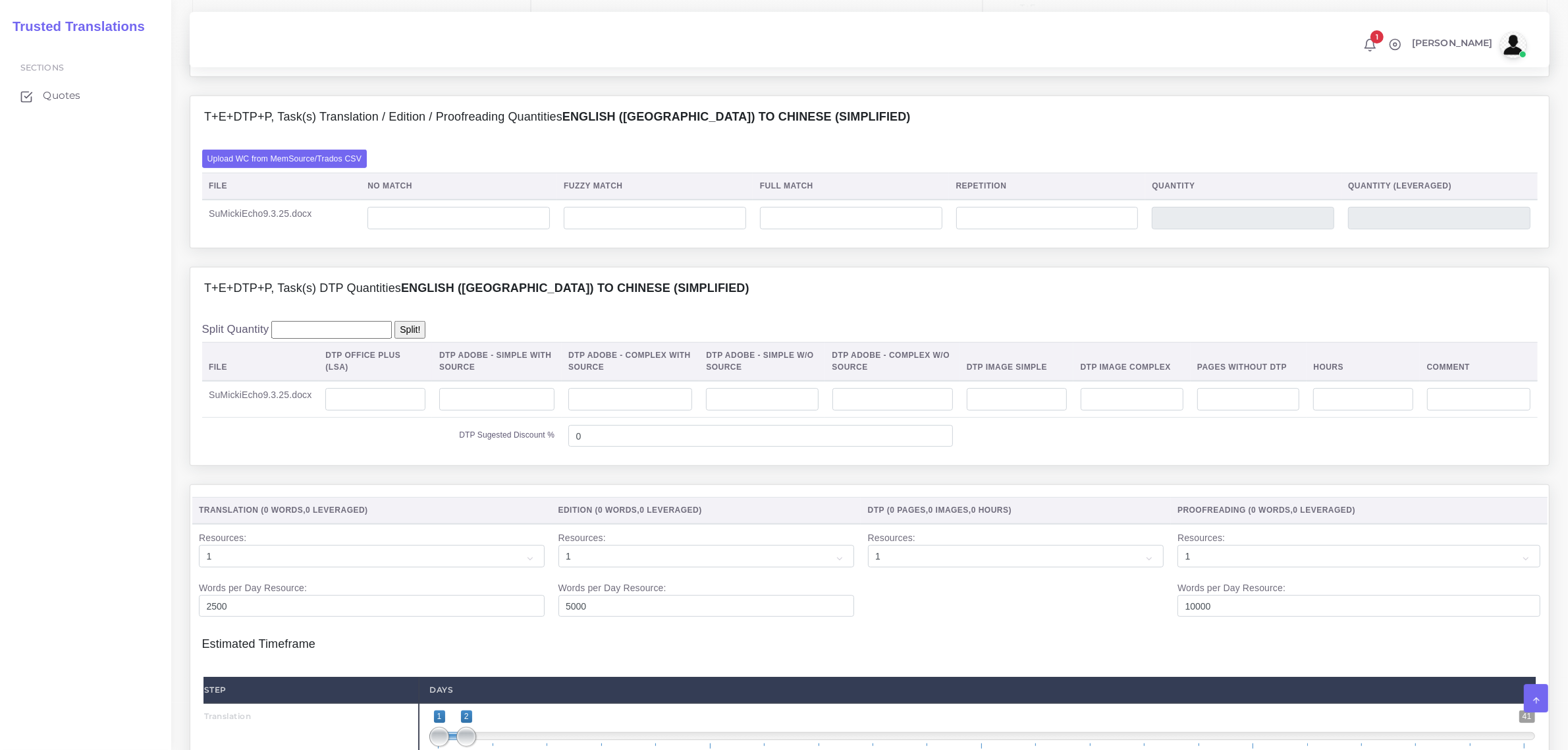
scroll to position [906, 0]
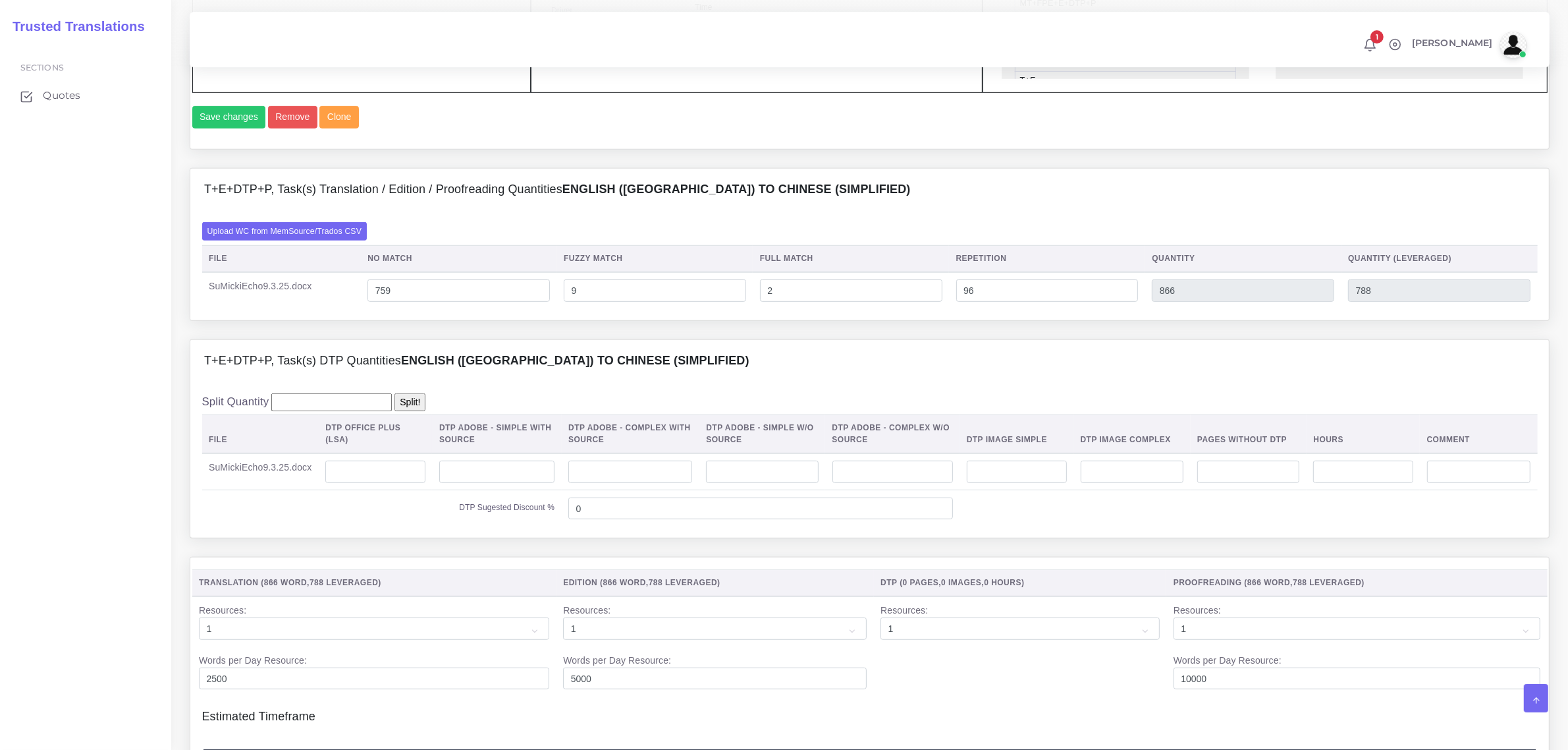
scroll to position [988, 0]
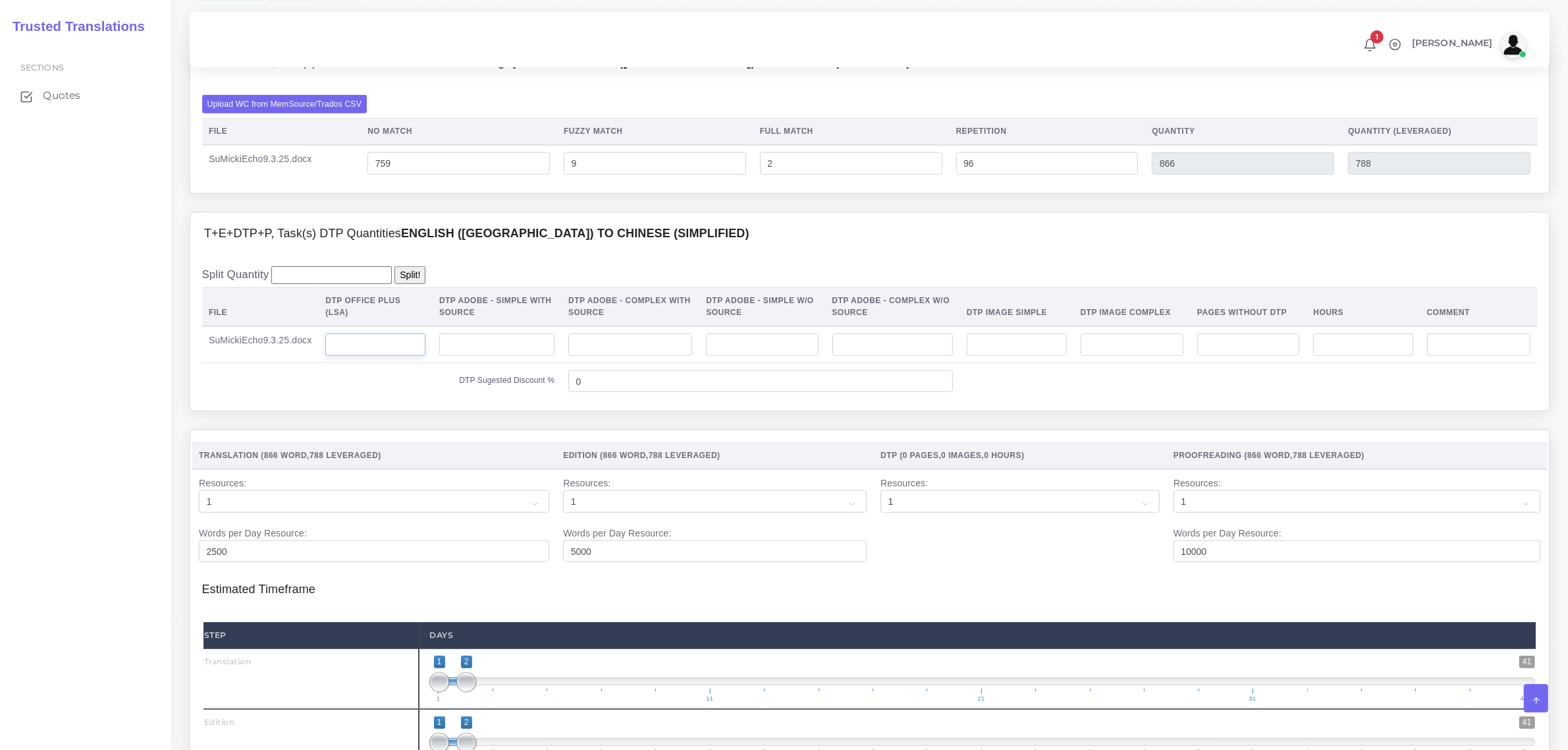
click at [364, 356] on input "number" at bounding box center [376, 344] width 100 height 23
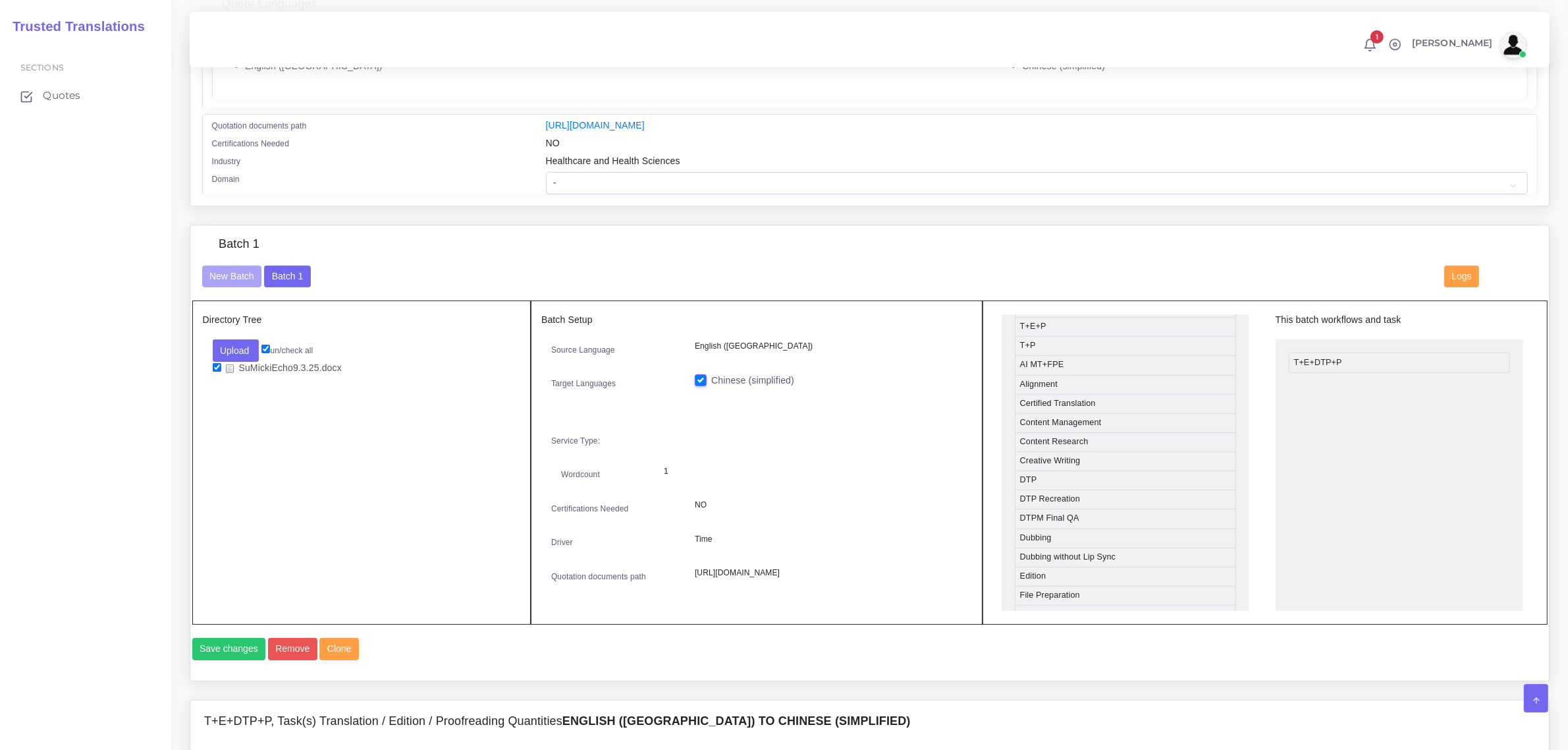
scroll to position [329, 0]
drag, startPoint x: 1118, startPoint y: 497, endPoint x: 1394, endPoint y: 350, distance: 312.7
click at [219, 660] on button "Save changes" at bounding box center [228, 649] width 74 height 23
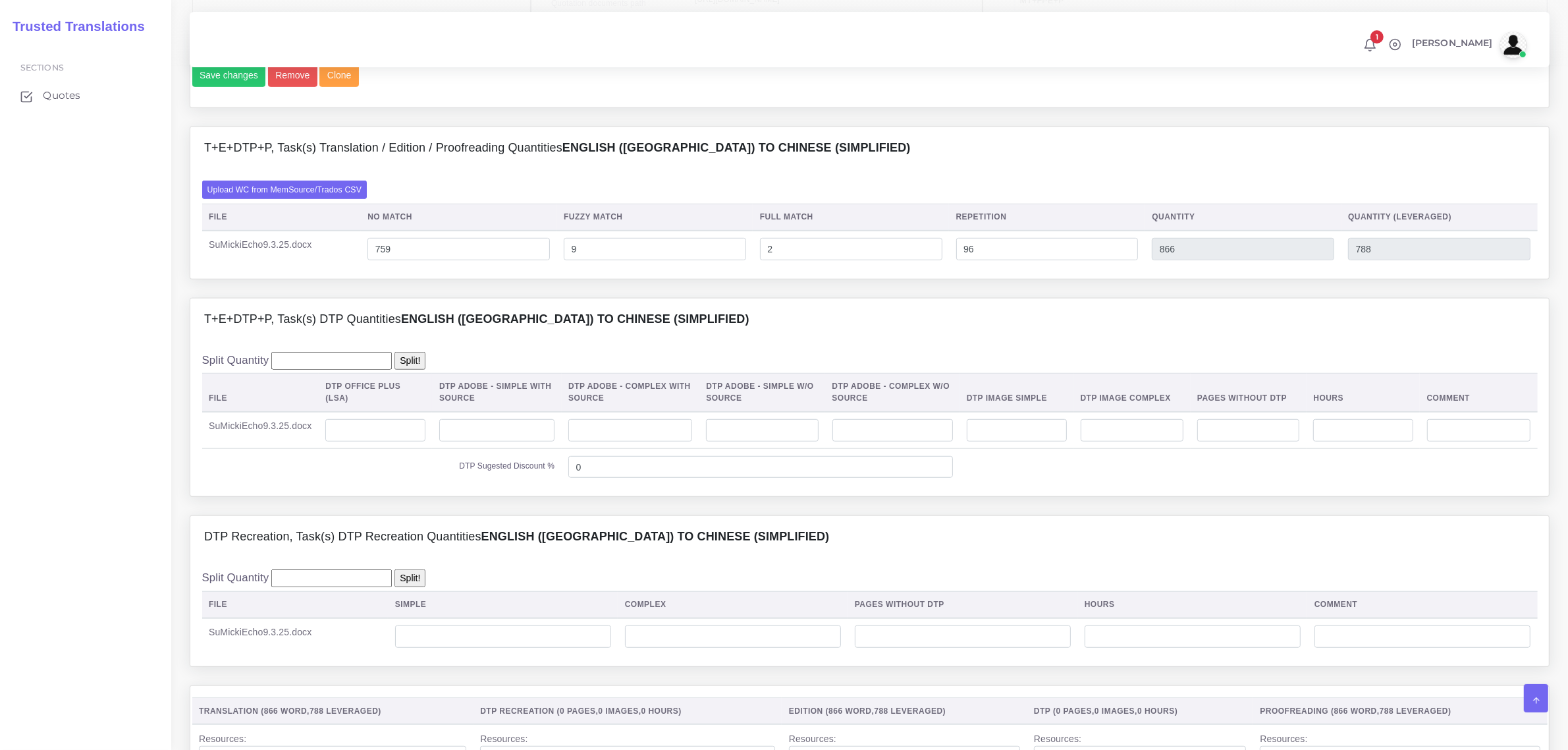
scroll to position [1070, 0]
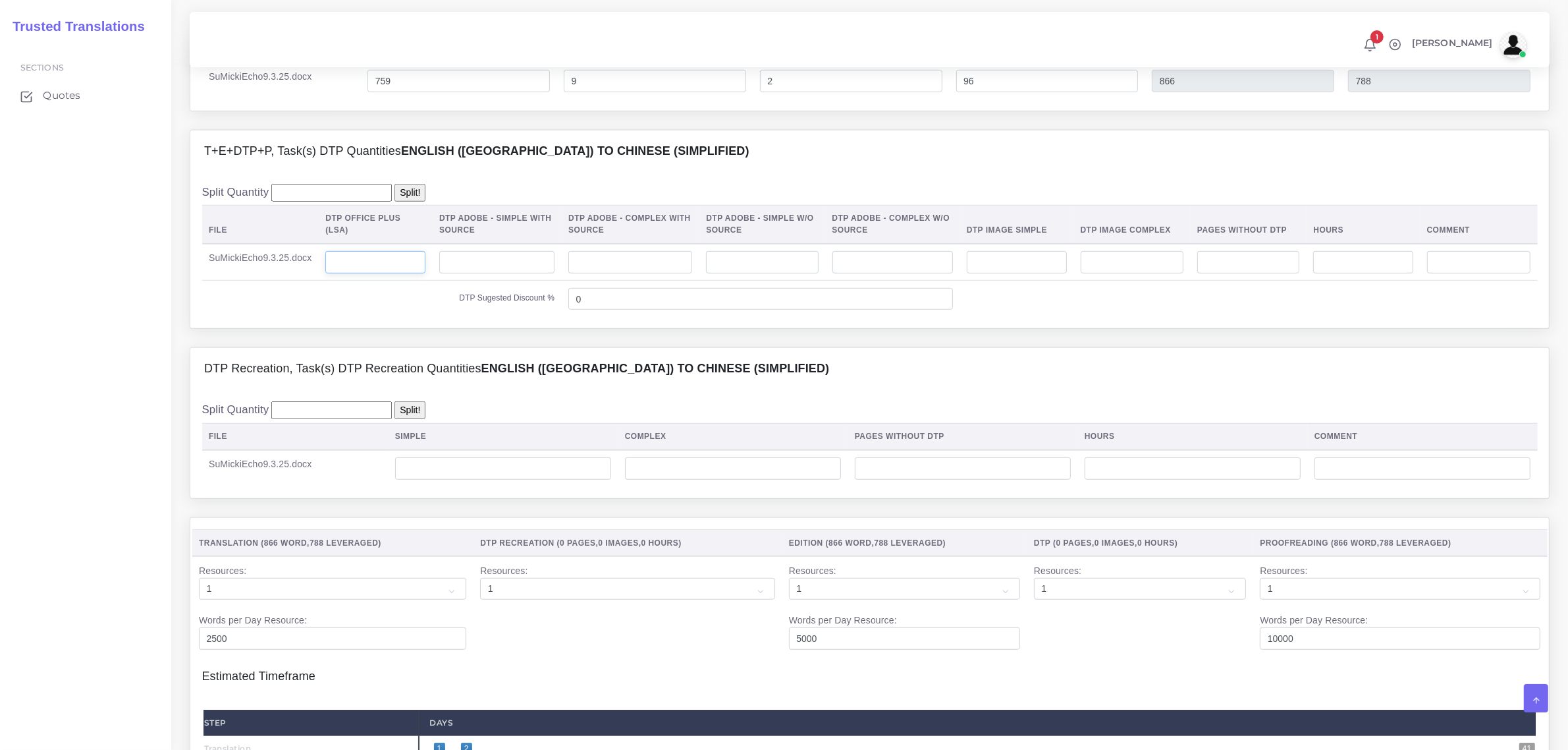
click at [373, 273] on input "number" at bounding box center [376, 262] width 100 height 23
type input "5"
click at [498, 480] on input "number" at bounding box center [502, 468] width 216 height 23
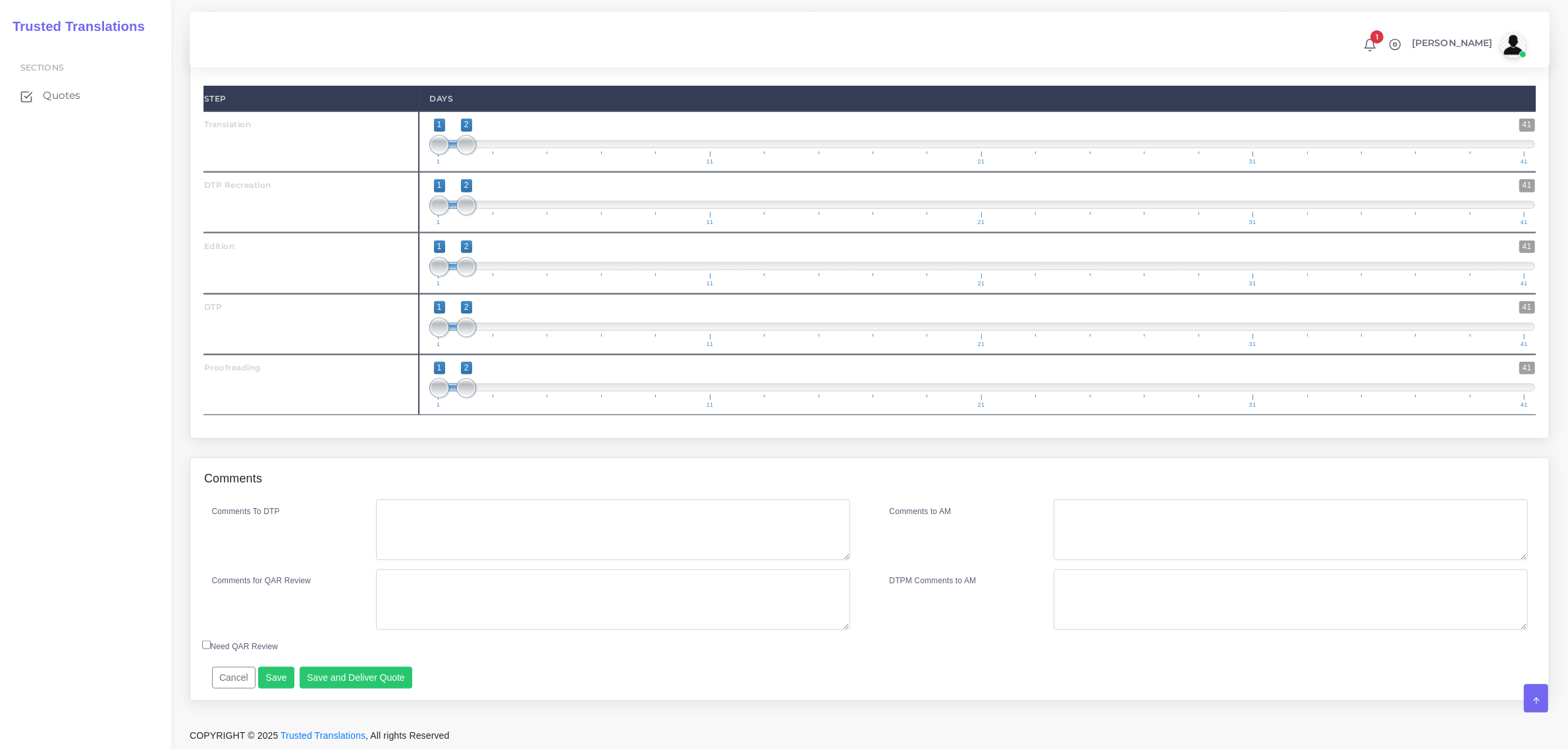
scroll to position [1724, 0]
type input "5"
click at [485, 516] on textarea "Comments To DTP" at bounding box center [612, 530] width 473 height 61
paste textarea "Please check fonts."
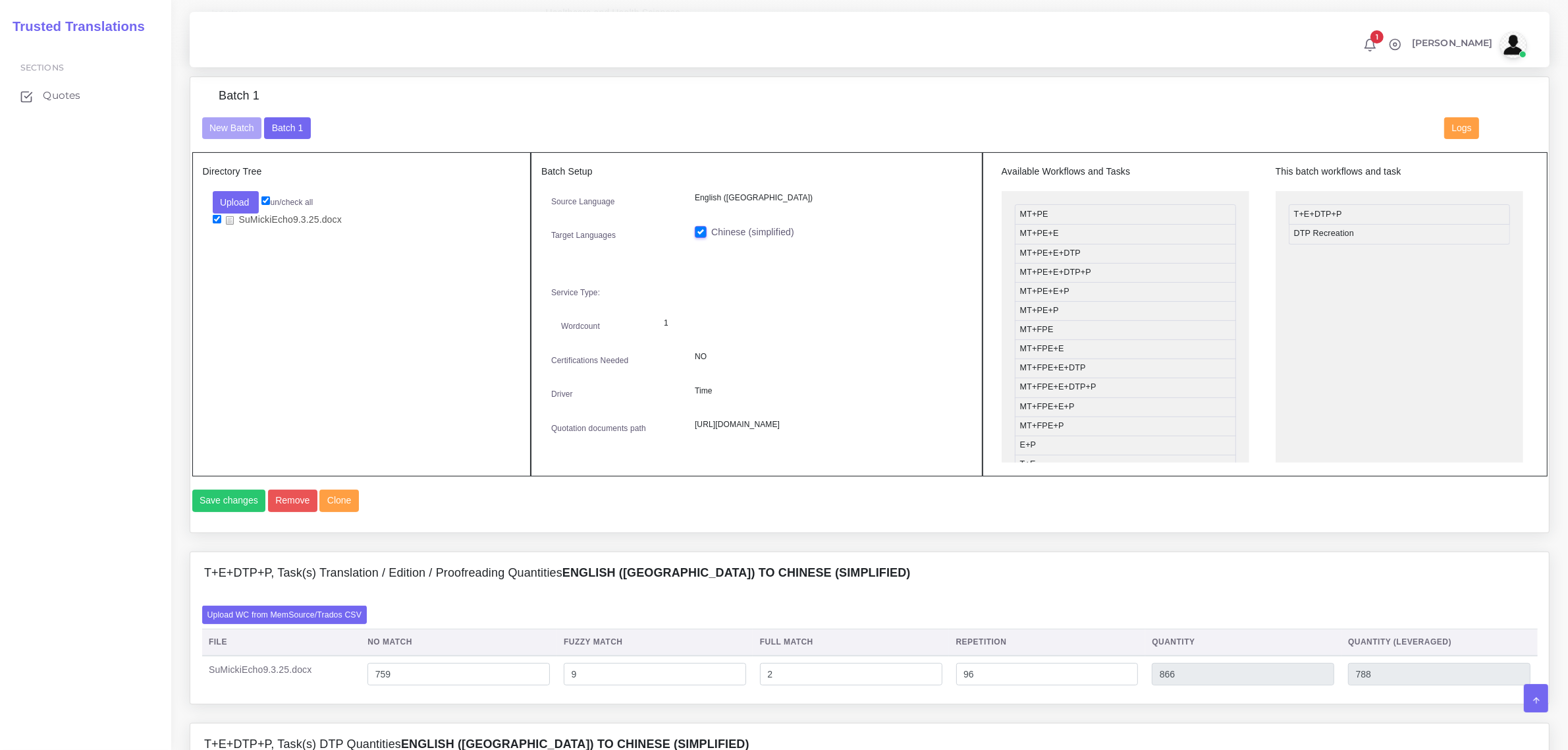
scroll to position [242, 0]
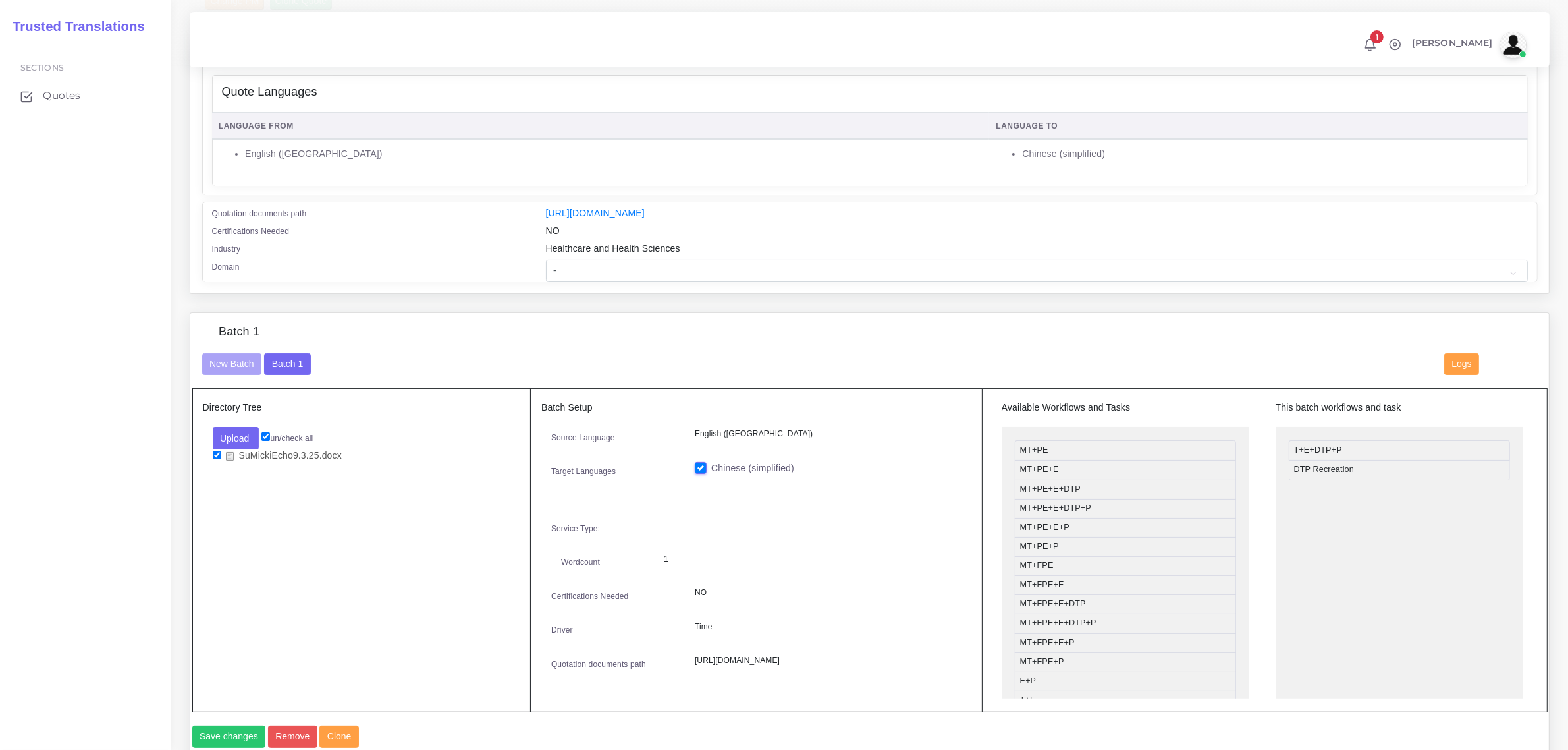
type textarea "Please check fonts."
click at [626, 265] on select "- Advertising and Media Agriculture, Forestry and Fishing Architecture, Buildin…" at bounding box center [1037, 270] width 982 height 23
select select "Healthcare and Health Sciences"
click at [546, 259] on select "- Advertising and Media Agriculture, Forestry and Fishing Architecture, Buildin…" at bounding box center [1037, 270] width 982 height 23
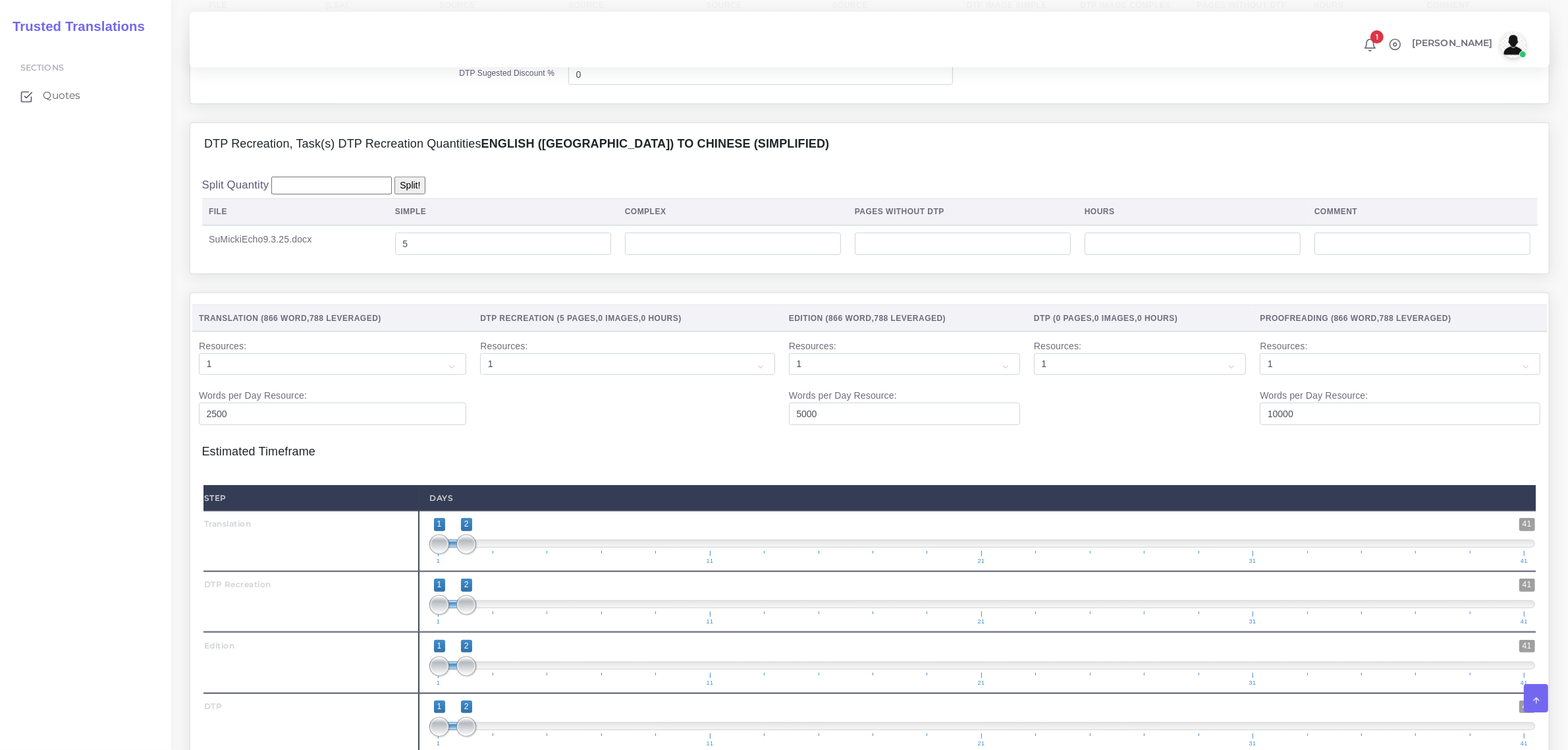
scroll to position [1312, 0]
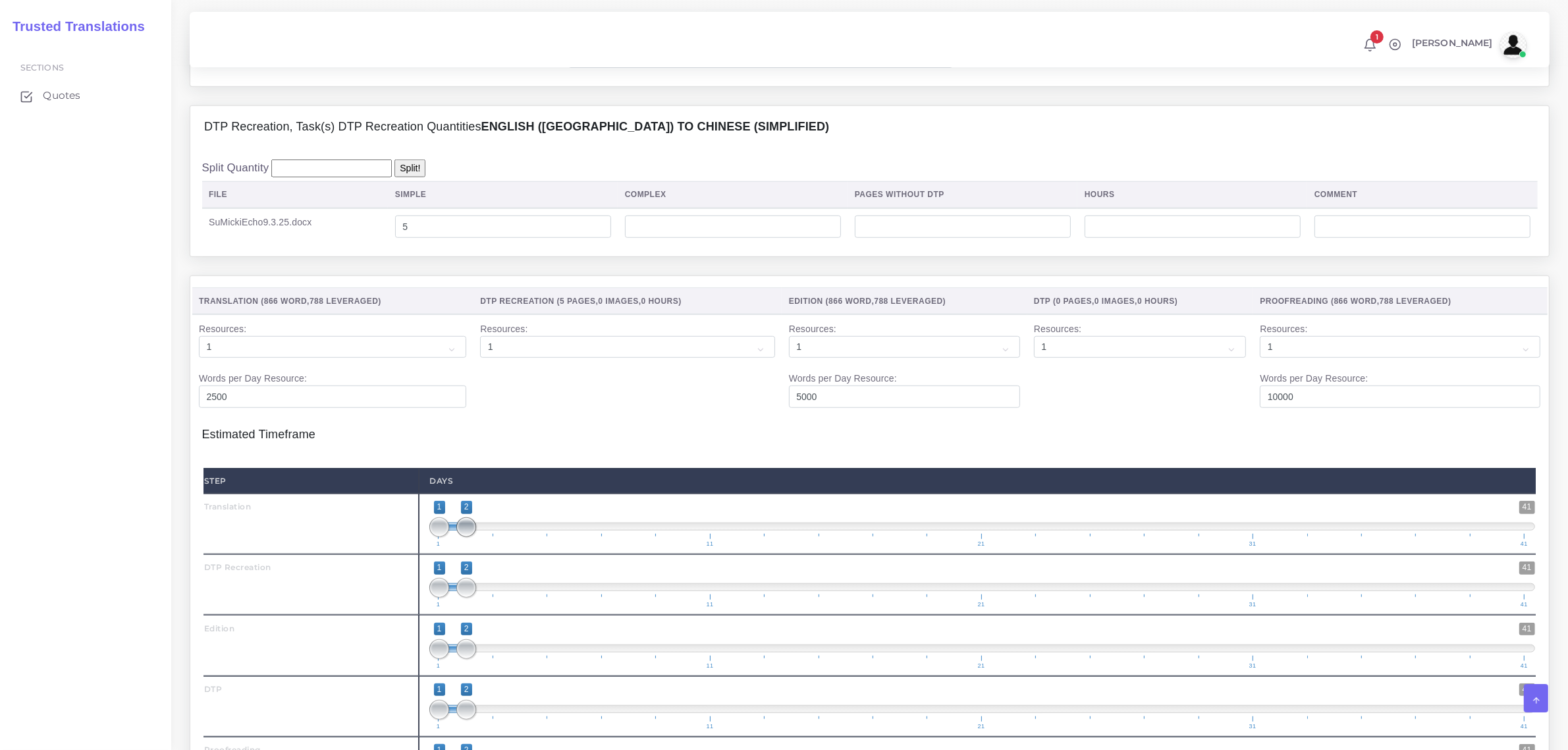
type input "1;1"
drag, startPoint x: 459, startPoint y: 555, endPoint x: 429, endPoint y: 573, distance: 35.0
click at [429, 554] on div "1 41 1 1 1 — 1 1 11 21 31 41 1;1" at bounding box center [982, 523] width 1127 height 61
drag, startPoint x: 438, startPoint y: 613, endPoint x: 499, endPoint y: 630, distance: 63.3
click at [496, 607] on span "1 41 1 2 1 — 2 1 11 21 31 41" at bounding box center [982, 584] width 1106 height 46
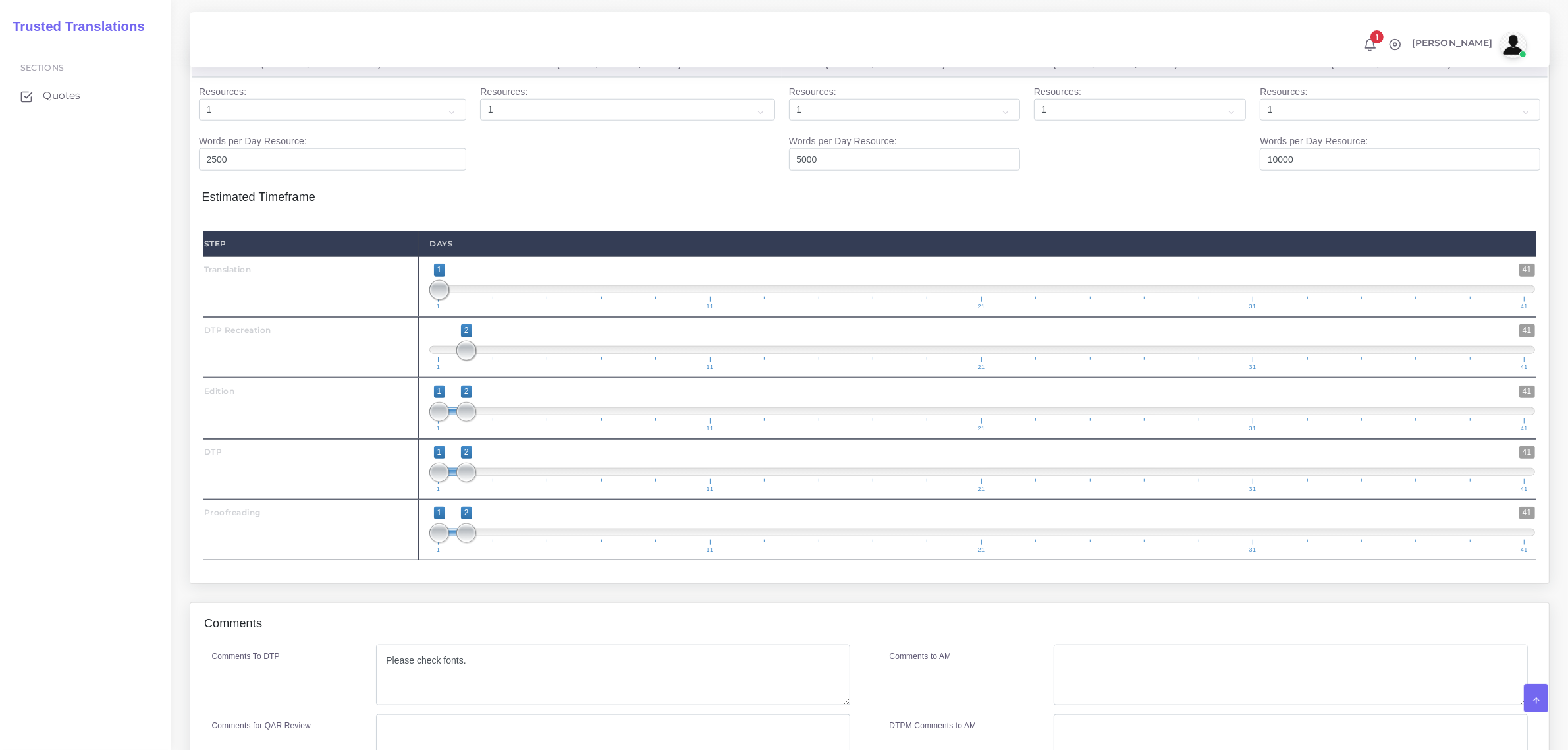
scroll to position [1559, 0]
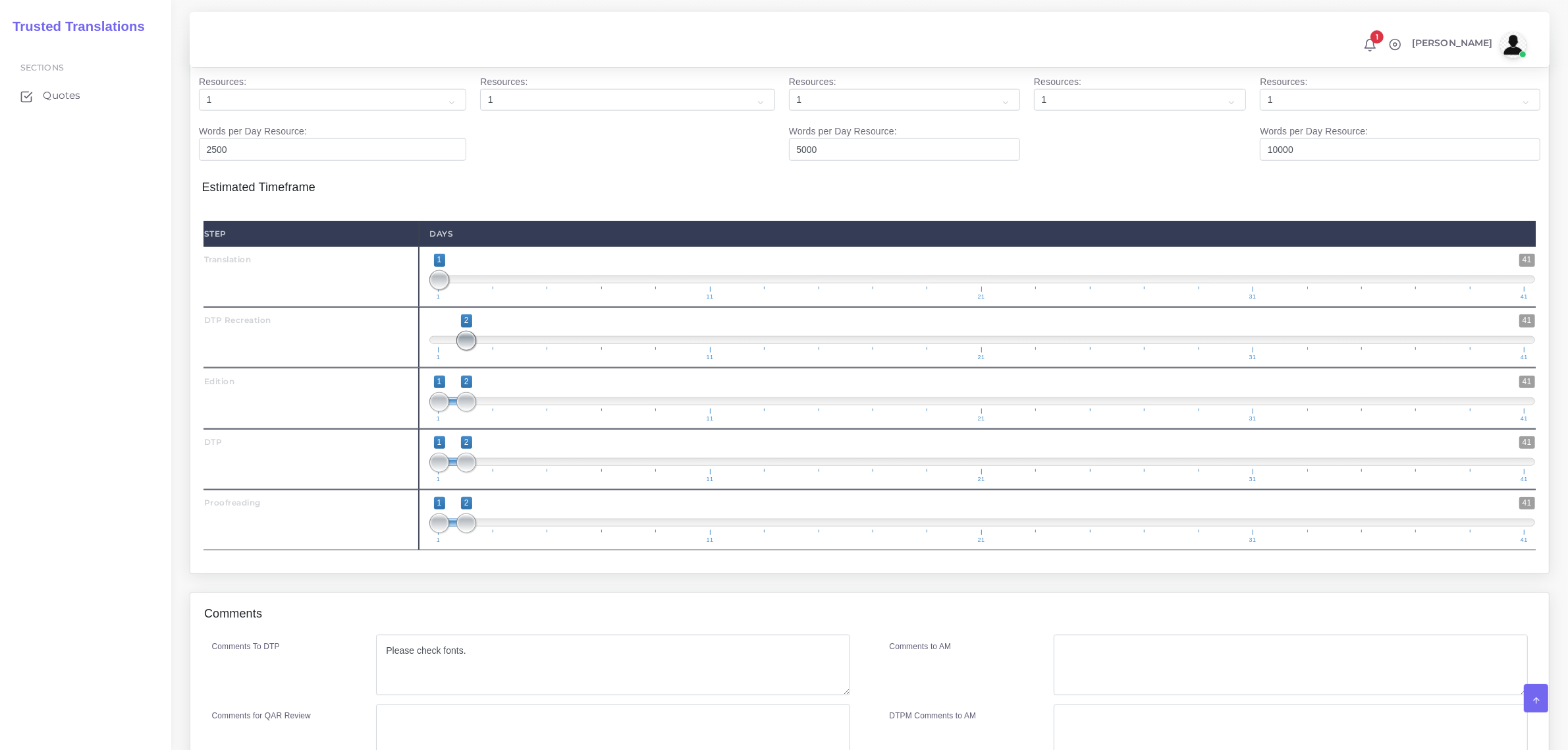
drag, startPoint x: 465, startPoint y: 369, endPoint x: 435, endPoint y: 380, distance: 32.0
click at [433, 360] on span "1 41 2 2 2 — 2 1 11 21 31 41" at bounding box center [982, 337] width 1106 height 46
type input "1;1"
drag, startPoint x: 461, startPoint y: 373, endPoint x: 422, endPoint y: 363, distance: 40.3
click at [422, 363] on div "1 41 1 1 1 — 1 1 11 21 31 41 1;1" at bounding box center [982, 337] width 1127 height 61
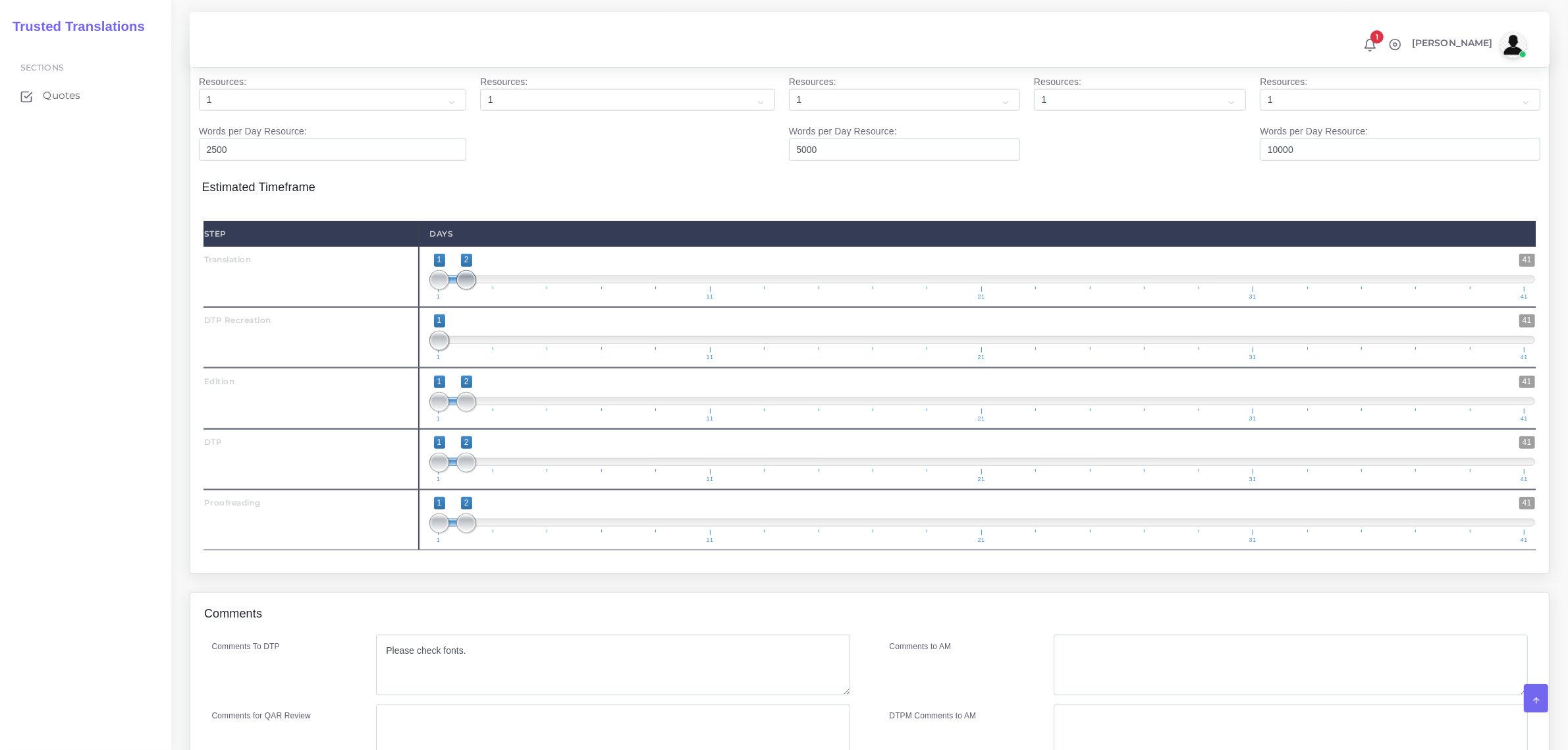
drag, startPoint x: 442, startPoint y: 298, endPoint x: 458, endPoint y: 309, distance: 19.4
click at [462, 289] on span at bounding box center [467, 280] width 20 height 20
type input "2;2"
drag, startPoint x: 440, startPoint y: 301, endPoint x: 465, endPoint y: 357, distance: 61.3
click at [464, 289] on span at bounding box center [467, 280] width 20 height 20
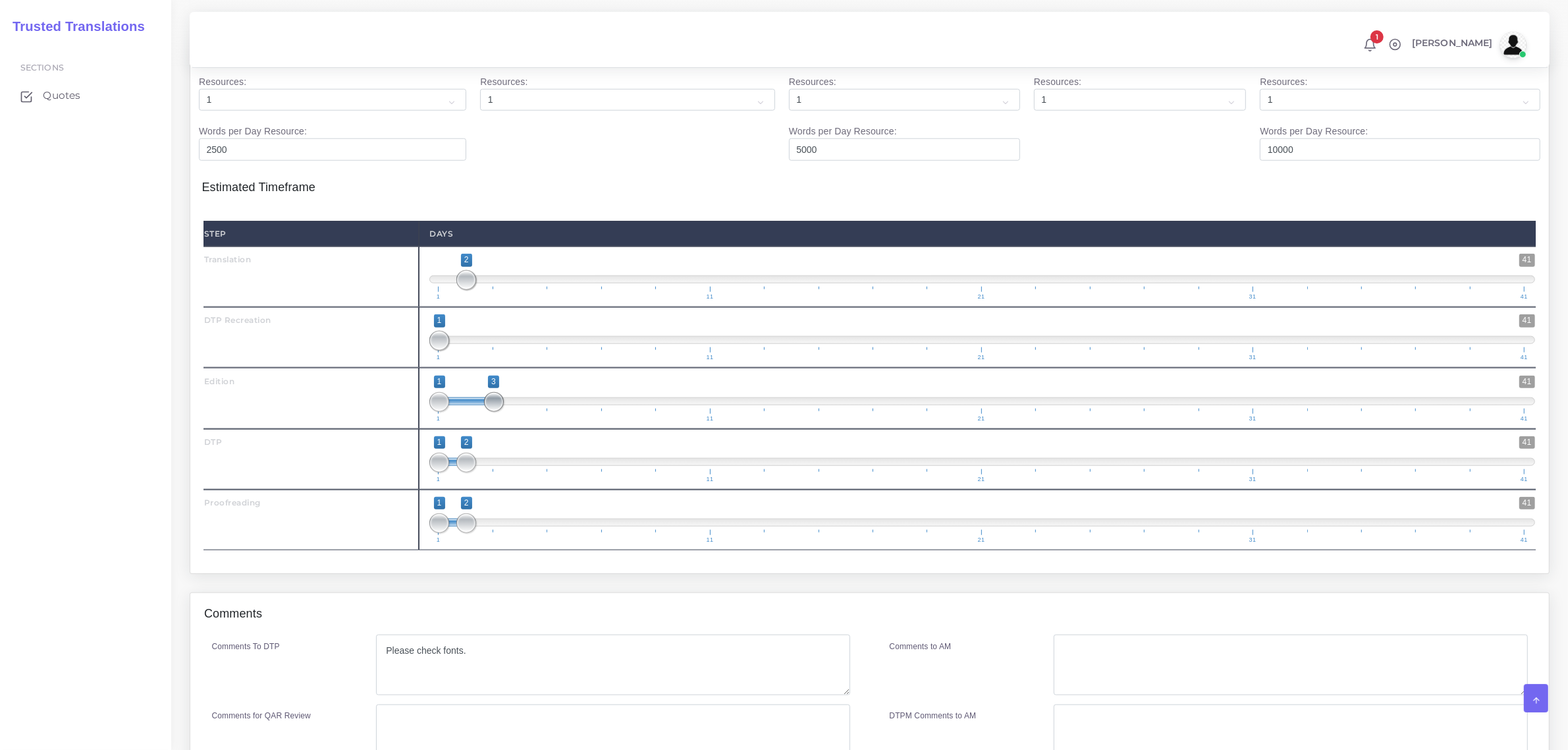
drag, startPoint x: 459, startPoint y: 431, endPoint x: 466, endPoint y: 432, distance: 7.1
click at [481, 421] on span "1 41 1 3 1 — 3 1 11 21 31 41" at bounding box center [982, 399] width 1106 height 46
type input "3;3"
drag, startPoint x: 438, startPoint y: 428, endPoint x: 494, endPoint y: 469, distance: 69.4
click at [495, 421] on span "1 41 3 3 3 — 3 1 11 21 31 41" at bounding box center [982, 399] width 1106 height 46
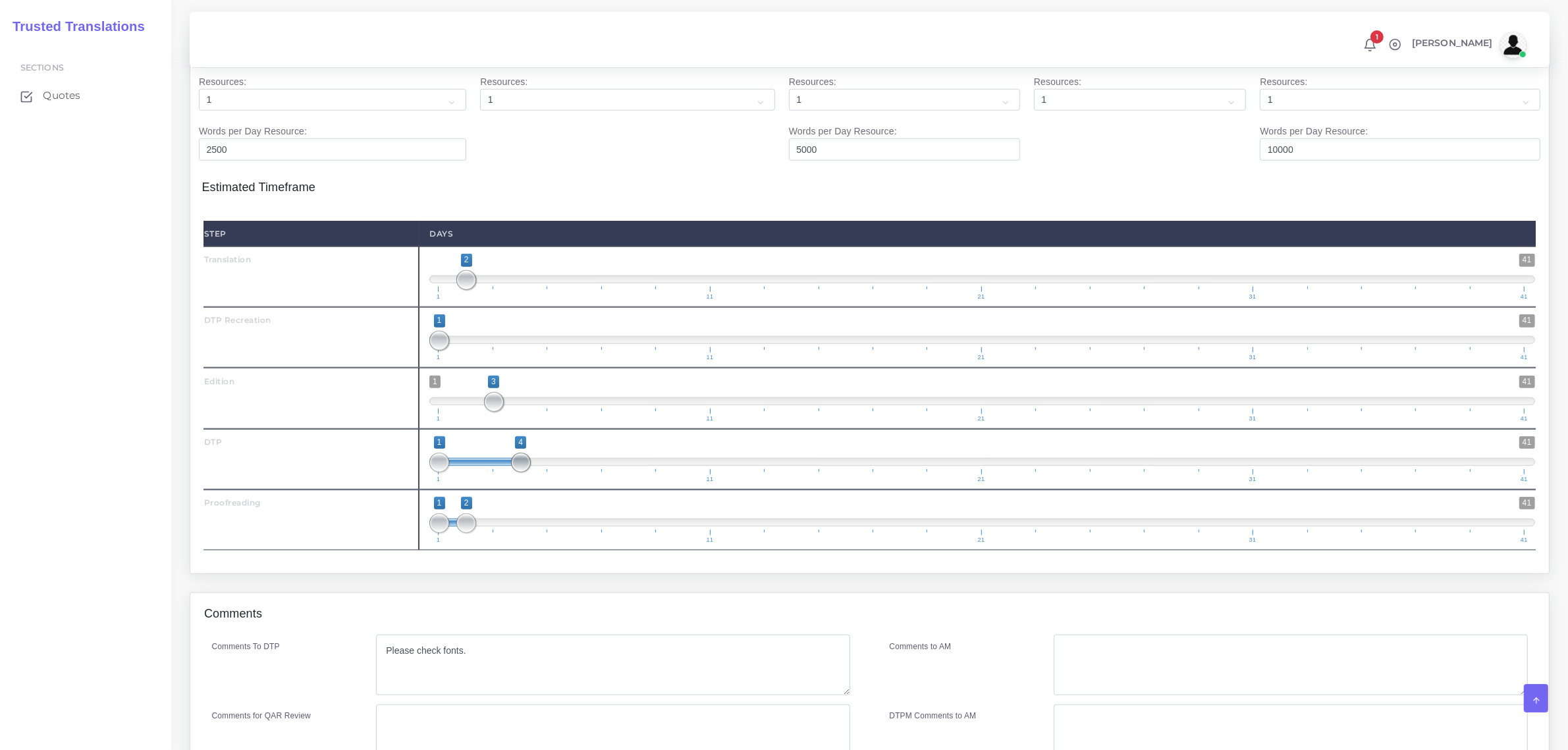
drag, startPoint x: 462, startPoint y: 490, endPoint x: 514, endPoint y: 486, distance: 52.2
click at [514, 472] on span at bounding box center [521, 462] width 20 height 20
type input "4;4"
drag, startPoint x: 439, startPoint y: 496, endPoint x: 548, endPoint y: 492, distance: 109.1
click at [548, 482] on span "1 41 4 4 4 — 4 1 11 21 31 41" at bounding box center [982, 459] width 1106 height 46
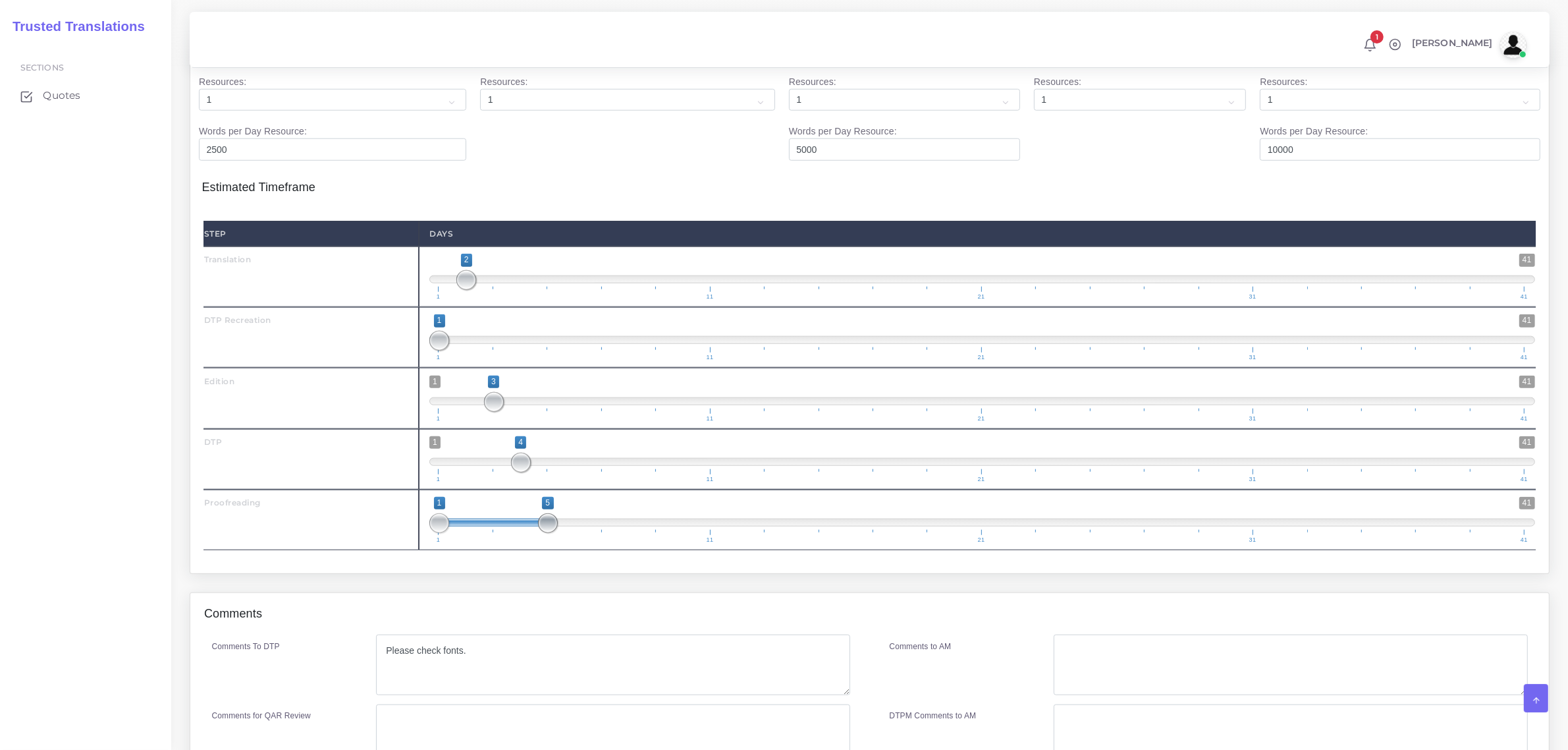
drag, startPoint x: 483, startPoint y: 552, endPoint x: 554, endPoint y: 551, distance: 71.0
click at [554, 533] on span at bounding box center [548, 523] width 20 height 20
drag, startPoint x: 432, startPoint y: 550, endPoint x: 602, endPoint y: 535, distance: 170.7
click at [559, 542] on span "1 41 5 5 5 — 5 1 11 21 31 41" at bounding box center [982, 520] width 1106 height 46
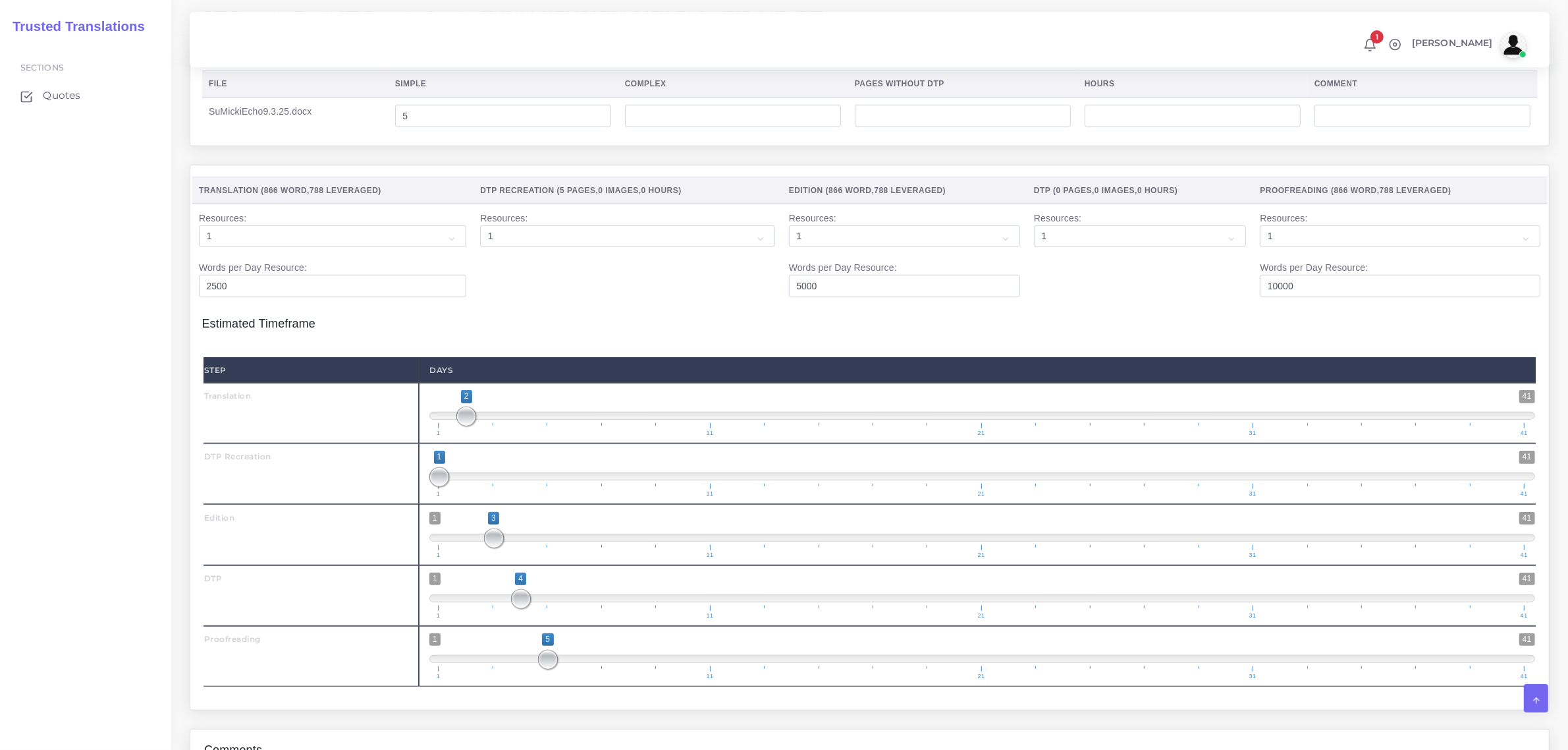
scroll to position [1724, 0]
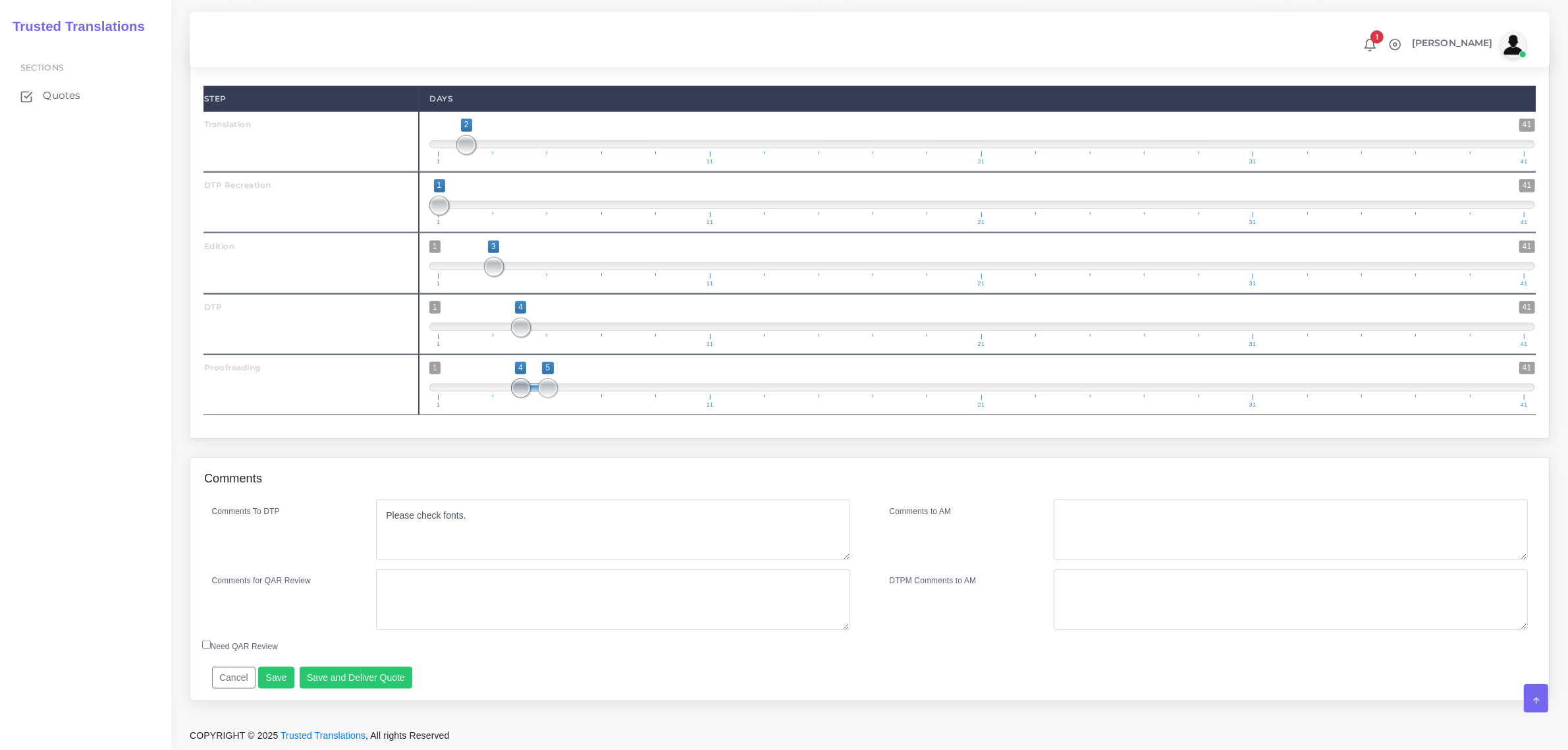
drag, startPoint x: 543, startPoint y: 390, endPoint x: 542, endPoint y: 396, distance: 6.1
click at [527, 395] on span "1 41 4 5 4 — 5 1 11 21 31 41" at bounding box center [982, 384] width 1106 height 46
drag, startPoint x: 554, startPoint y: 390, endPoint x: 564, endPoint y: 390, distance: 10.0
click at [565, 390] on span at bounding box center [575, 388] width 20 height 20
type input "6;6"
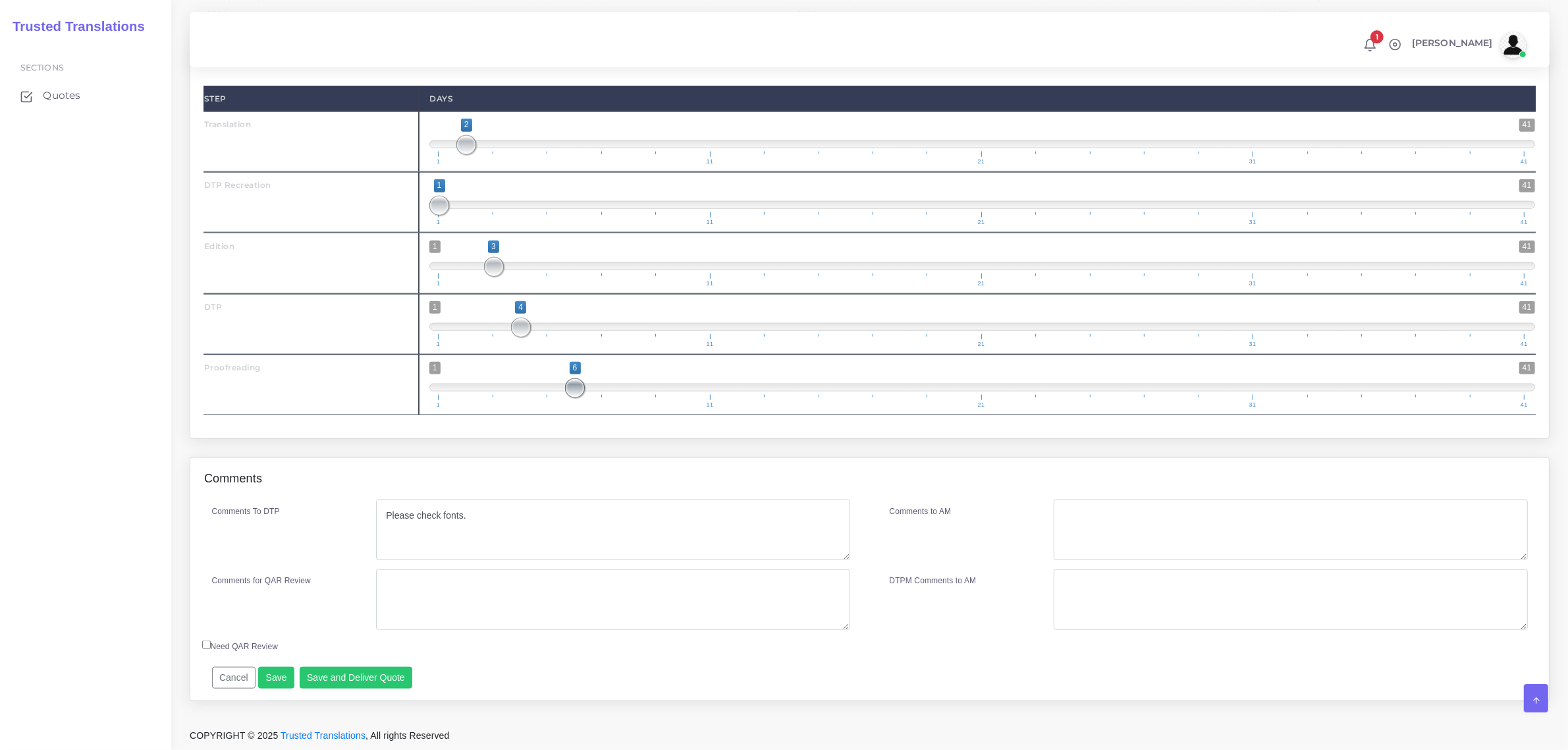
drag, startPoint x: 524, startPoint y: 385, endPoint x: 591, endPoint y: 393, distance: 67.5
click at [591, 393] on span "1 41 6 6 6 — 6 1 11 21 31 41" at bounding box center [982, 384] width 1106 height 46
click at [350, 673] on button "Save and Deliver Quote" at bounding box center [356, 677] width 113 height 23
